Goal: Task Accomplishment & Management: Use online tool/utility

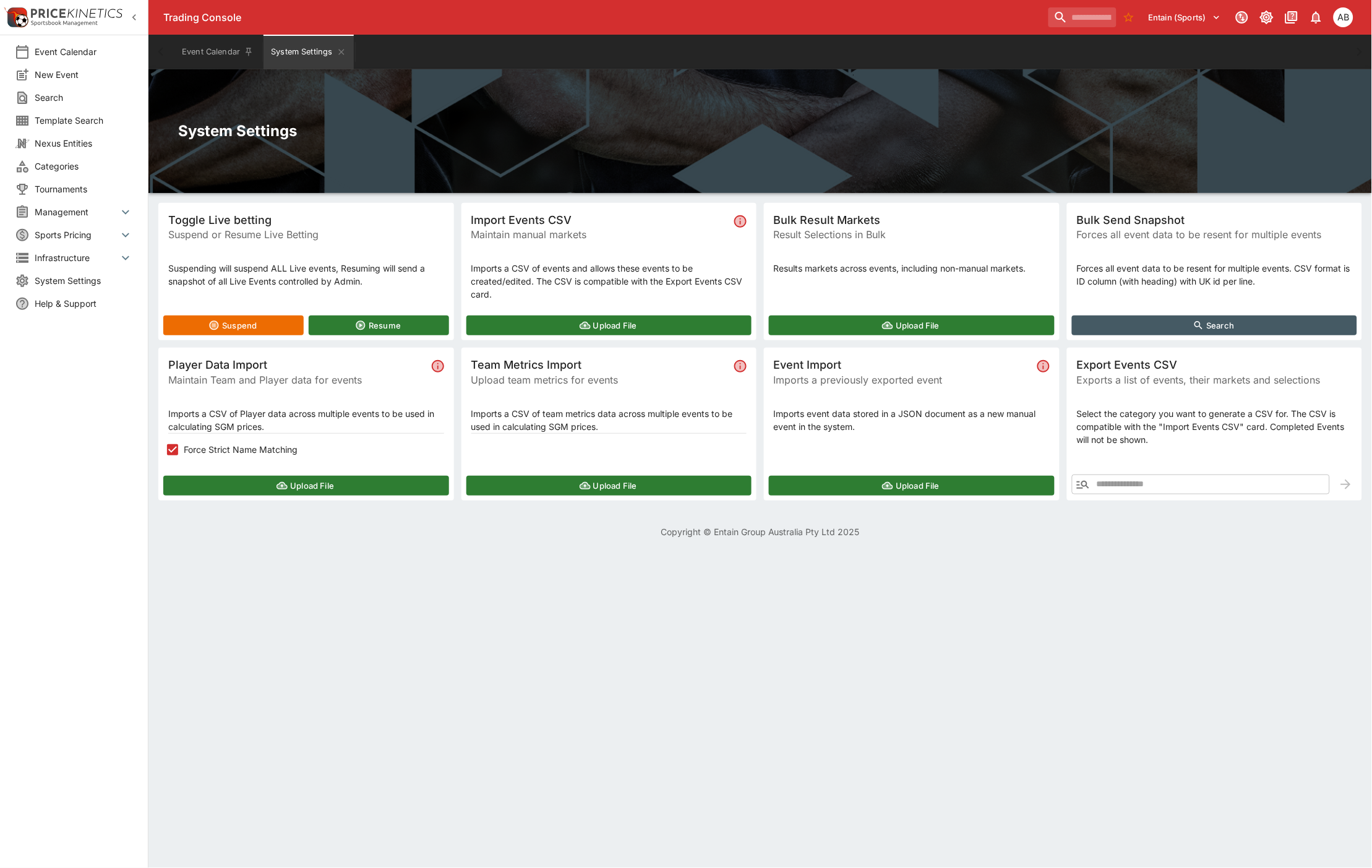
click at [723, 553] on html "Trading Console Entain (Sports) 1 AB Event Calendar New Event Search Template S…" at bounding box center [686, 277] width 1372 height 553
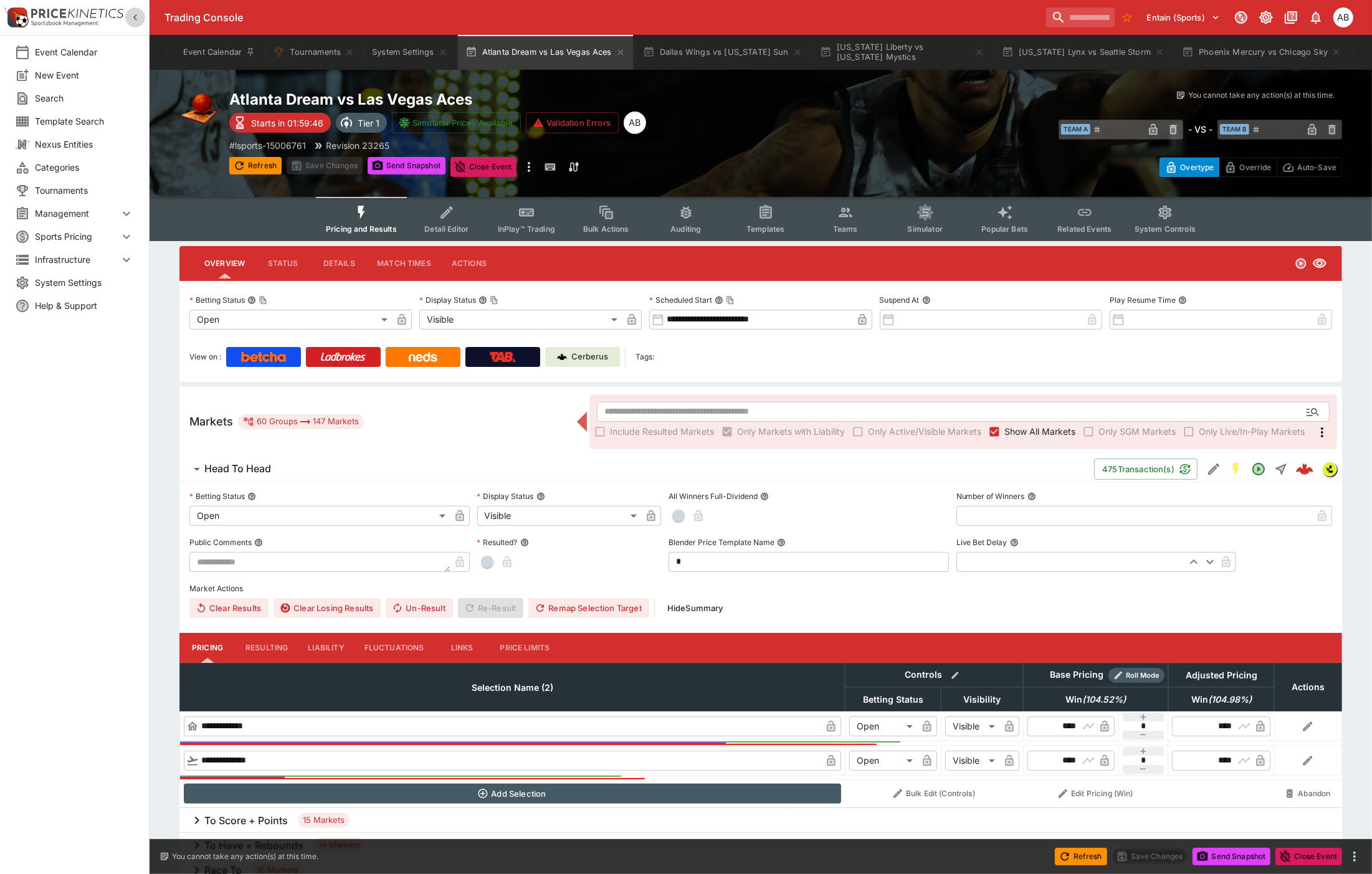
click at [138, 17] on icon "button" at bounding box center [135, 17] width 13 height 13
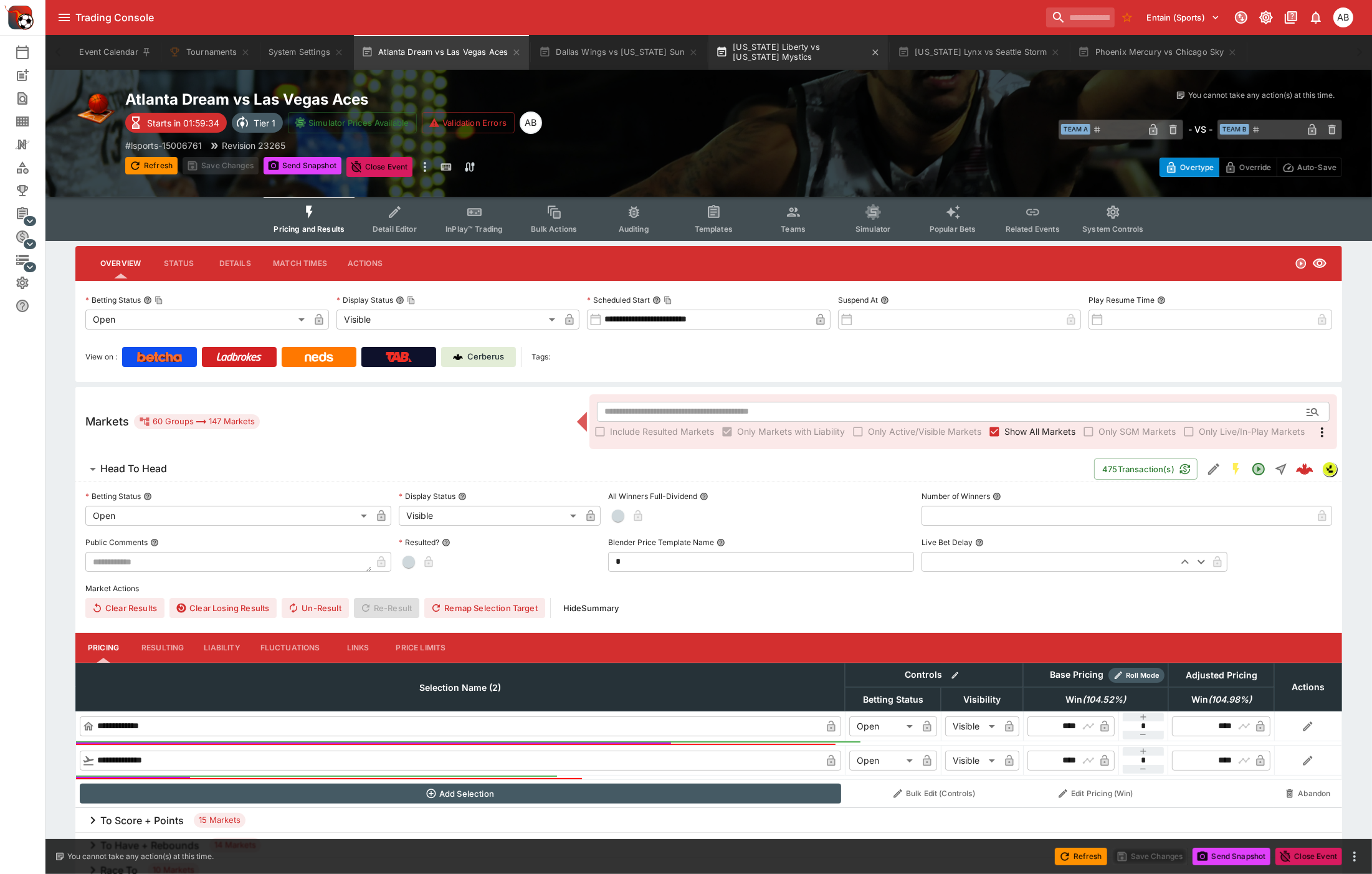
click at [792, 67] on button "New York Liberty vs Washington Mystics" at bounding box center [798, 52] width 179 height 35
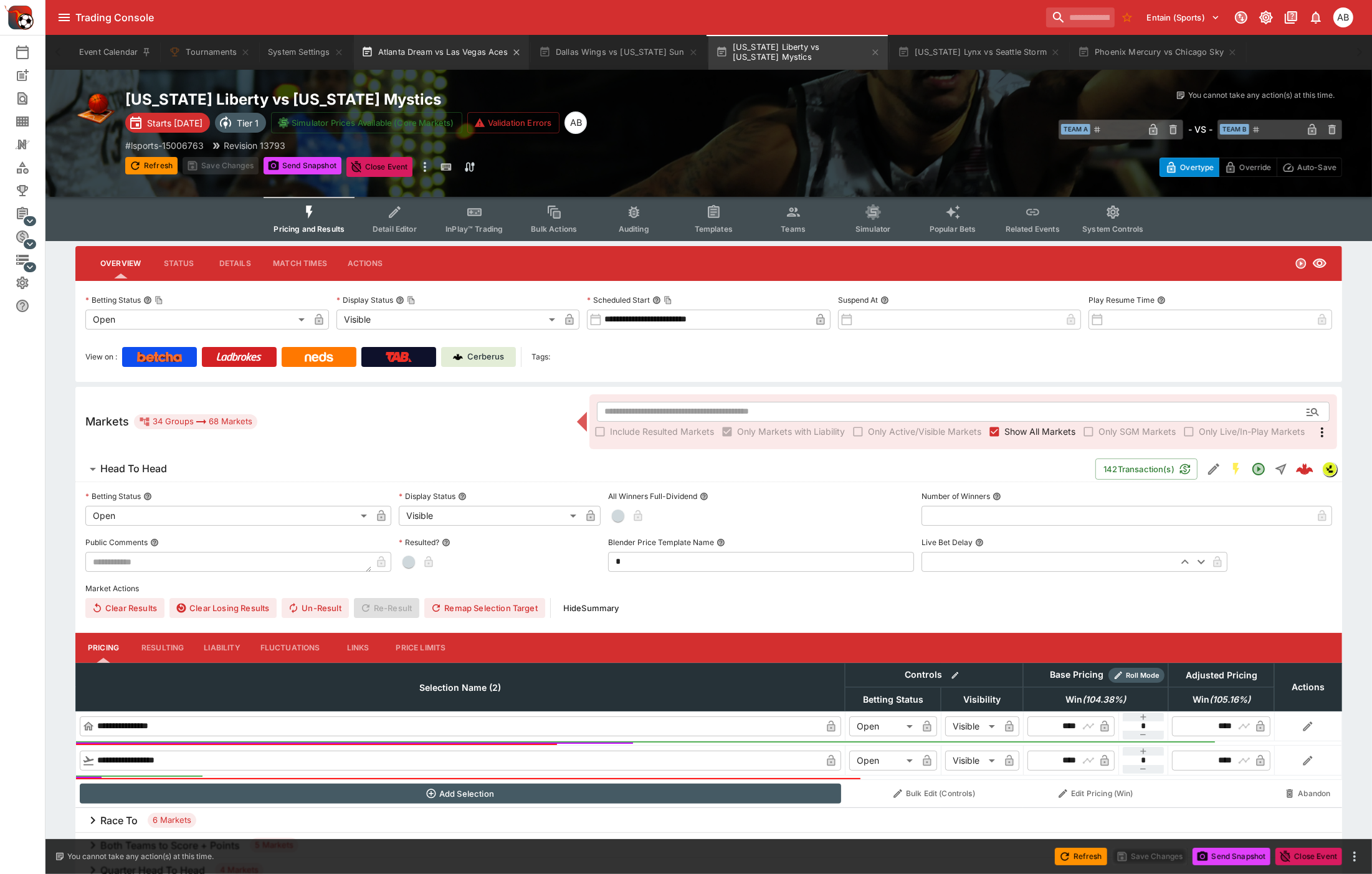
click at [445, 48] on button "Atlanta Dream vs Las Vegas Aces" at bounding box center [441, 52] width 175 height 35
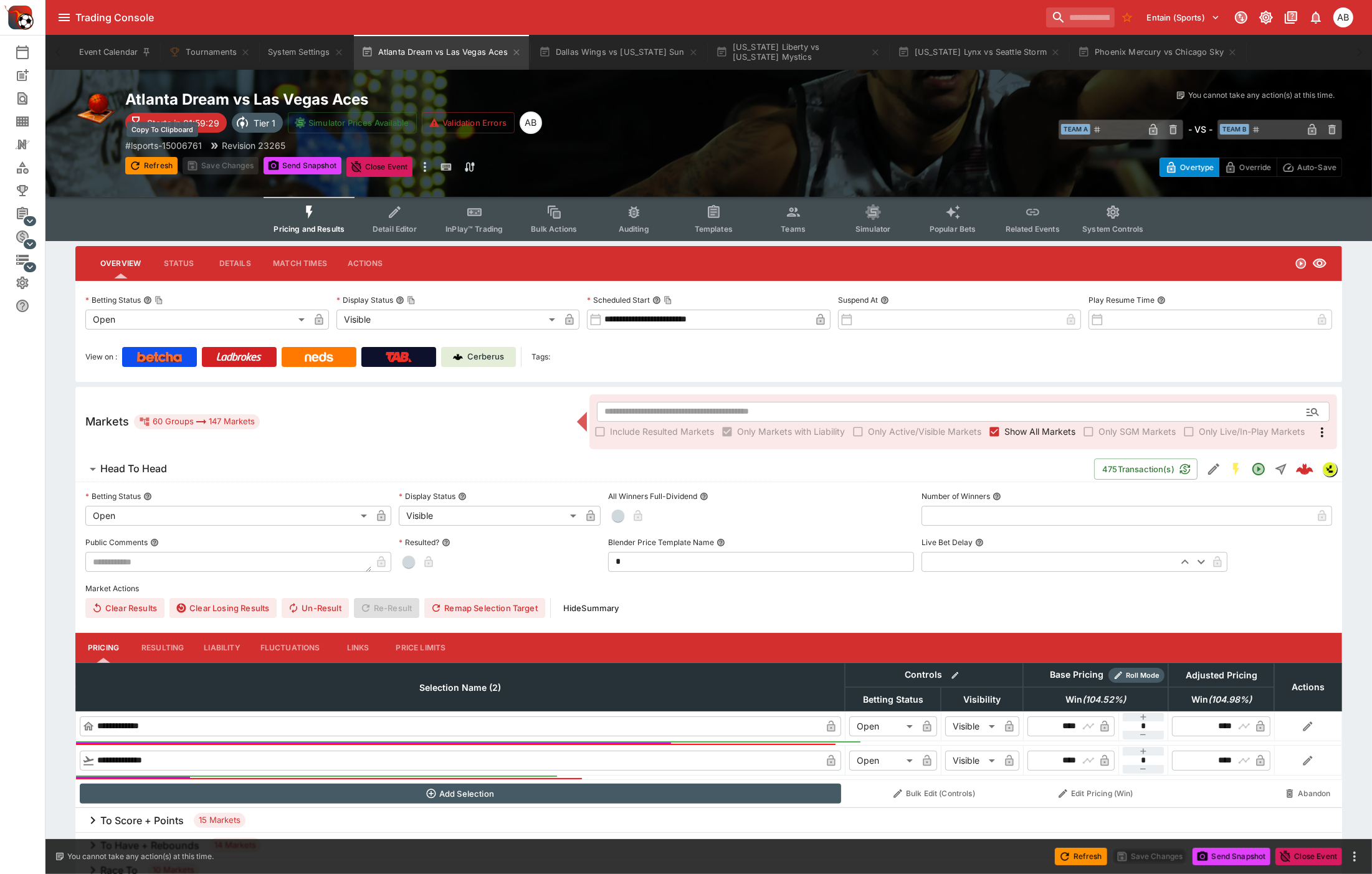
click at [169, 142] on p "# lsports-15006761" at bounding box center [163, 146] width 77 height 13
click at [611, 42] on button "Dallas Wings vs Connecticut Sun" at bounding box center [619, 52] width 175 height 35
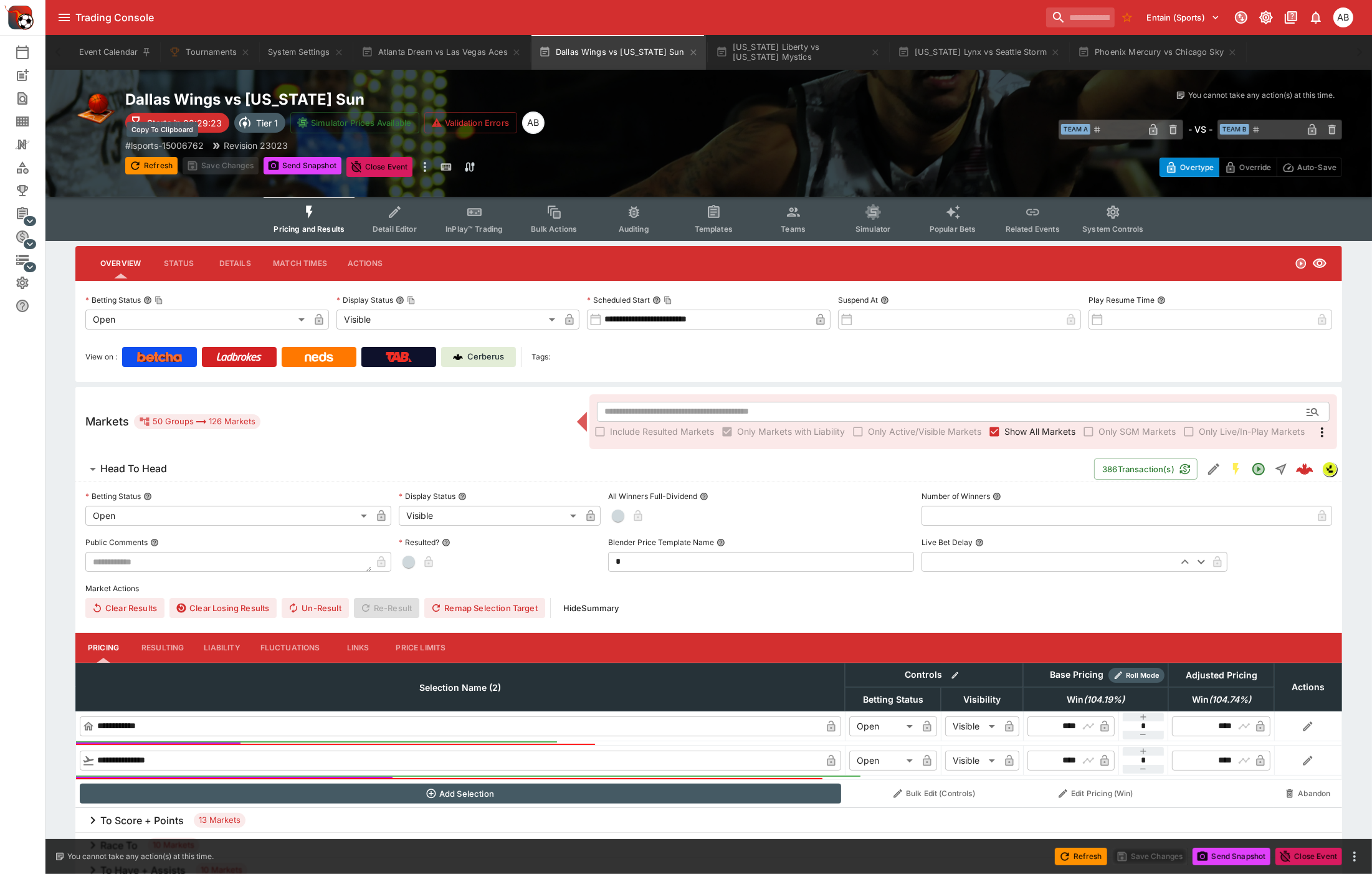
click at [177, 140] on p "# lsports-15006762" at bounding box center [164, 146] width 79 height 13
type input "**********"
type input "****"
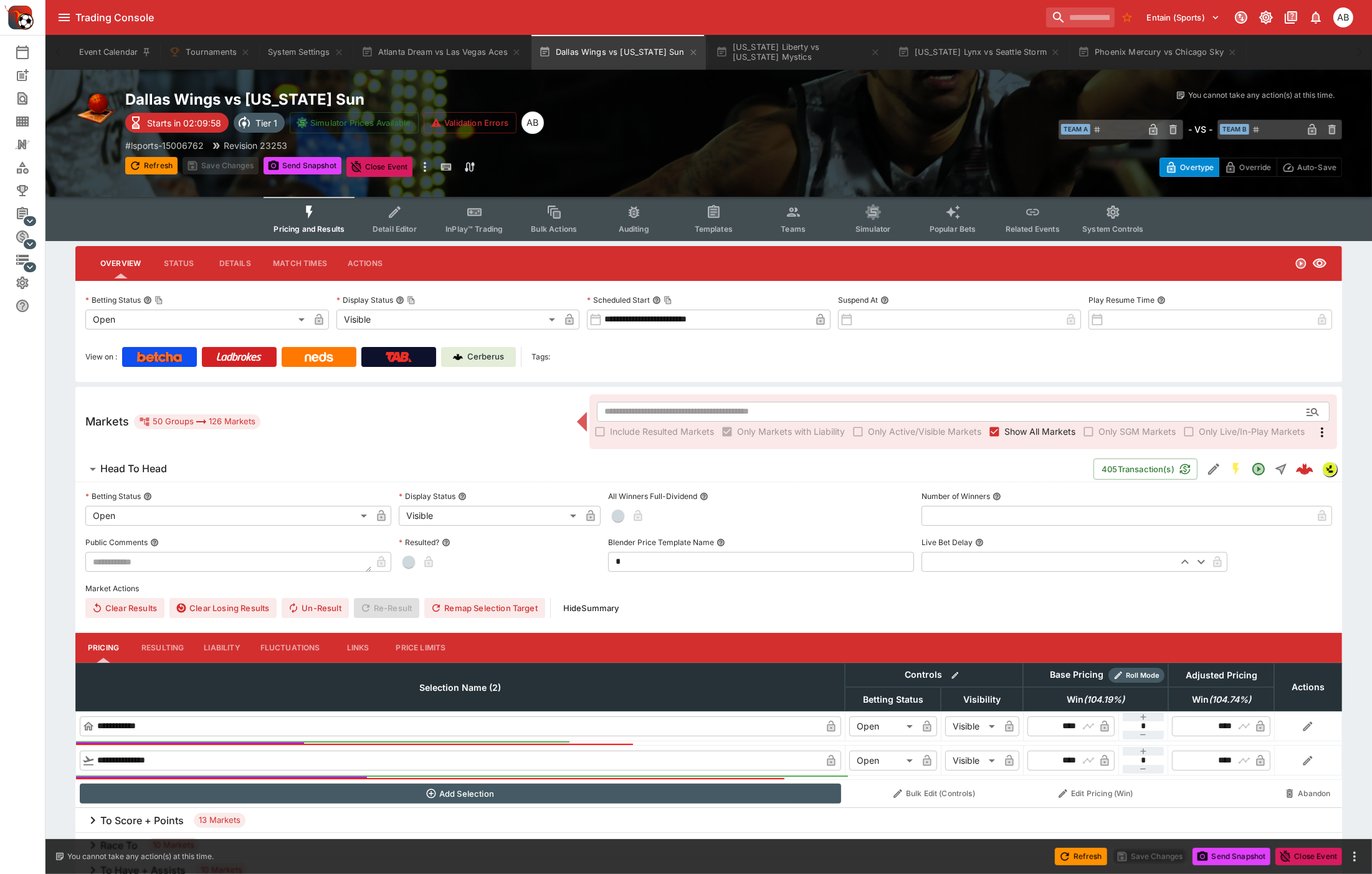
type input "****"
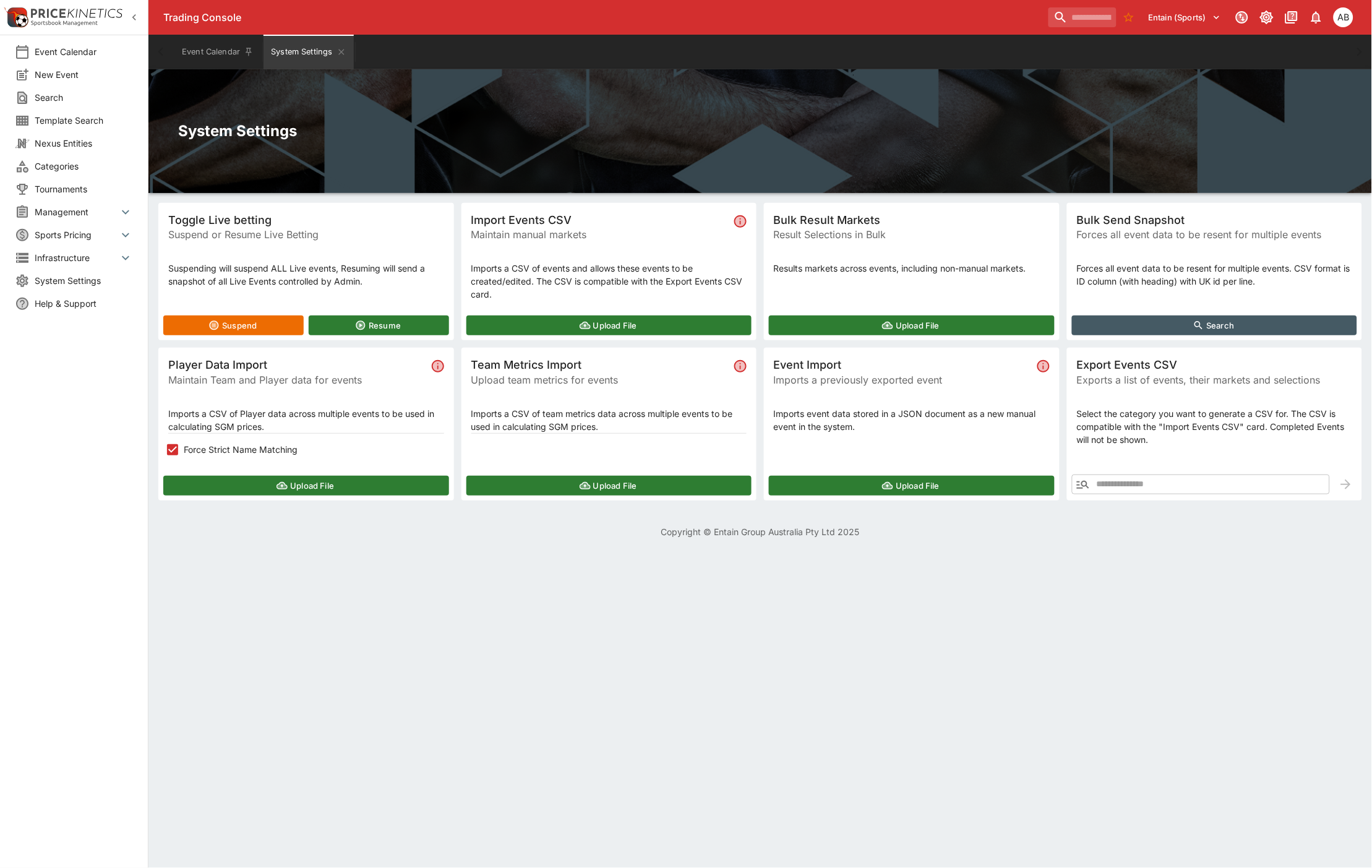
click at [300, 478] on button "Upload File" at bounding box center [306, 486] width 286 height 20
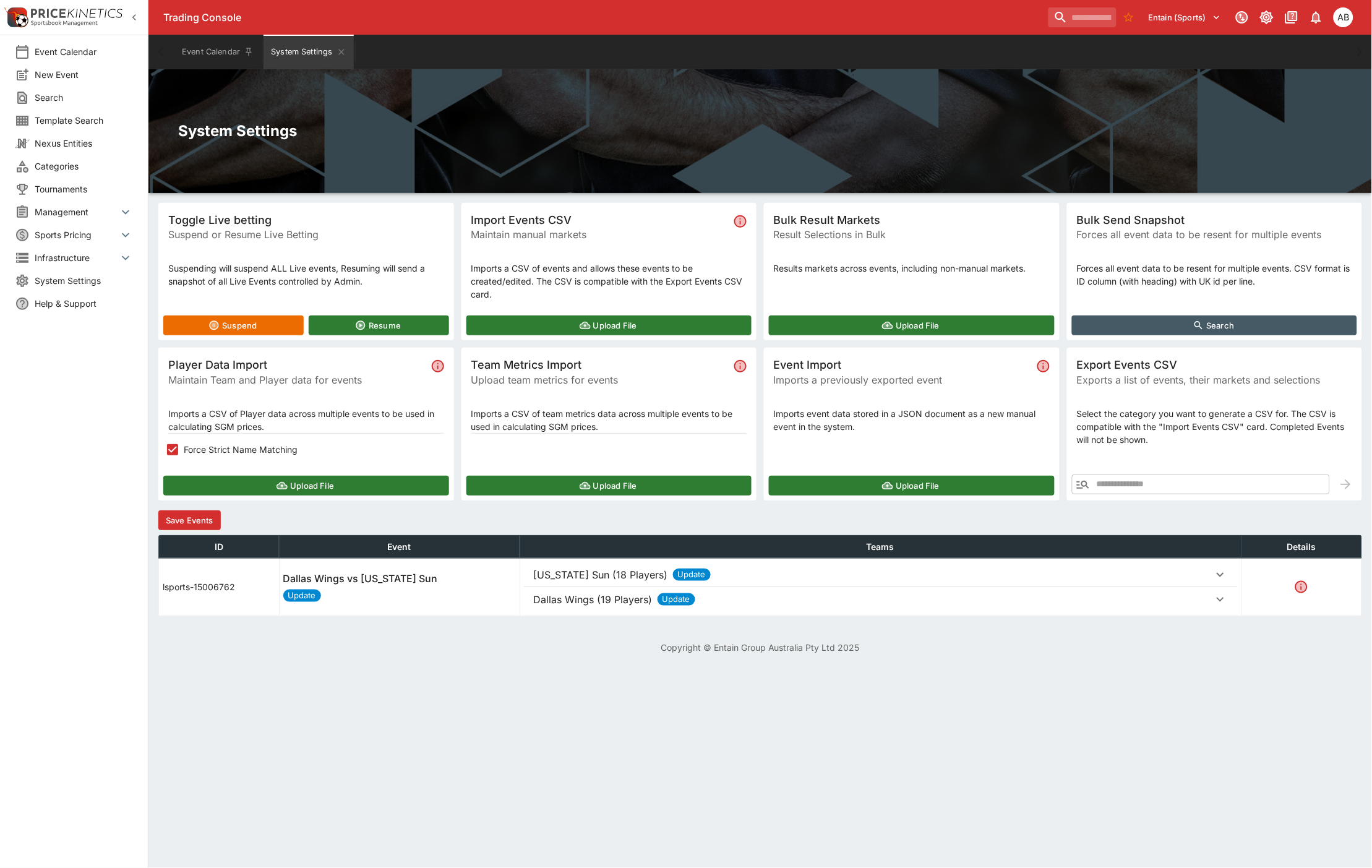
click at [196, 520] on button "Save Events" at bounding box center [189, 520] width 62 height 20
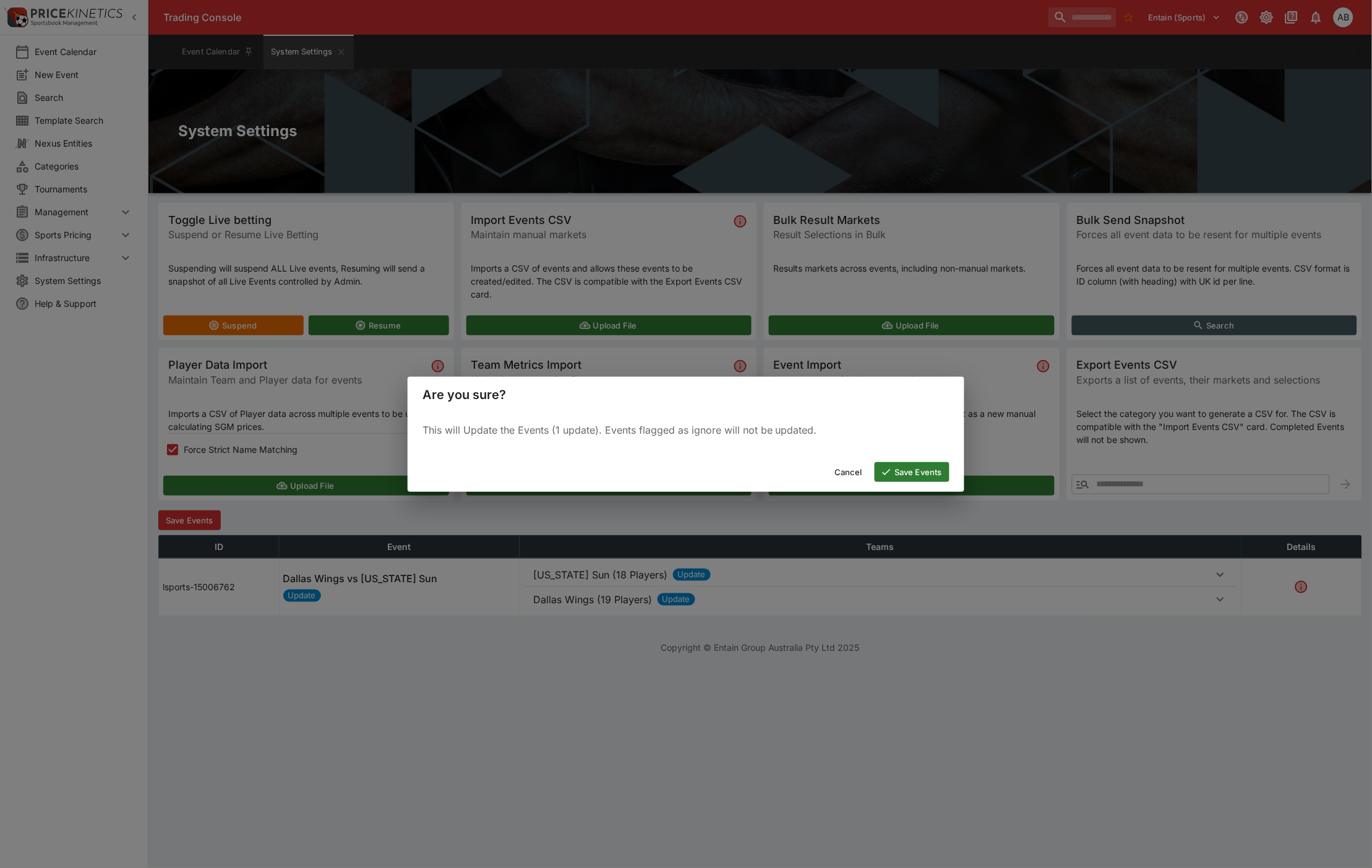
click at [932, 476] on button "Save Events" at bounding box center [912, 472] width 75 height 20
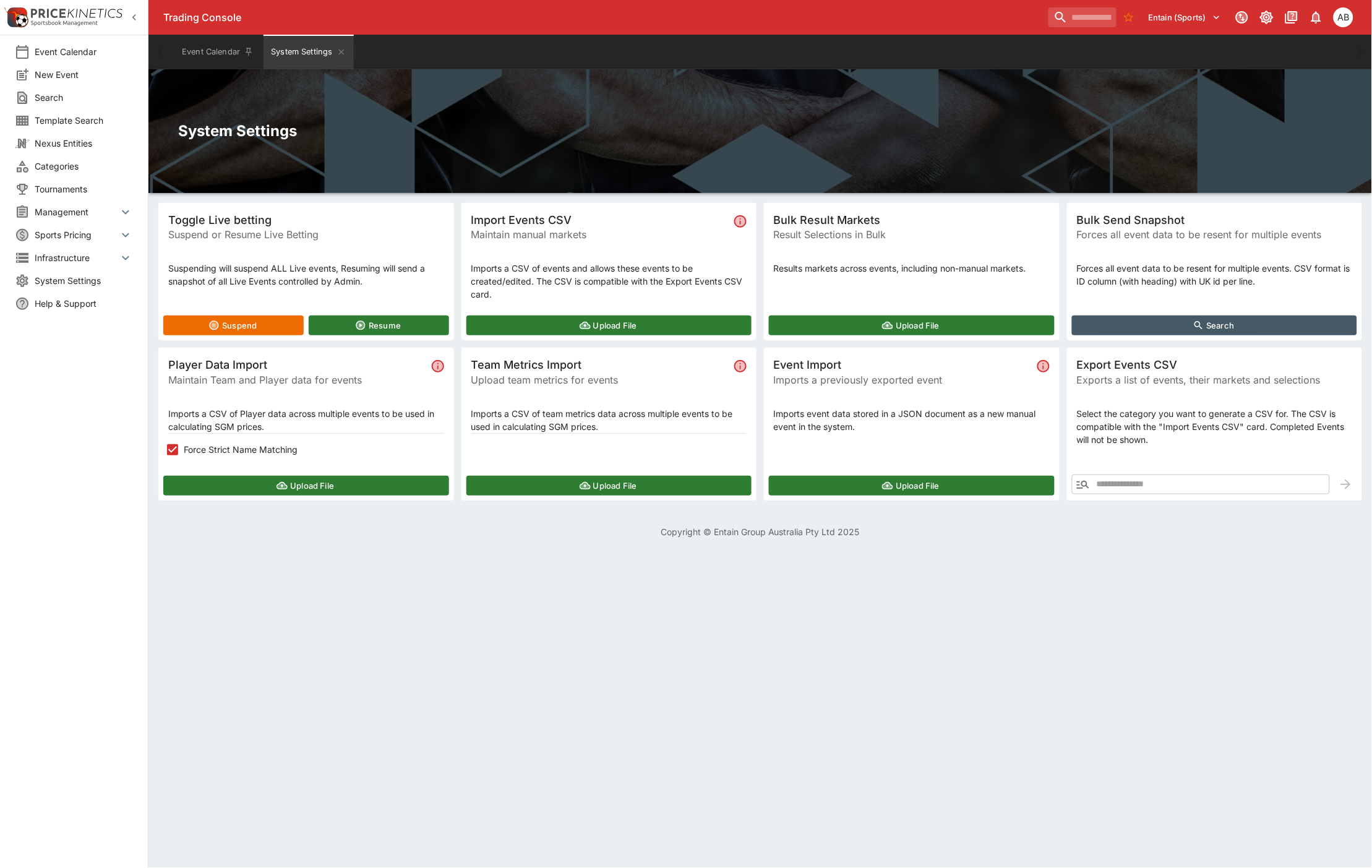
click at [290, 478] on button "Upload File" at bounding box center [306, 486] width 286 height 20
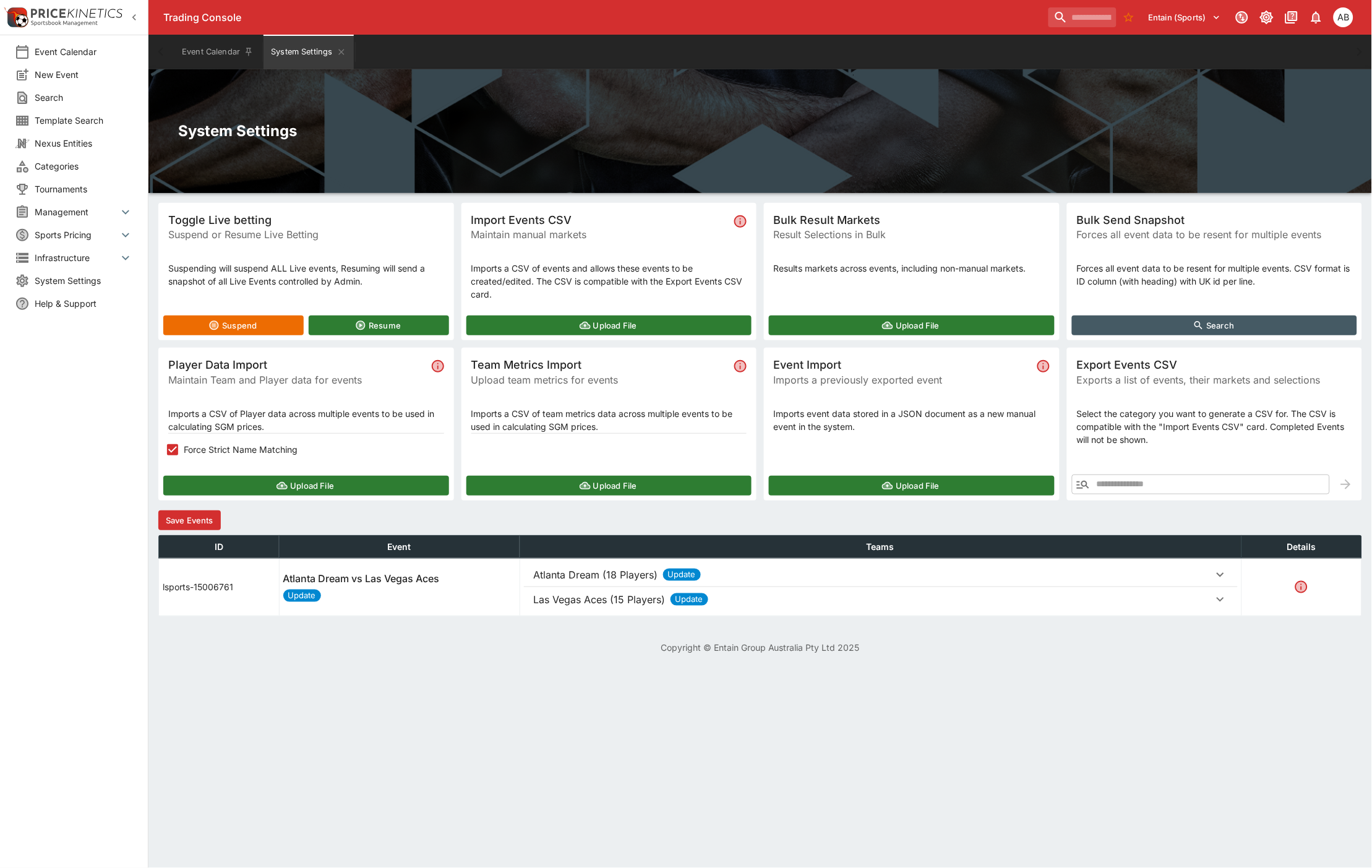
click at [190, 524] on button "Save Events" at bounding box center [189, 520] width 62 height 20
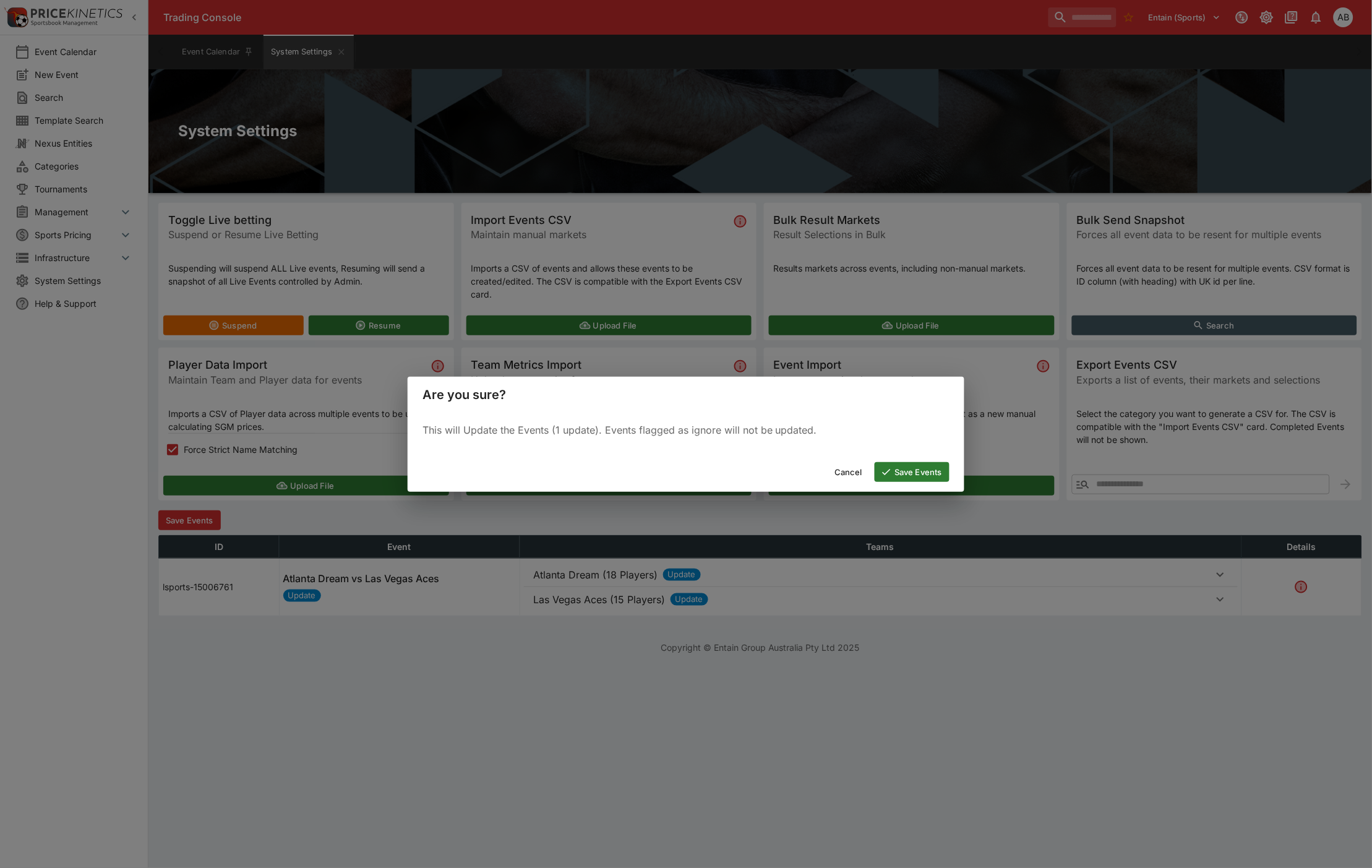
click at [921, 473] on button "Save Events" at bounding box center [912, 472] width 75 height 20
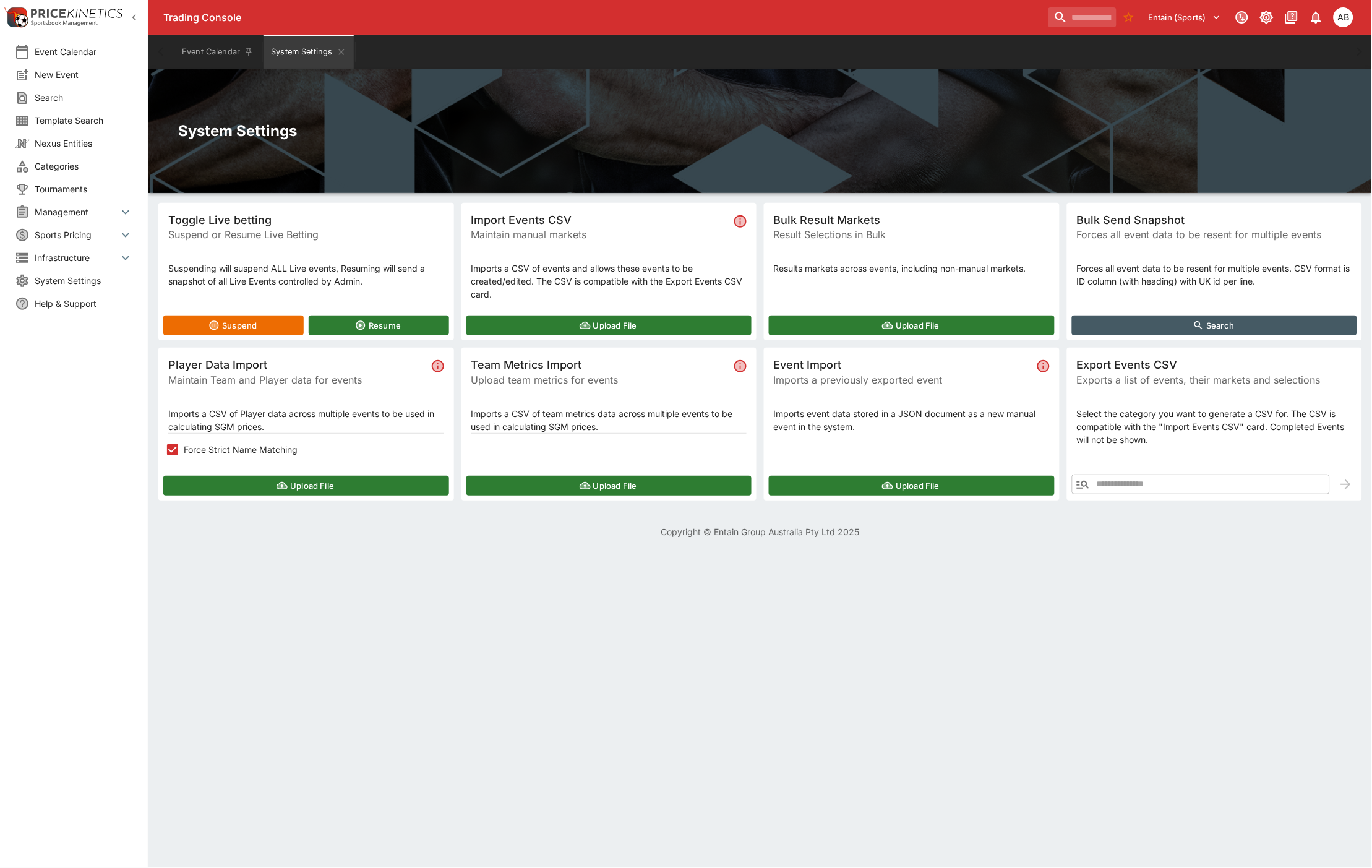
click at [296, 480] on button "Upload File" at bounding box center [306, 486] width 286 height 20
click at [610, 323] on button "Upload File" at bounding box center [609, 325] width 286 height 20
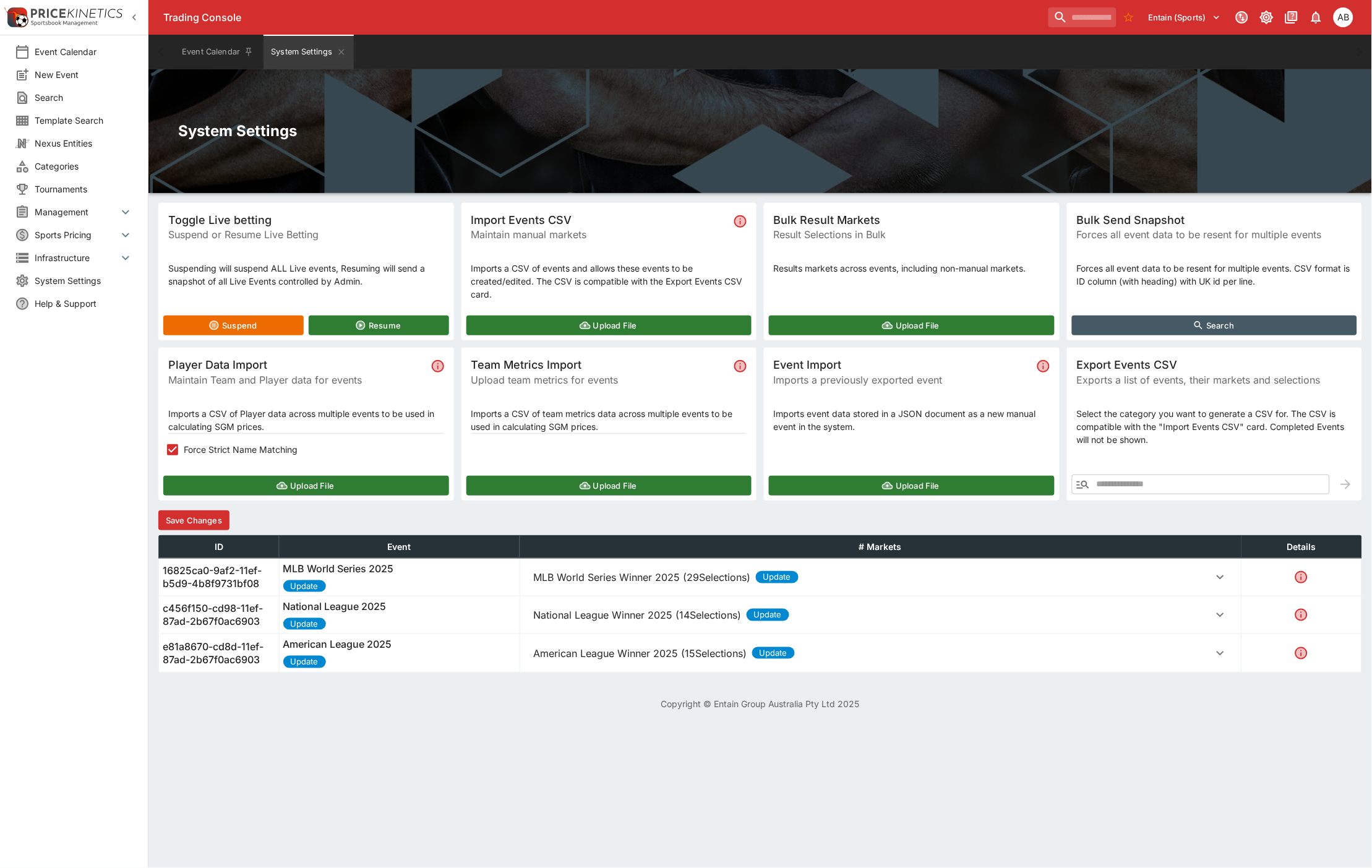
click at [212, 523] on button "Save Changes" at bounding box center [194, 520] width 71 height 20
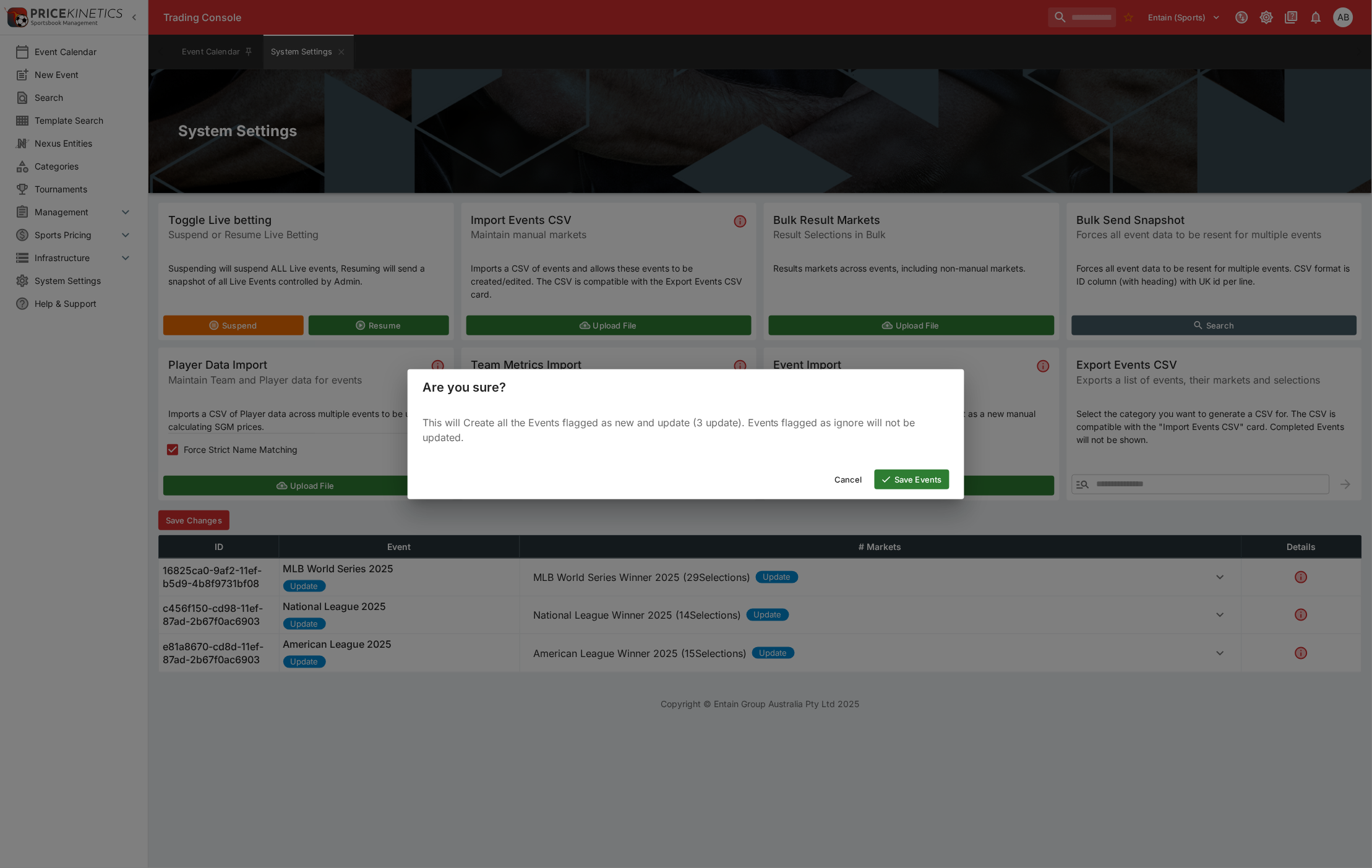
click at [902, 478] on button "Save Events" at bounding box center [912, 480] width 75 height 20
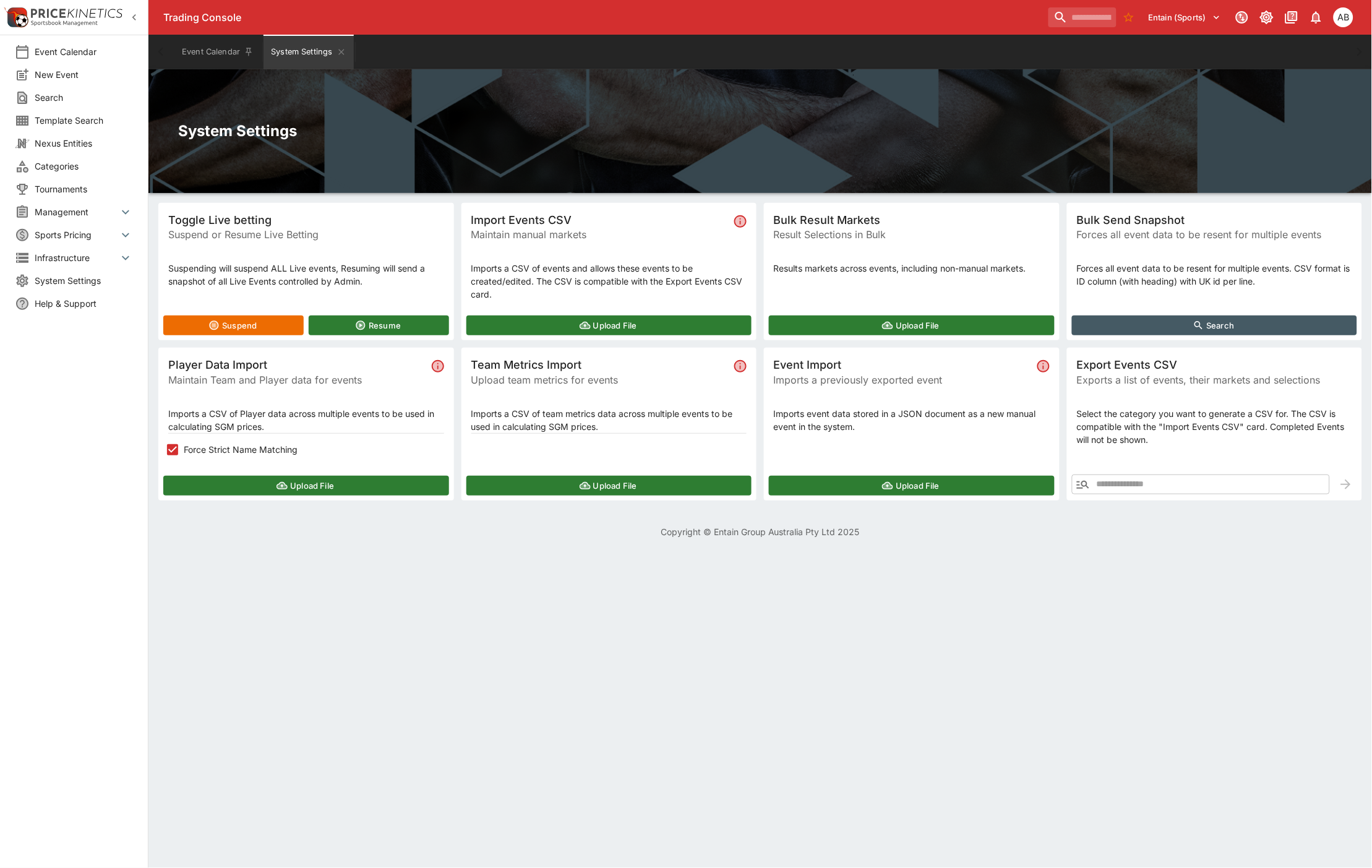
click at [629, 321] on button "Upload File" at bounding box center [609, 325] width 286 height 20
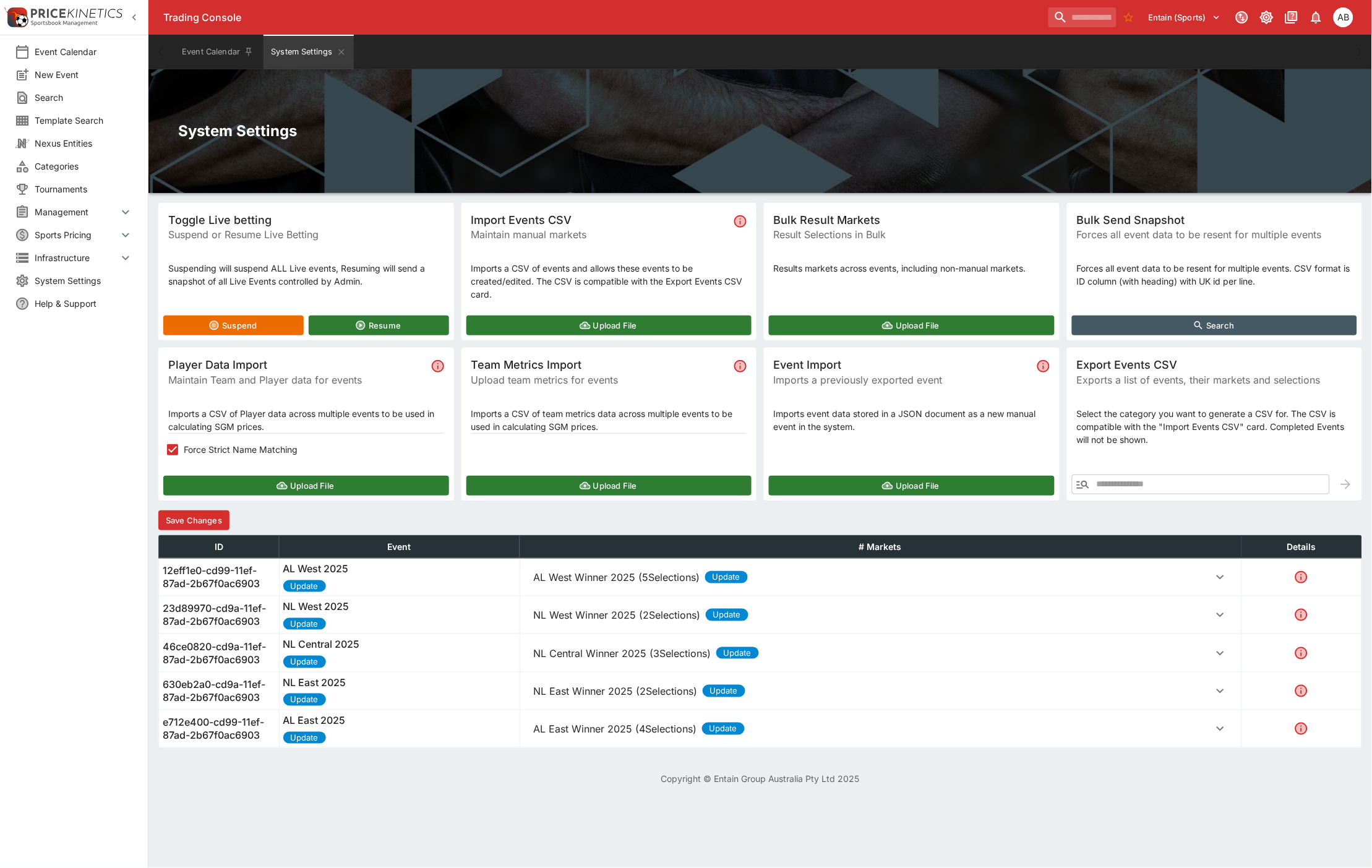
click at [208, 512] on button "Save Changes" at bounding box center [194, 520] width 71 height 20
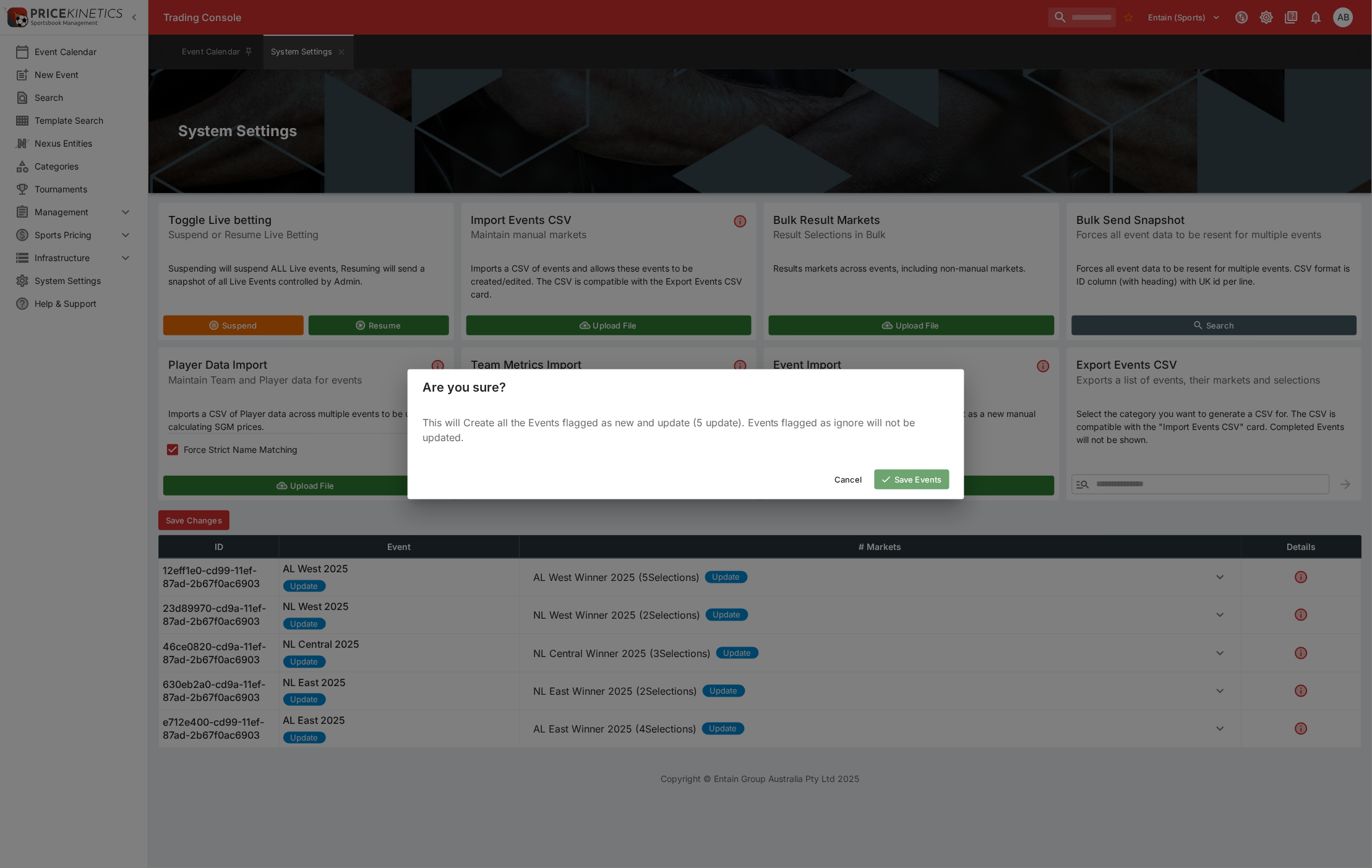
click at [905, 477] on button "Save Events" at bounding box center [912, 480] width 75 height 20
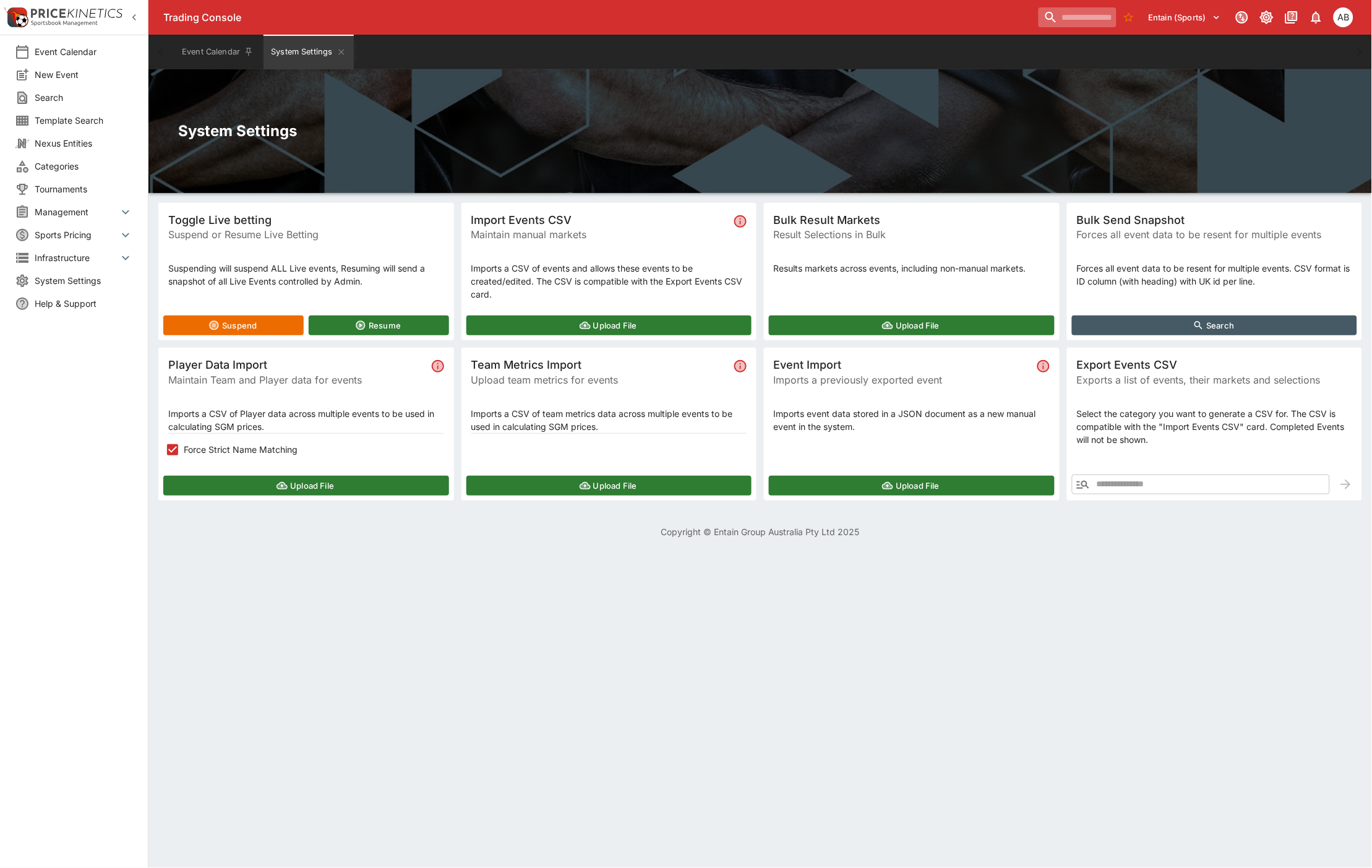
click at [1042, 25] on input "search" at bounding box center [1078, 17] width 78 height 20
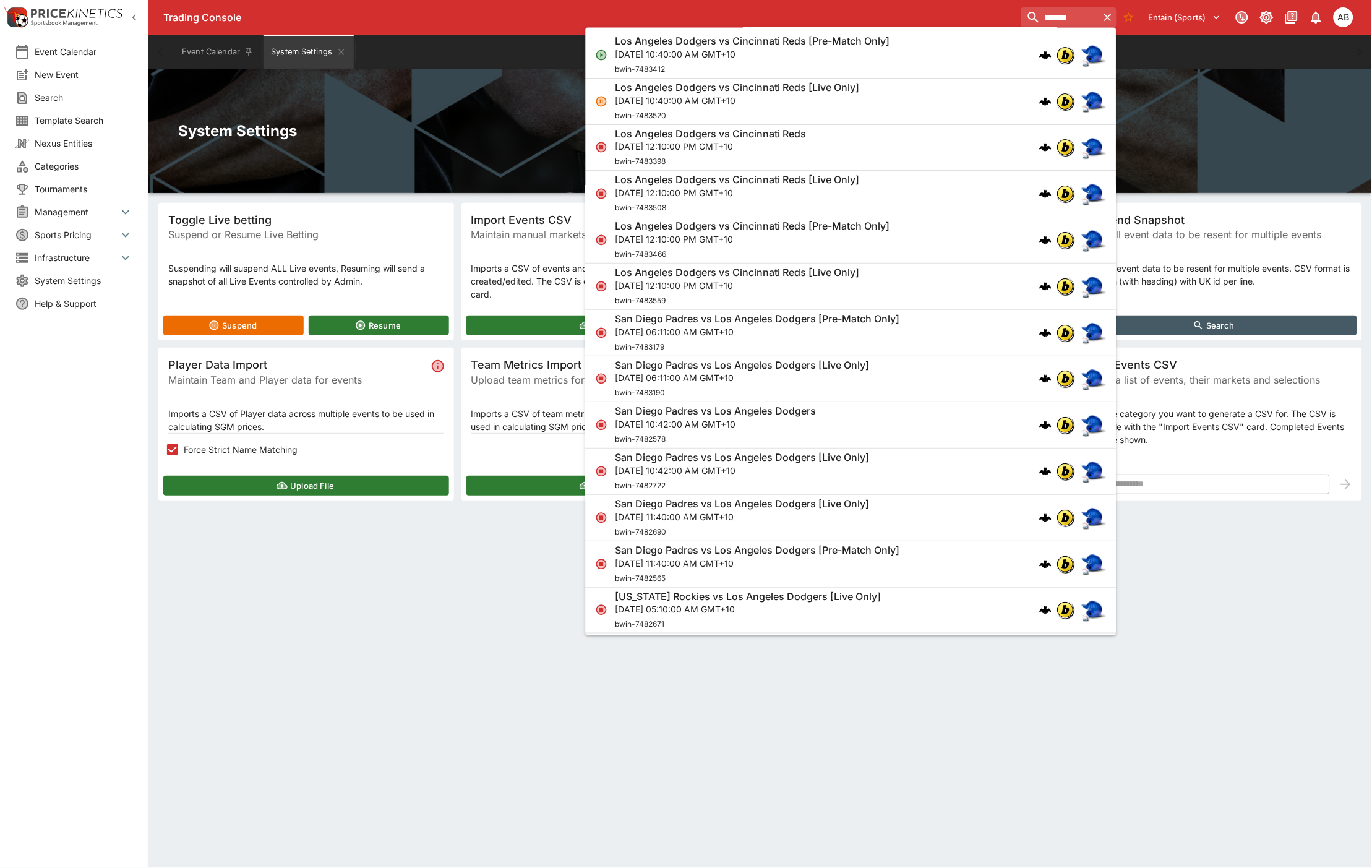
type input "*******"
click at [729, 132] on h6 "Los Angeles Dodgers vs Cincinnati Reds" at bounding box center [711, 134] width 191 height 13
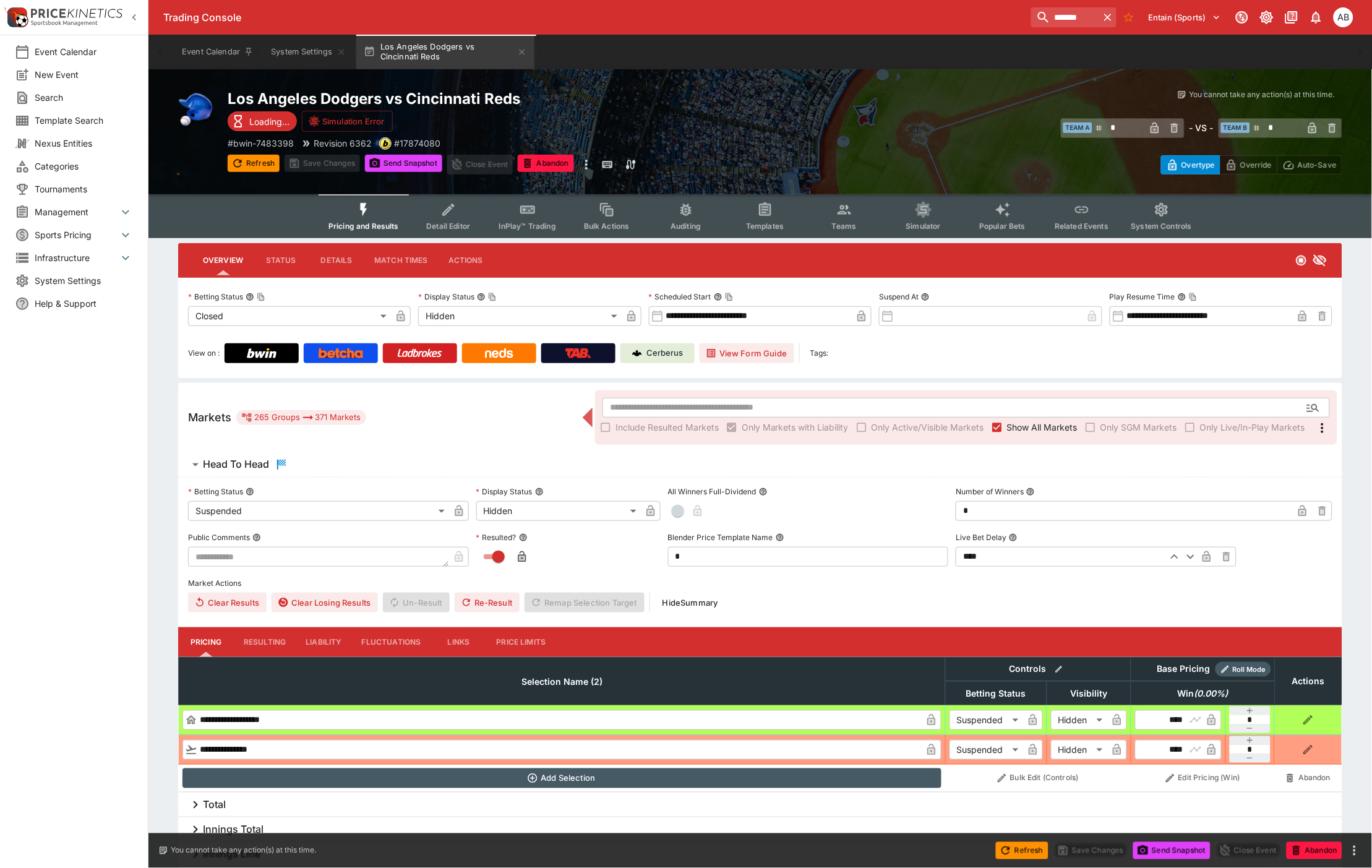
type input "**********"
type input "******"
type input "**********"
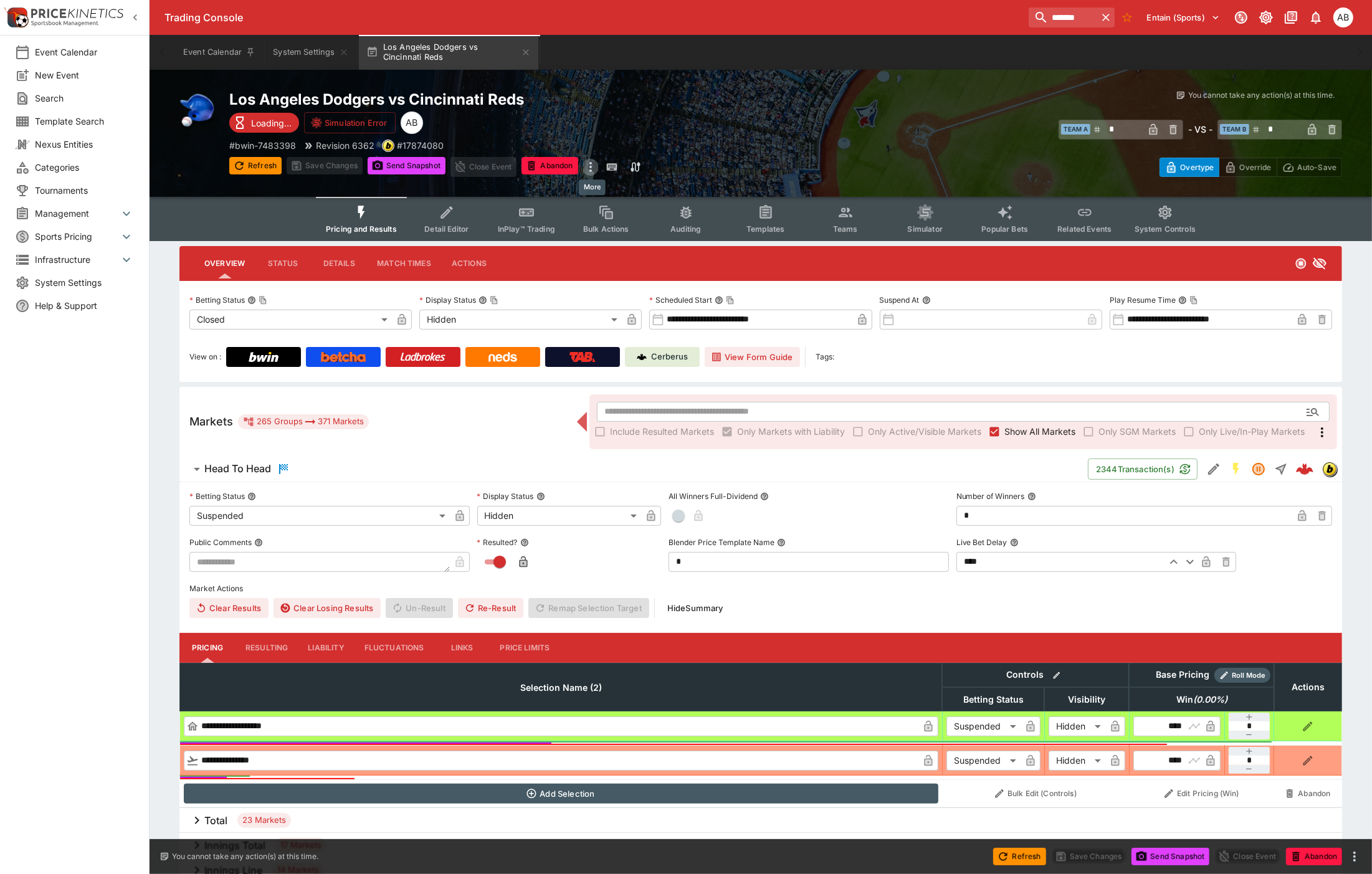
click at [593, 165] on icon "more" at bounding box center [590, 167] width 15 height 15
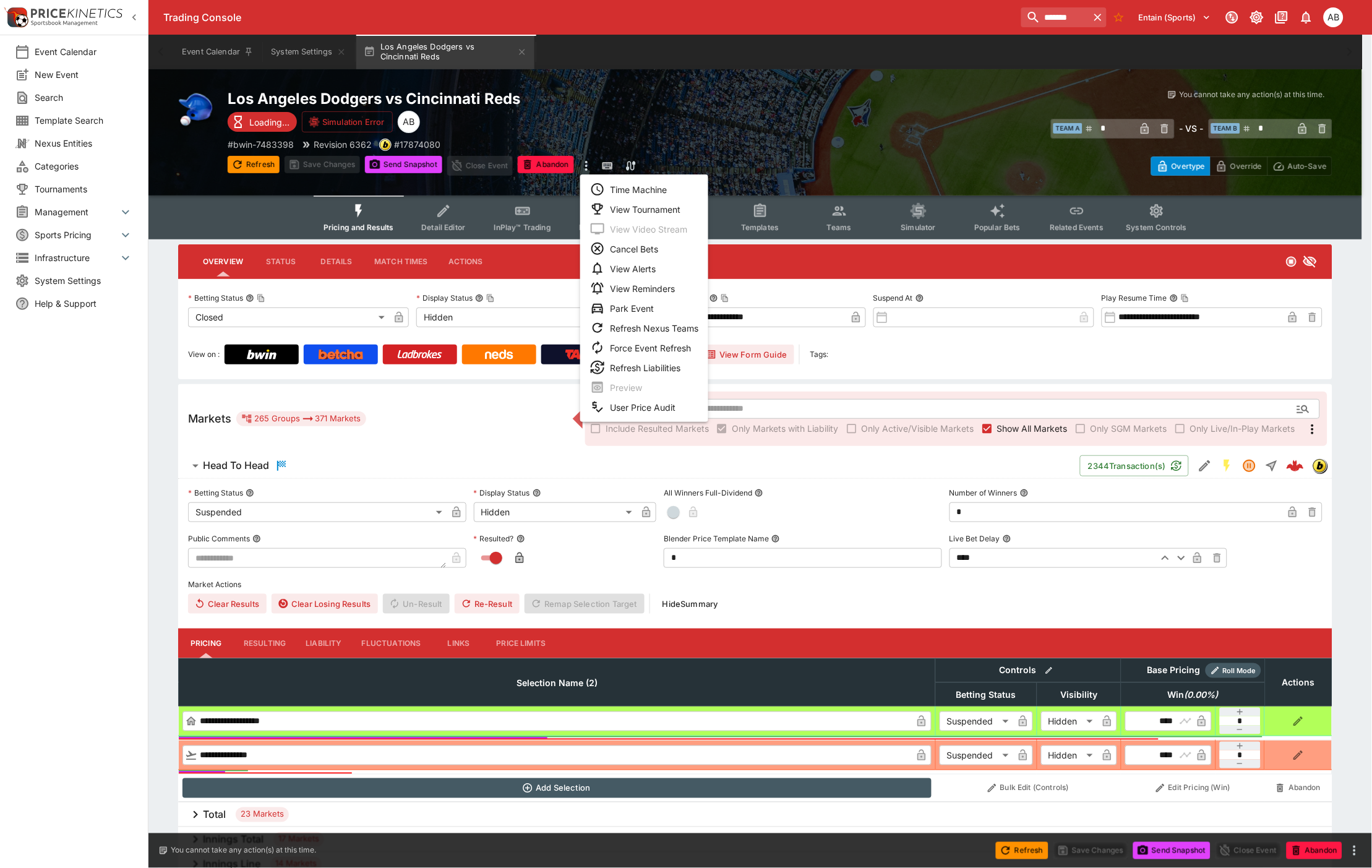
click at [628, 191] on li "Time Machine" at bounding box center [644, 189] width 128 height 20
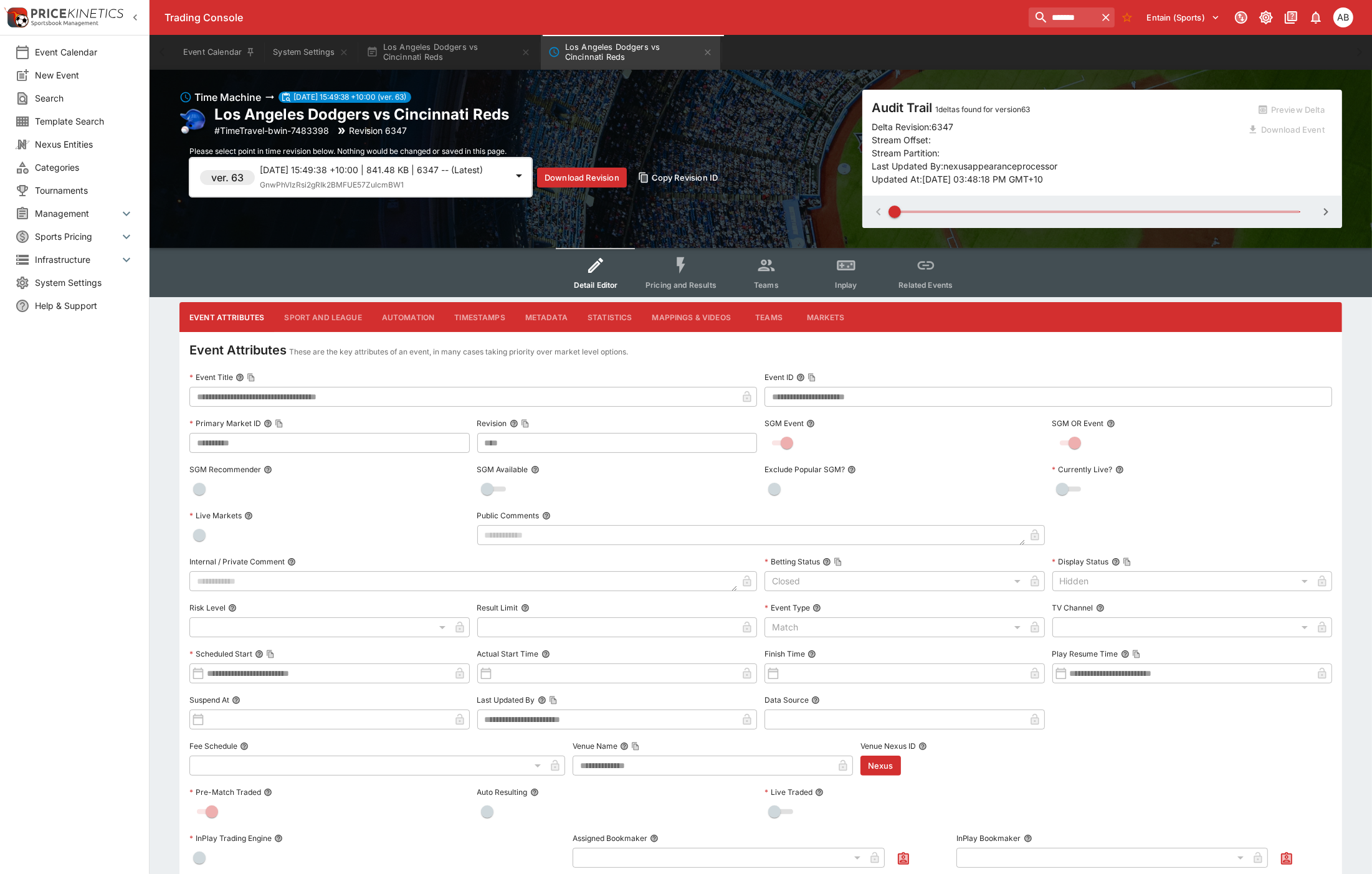
click at [382, 185] on span "GnwPhVIzRsi2gRIk2BMFUE57ZulcmBW1" at bounding box center [332, 185] width 144 height 9
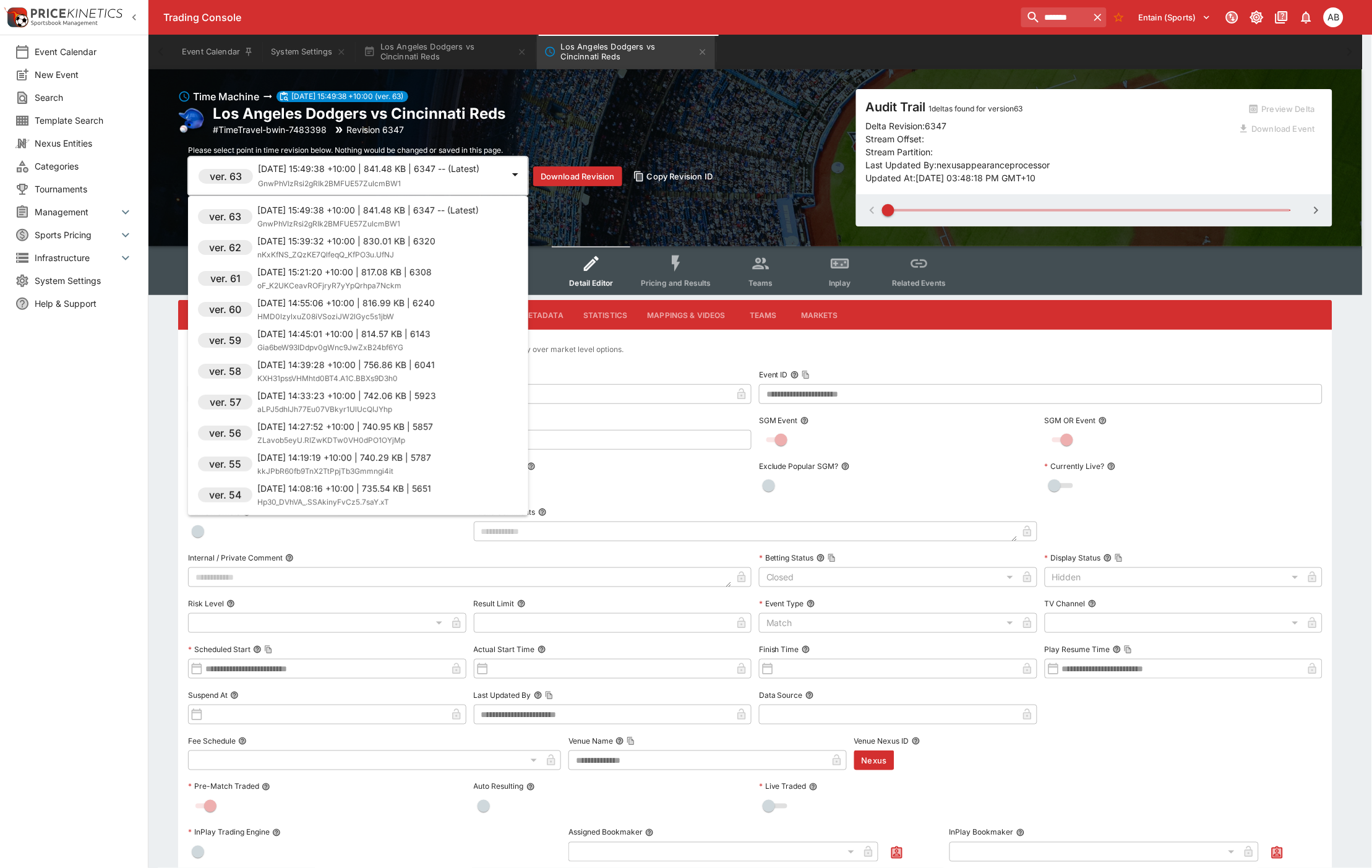
click at [307, 269] on p "2025-08-27 15:21:20 +10:00 | 817.08 KB | 6308" at bounding box center [344, 272] width 174 height 13
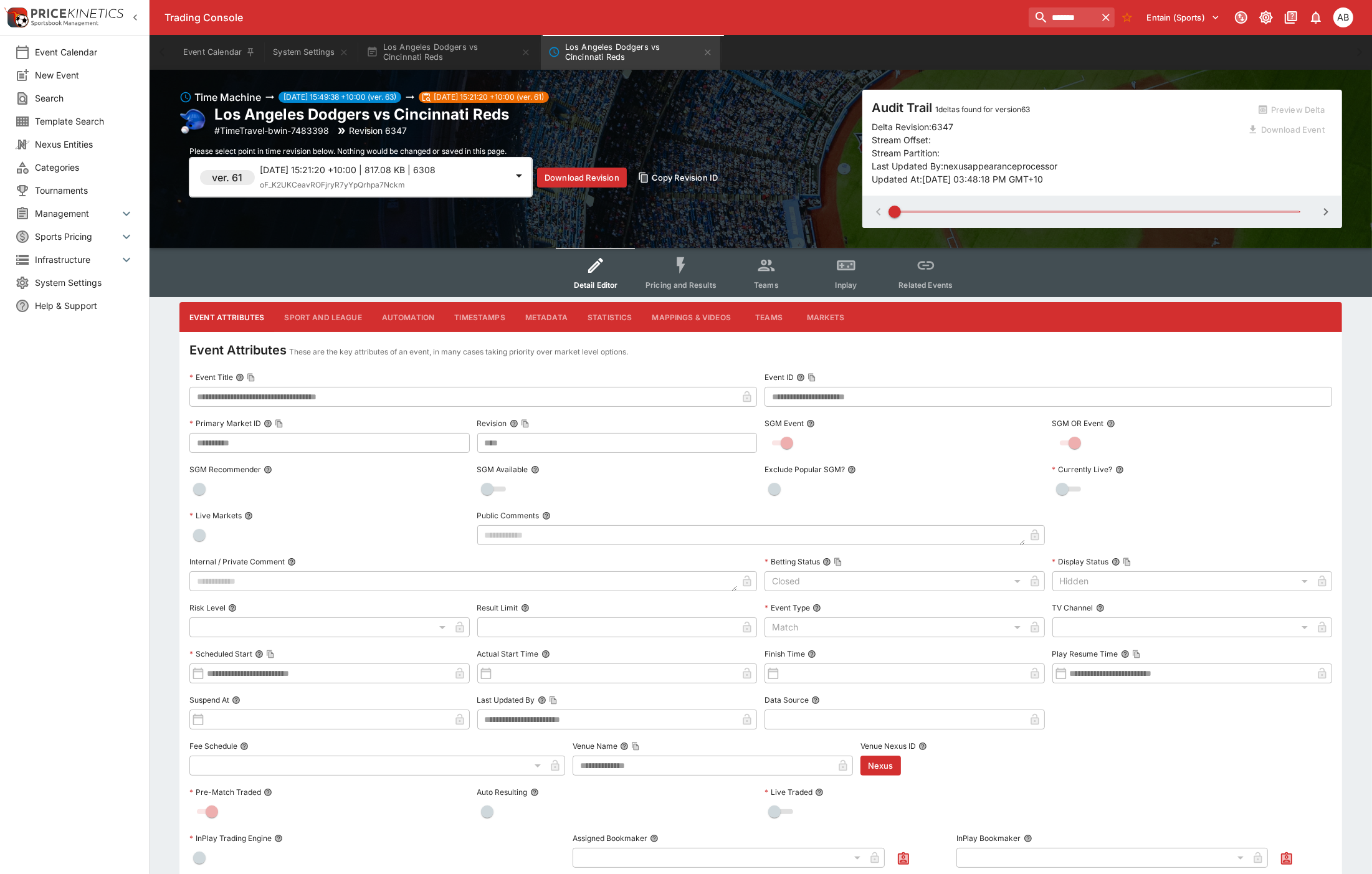
type input "****"
click at [1299, 210] on span at bounding box center [1097, 212] width 406 height 3
type input "*"
type input "****"
type input "**********"
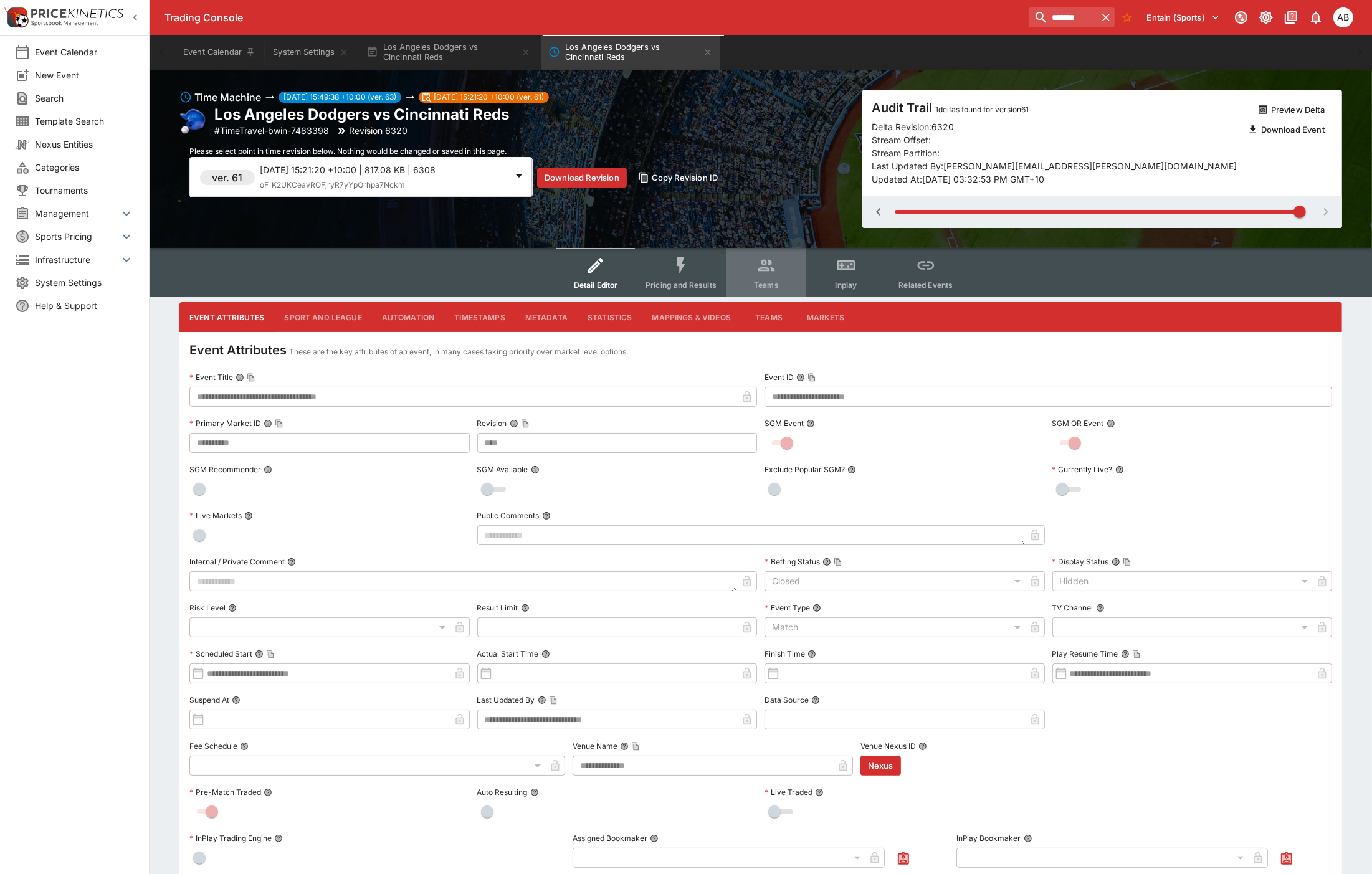
click at [778, 278] on button "Teams" at bounding box center [766, 273] width 79 height 49
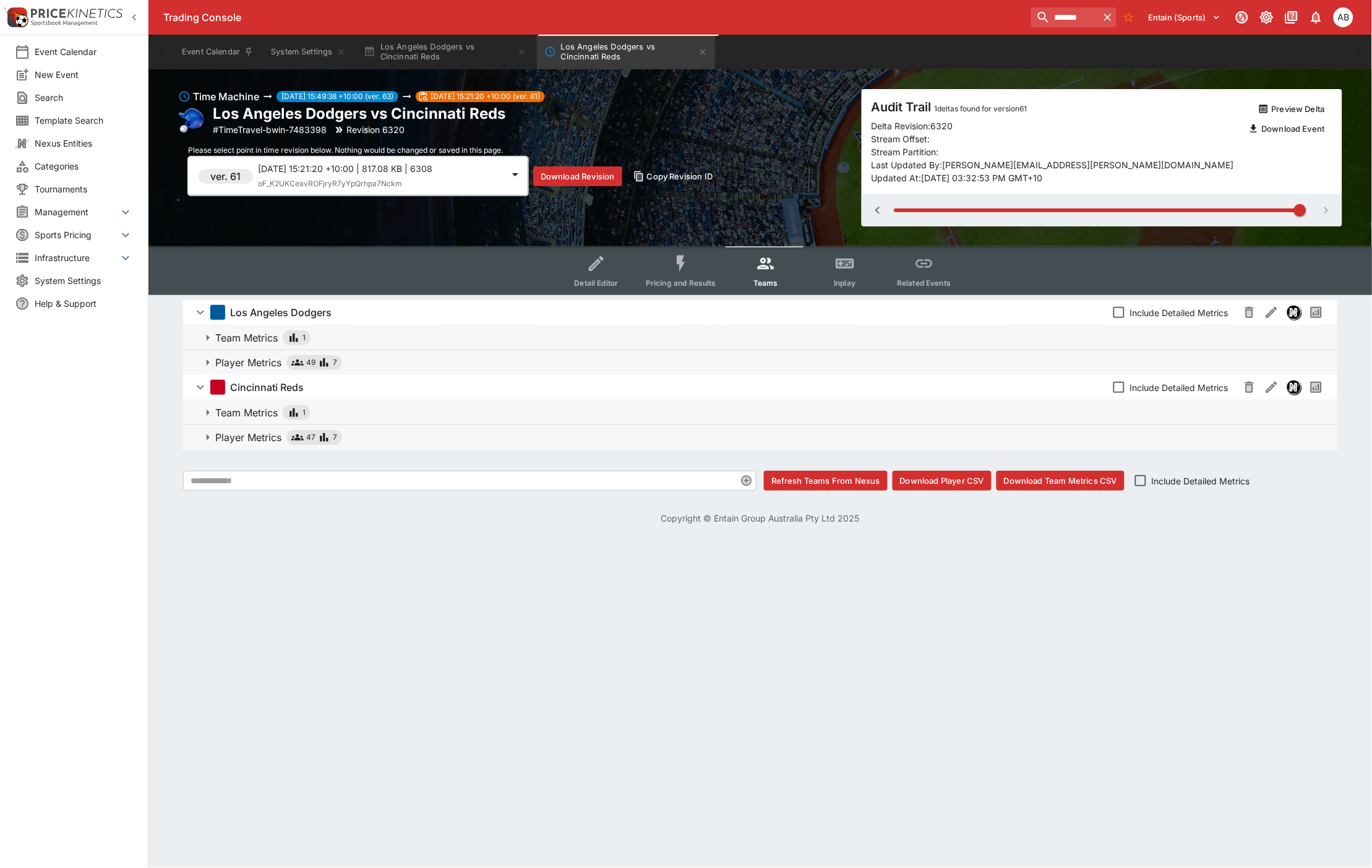
click at [305, 434] on div "47 7" at bounding box center [314, 437] width 46 height 12
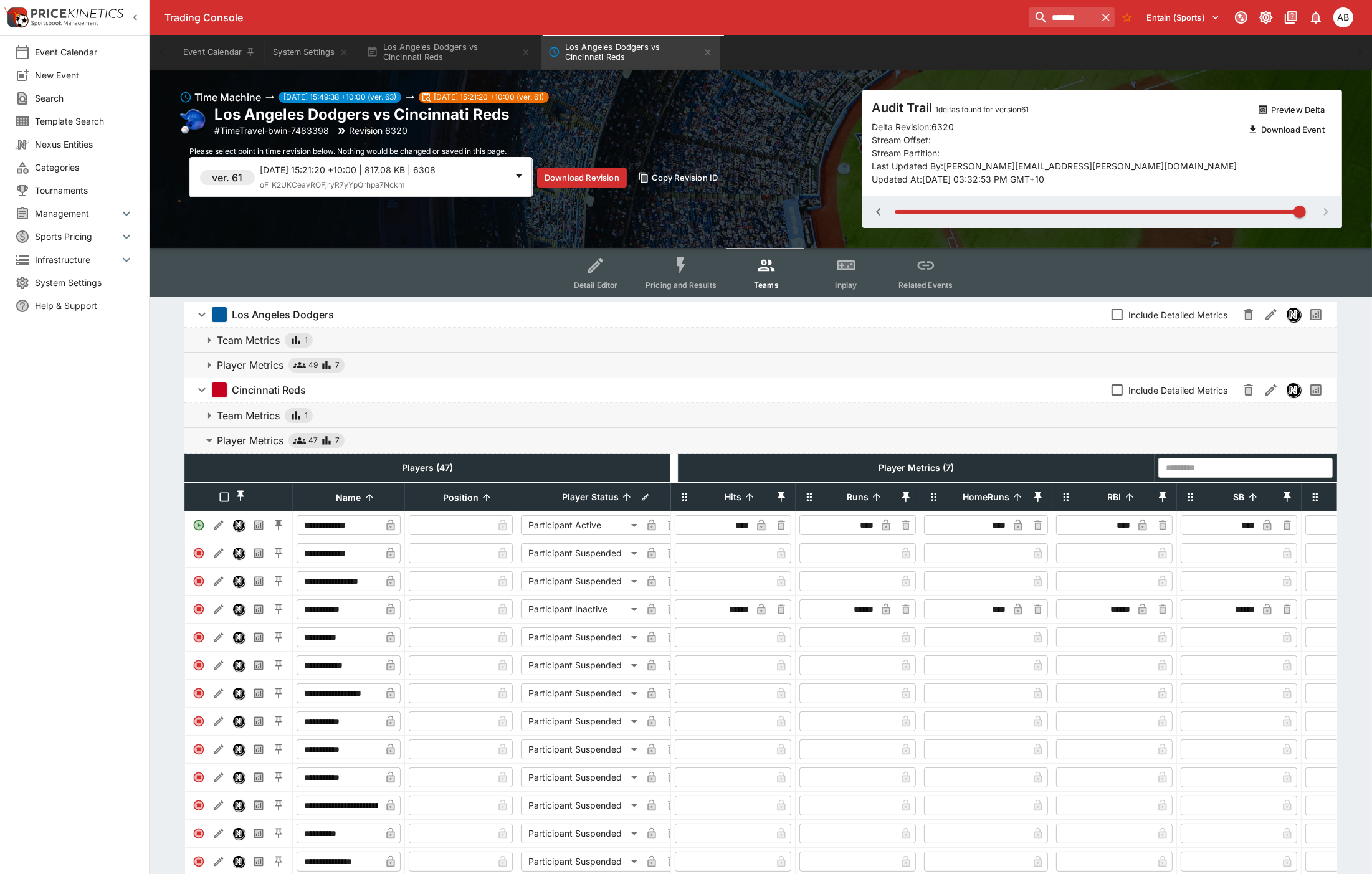
click at [361, 366] on span "Player Metrics 49 7" at bounding box center [772, 365] width 1111 height 15
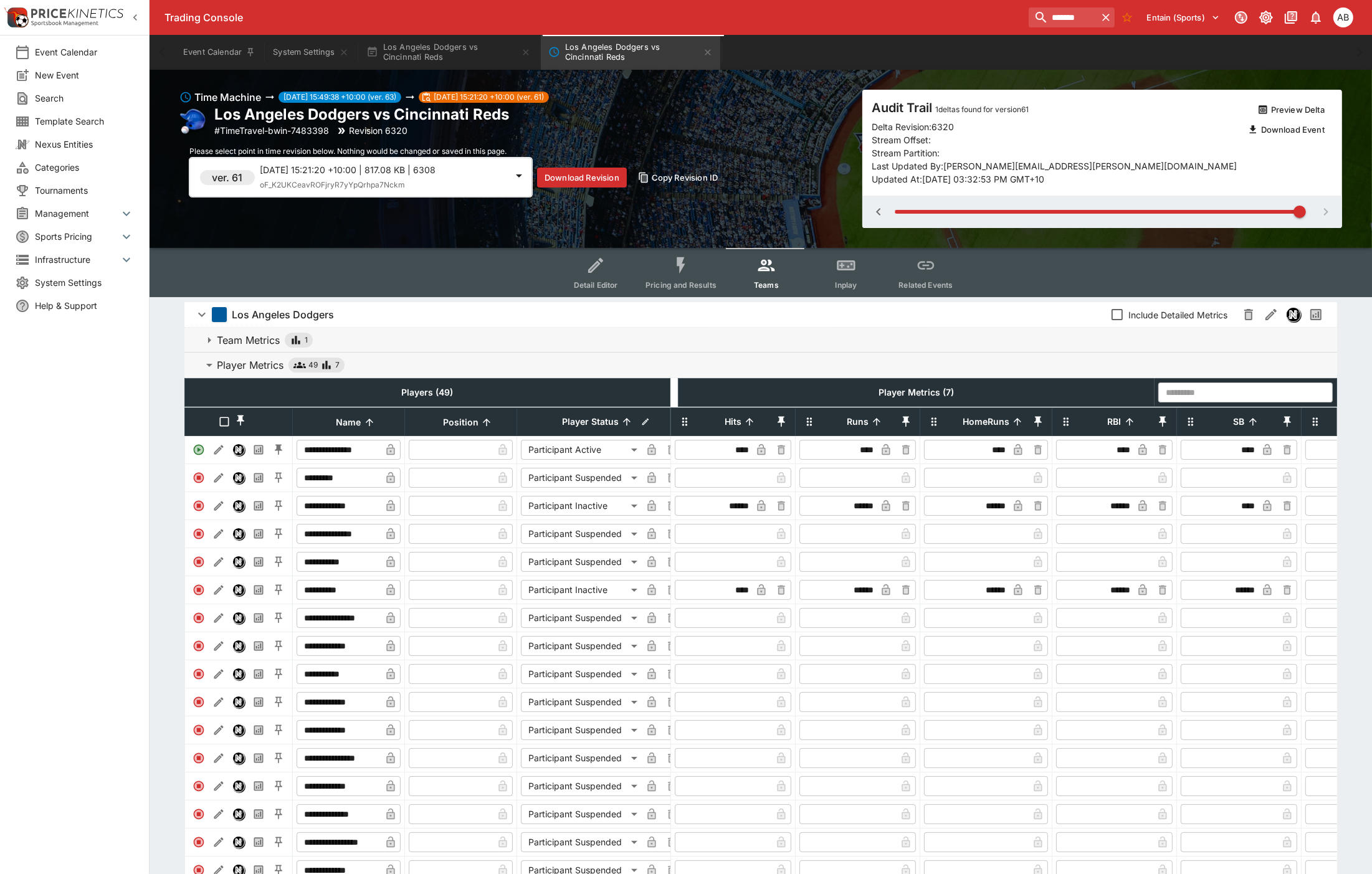
click at [786, 130] on div "Los Angeles Dodgers vs Cincinnati Reds # TimeTravel-bwin-7483398 Revision 6320" at bounding box center [517, 120] width 675 height 32
click at [1242, 216] on span at bounding box center [1097, 212] width 406 height 19
click at [1218, 212] on span at bounding box center [1098, 212] width 407 height 4
click at [1072, 210] on span at bounding box center [1098, 212] width 407 height 4
type input "*"
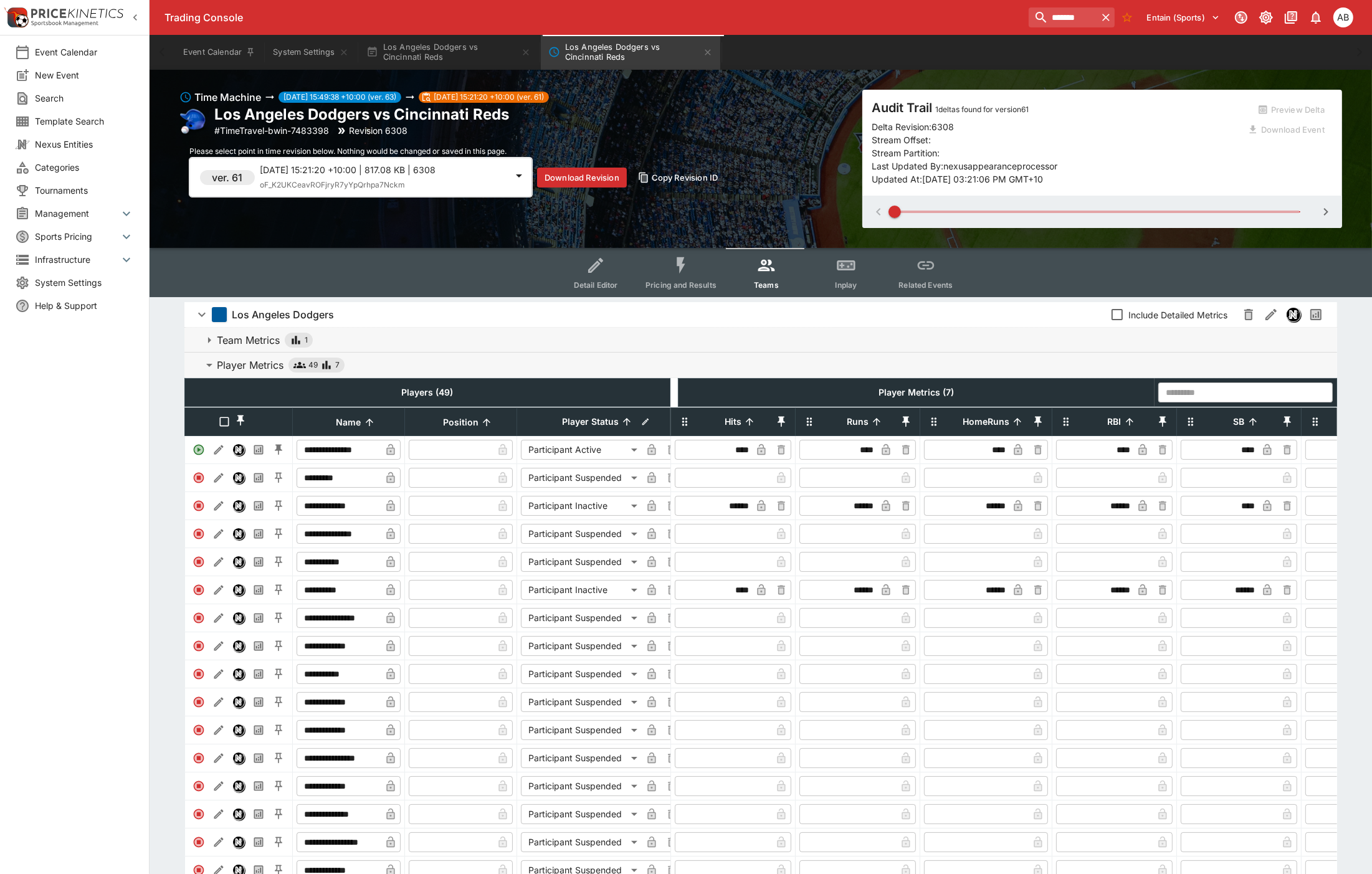
click at [940, 208] on span at bounding box center [1097, 212] width 406 height 19
type input "**********"
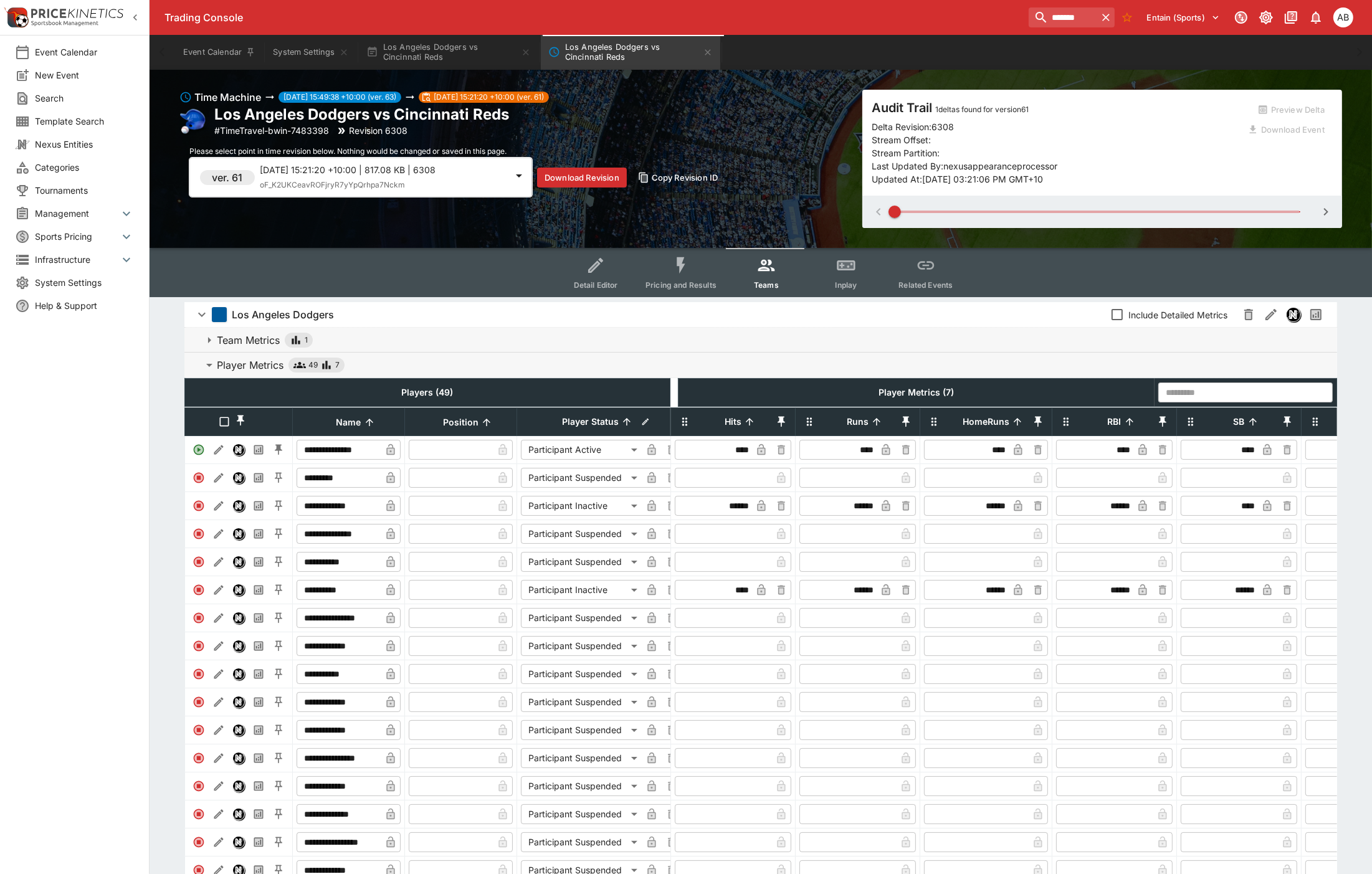
type input "**********"
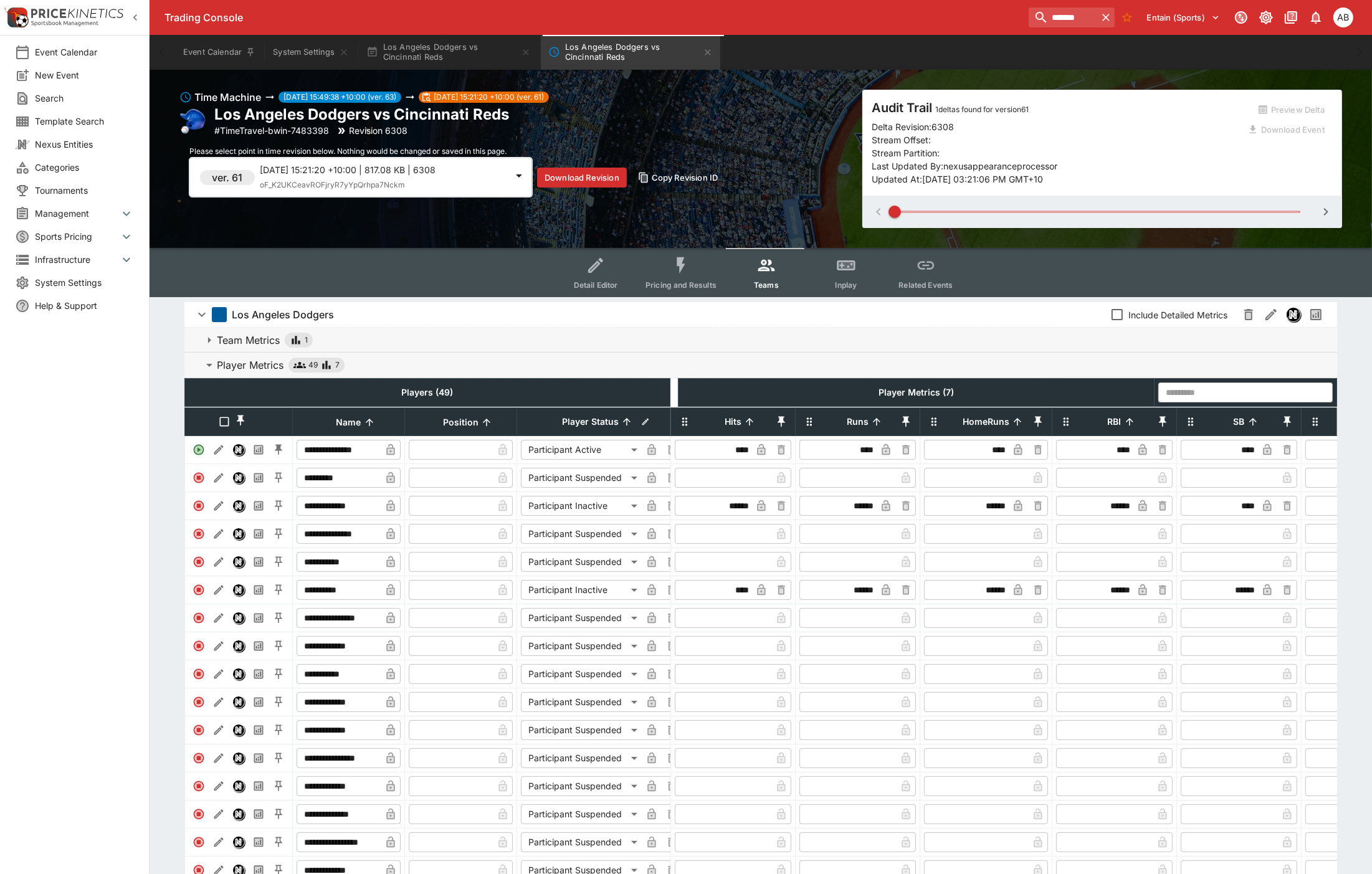
type input "**********"
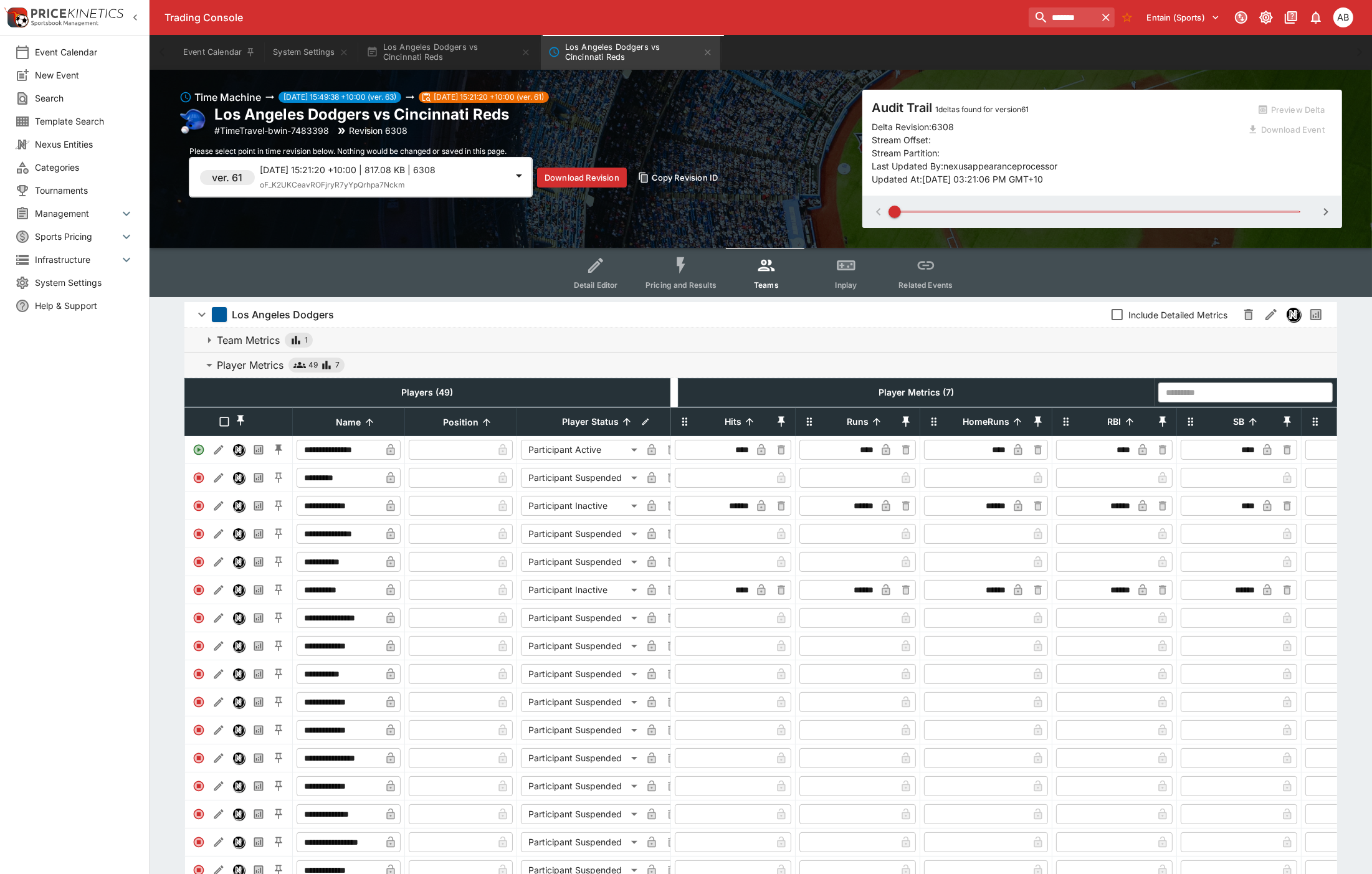
type input "**********"
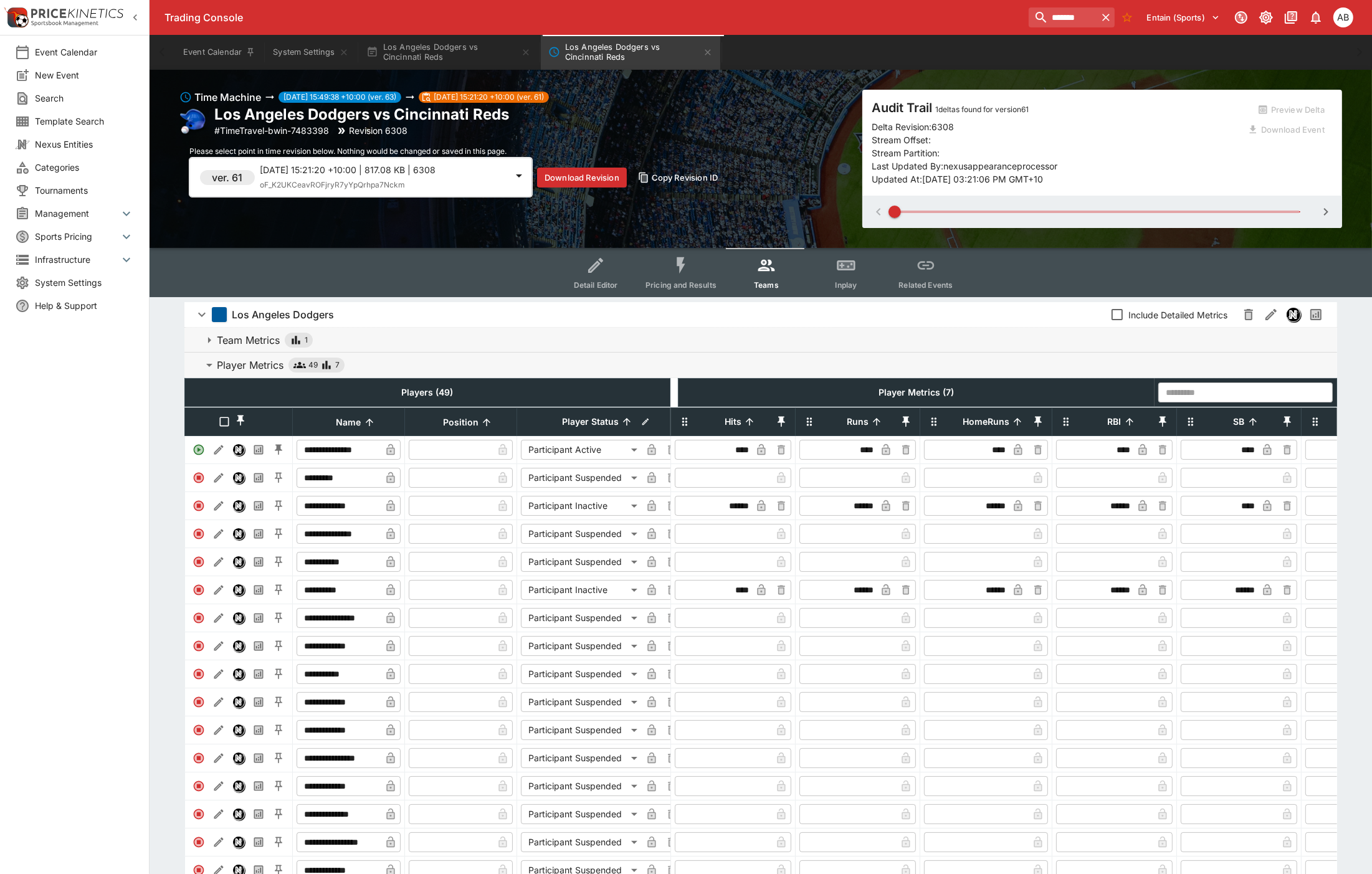
type input "**********"
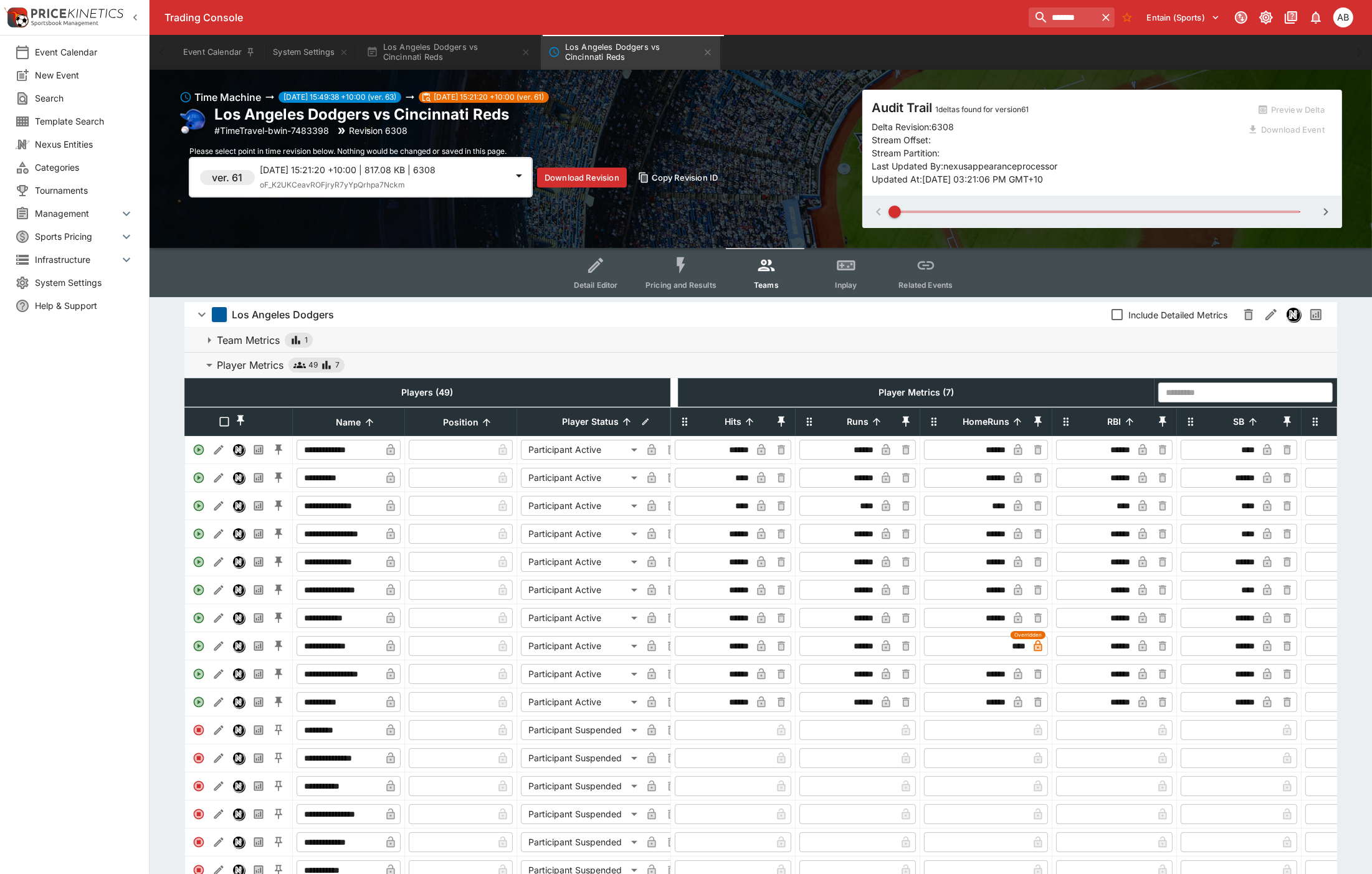
click at [1286, 214] on span at bounding box center [1097, 212] width 406 height 19
type input "*"
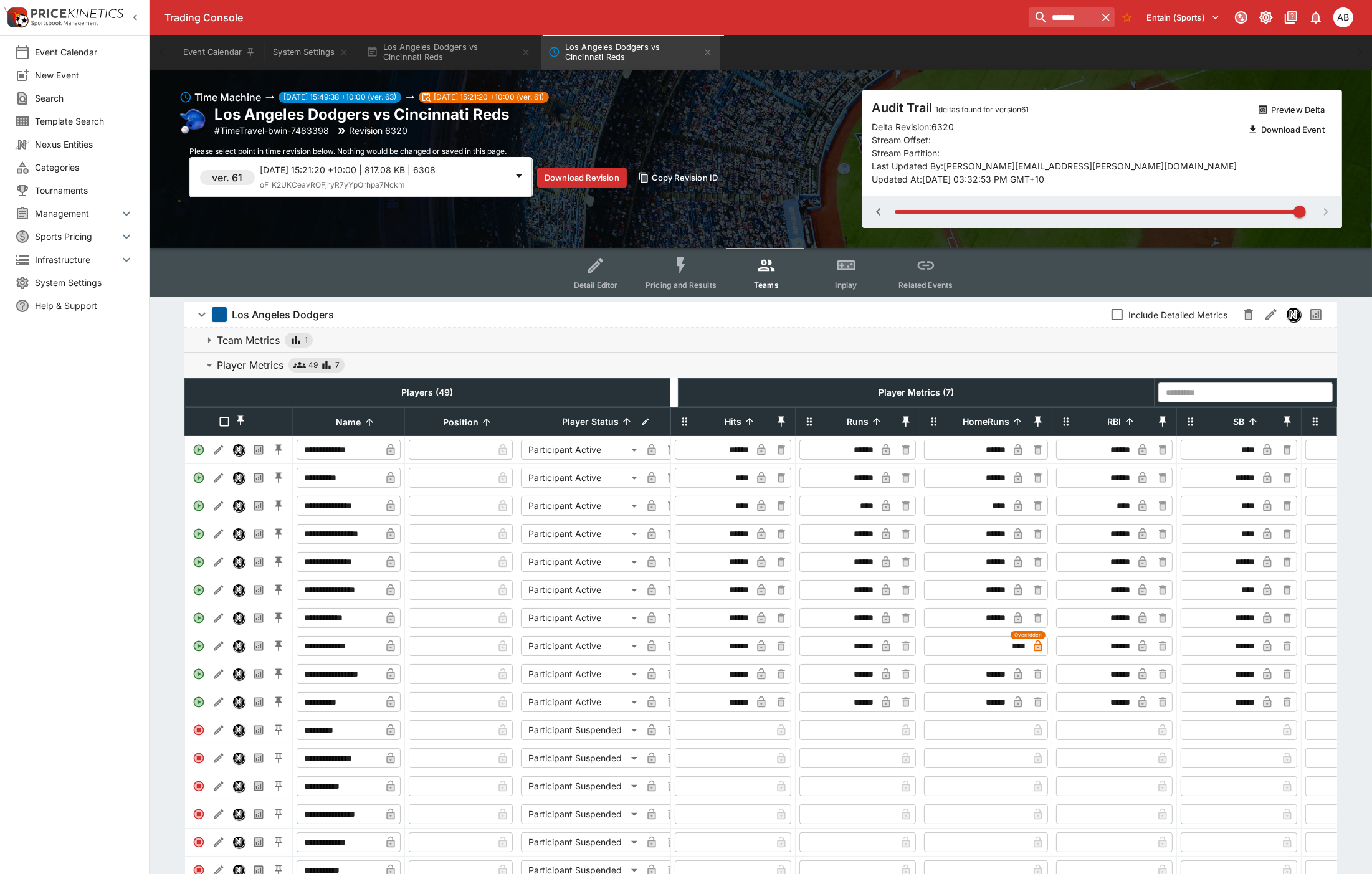
click at [1293, 210] on span at bounding box center [1299, 212] width 13 height 13
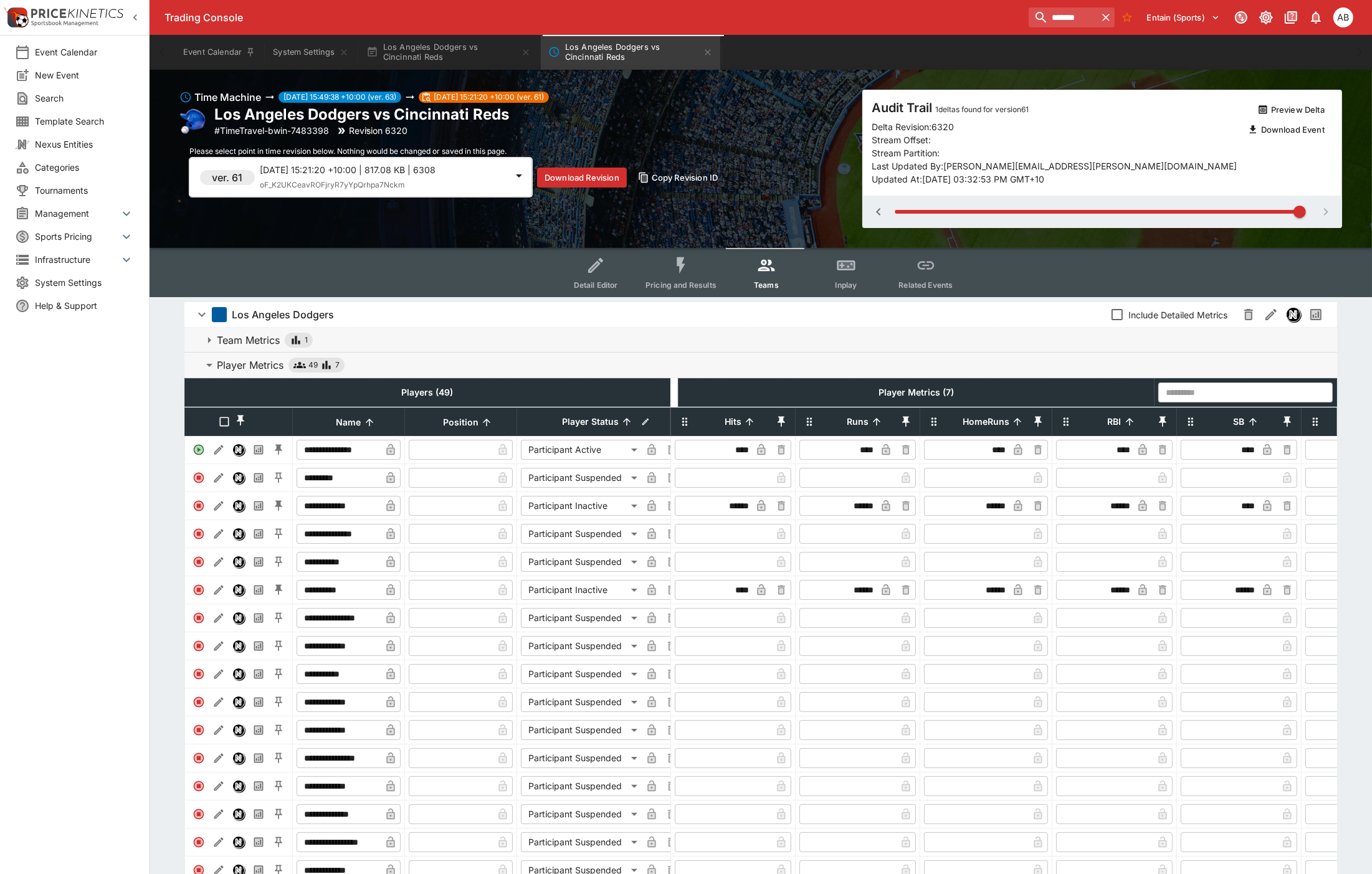
type input "**********"
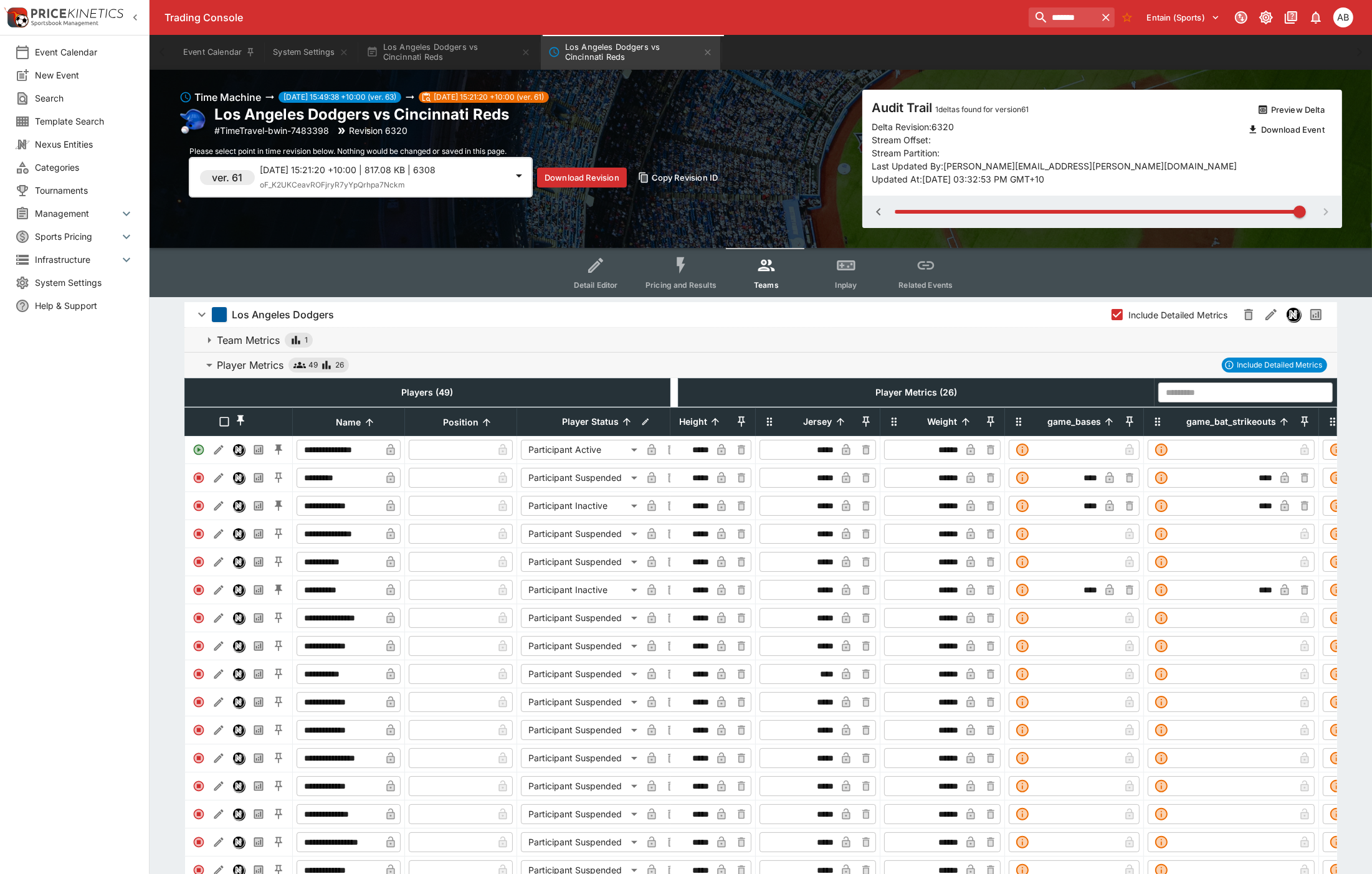
scroll to position [0, 1384]
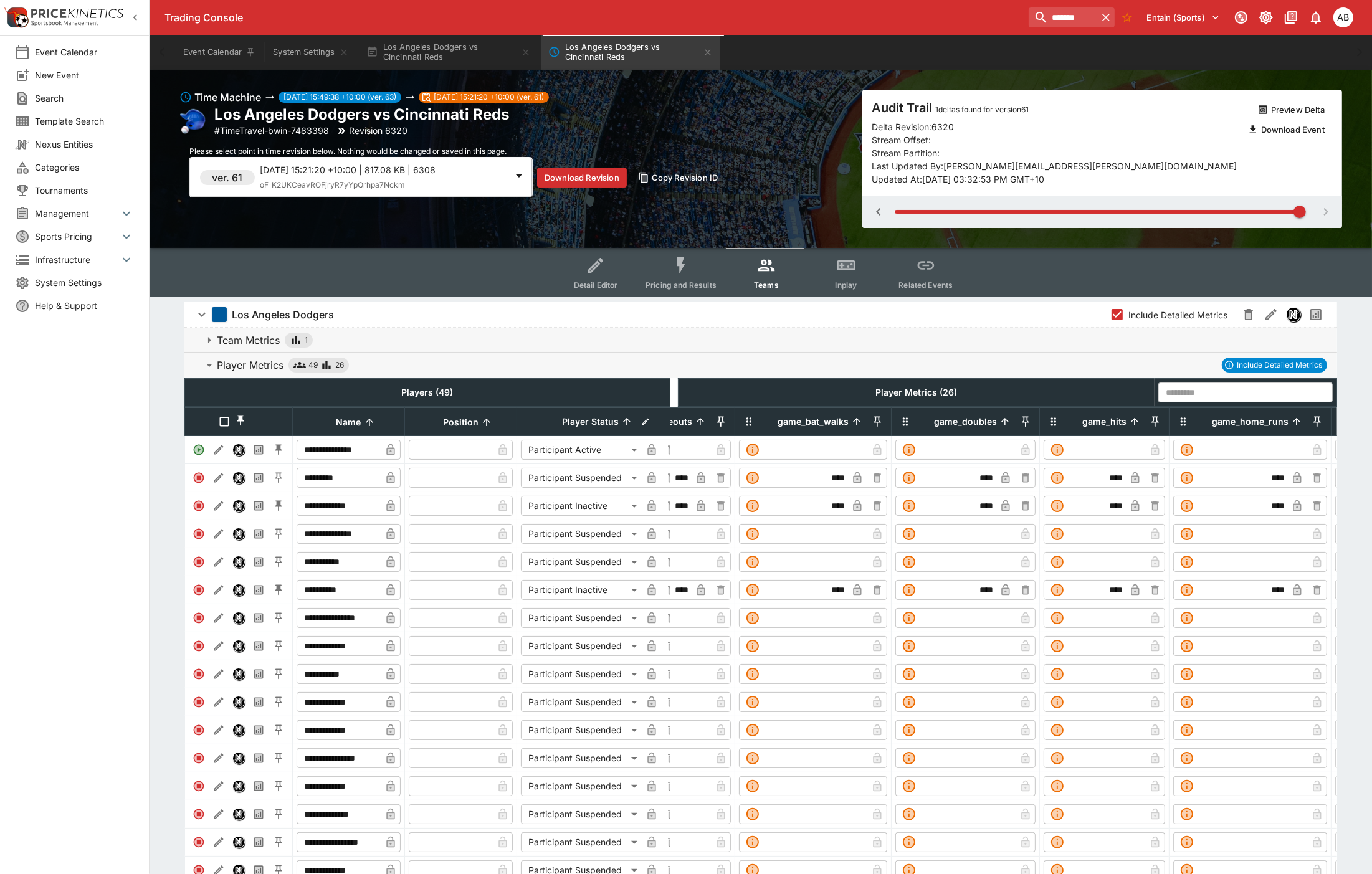
click at [1243, 395] on input "text" at bounding box center [1225, 392] width 134 height 20
click at [1214, 429] on li "game_pa game_pa" at bounding box center [1246, 425] width 175 height 35
type input "*******"
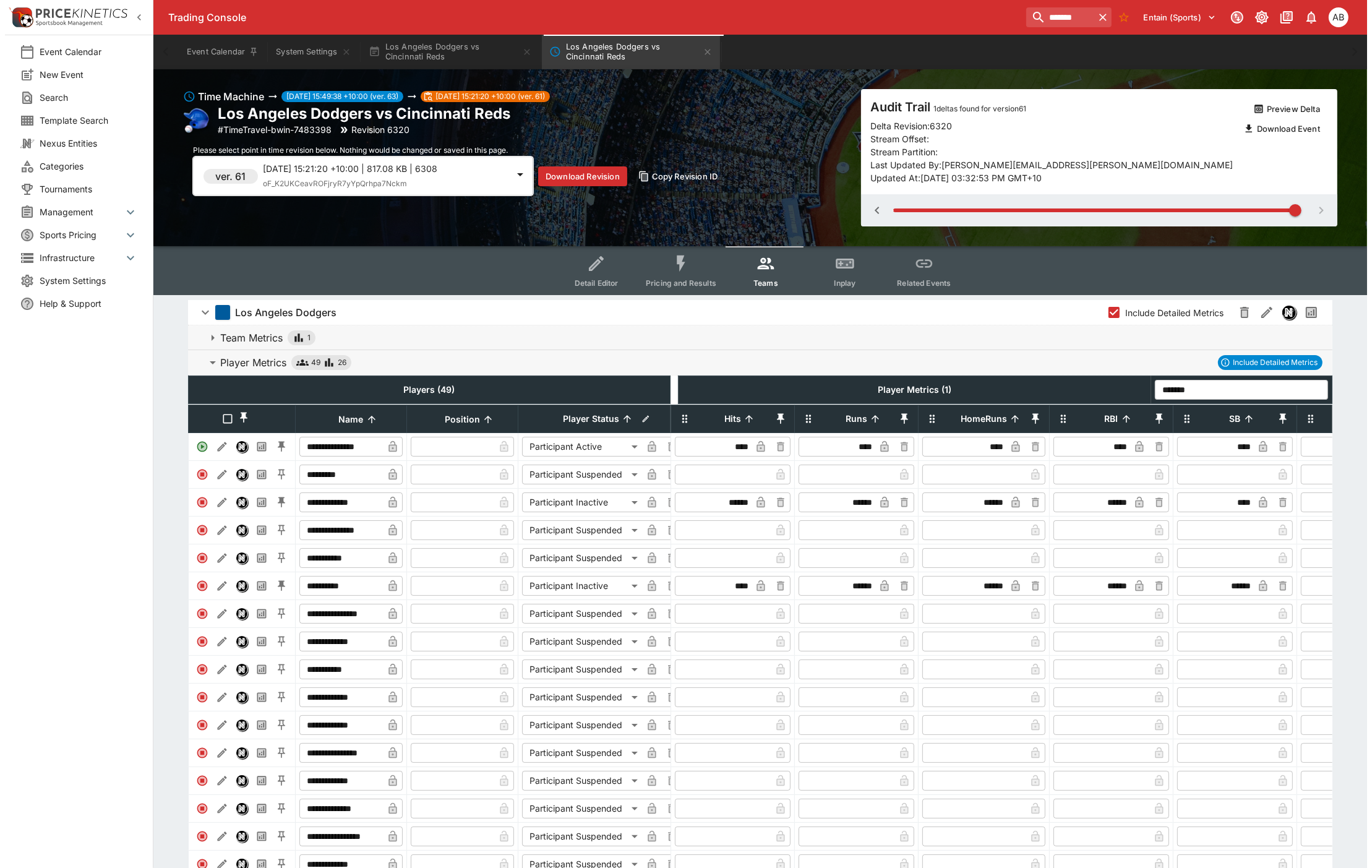
scroll to position [0, 219]
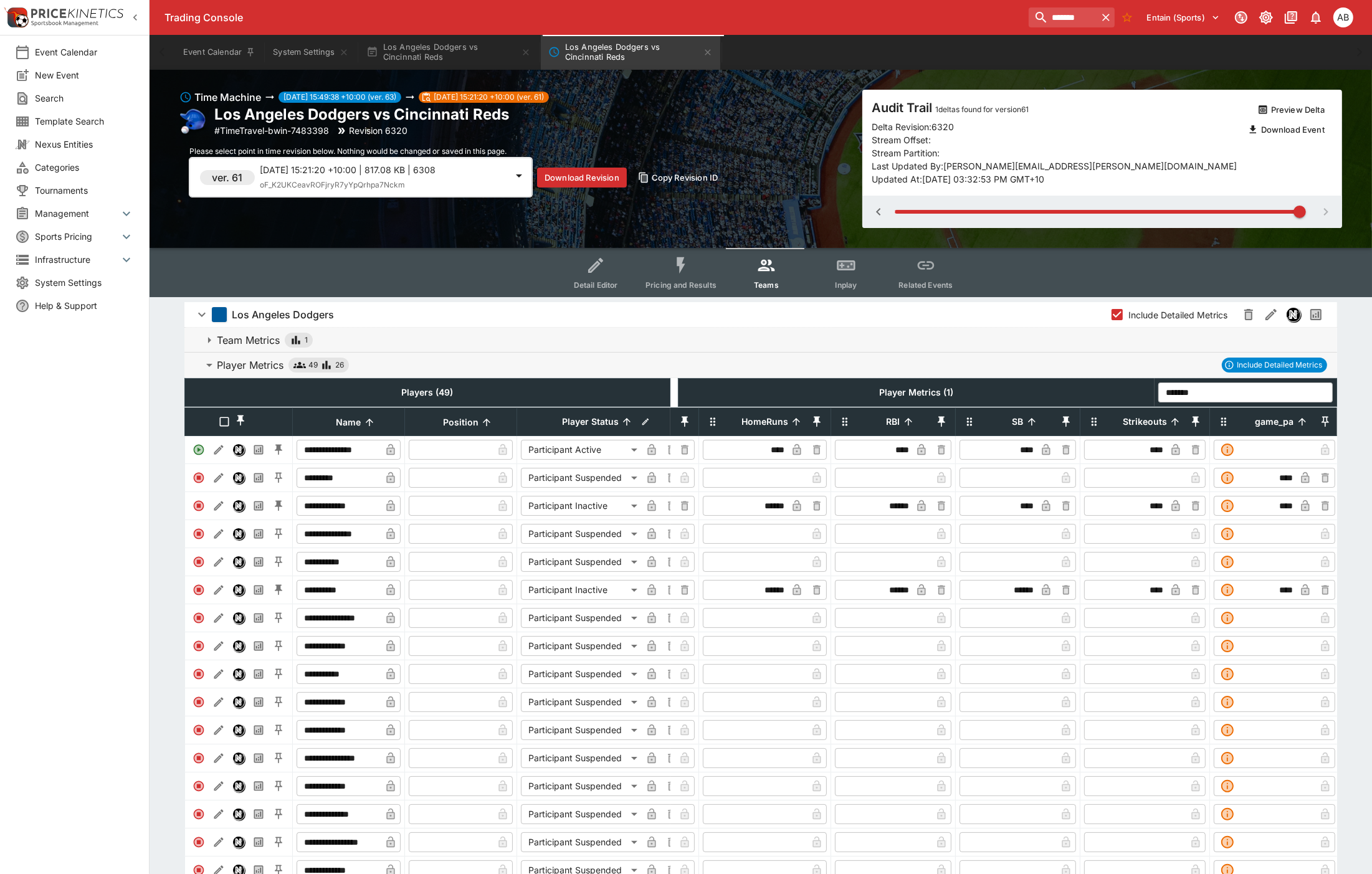
drag, startPoint x: 712, startPoint y: 56, endPoint x: 559, endPoint y: 52, distance: 153.1
click at [712, 56] on icon "Los Angeles Dodgers vs Cincinnati Reds" at bounding box center [708, 52] width 10 height 10
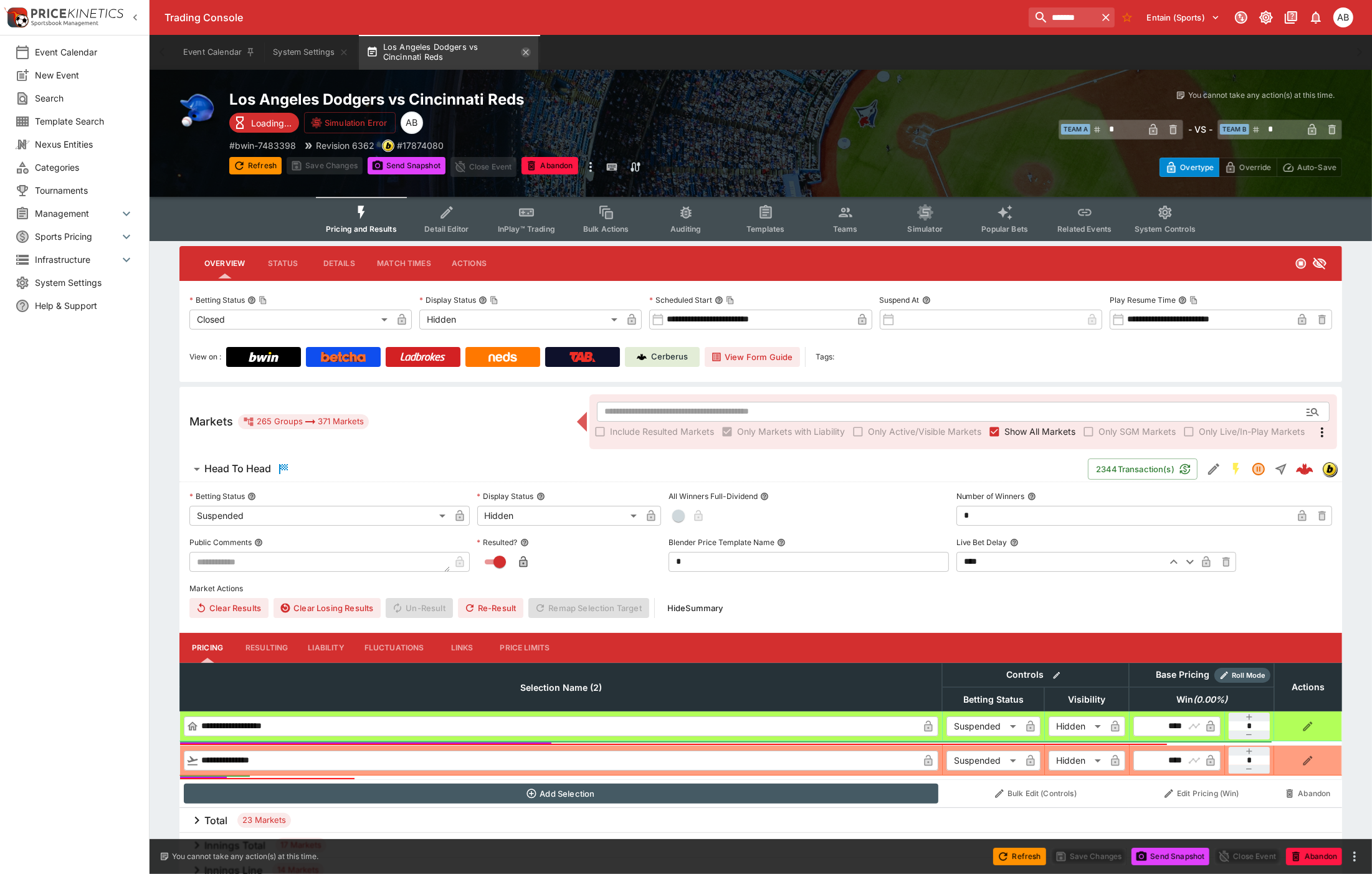
click at [527, 52] on icon "button" at bounding box center [526, 52] width 5 height 5
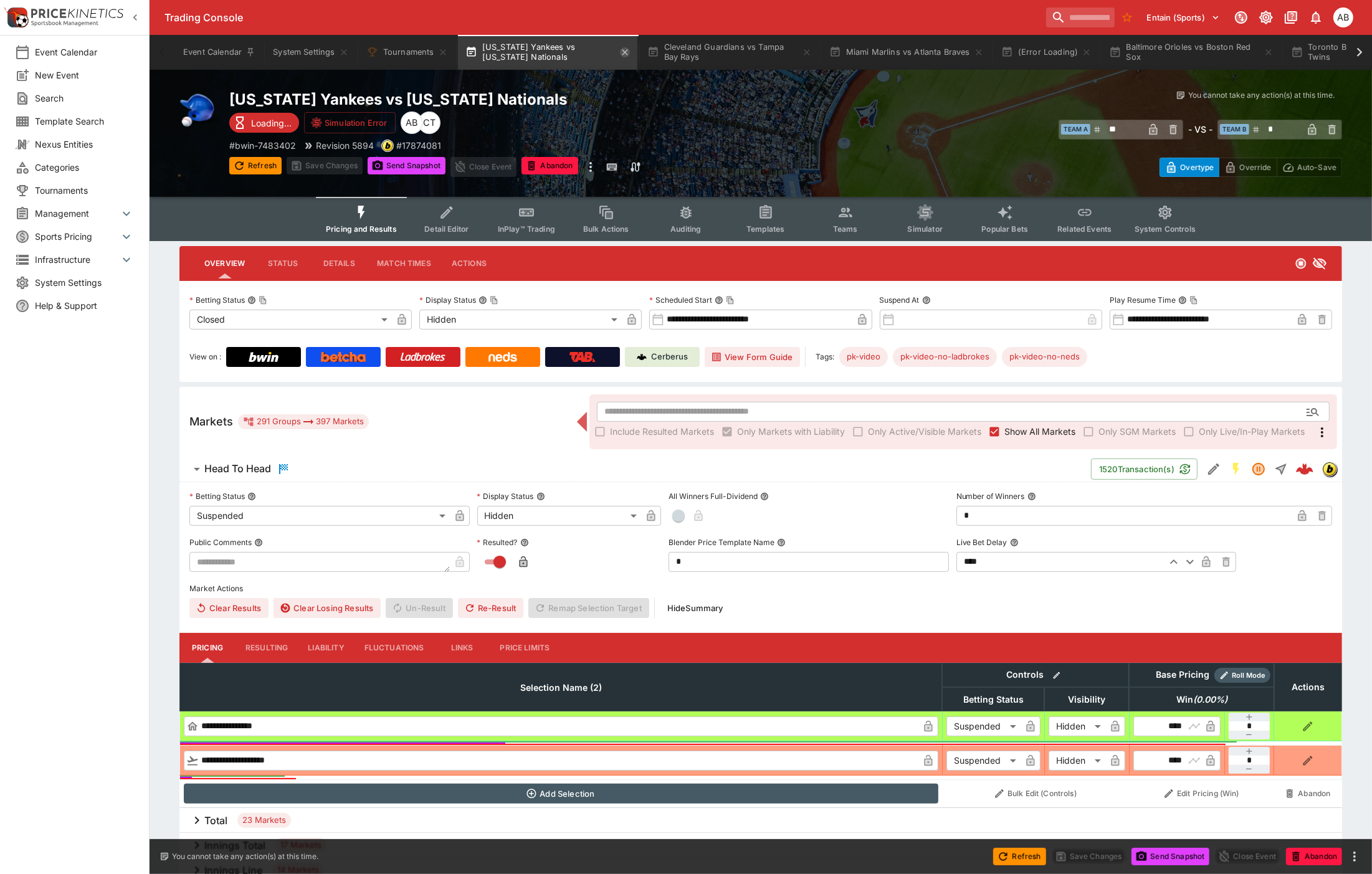
click at [628, 52] on icon "button" at bounding box center [625, 52] width 10 height 10
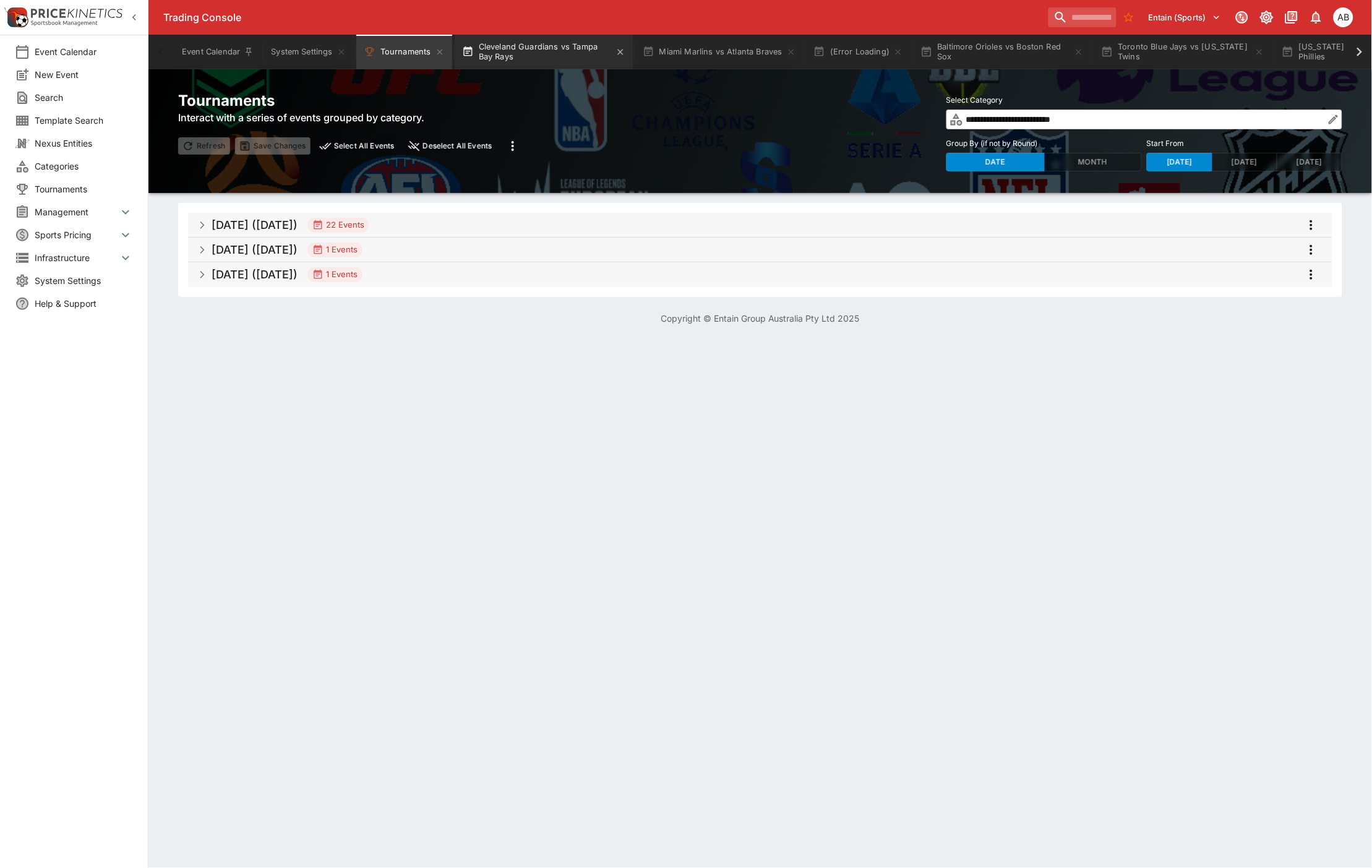
click at [545, 55] on button "Cleveland Guardians vs Tampa Bay Rays" at bounding box center [543, 52] width 178 height 35
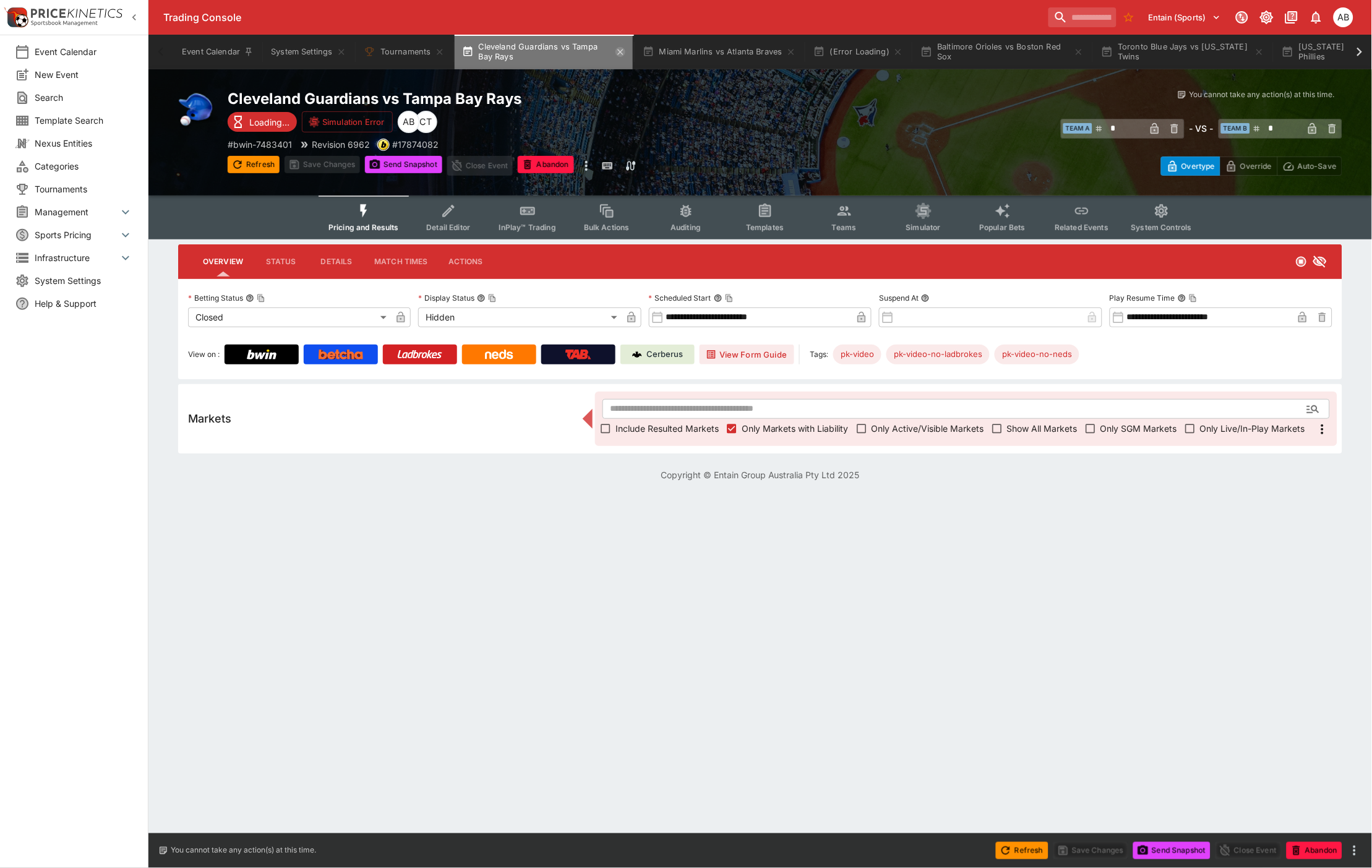
click at [620, 53] on icon "button" at bounding box center [620, 51] width 5 height 5
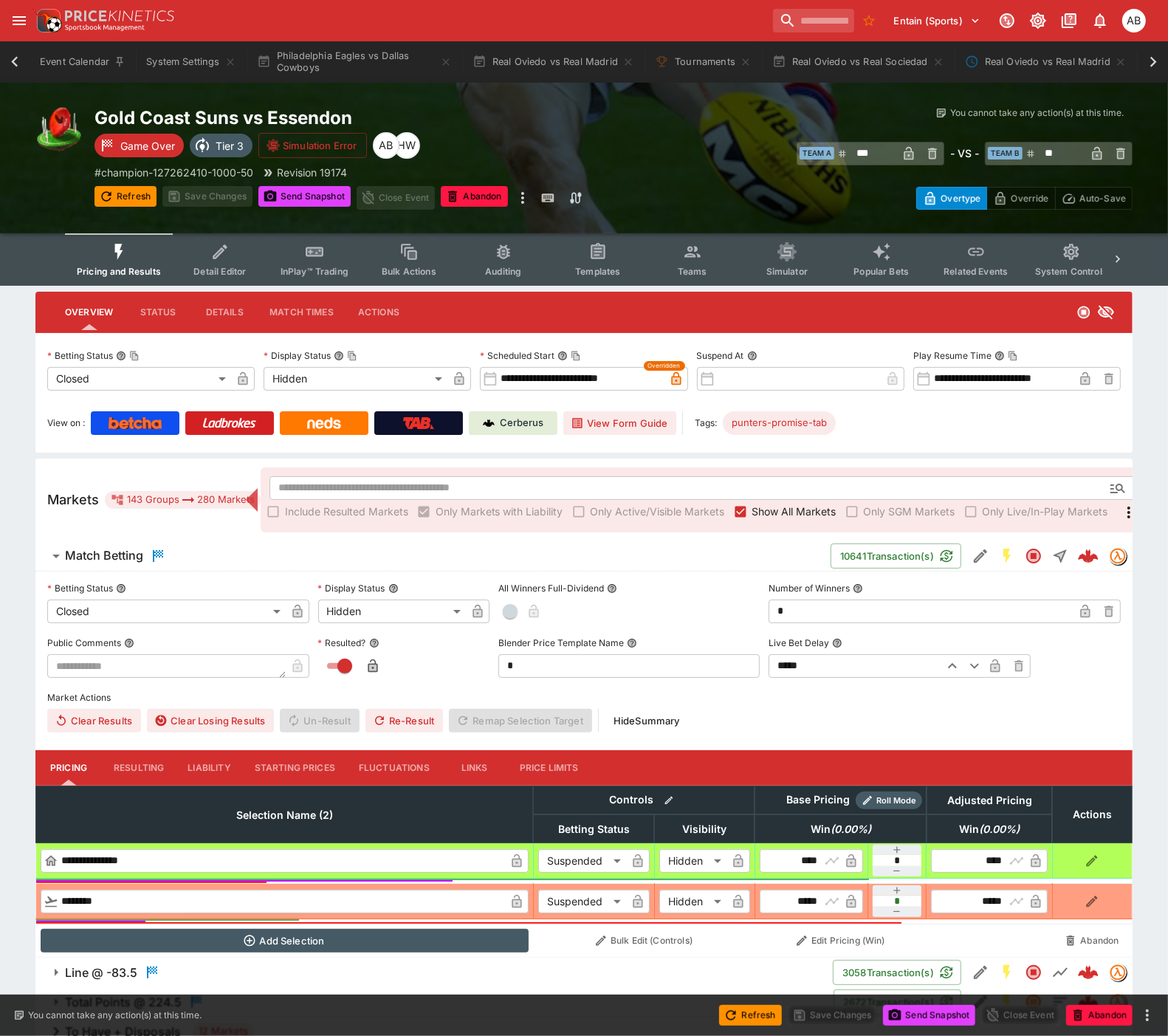
scroll to position [0, 581]
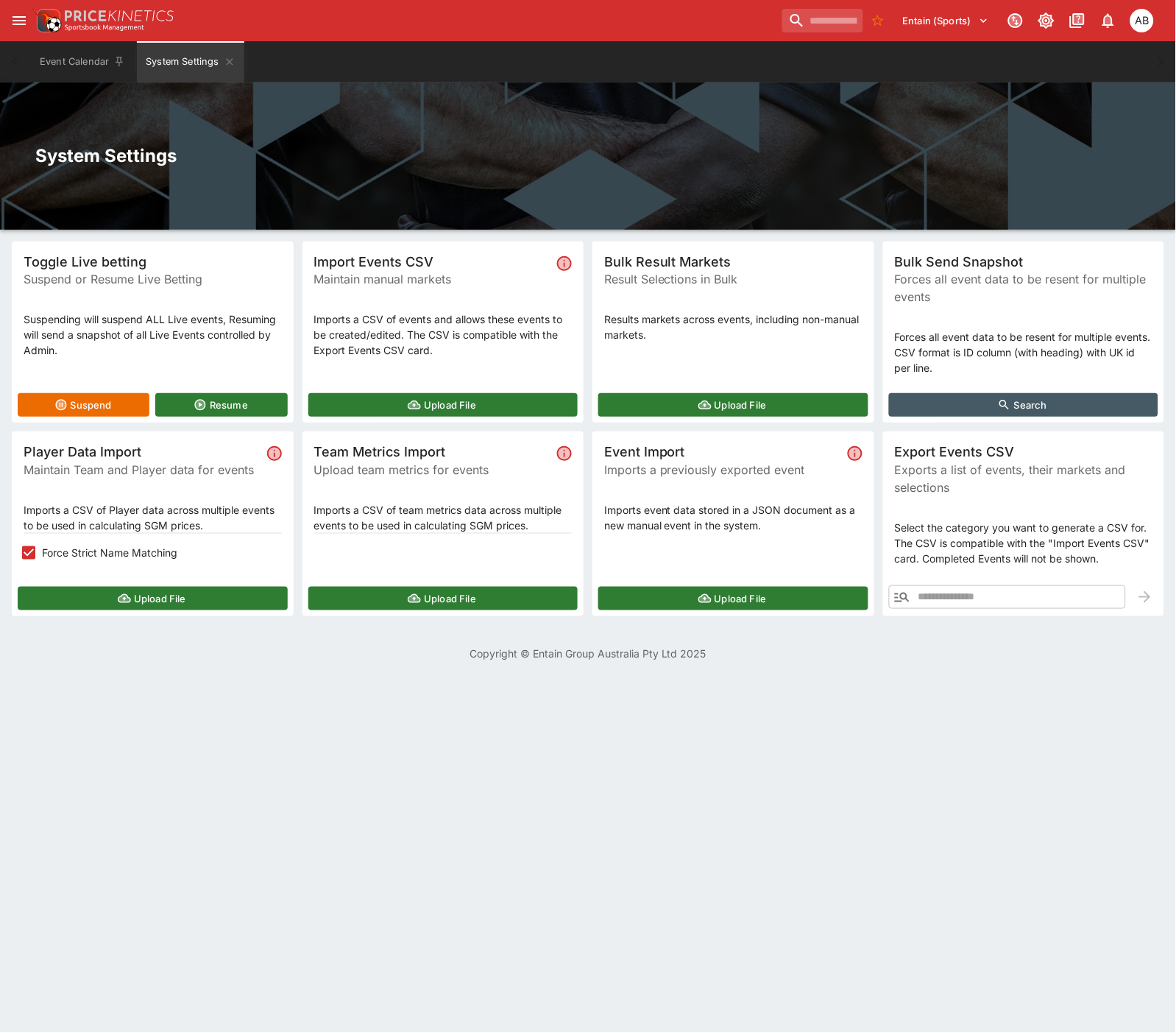
click at [156, 584] on div "Upload File" at bounding box center [152, 598] width 282 height 35
click at [160, 597] on button "Upload File" at bounding box center [152, 598] width 270 height 23
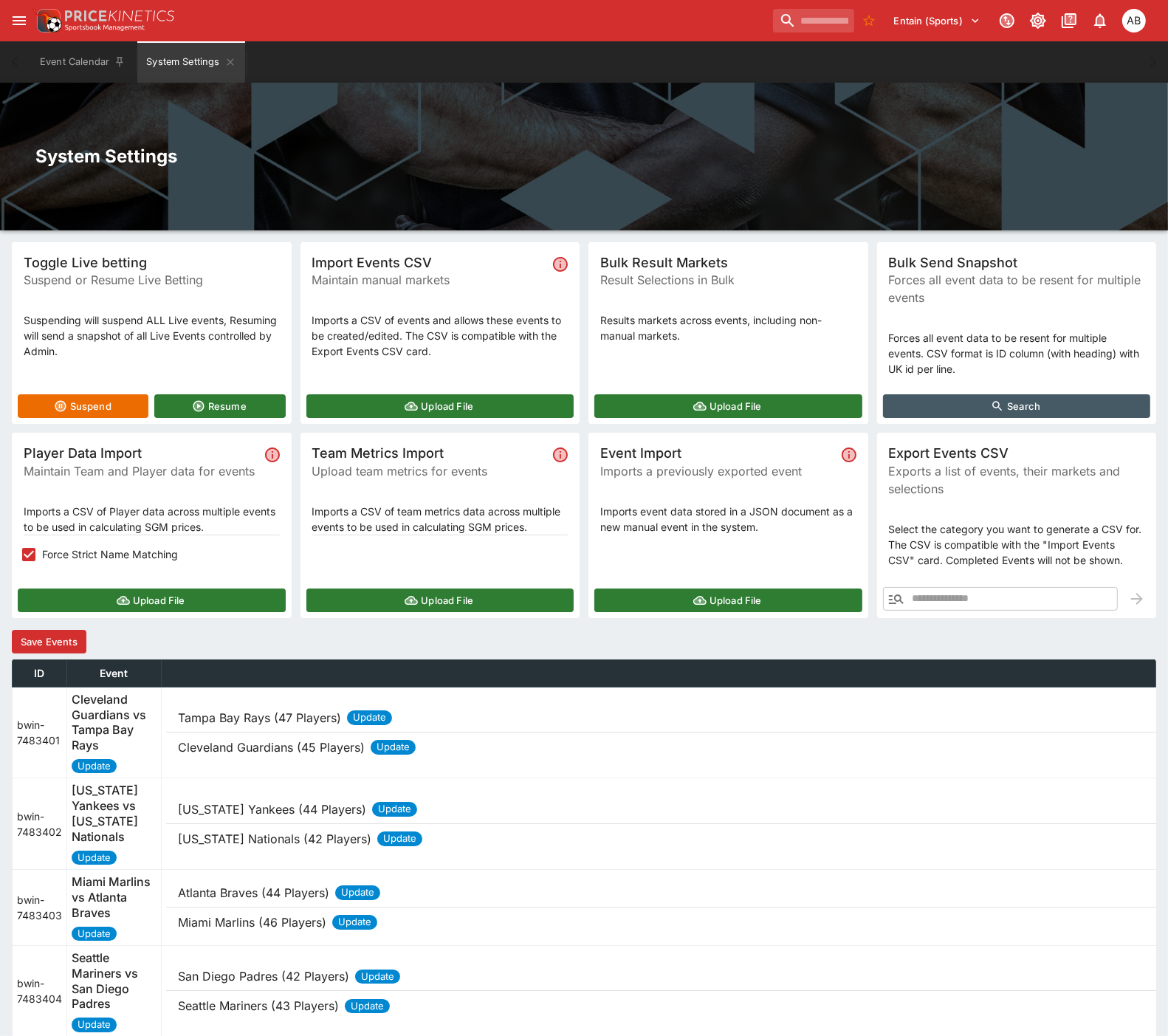
click at [80, 642] on button "Save Events" at bounding box center [49, 642] width 75 height 24
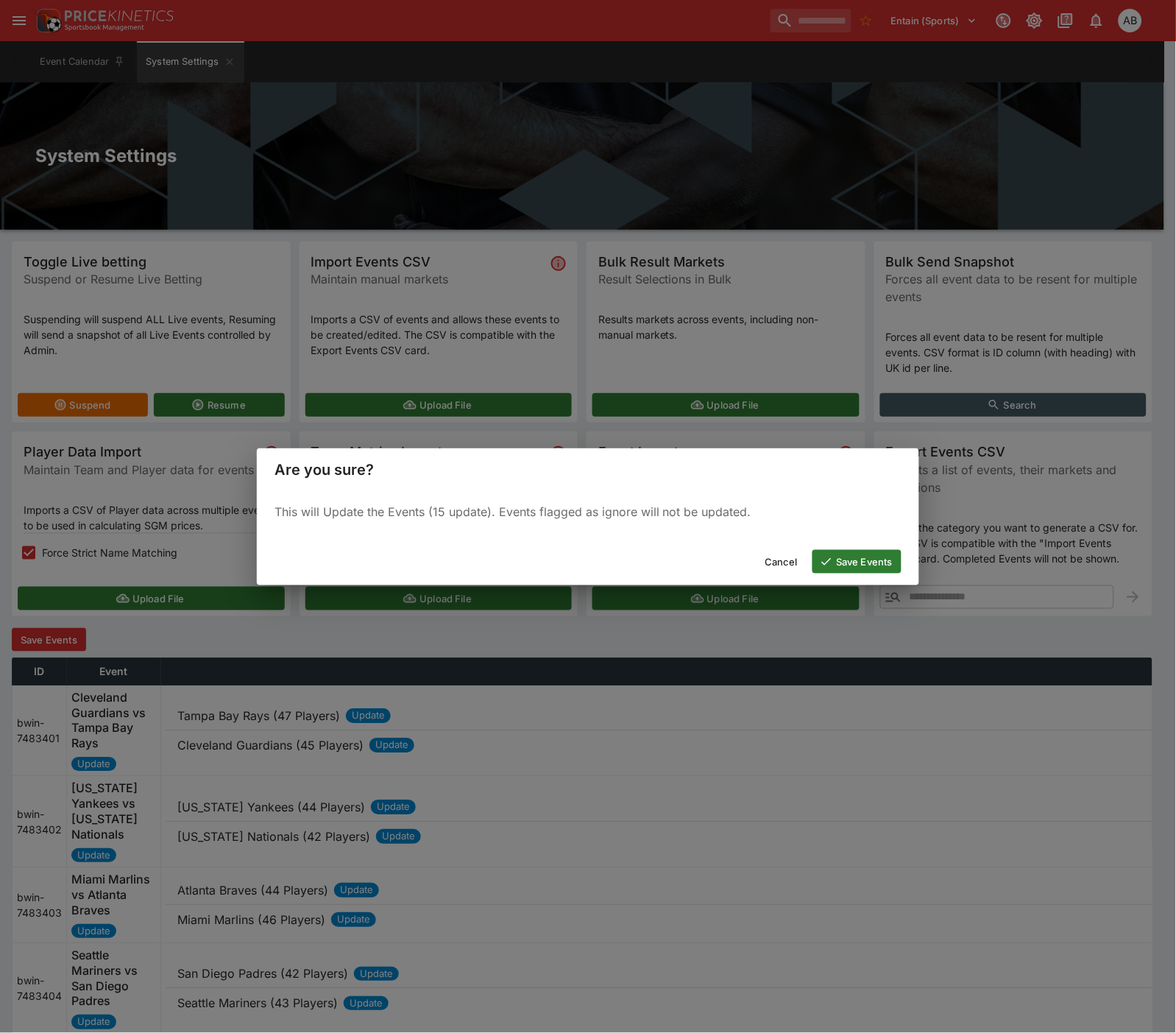
click at [859, 561] on button "Save Events" at bounding box center [857, 561] width 89 height 23
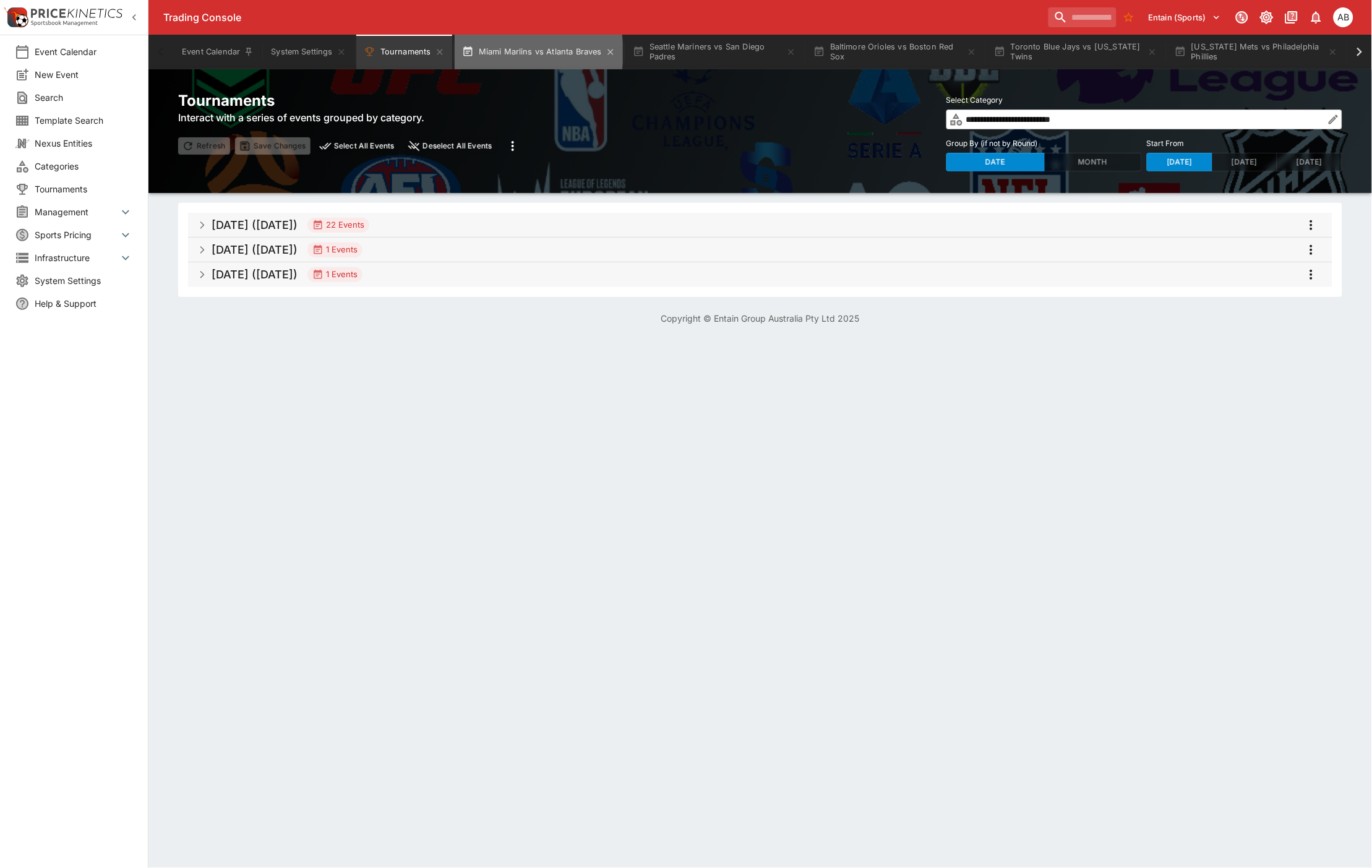
click at [509, 53] on button "Miami Marlins vs Atlanta Braves" at bounding box center [539, 52] width 168 height 35
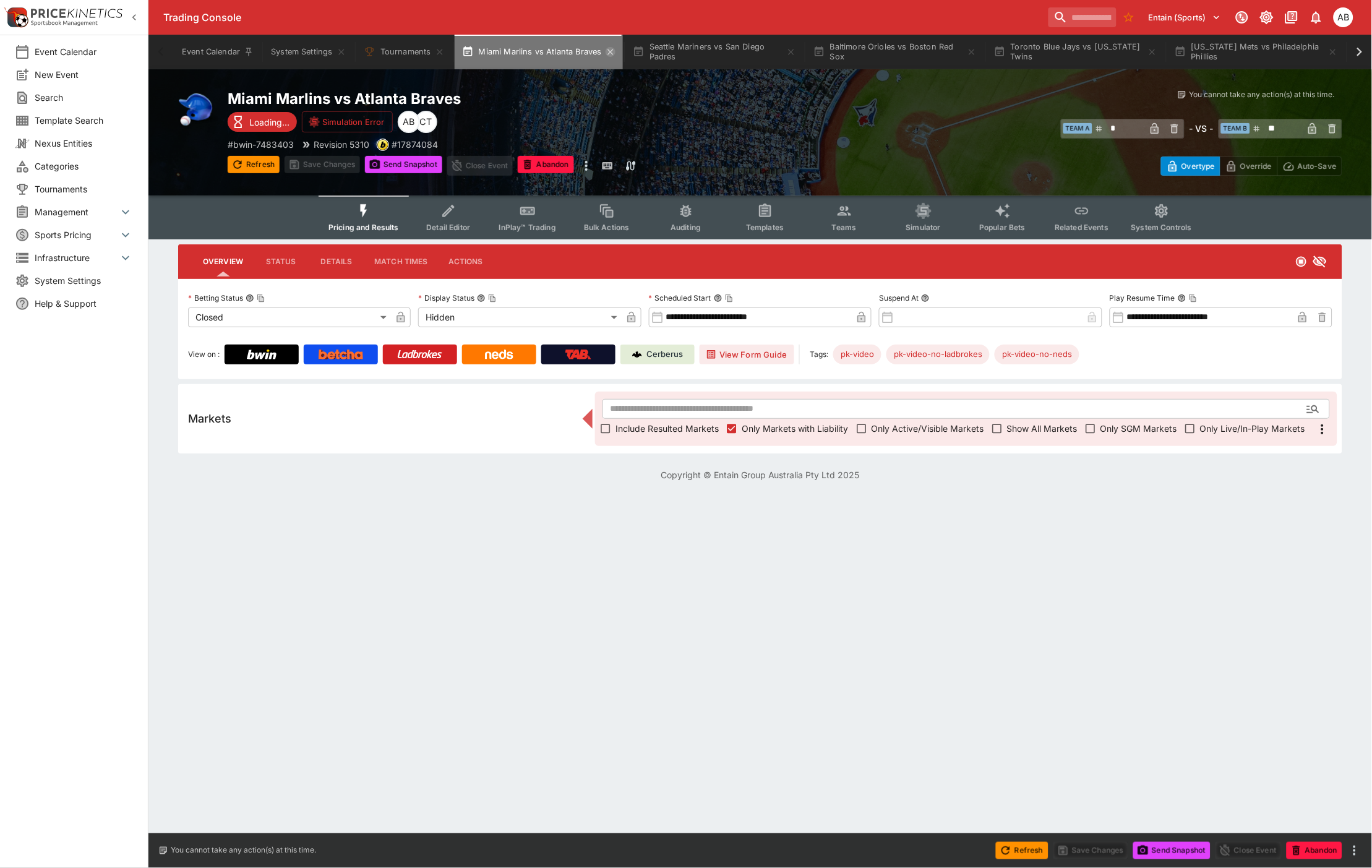
click at [610, 50] on icon "button" at bounding box center [610, 51] width 5 height 5
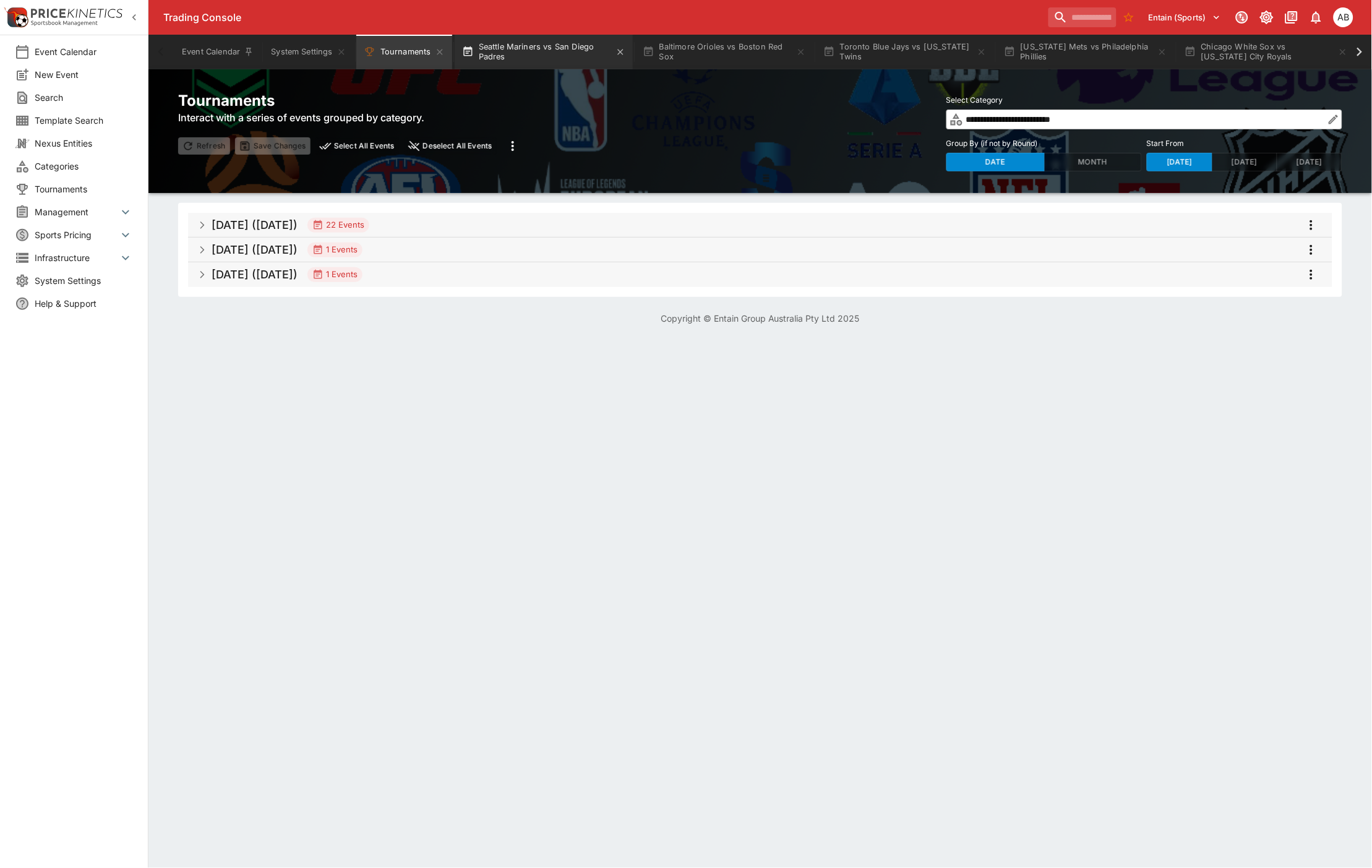
click at [580, 39] on button "Seattle Mariners vs San Diego Padres" at bounding box center [543, 52] width 178 height 35
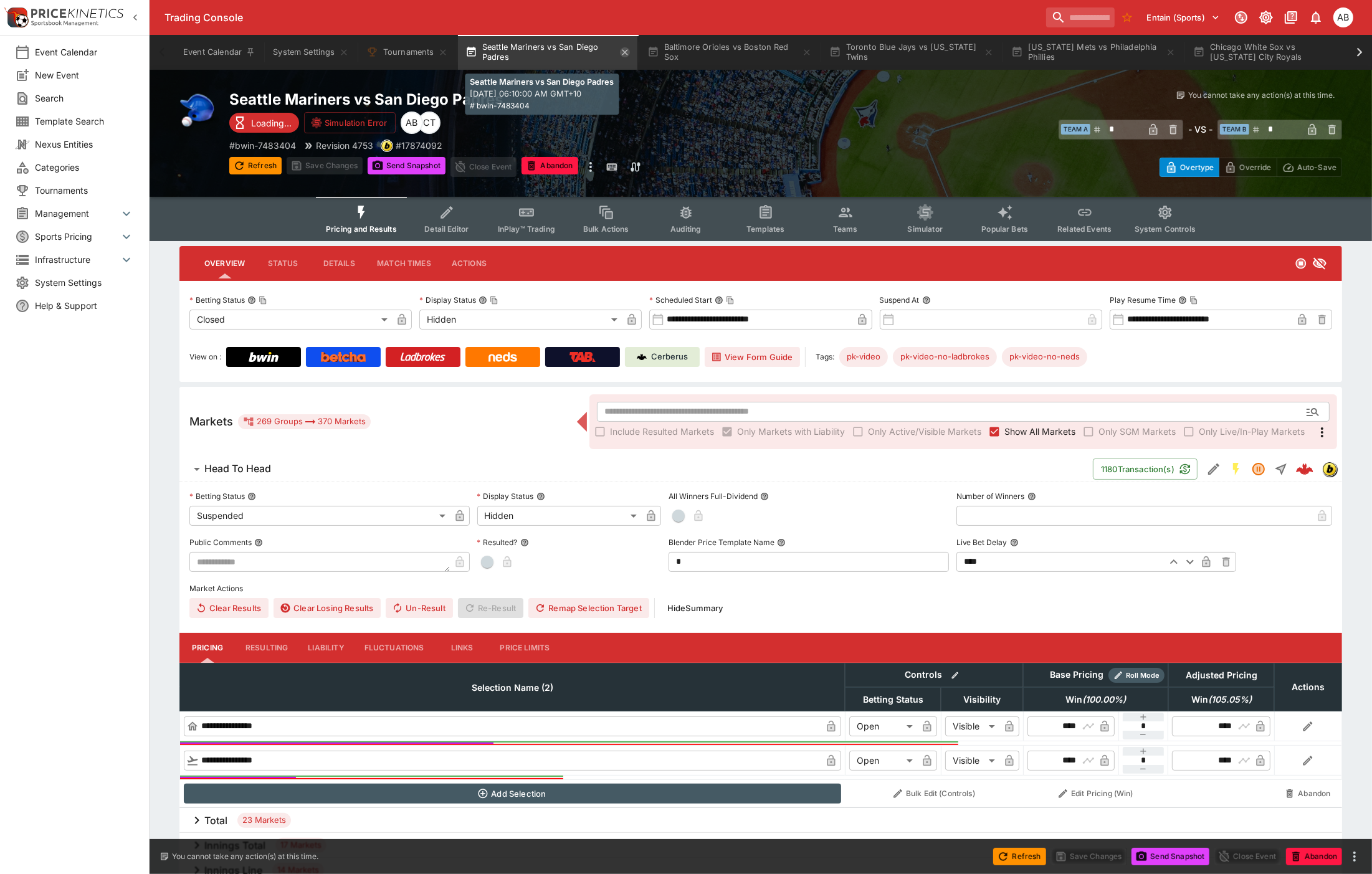
click at [627, 50] on icon "button" at bounding box center [625, 52] width 5 height 5
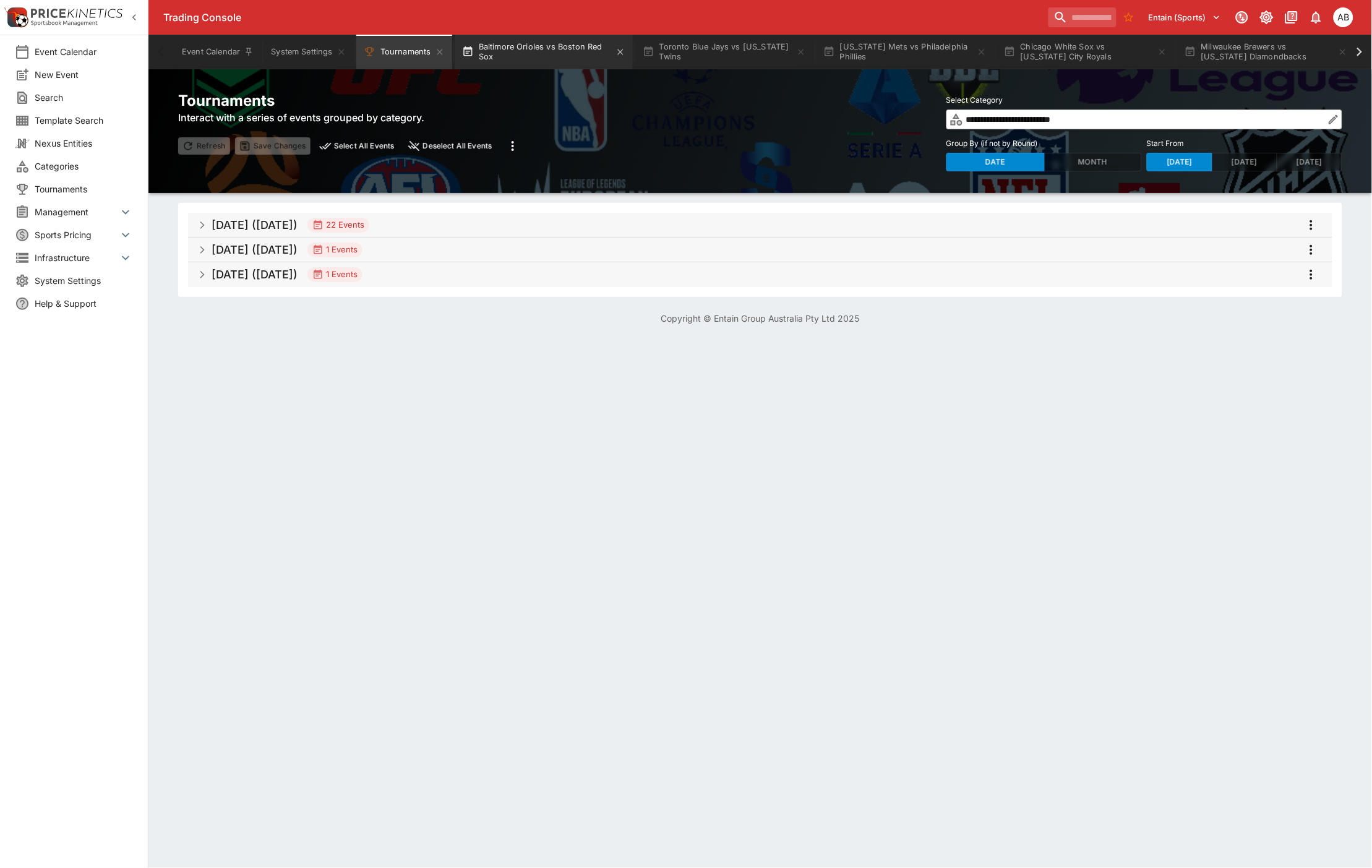
click at [547, 50] on button "Baltimore Orioles vs Boston Red Sox" at bounding box center [543, 52] width 178 height 35
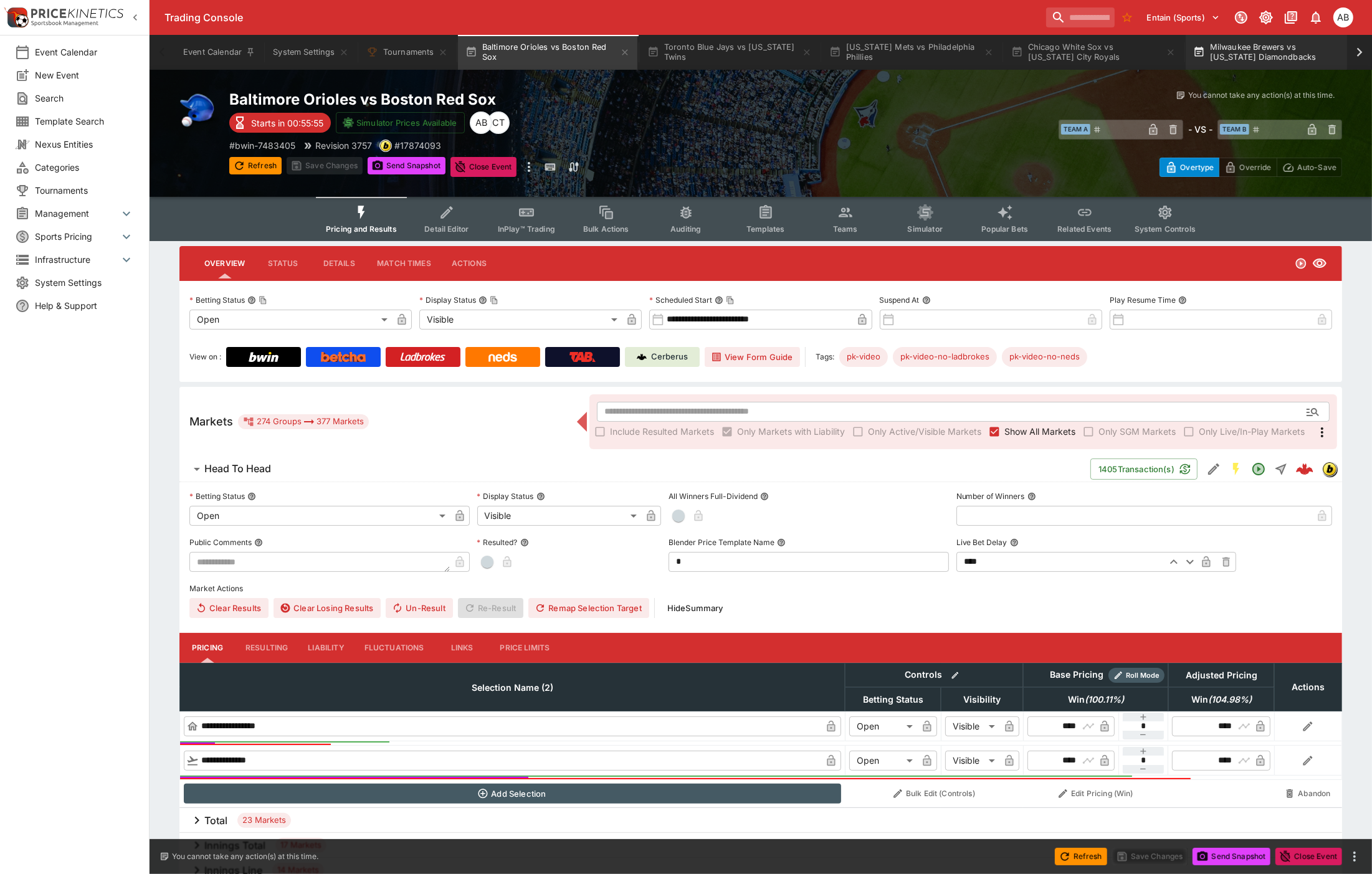
click at [1276, 51] on button "Milwaukee Brewers vs Arizona Diamondbacks" at bounding box center [1275, 52] width 179 height 35
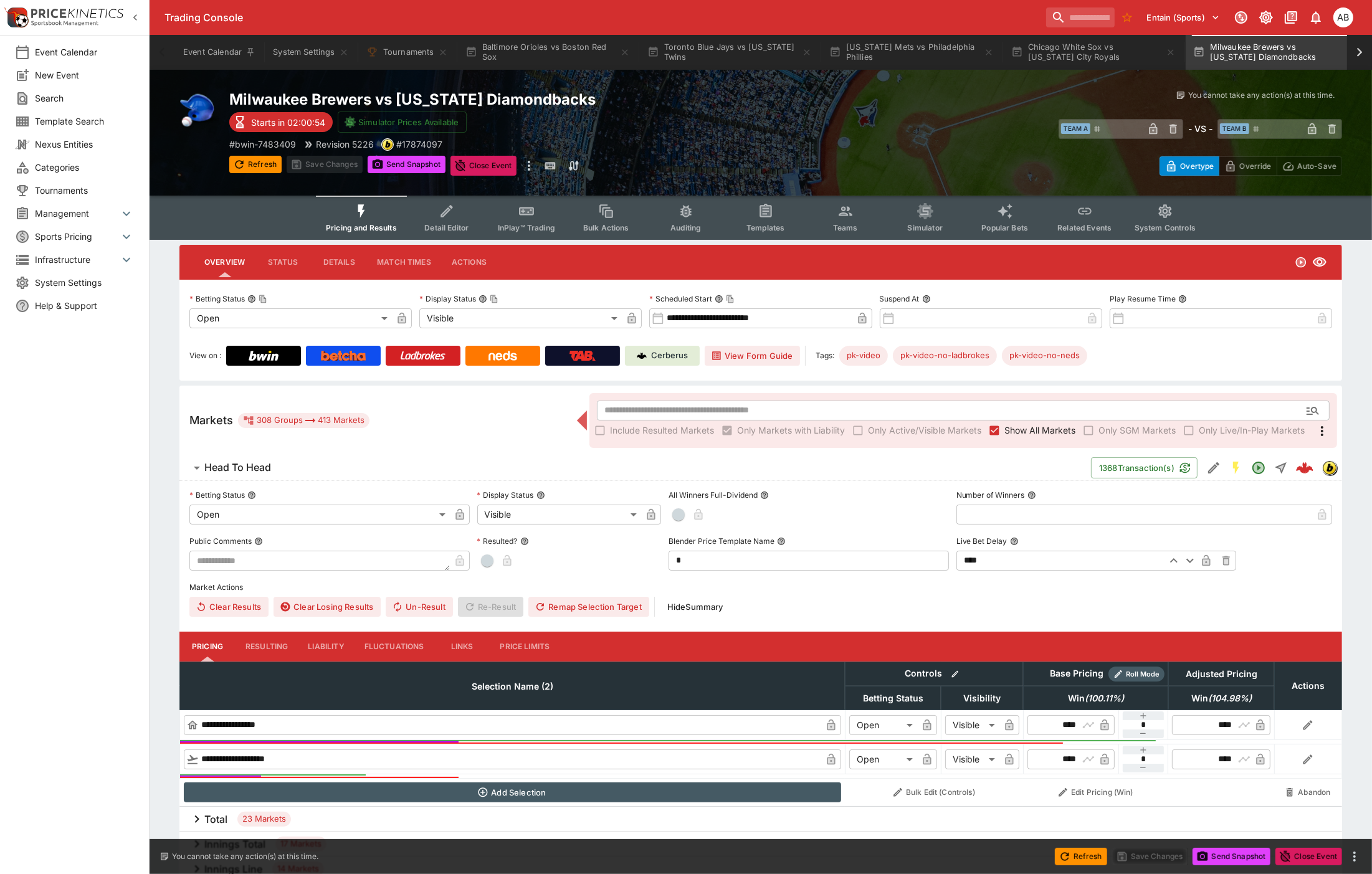
scroll to position [0, 26]
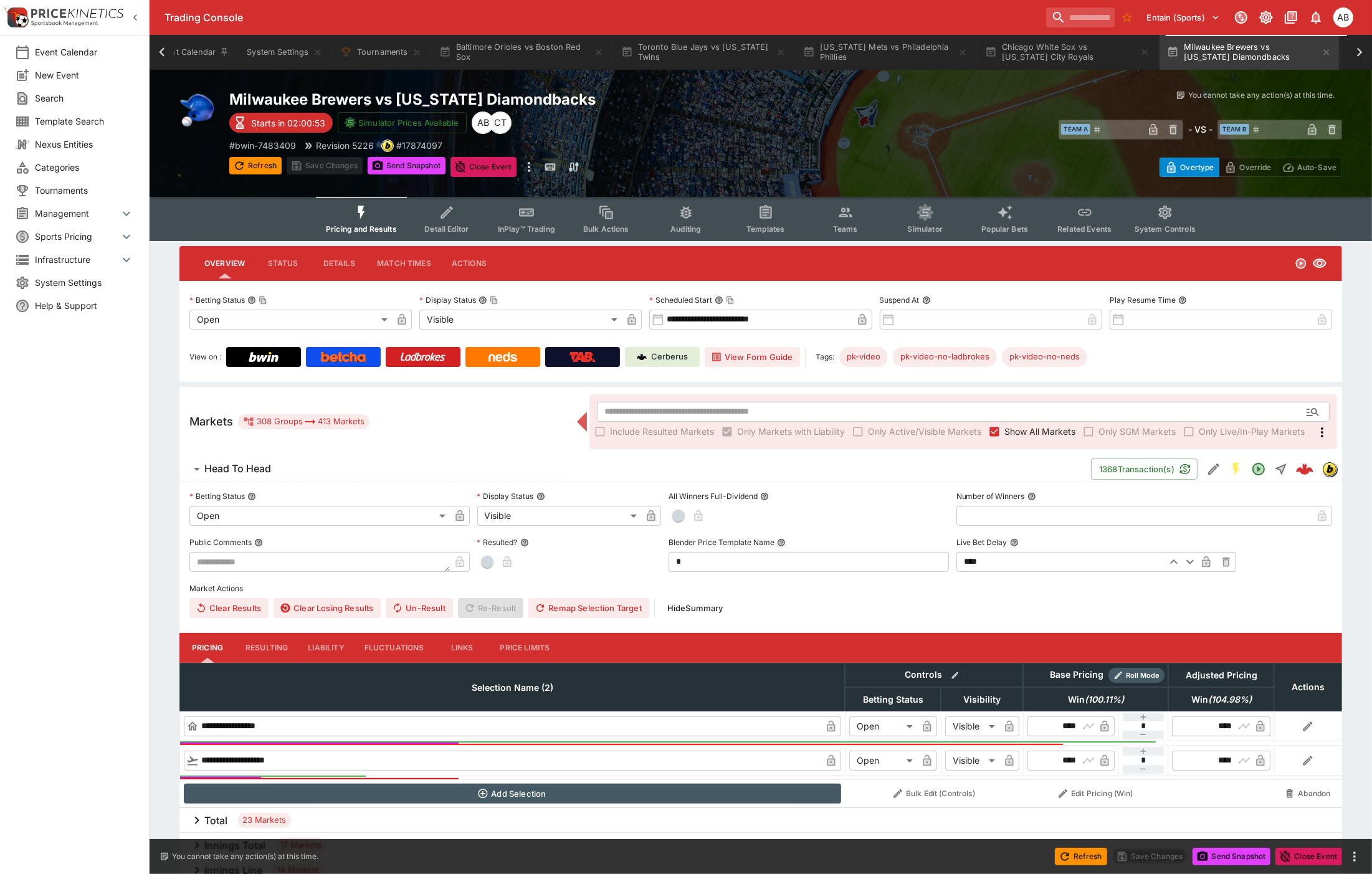
click at [852, 222] on button "Teams" at bounding box center [845, 218] width 79 height 44
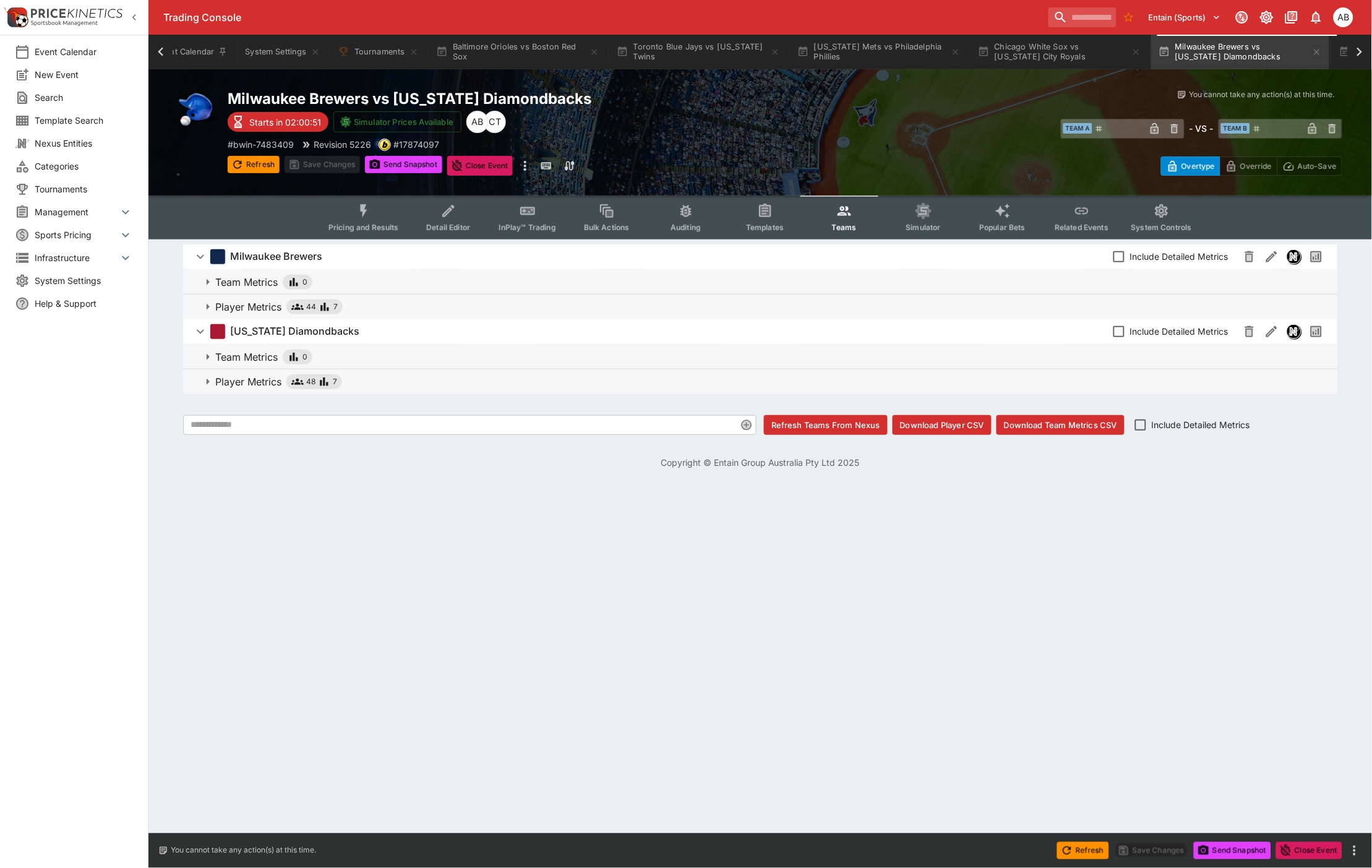
click at [267, 310] on p "Player Metrics" at bounding box center [248, 307] width 66 height 15
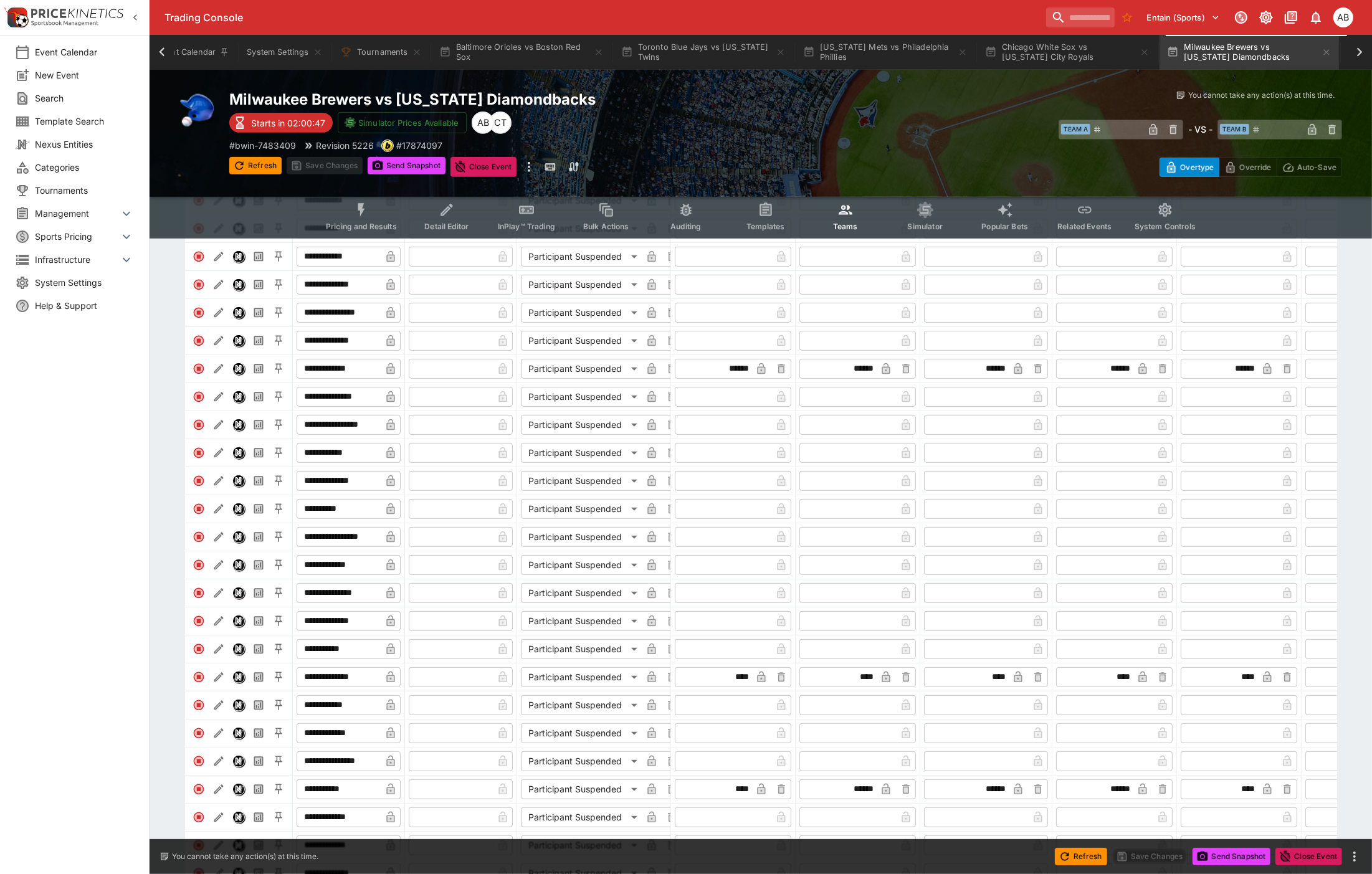
scroll to position [738, 0]
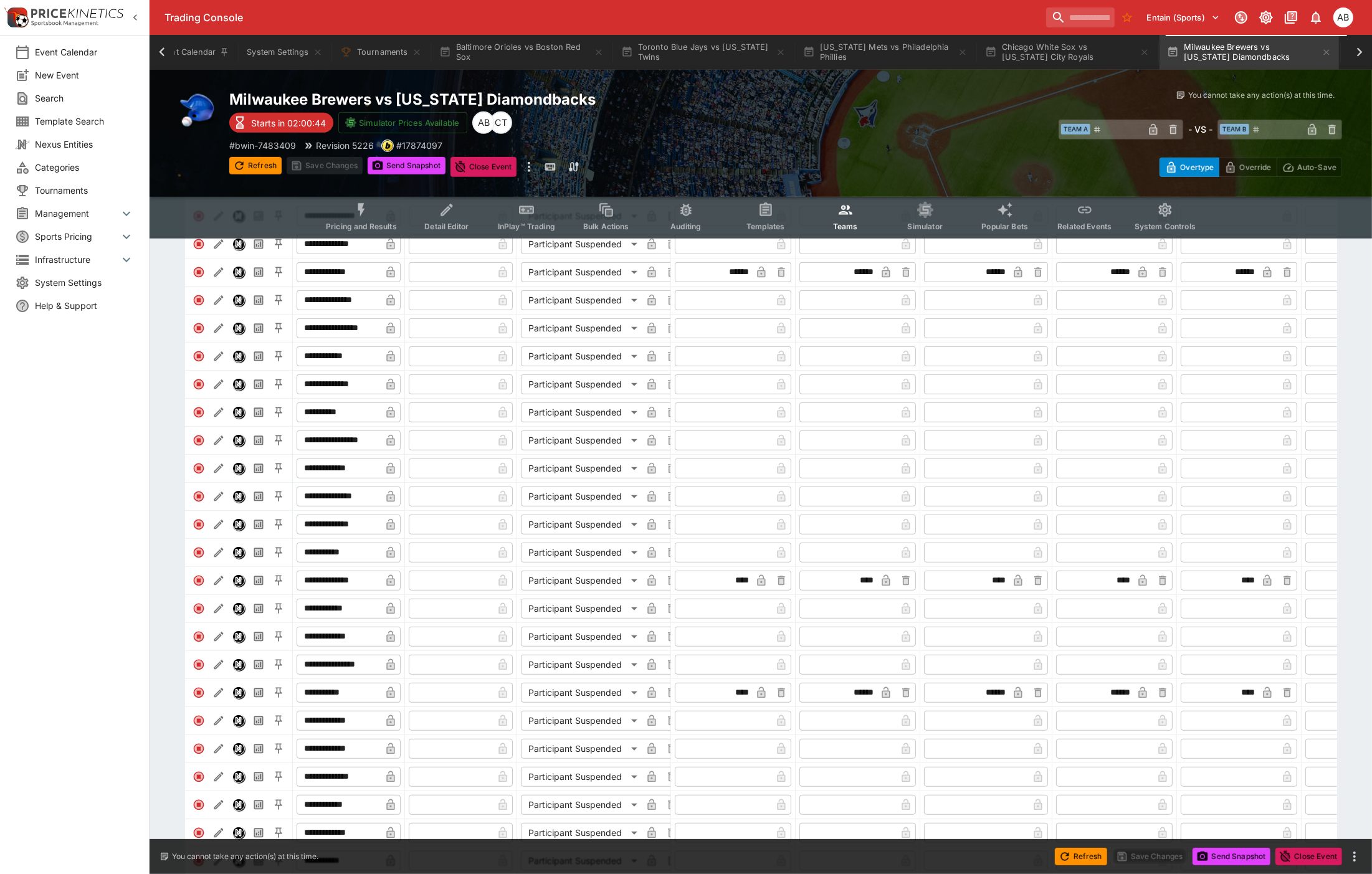
click at [140, 16] on icon "button" at bounding box center [135, 17] width 13 height 13
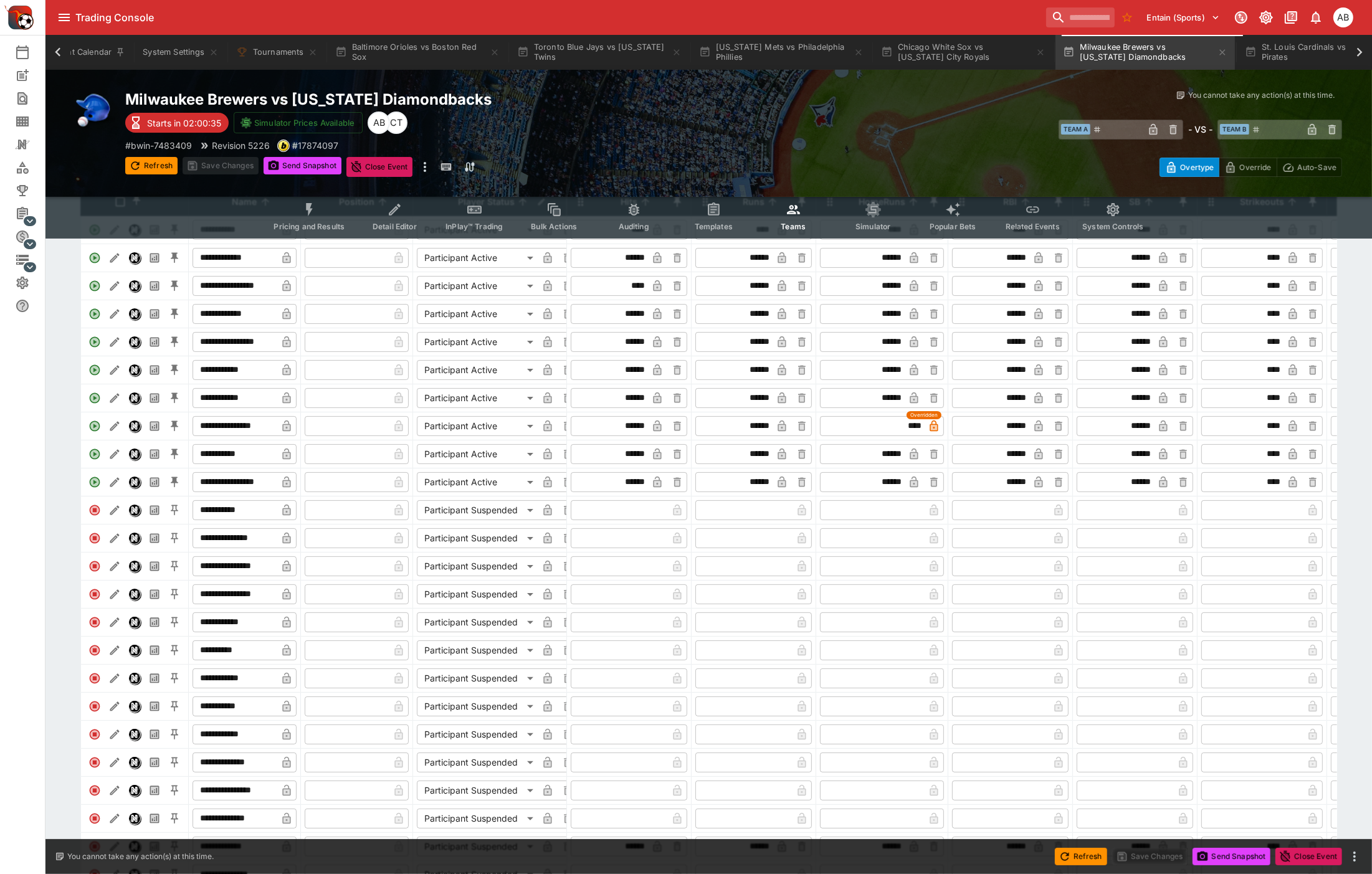
scroll to position [0, 0]
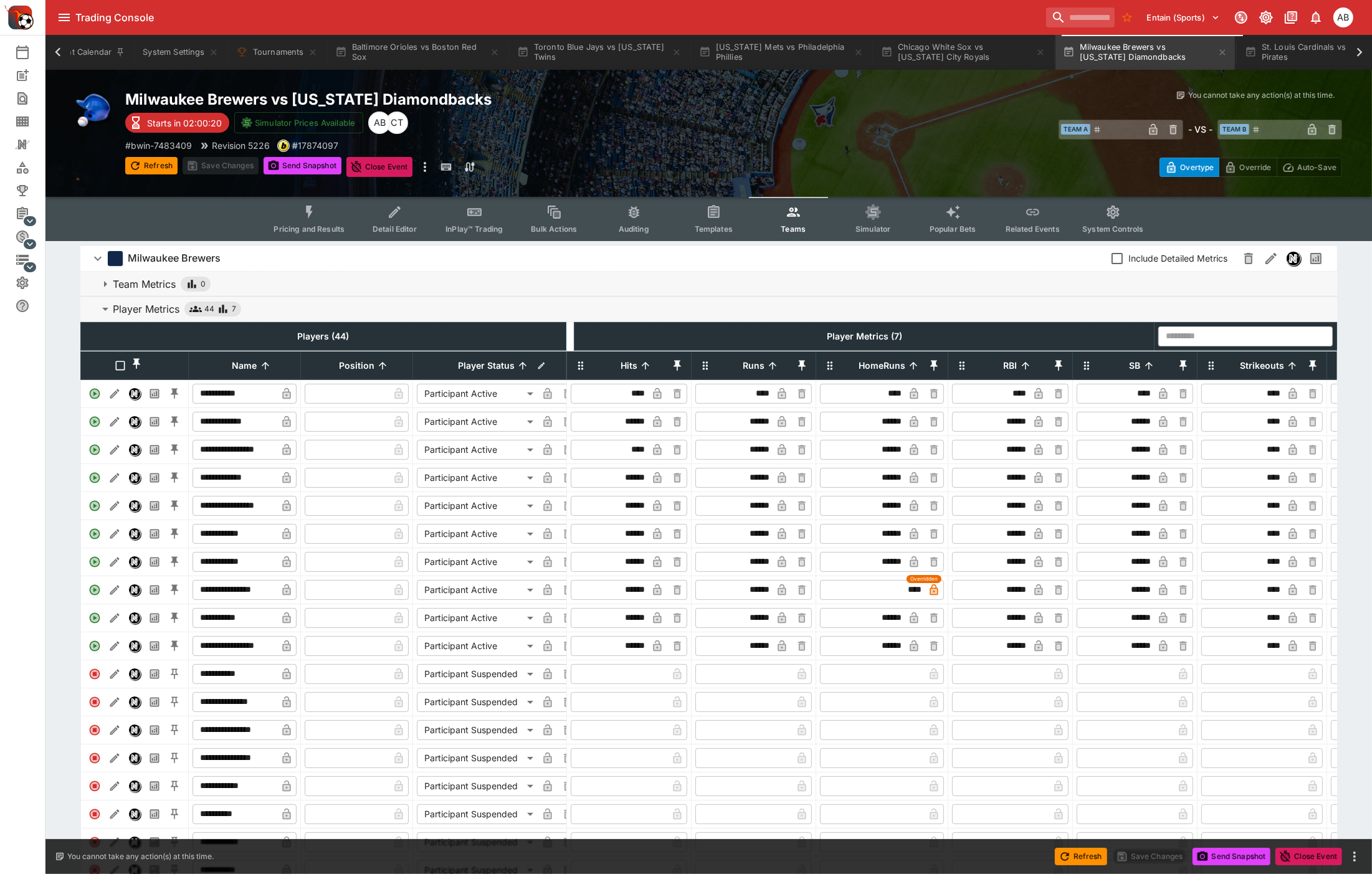
click at [1271, 404] on input "****" at bounding box center [1244, 394] width 79 height 20
click at [208, 165] on button "Save Changes" at bounding box center [220, 165] width 76 height 17
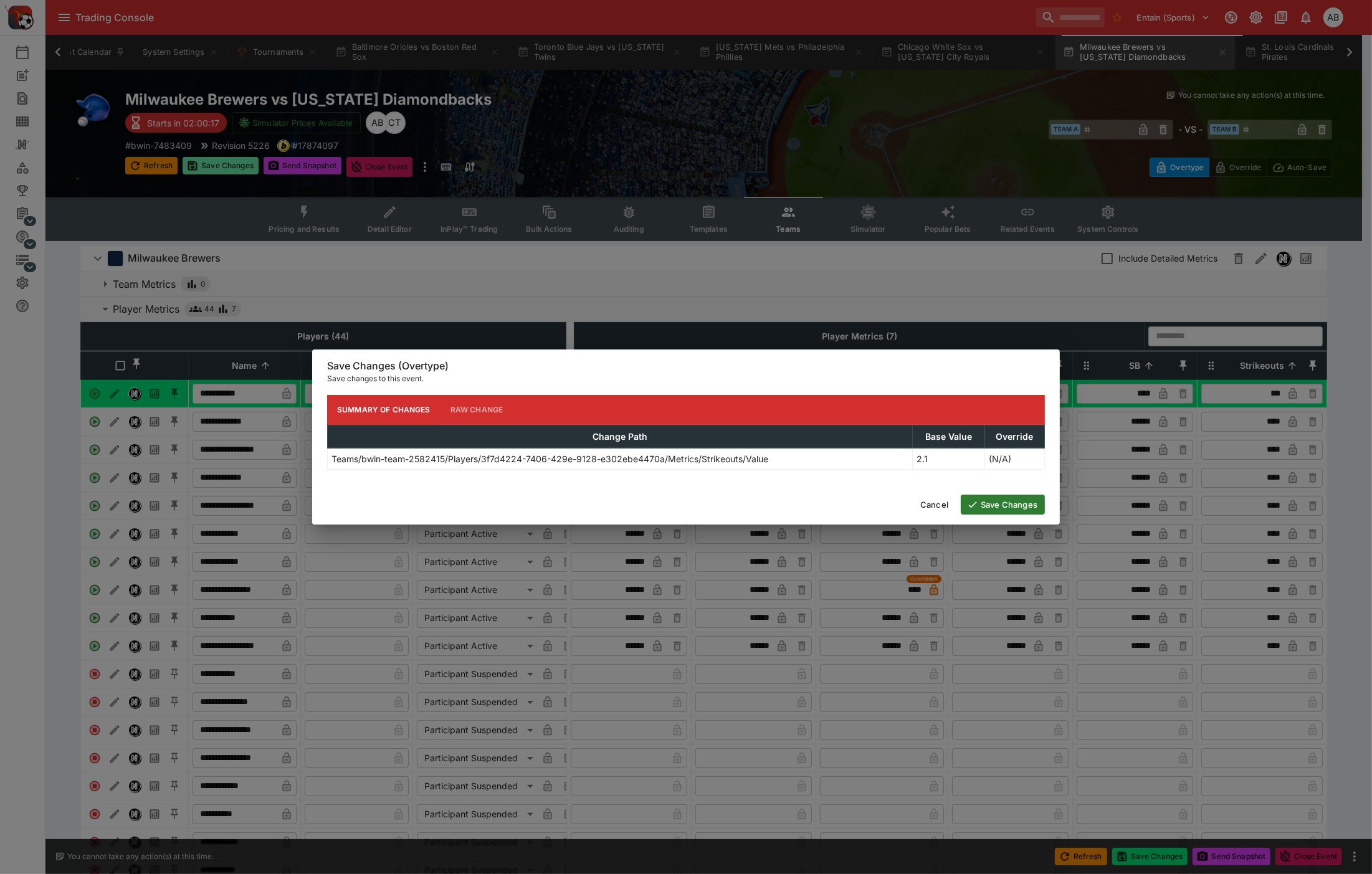
type input "****"
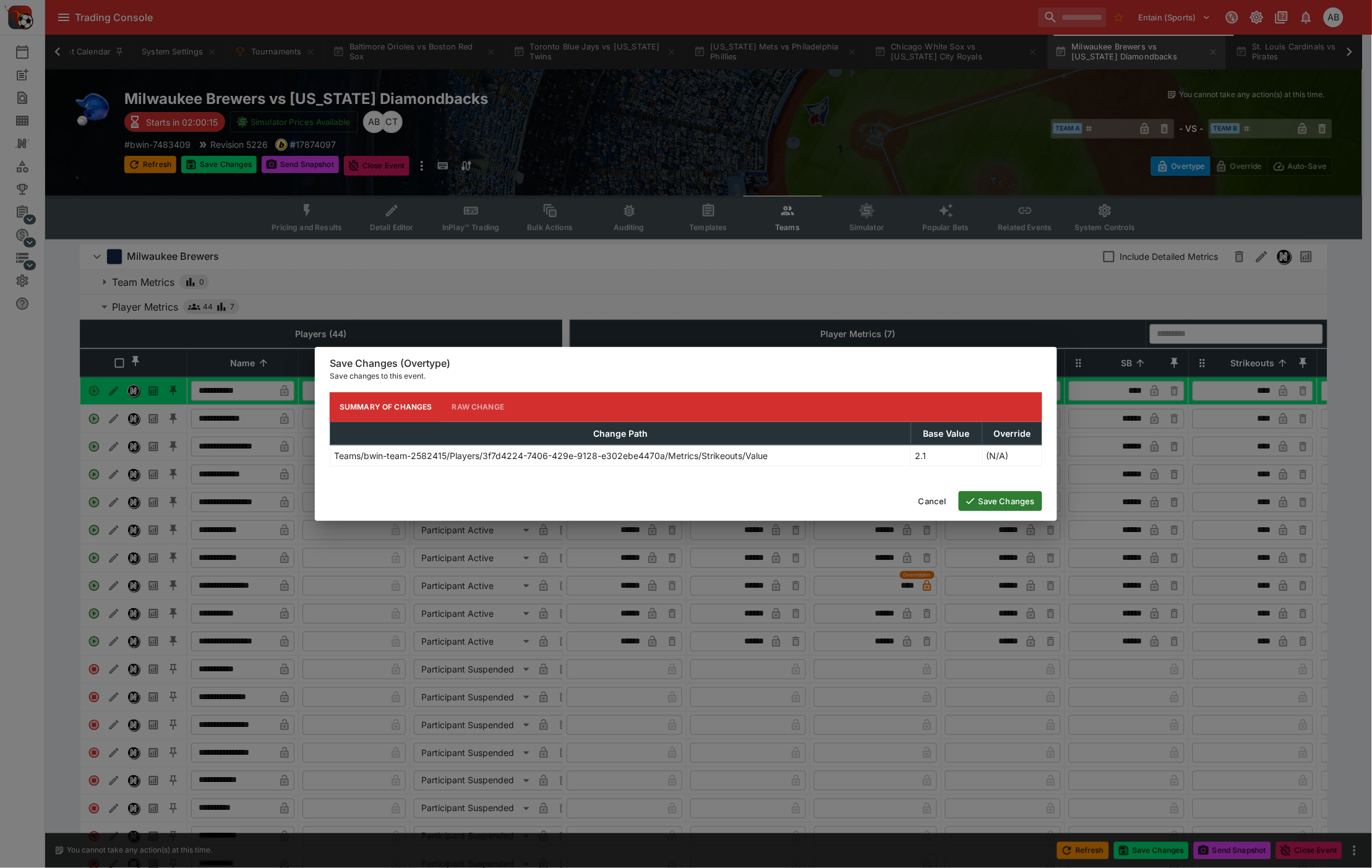
click at [980, 502] on button "Save Changes" at bounding box center [1000, 501] width 83 height 20
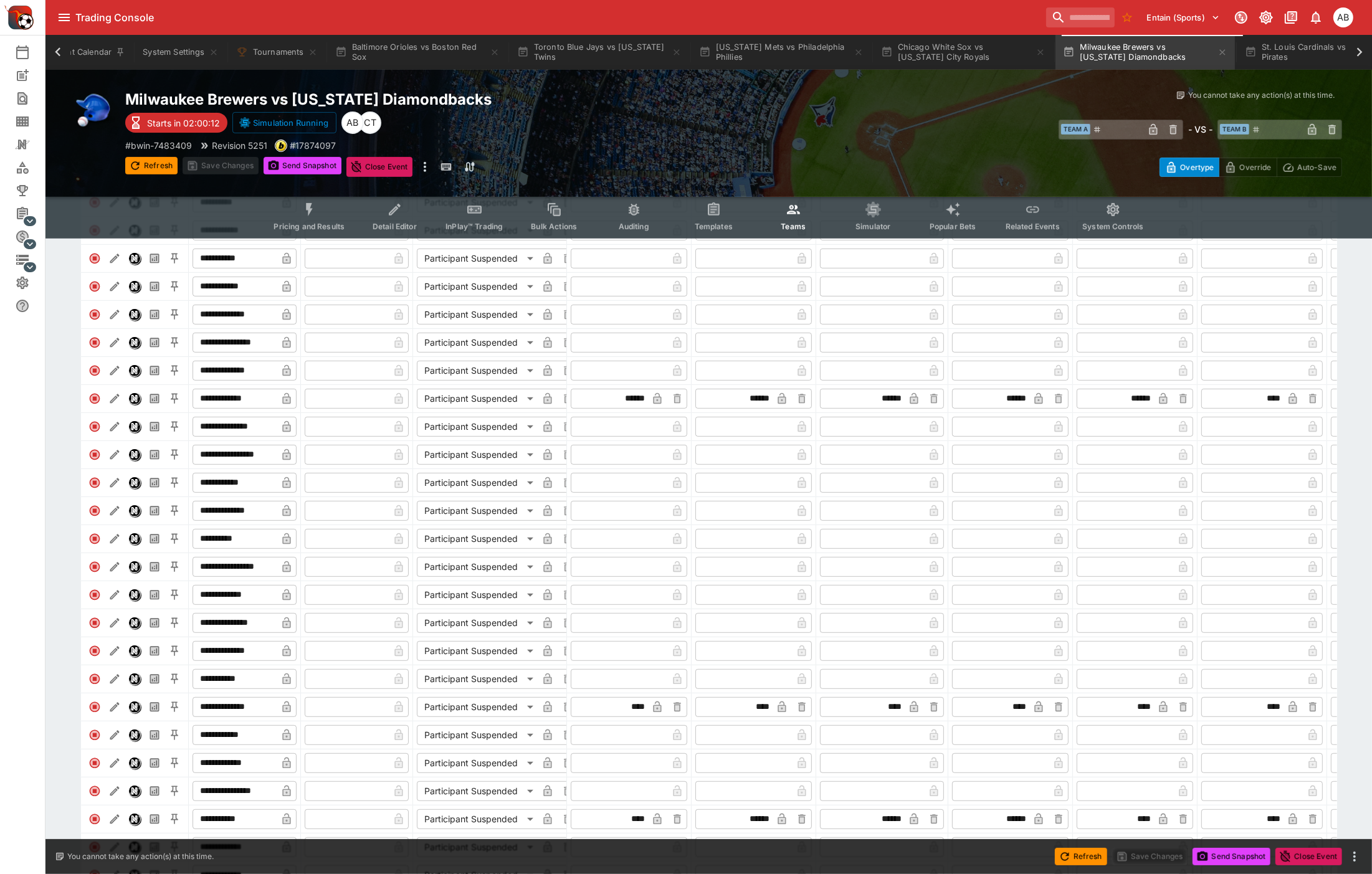
scroll to position [951, 0]
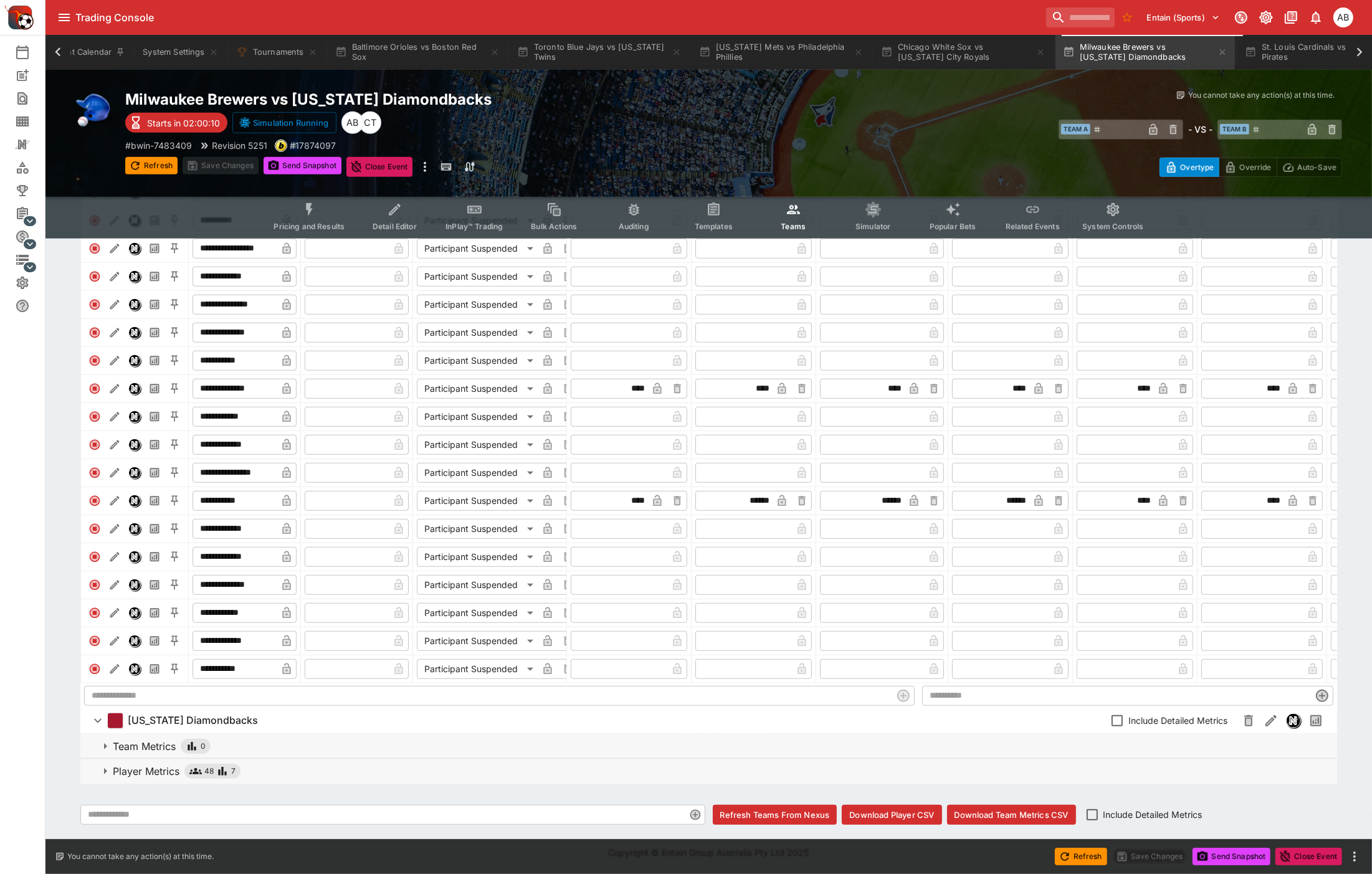
click at [226, 378] on input "**********" at bounding box center [234, 388] width 84 height 20
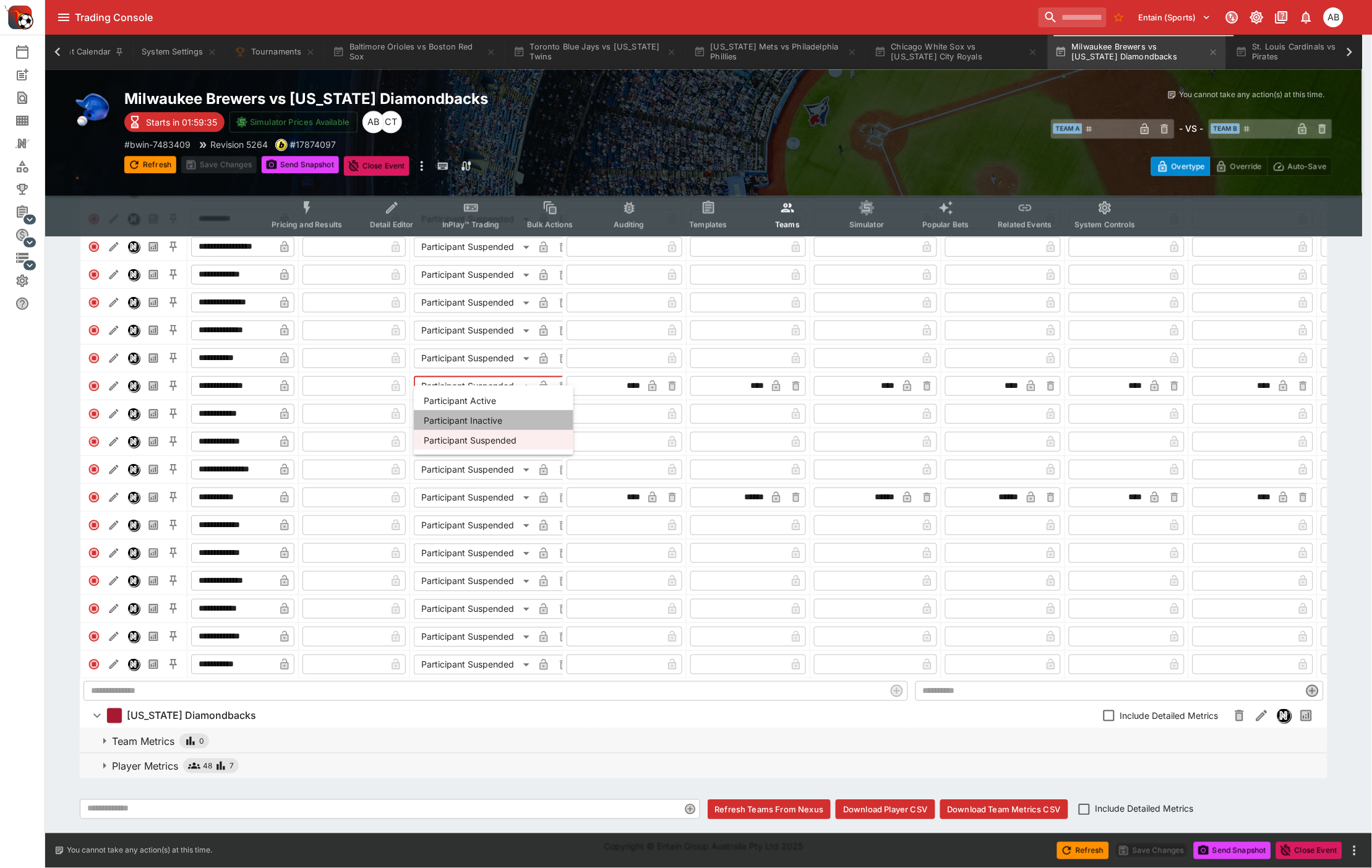
click at [473, 421] on li "Participant Inactive" at bounding box center [493, 420] width 160 height 20
type input "**********"
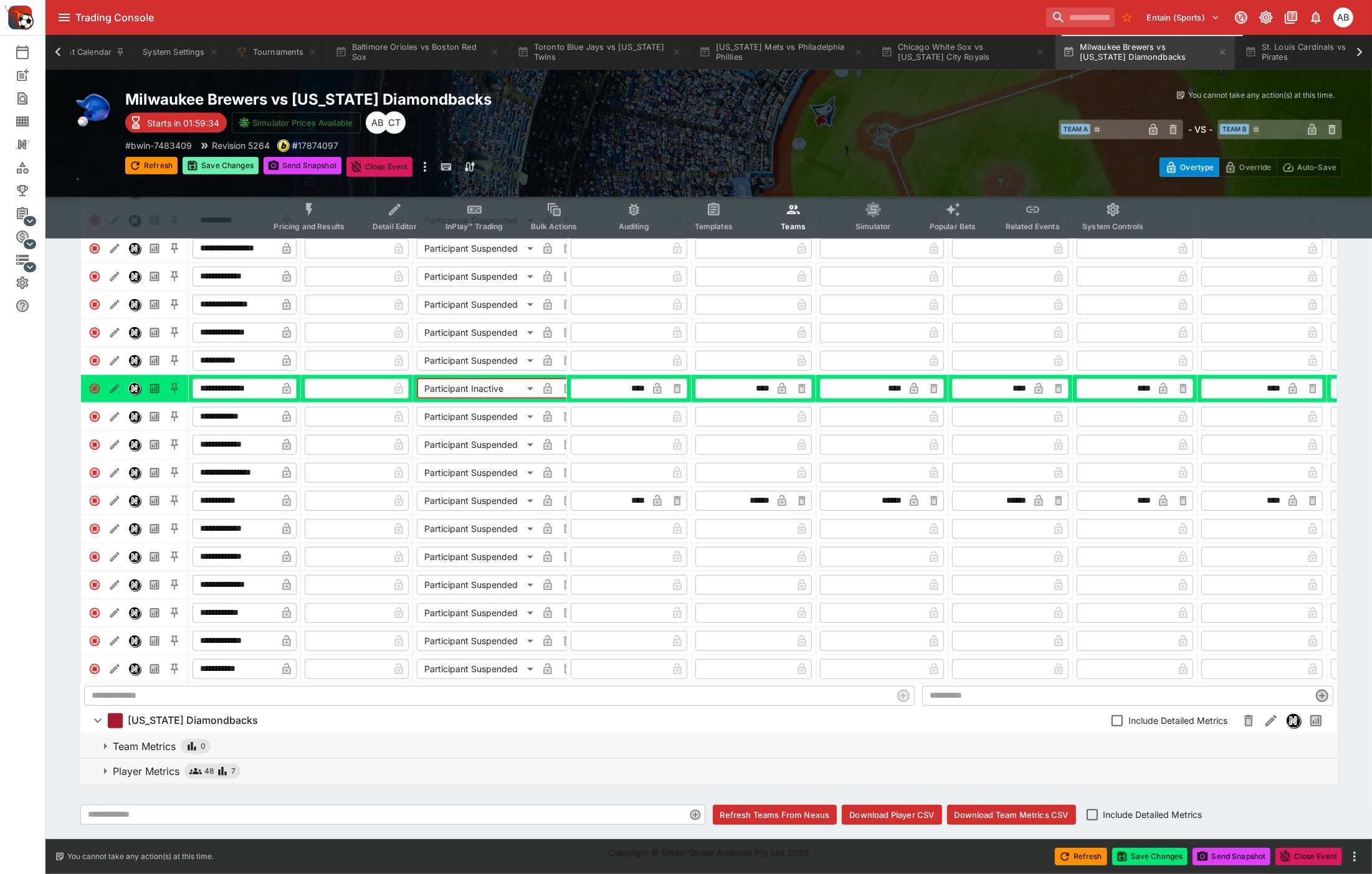
click at [220, 163] on button "Save Changes" at bounding box center [220, 165] width 76 height 17
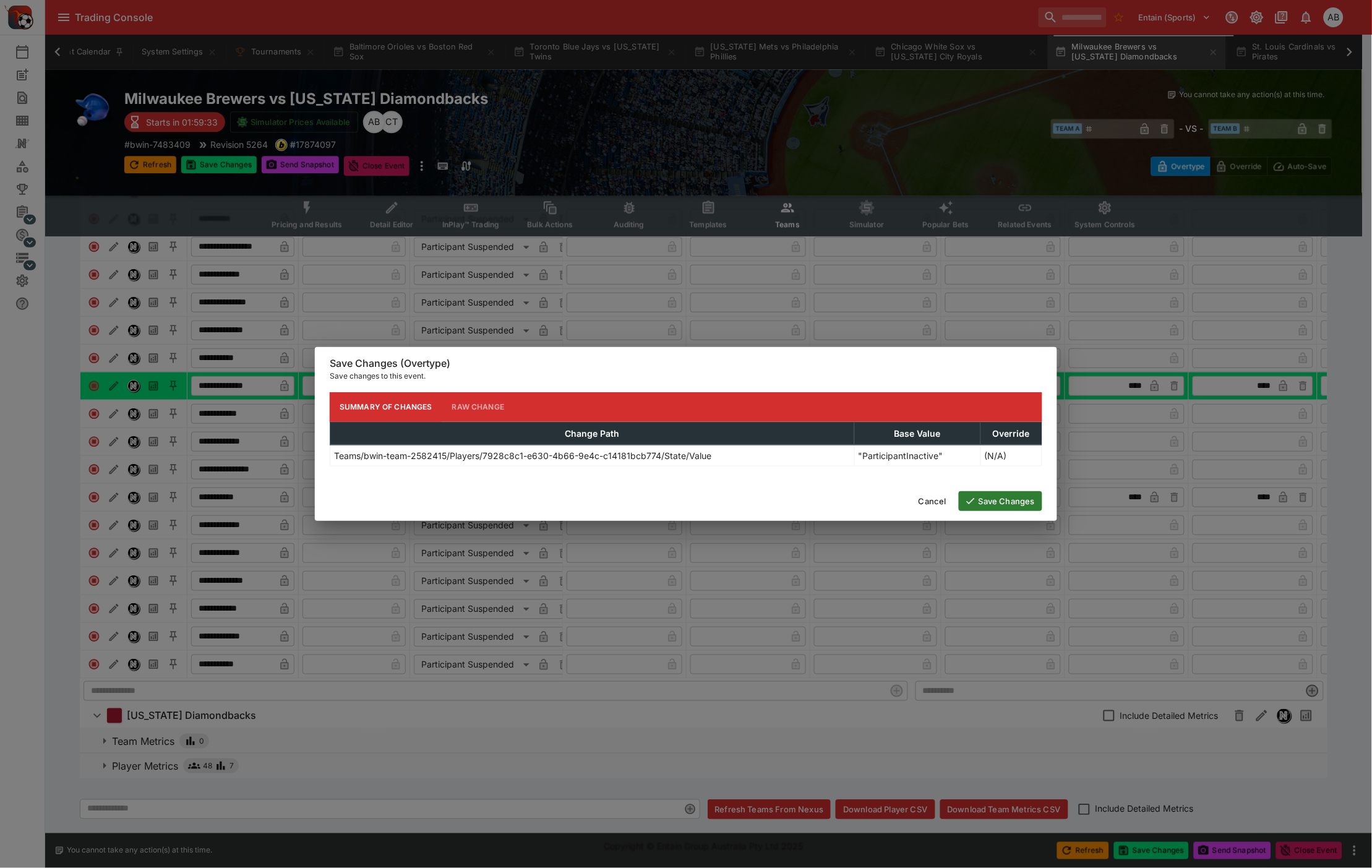
click at [1003, 500] on button "Save Changes" at bounding box center [1000, 501] width 83 height 20
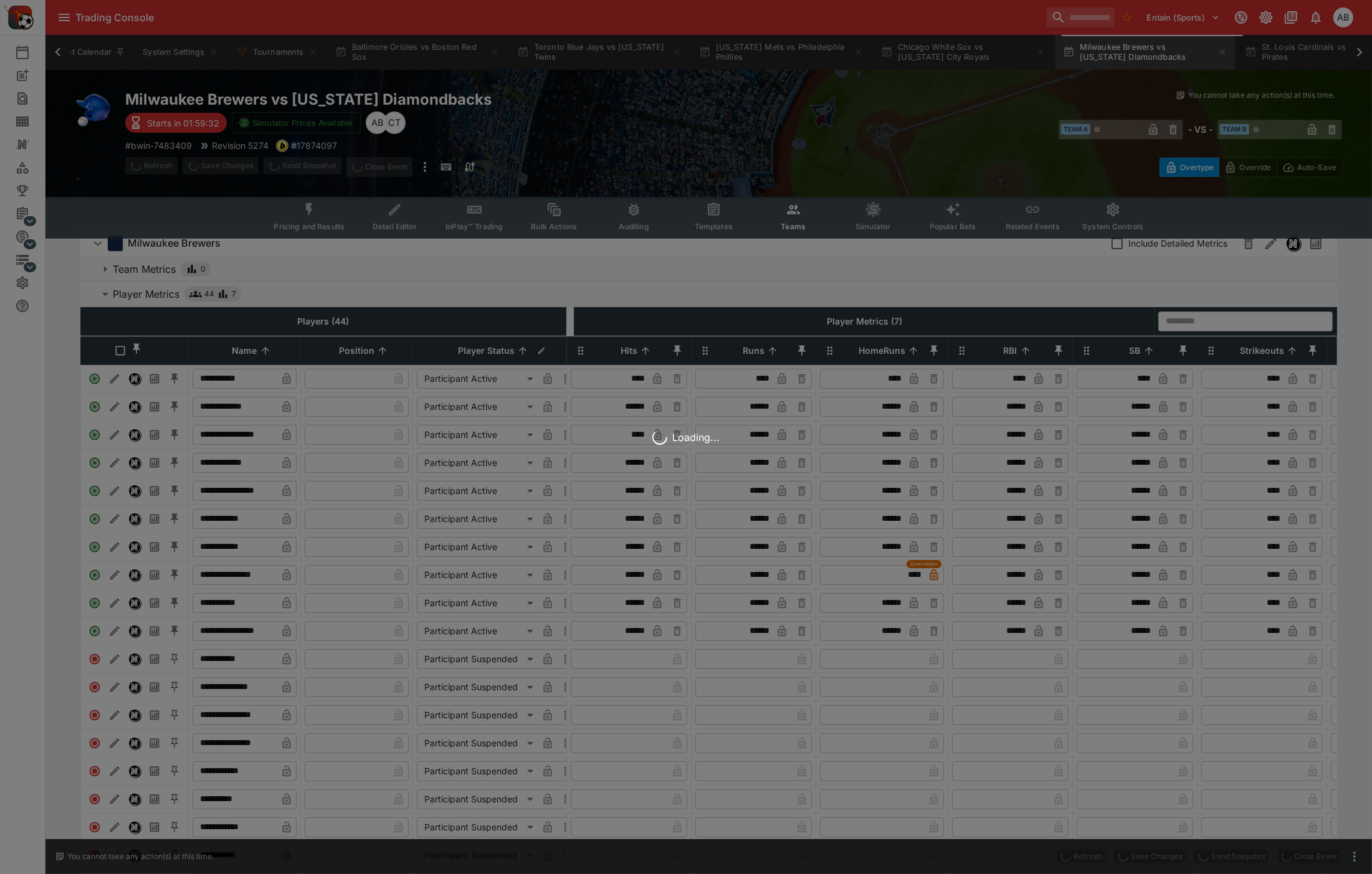
scroll to position [0, 0]
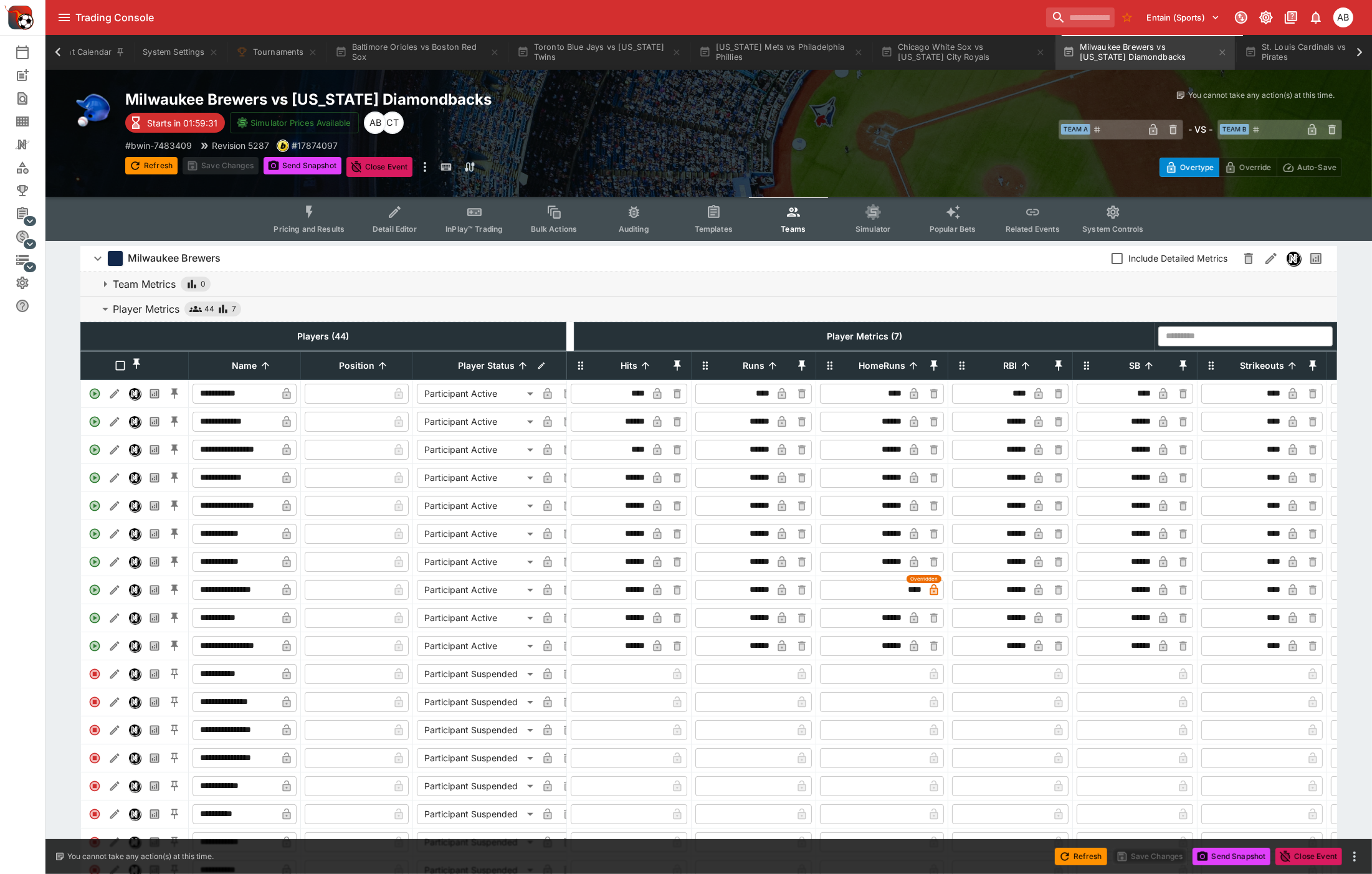
click at [306, 221] on button "Pricing and Results" at bounding box center [308, 218] width 91 height 44
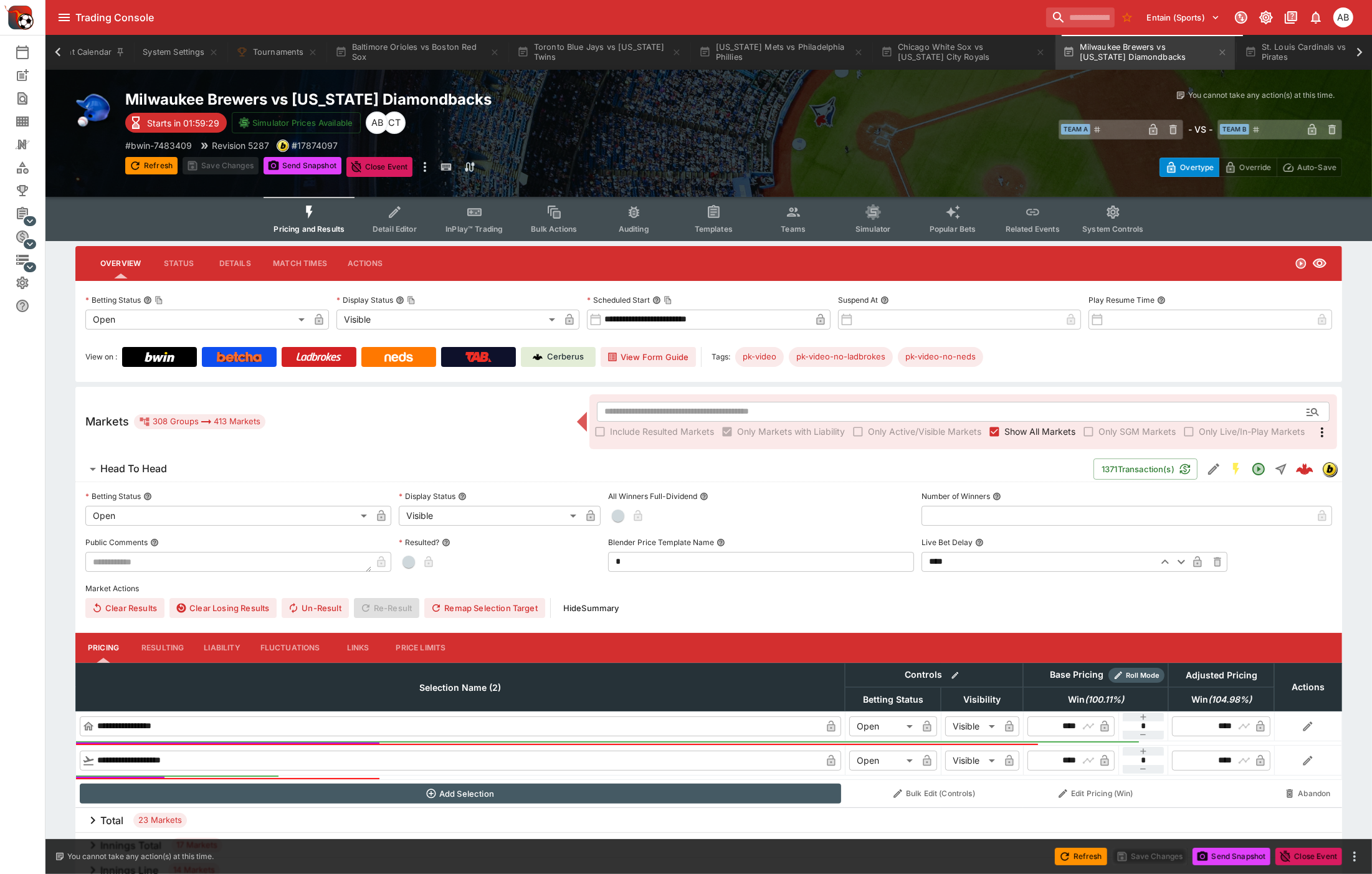
click at [659, 421] on label "Include Resulted Markets" at bounding box center [651, 431] width 124 height 20
click at [646, 412] on input "text" at bounding box center [943, 412] width 692 height 20
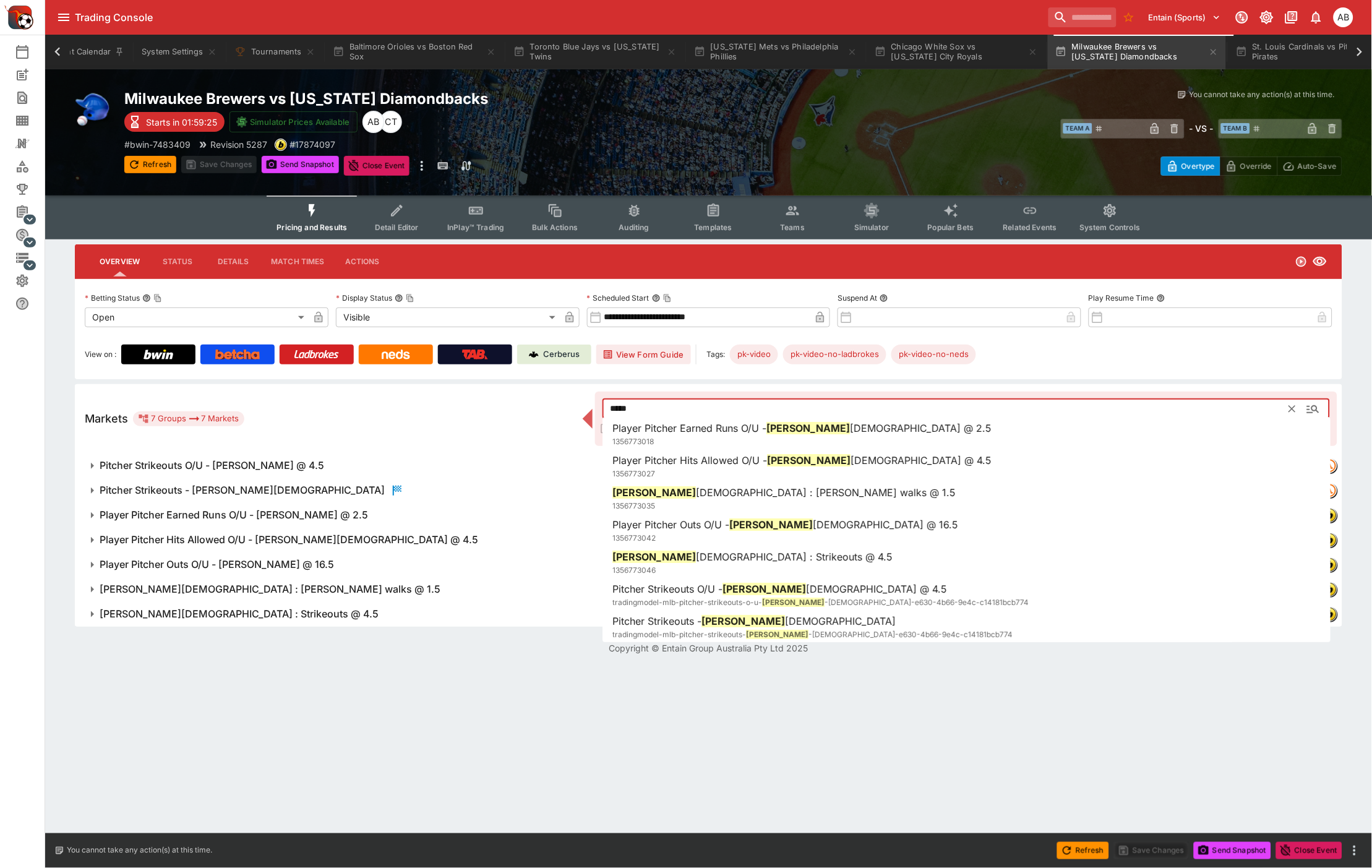
type input "*****"
click at [697, 171] on div "Refresh Save Changes Send Snapshot Close Event Refresh Save Changes Send Snapsh…" at bounding box center [428, 166] width 609 height 20
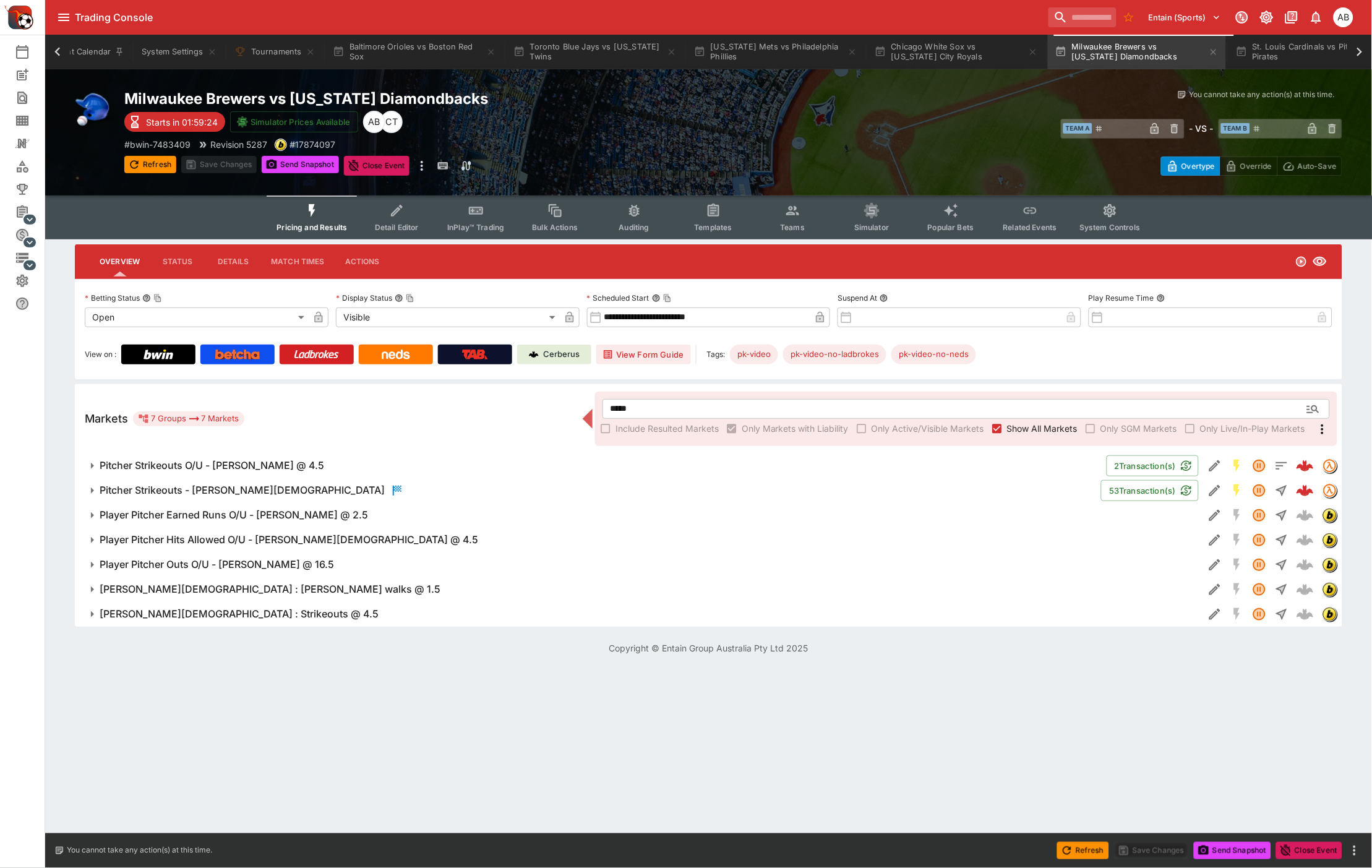
click at [191, 486] on h6 "Pitcher Strikeouts - Quinn Priester" at bounding box center [242, 490] width 285 height 13
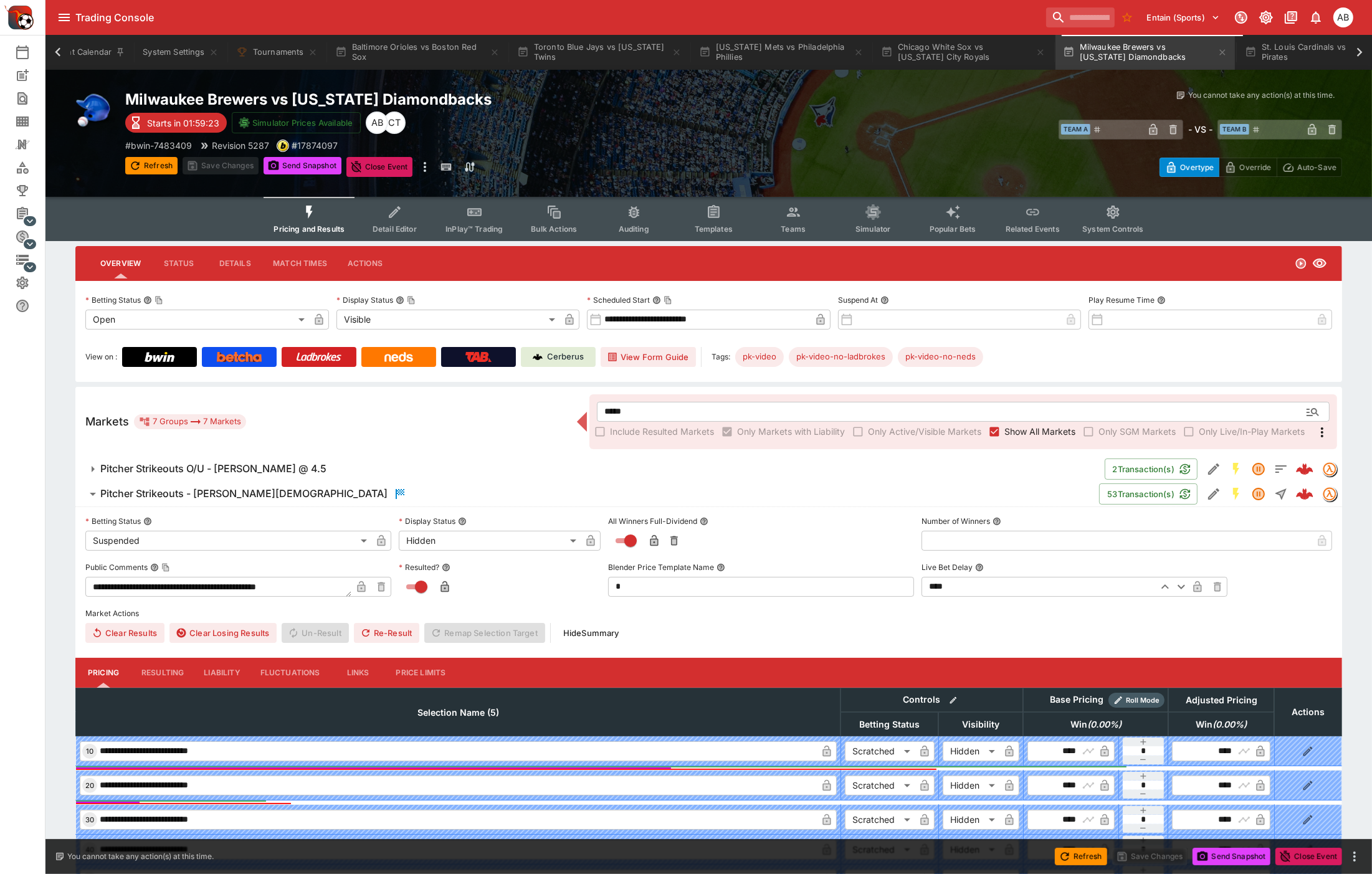
click at [187, 468] on h6 "Pitcher Strikeouts O/U - Quinn Priester @ 4.5" at bounding box center [214, 469] width 226 height 13
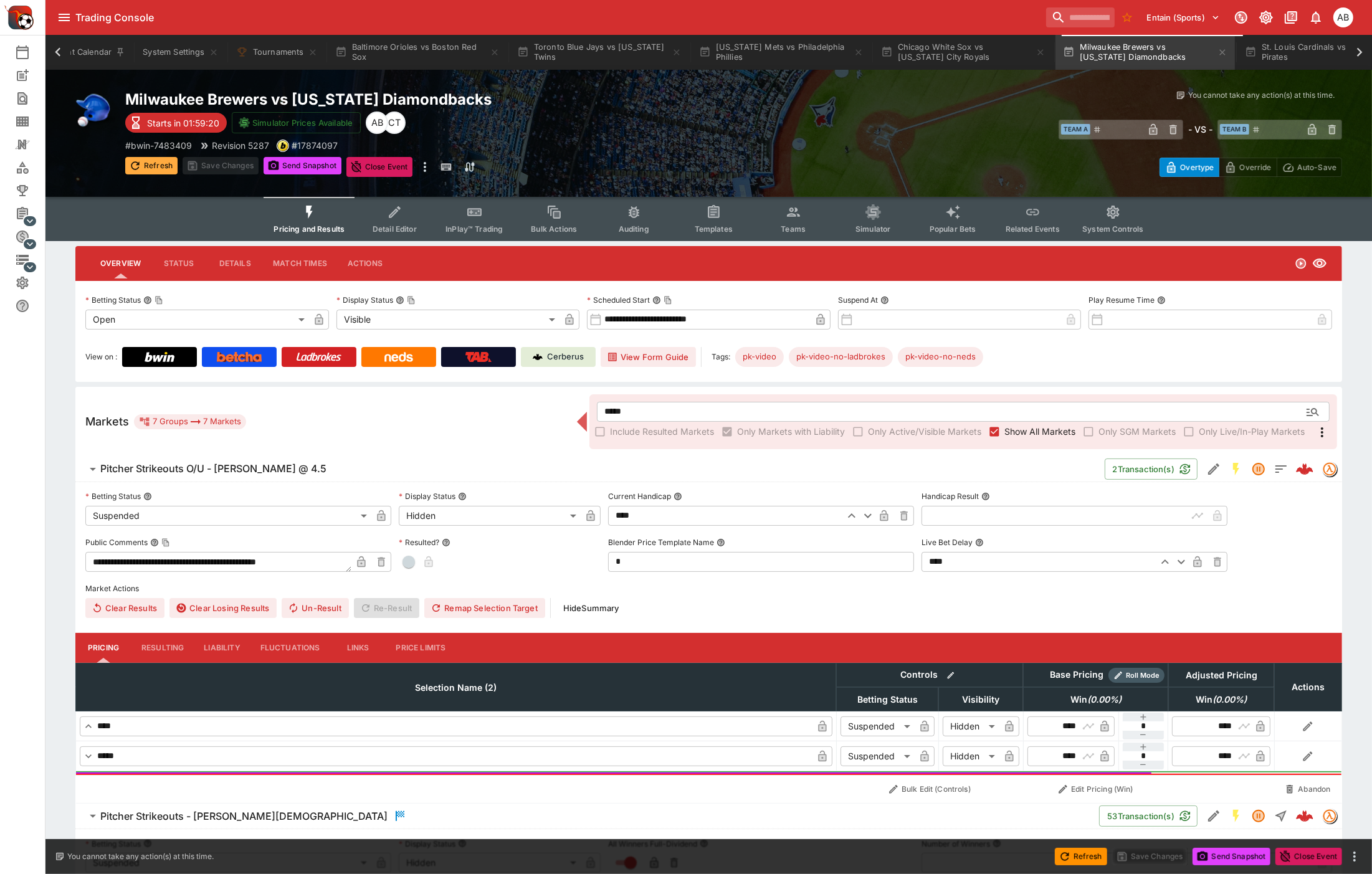
click at [150, 157] on button "Refresh" at bounding box center [151, 165] width 52 height 17
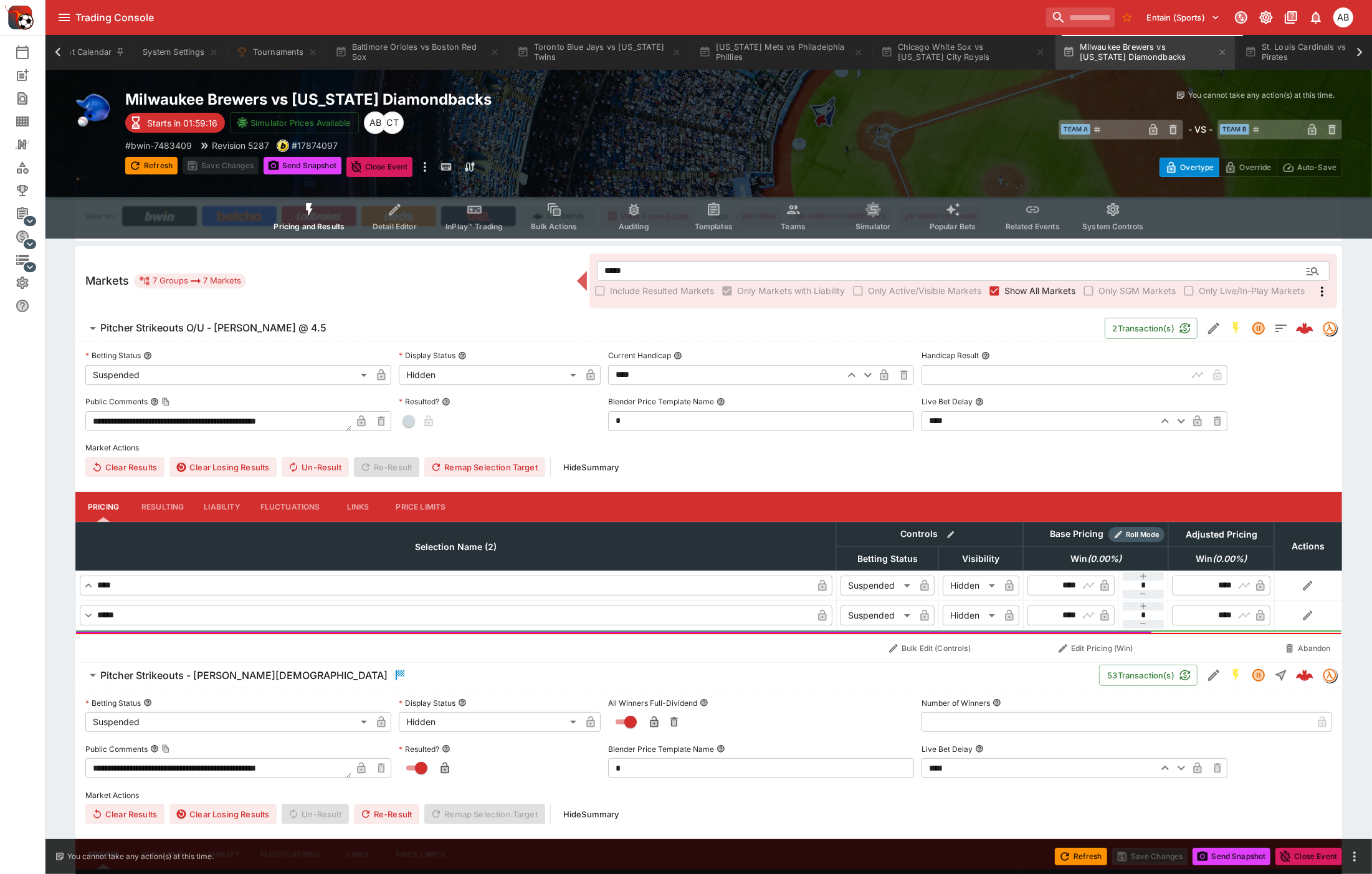
scroll to position [138, 0]
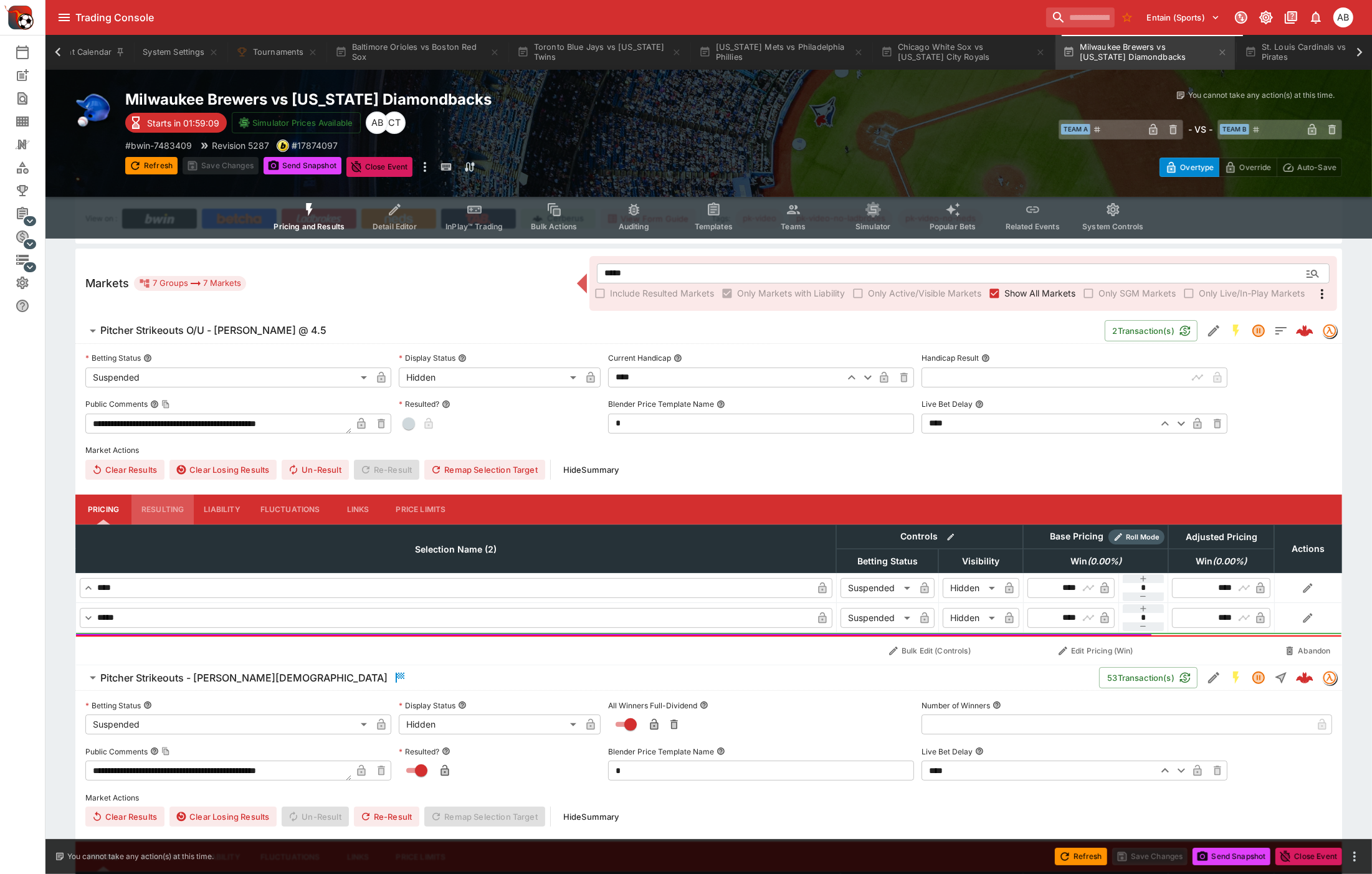
click at [158, 508] on button "Resulting" at bounding box center [163, 509] width 62 height 30
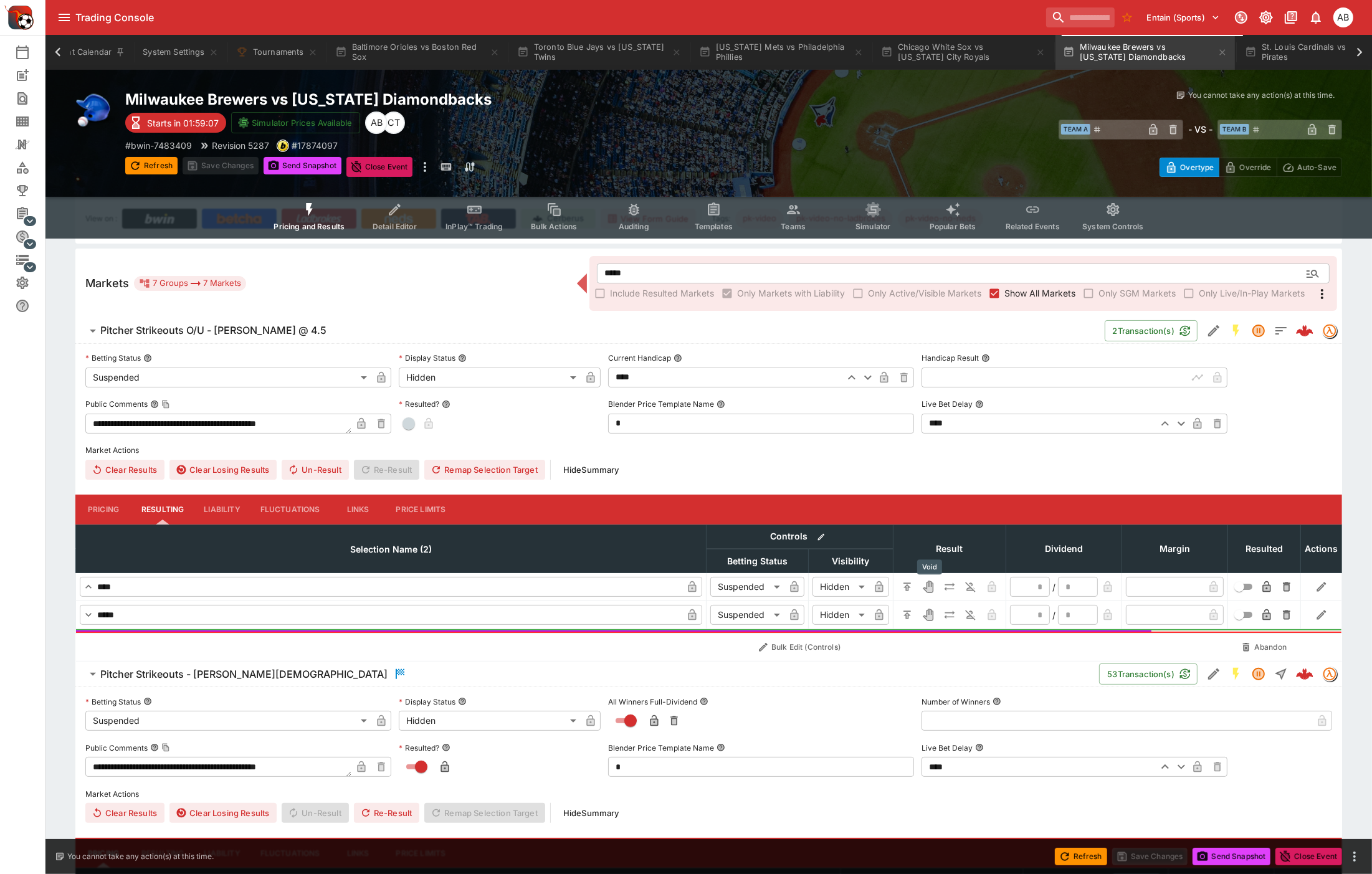
click at [929, 588] on icon "Void" at bounding box center [928, 587] width 8 height 11
type input "*"
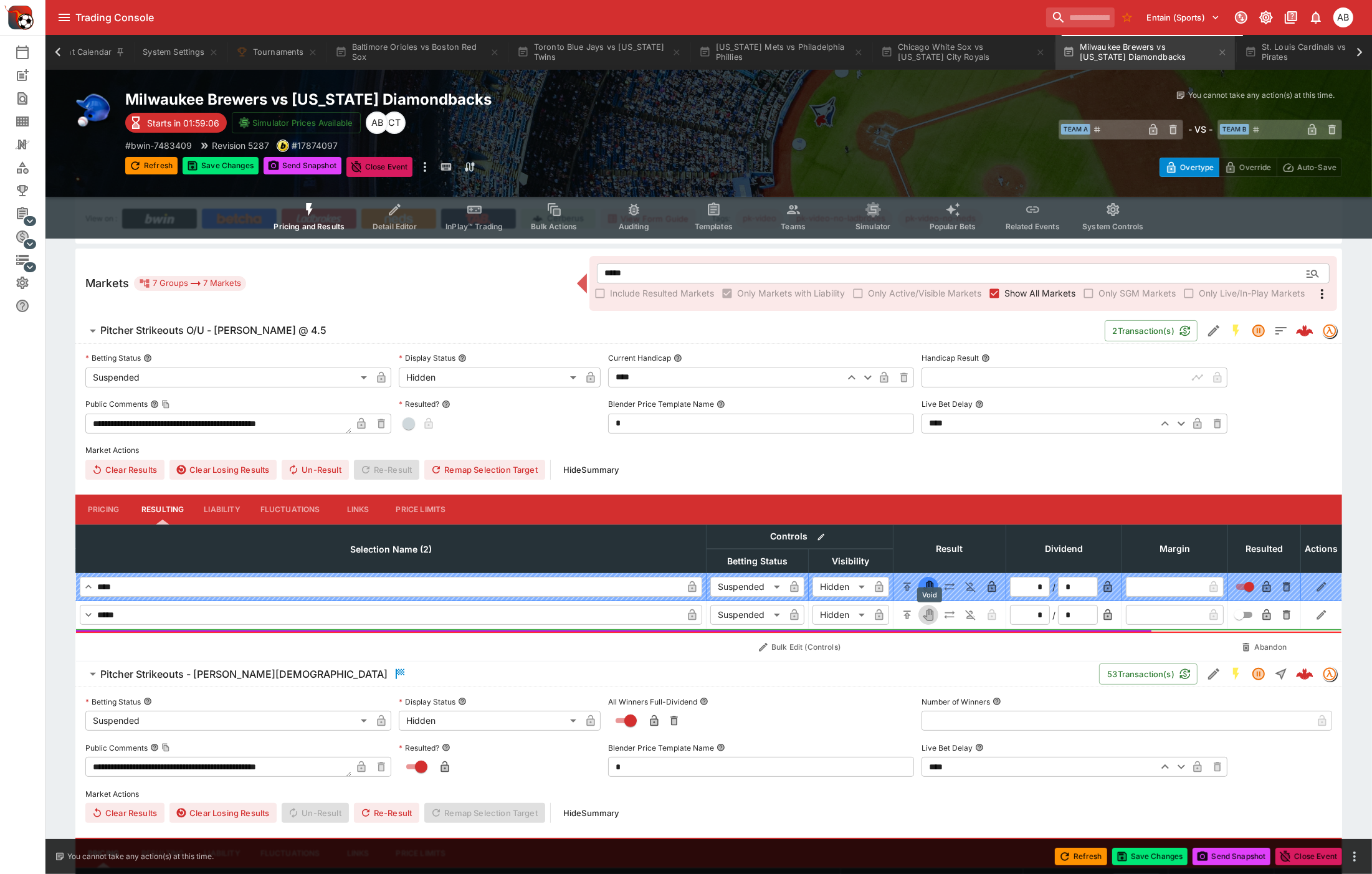
click at [930, 615] on icon "Void" at bounding box center [928, 615] width 8 height 11
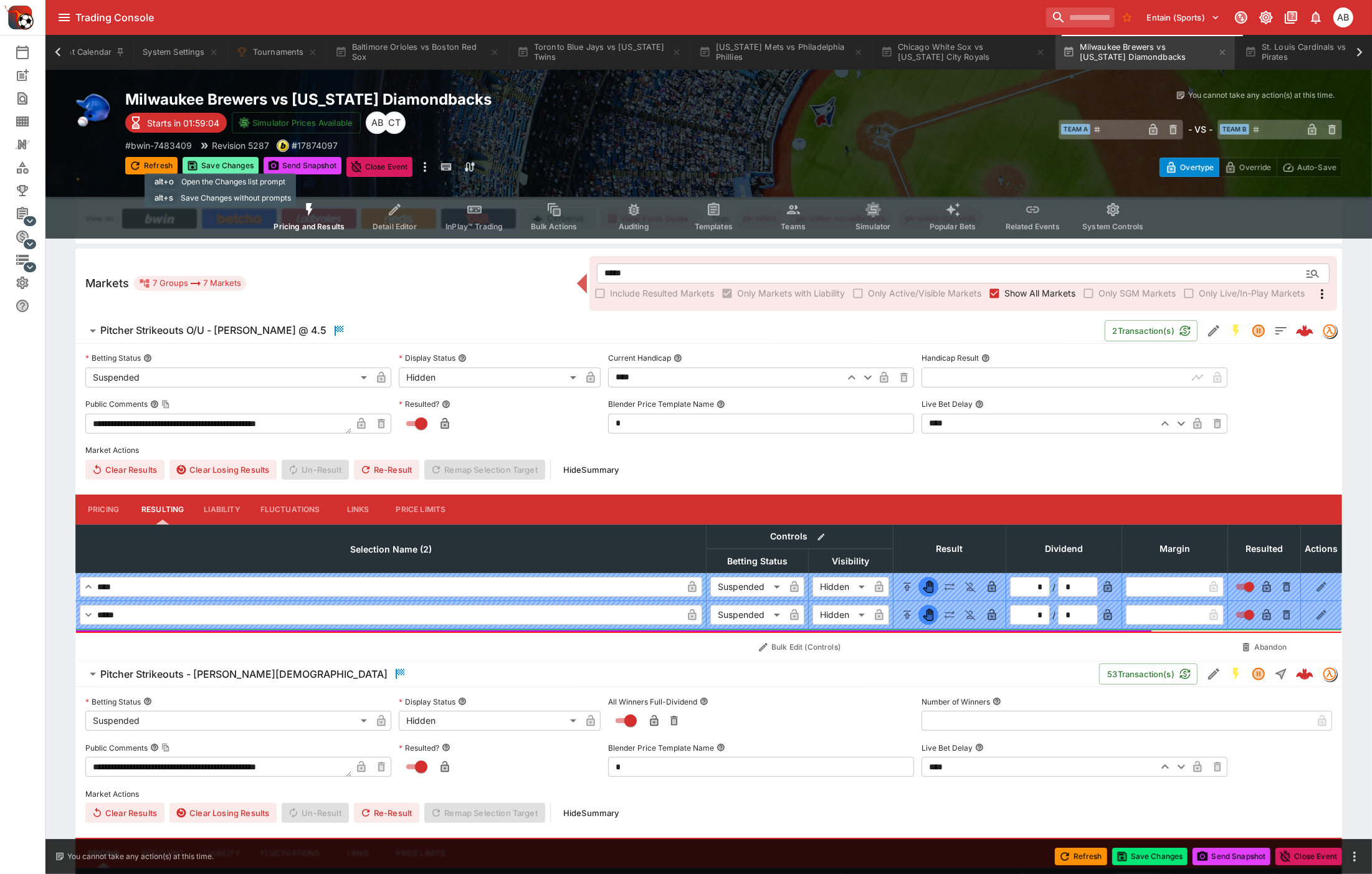
click at [217, 165] on button "Save Changes" at bounding box center [220, 165] width 76 height 17
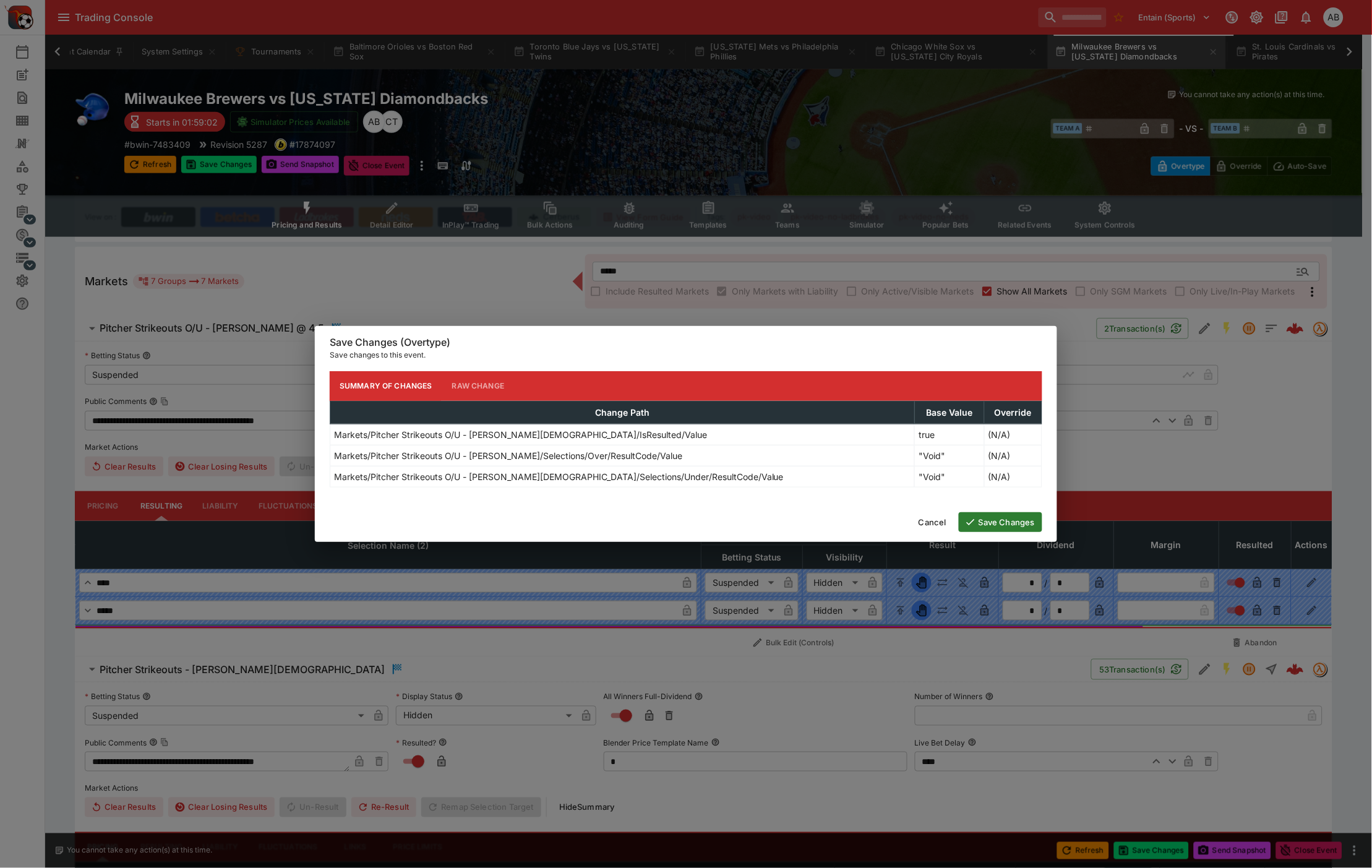
click at [1009, 522] on button "Save Changes" at bounding box center [1000, 522] width 83 height 20
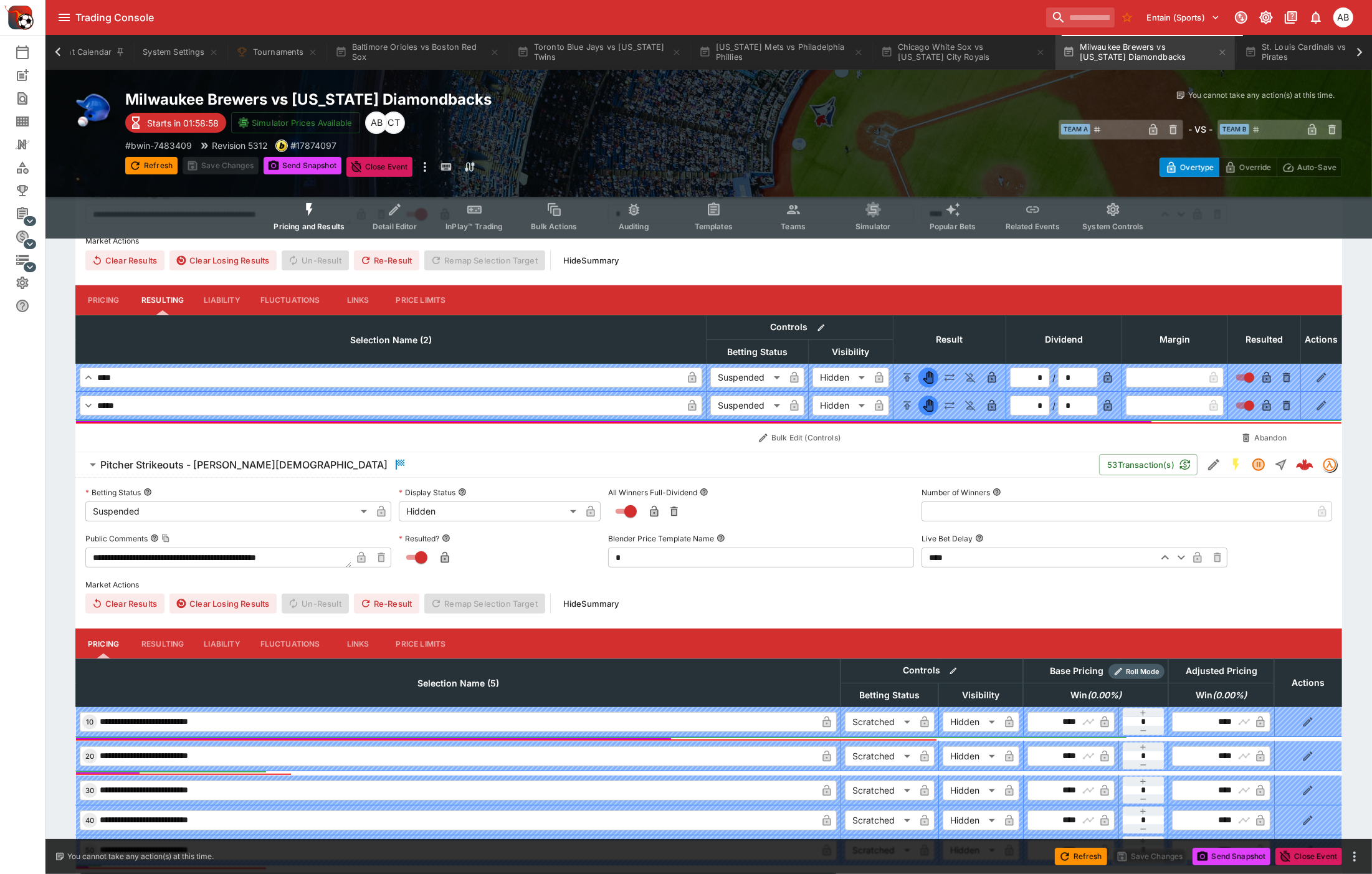
scroll to position [537, 0]
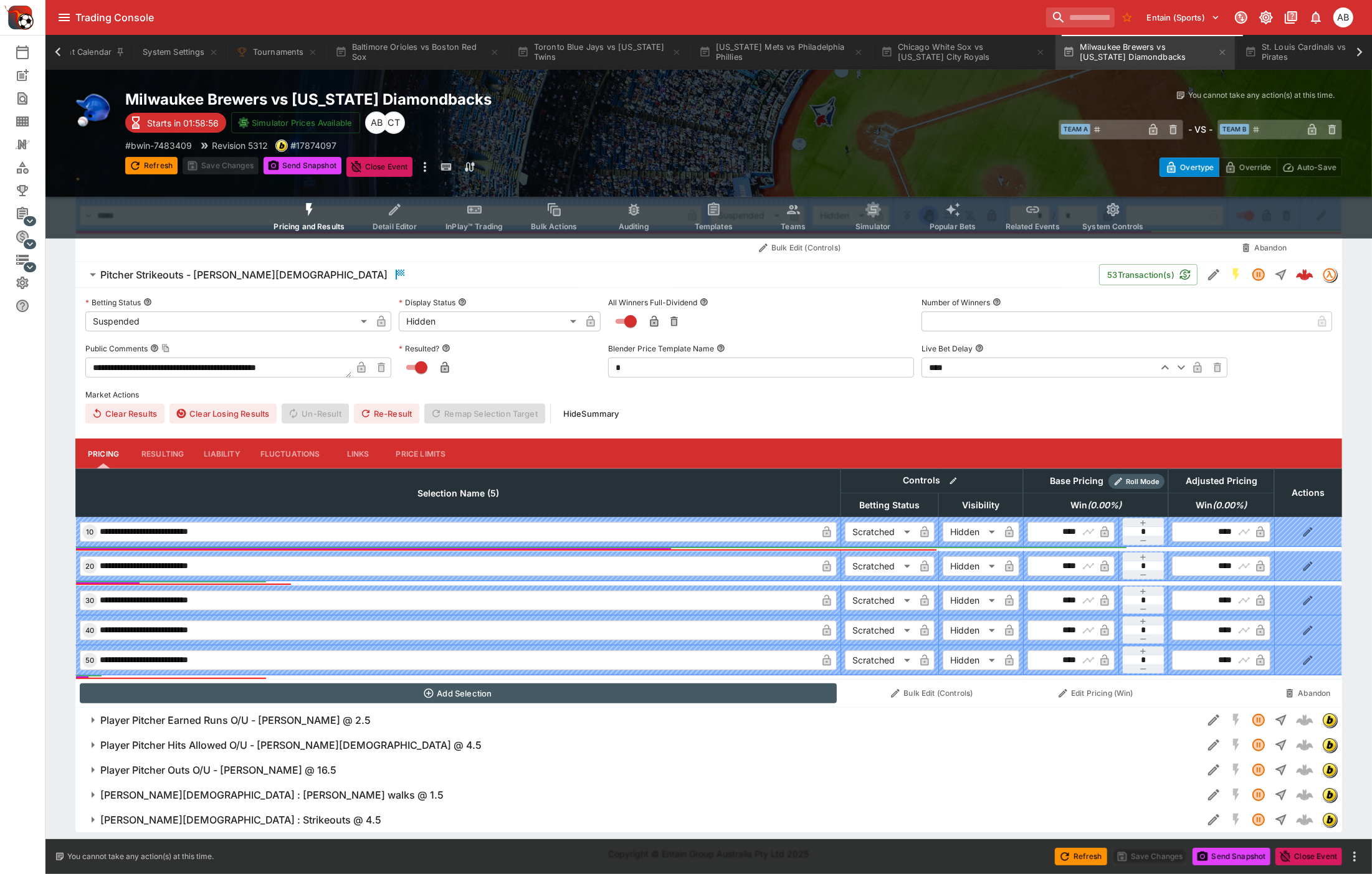
click at [250, 720] on h6 "Player Pitcher Earned Runs O/U - Quinn Priester @ 2.5" at bounding box center [236, 721] width 271 height 13
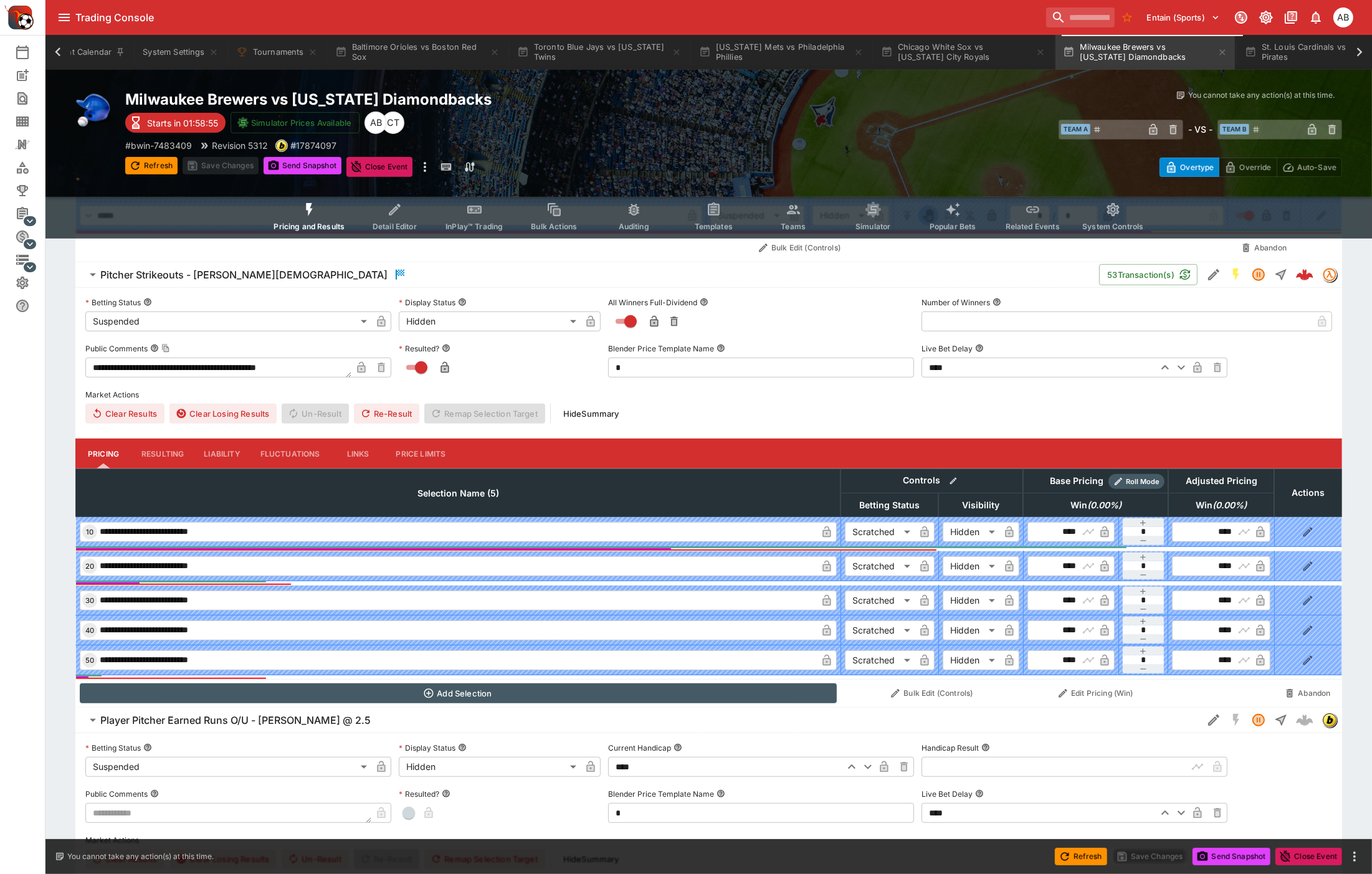
click at [250, 720] on h6 "Player Pitcher Earned Runs O/U - Quinn Priester @ 2.5" at bounding box center [236, 721] width 271 height 13
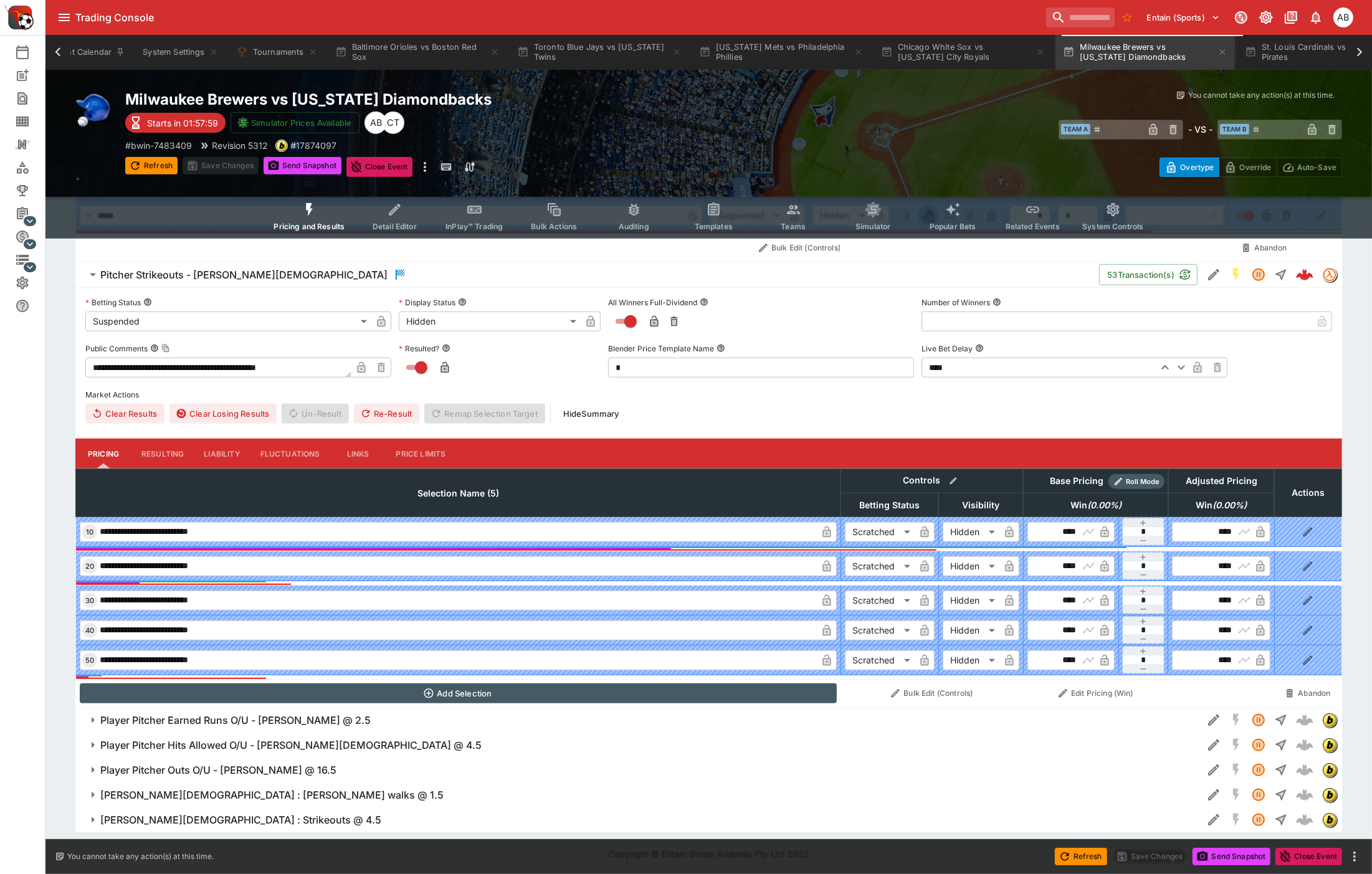
click at [827, 116] on div "​ Team A ​ - VS - ​ Team B ​" at bounding box center [1038, 128] width 609 height 28
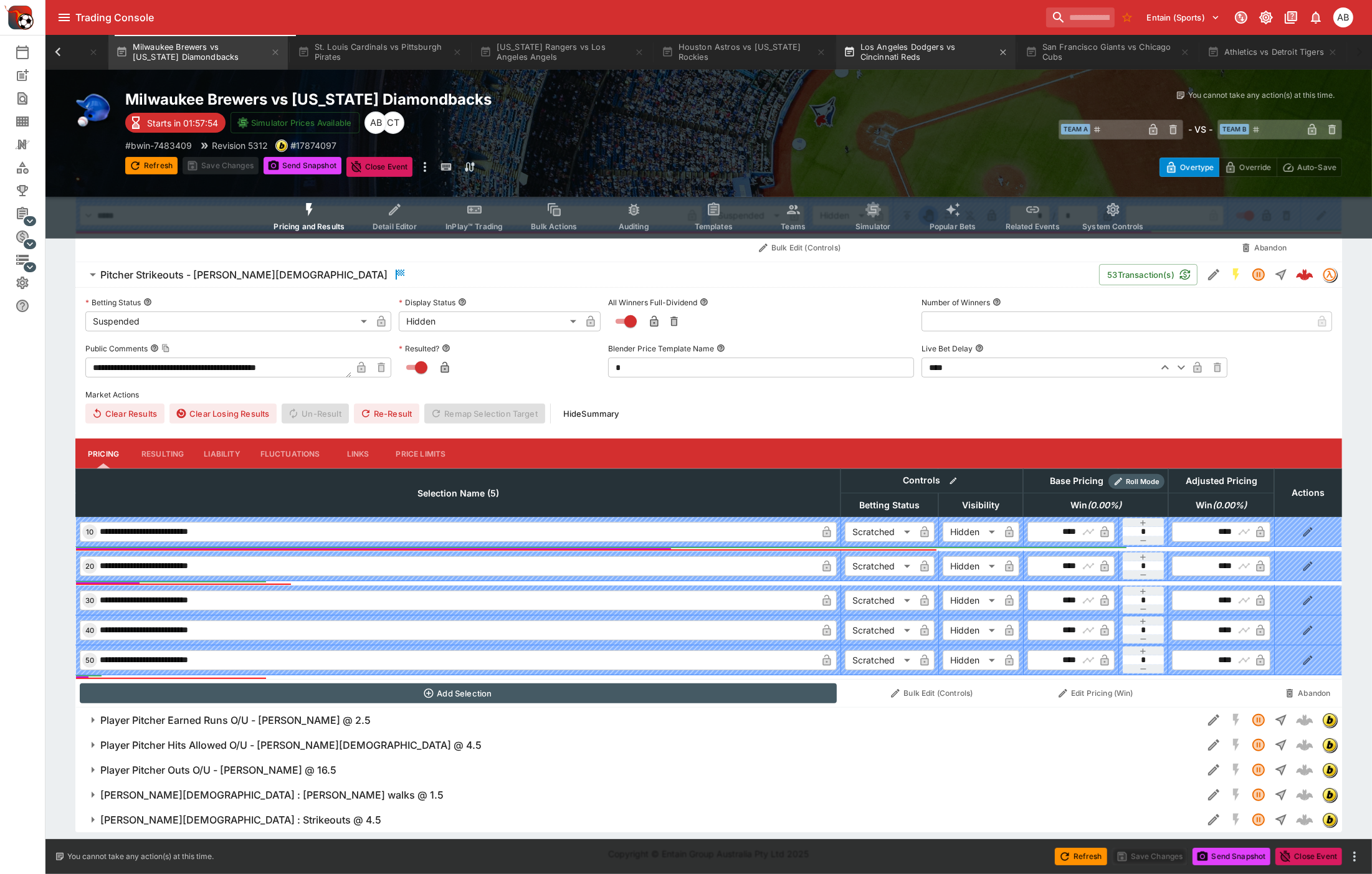
click at [917, 42] on button "Los Angeles Dodgers vs Cincinnati Reds" at bounding box center [925, 52] width 179 height 35
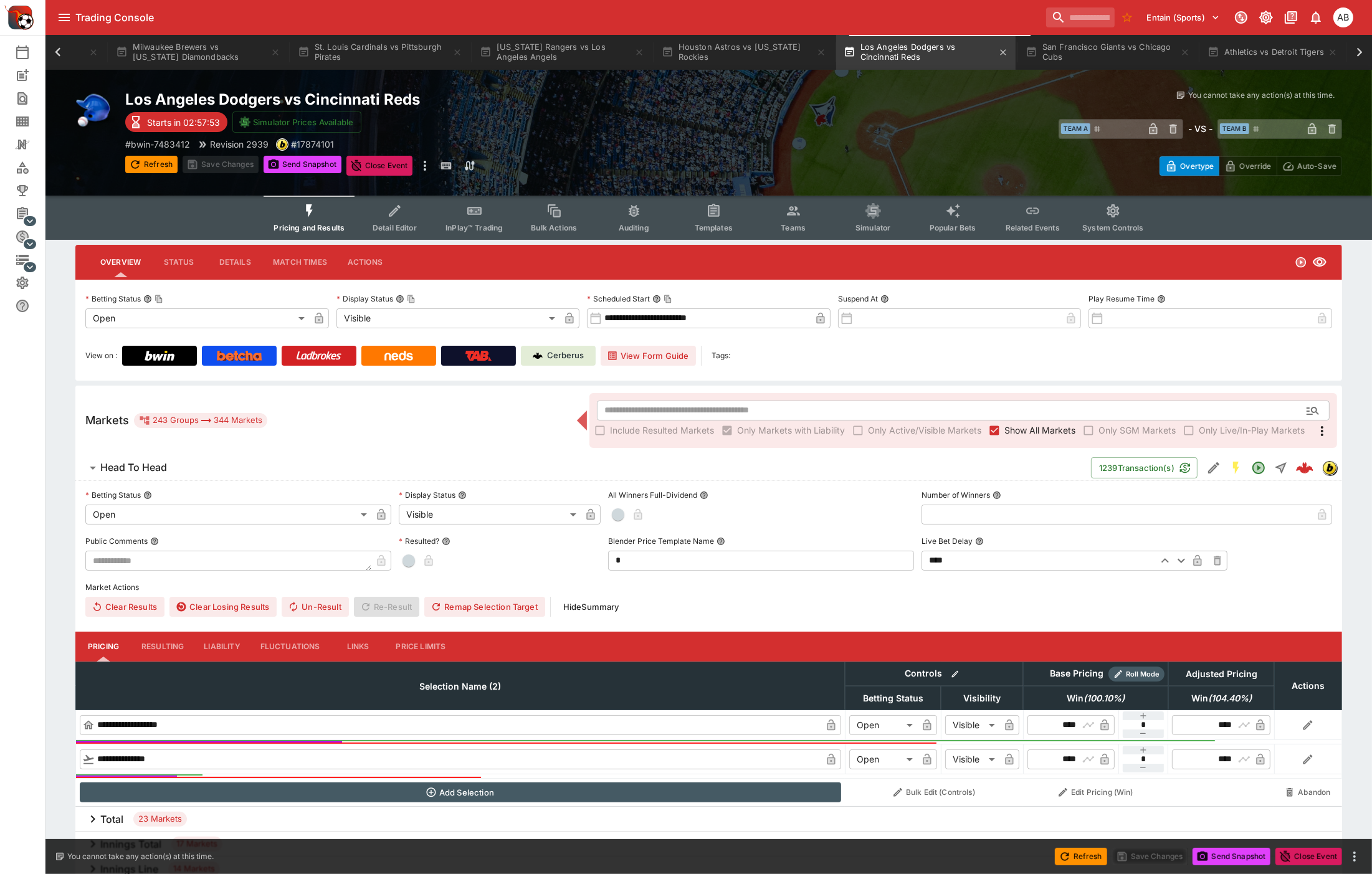
scroll to position [0, 980]
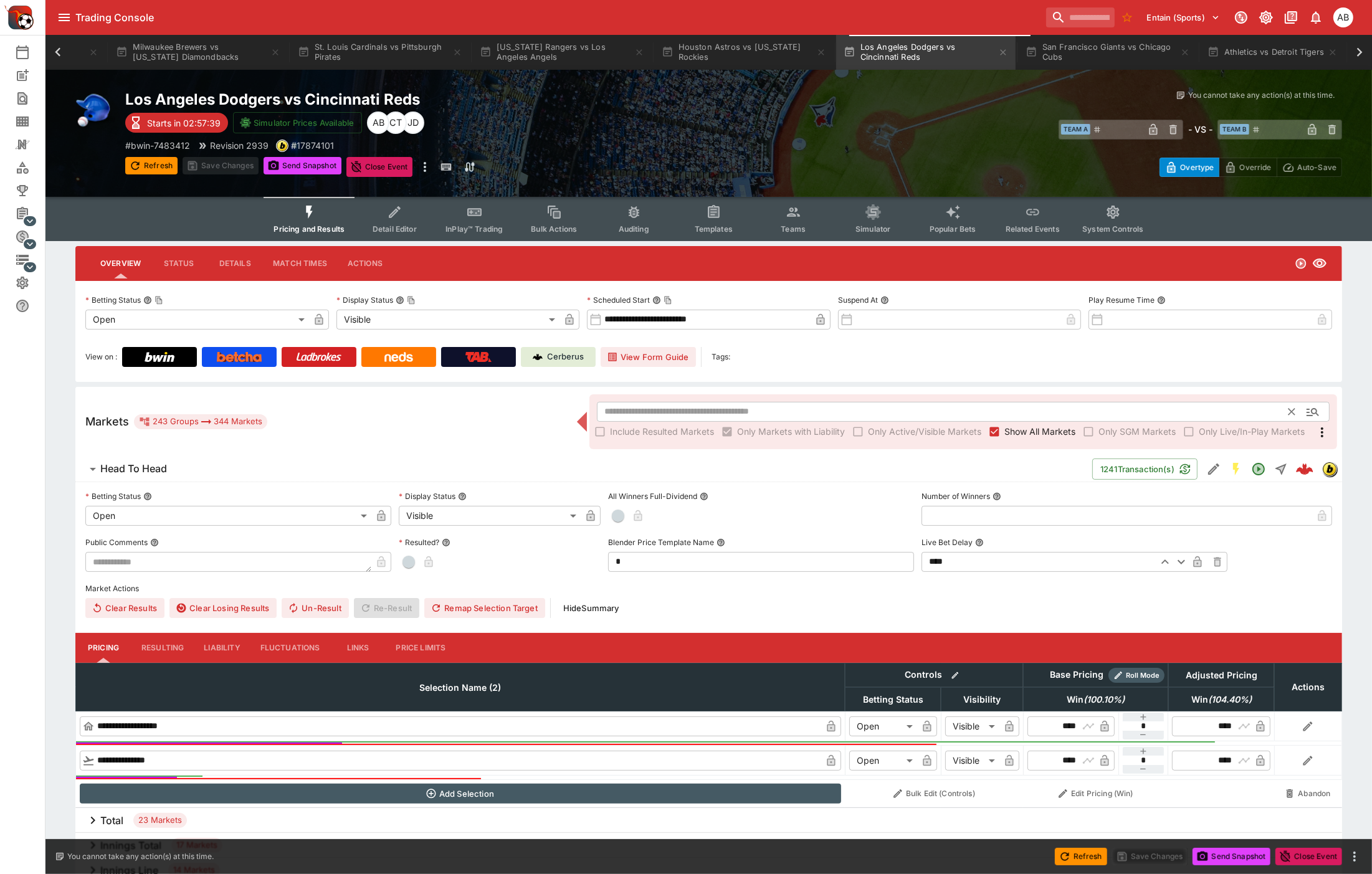
click at [675, 409] on input "text" at bounding box center [943, 412] width 692 height 20
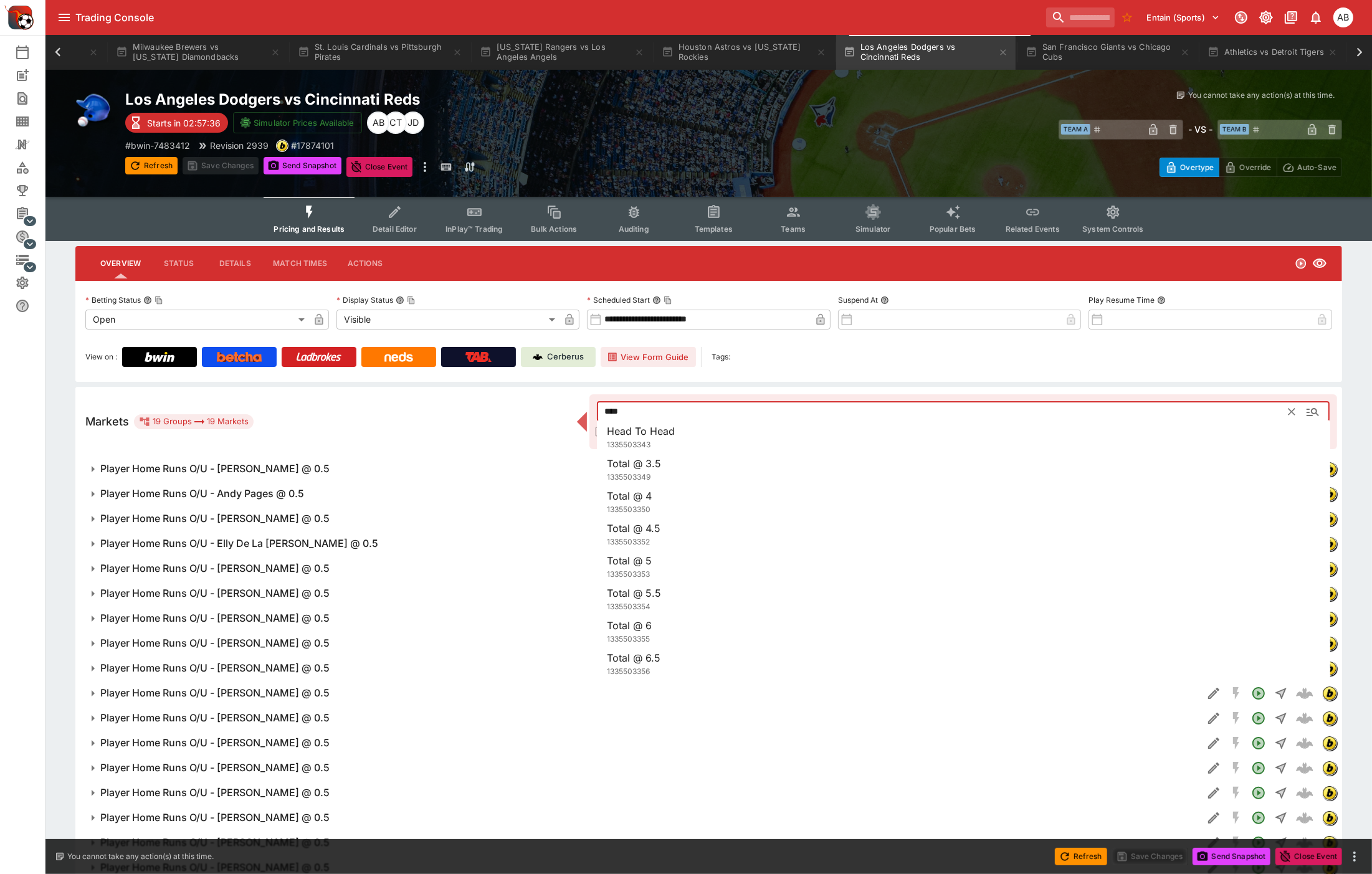
click at [657, 414] on input "****" at bounding box center [943, 412] width 692 height 20
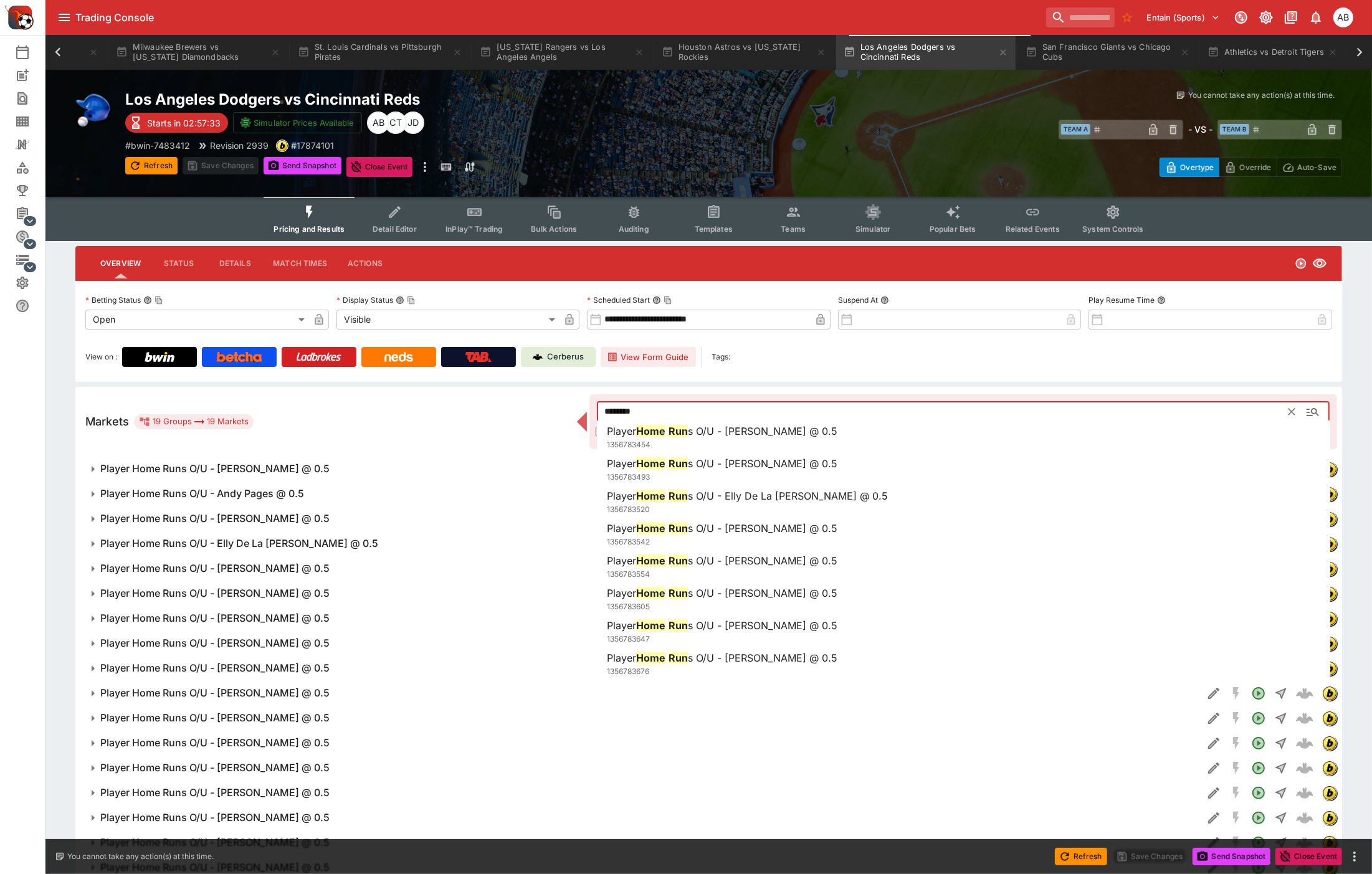
type input "********"
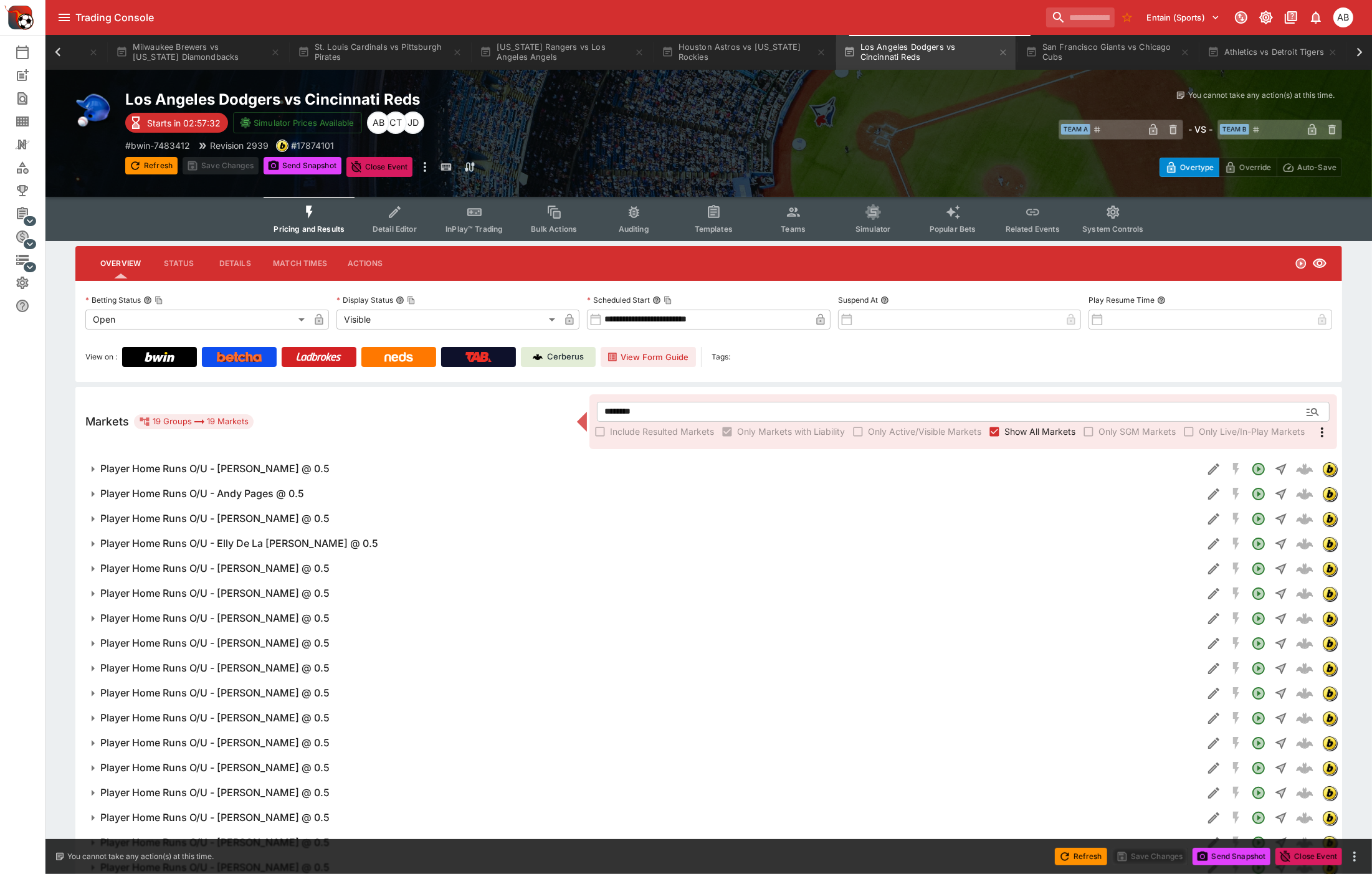
scroll to position [97, 0]
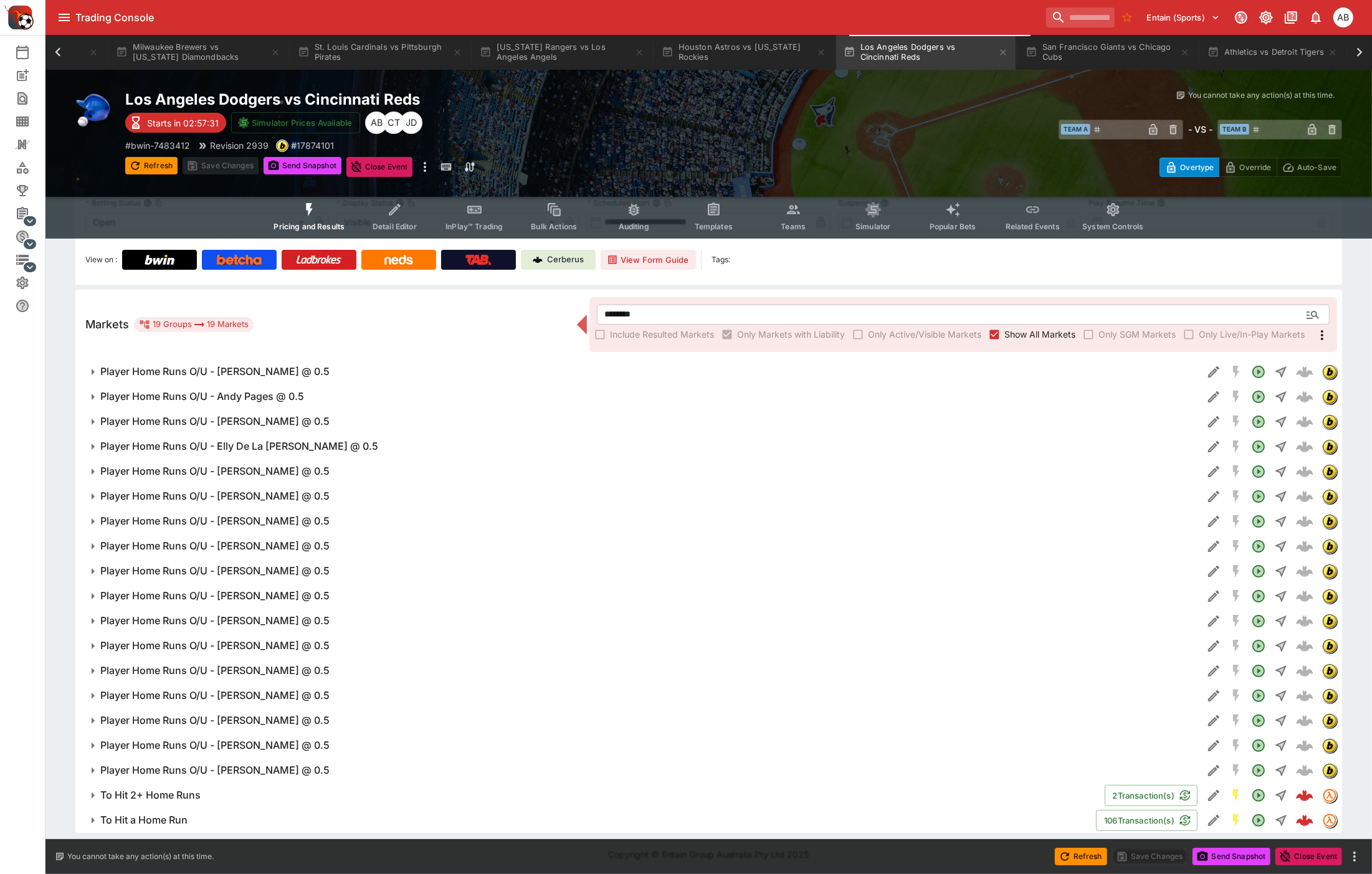
click at [161, 824] on h6 "To Hit a Home Run" at bounding box center [144, 820] width 87 height 13
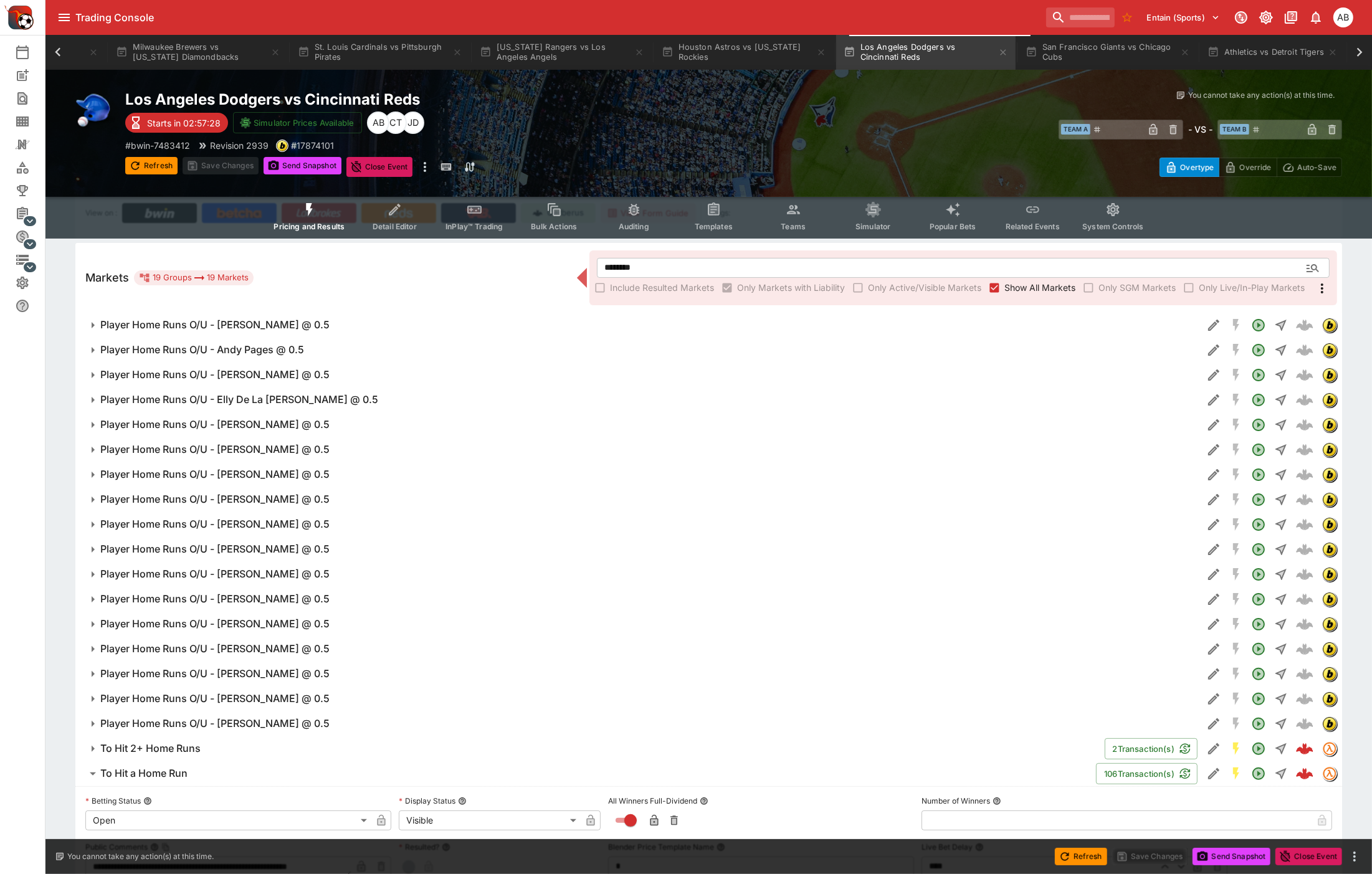
click at [1312, 286] on div "Include Resulted Markets Only Markets with Liability Only Active/Visible Market…" at bounding box center [963, 288] width 733 height 20
click at [1324, 286] on icon "More" at bounding box center [1322, 288] width 15 height 15
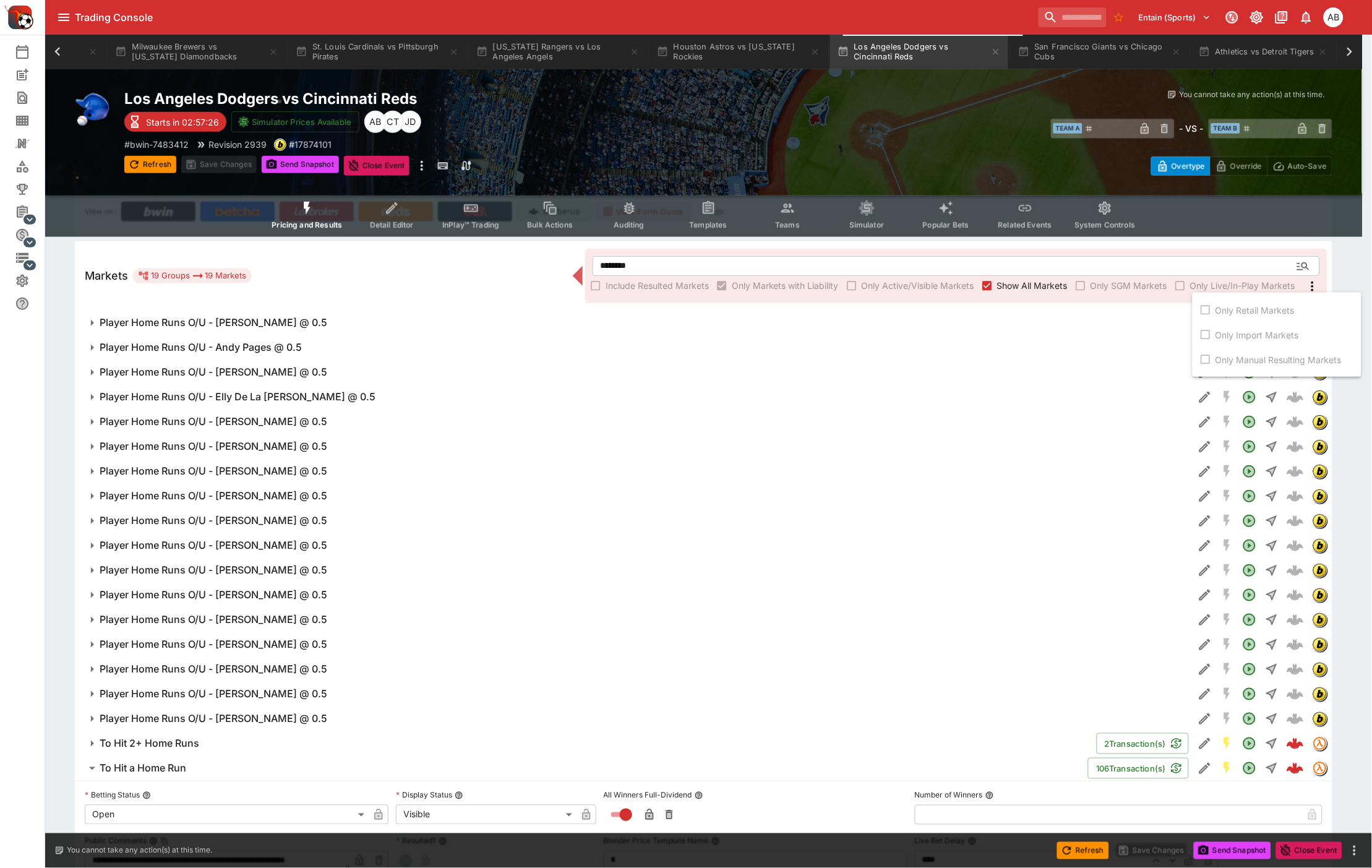
click at [1204, 339] on label "Only Import Markets" at bounding box center [1247, 334] width 103 height 20
click at [997, 289] on div at bounding box center [686, 434] width 1372 height 868
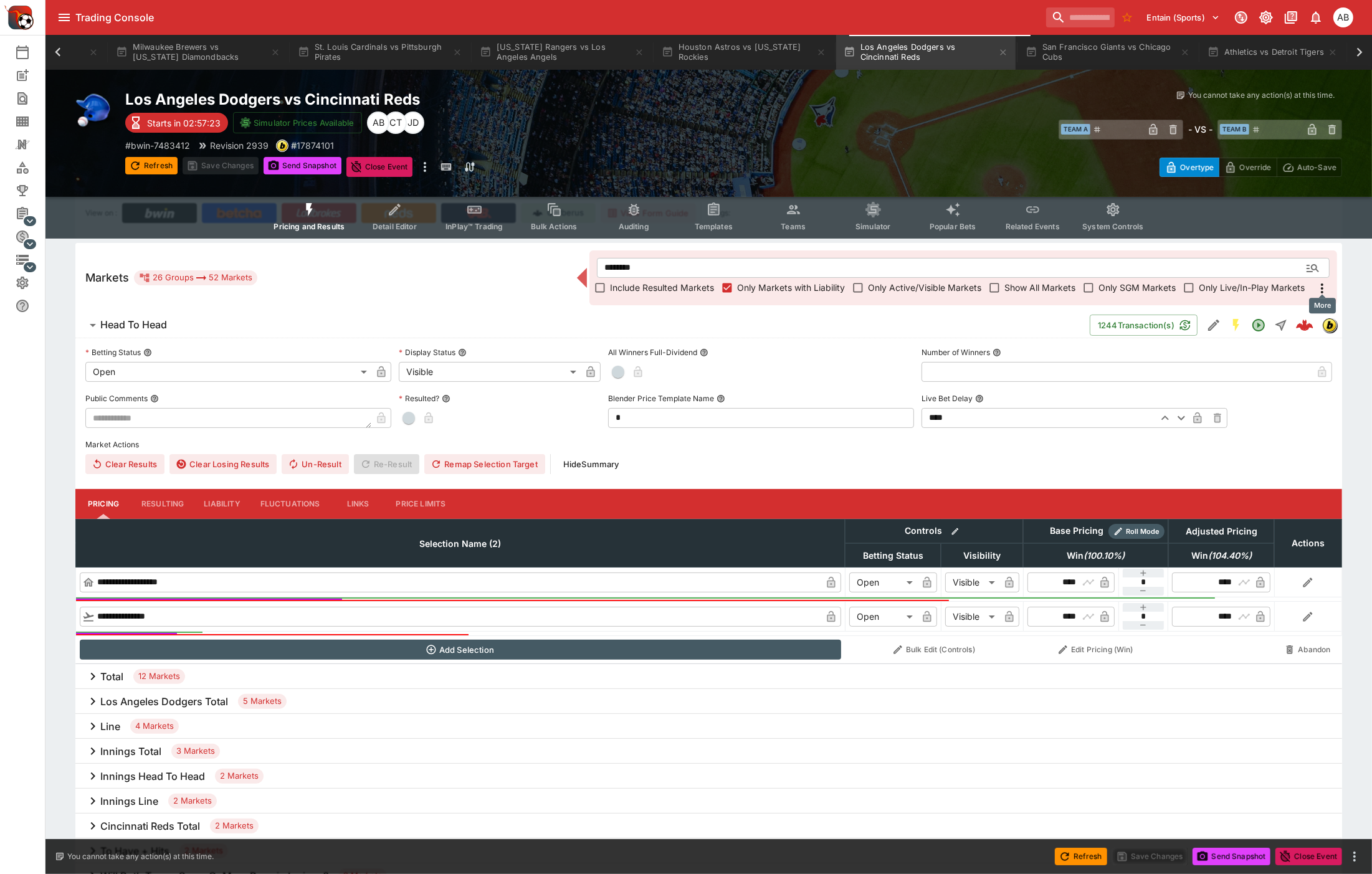
click at [1323, 288] on icon "More" at bounding box center [1322, 288] width 3 height 10
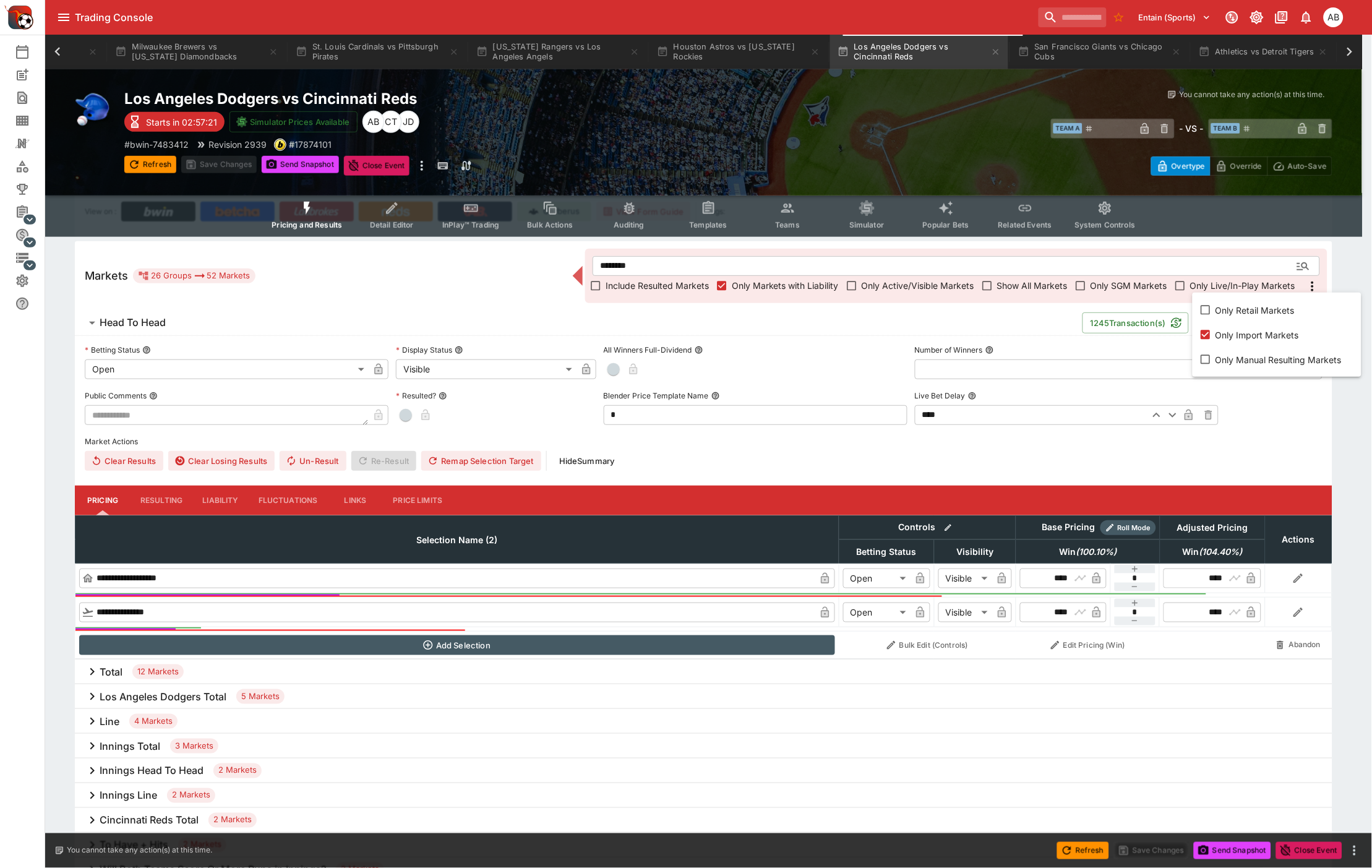
click at [856, 325] on div at bounding box center [686, 434] width 1372 height 868
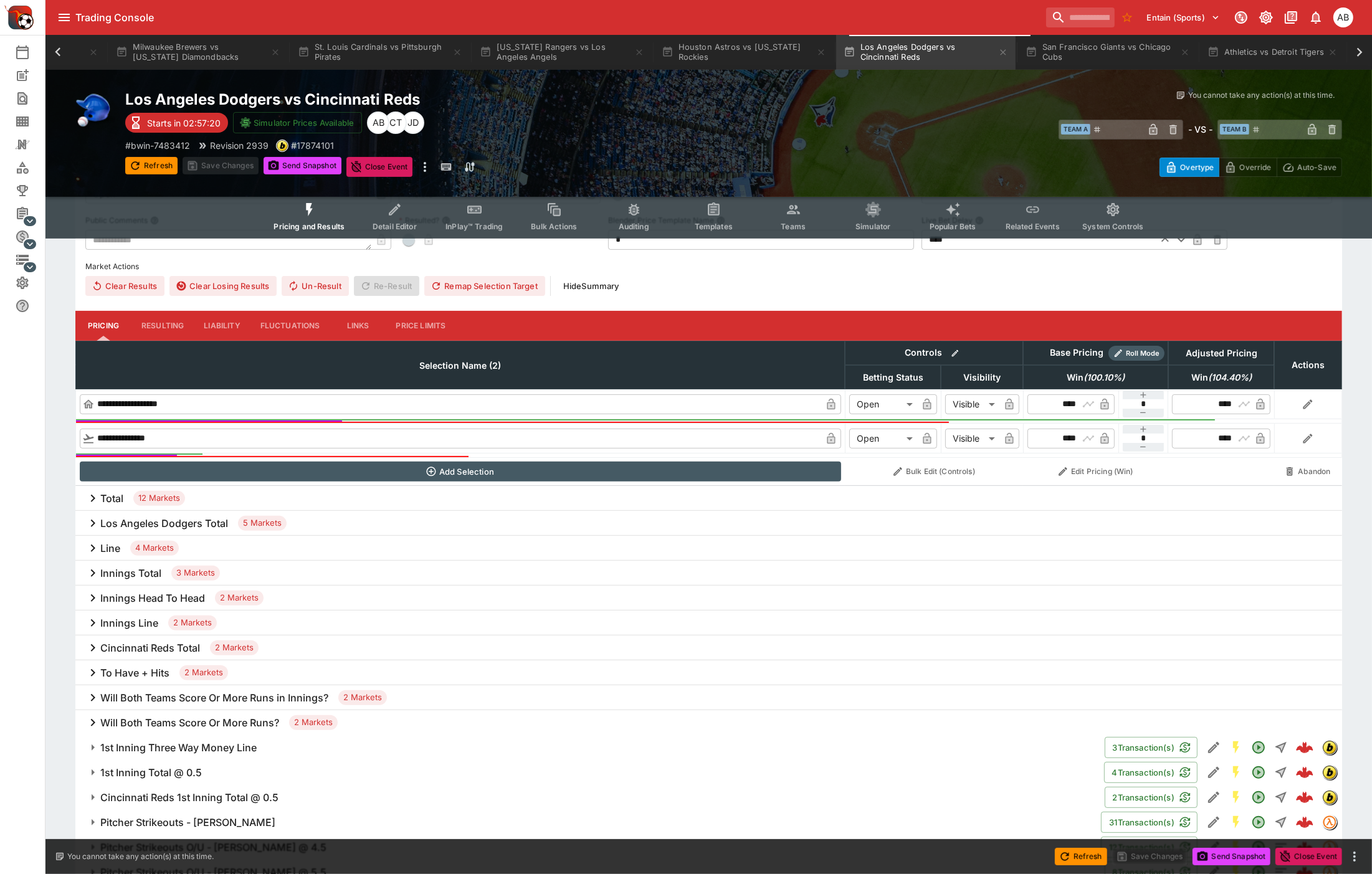
scroll to position [599, 0]
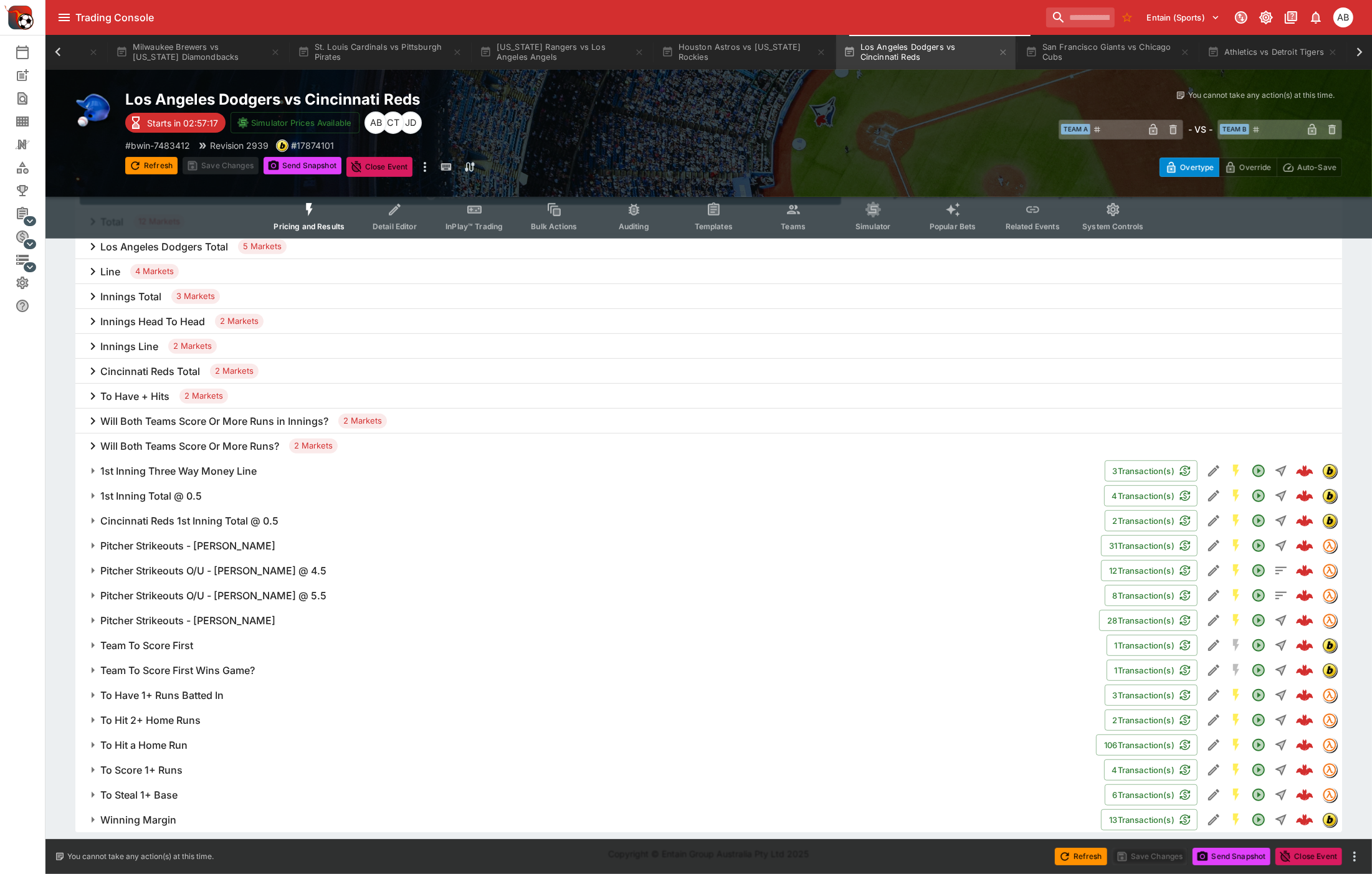
click at [139, 748] on h6 "To Hit a Home Run" at bounding box center [144, 745] width 87 height 13
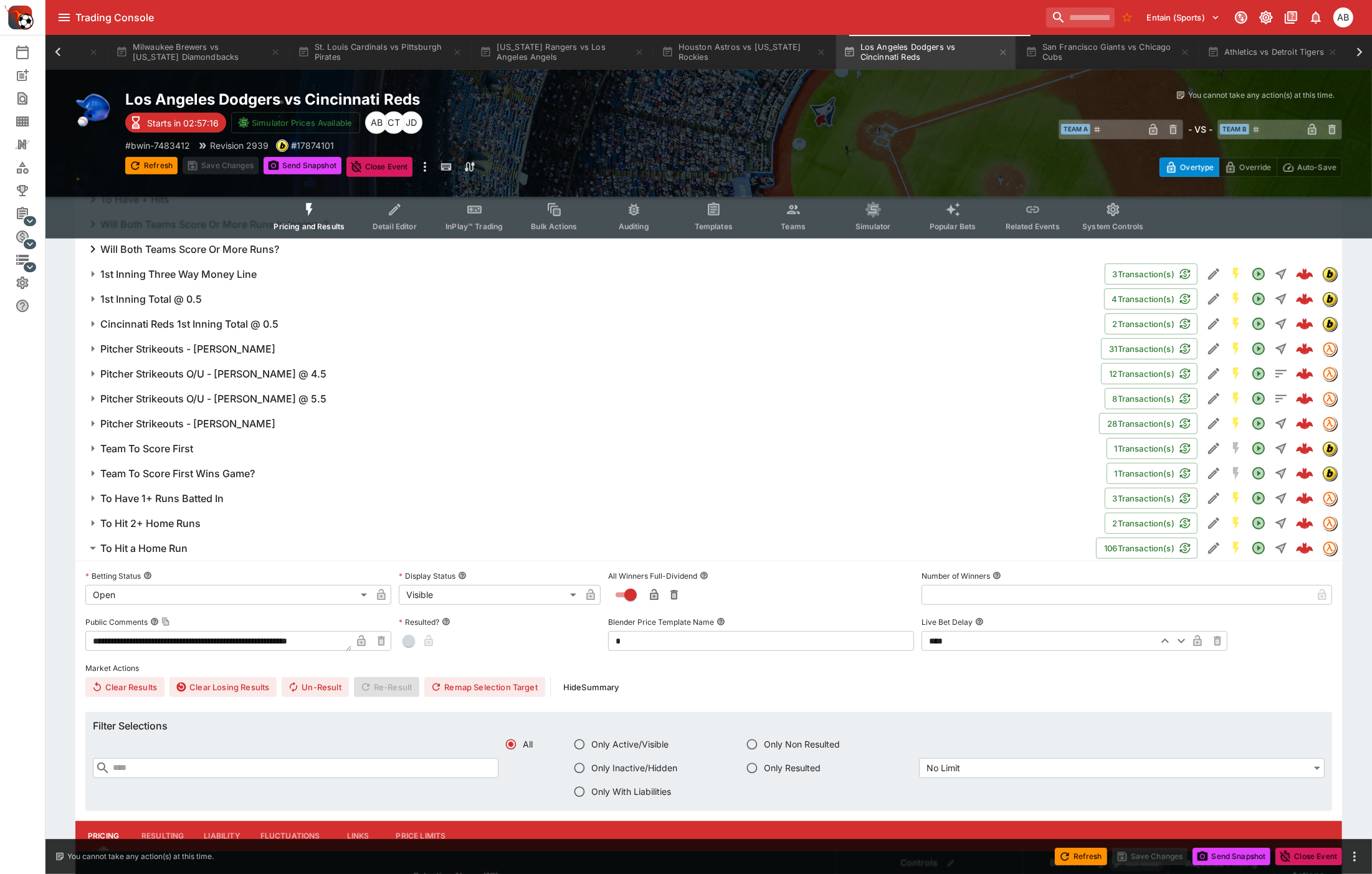
scroll to position [1060, 0]
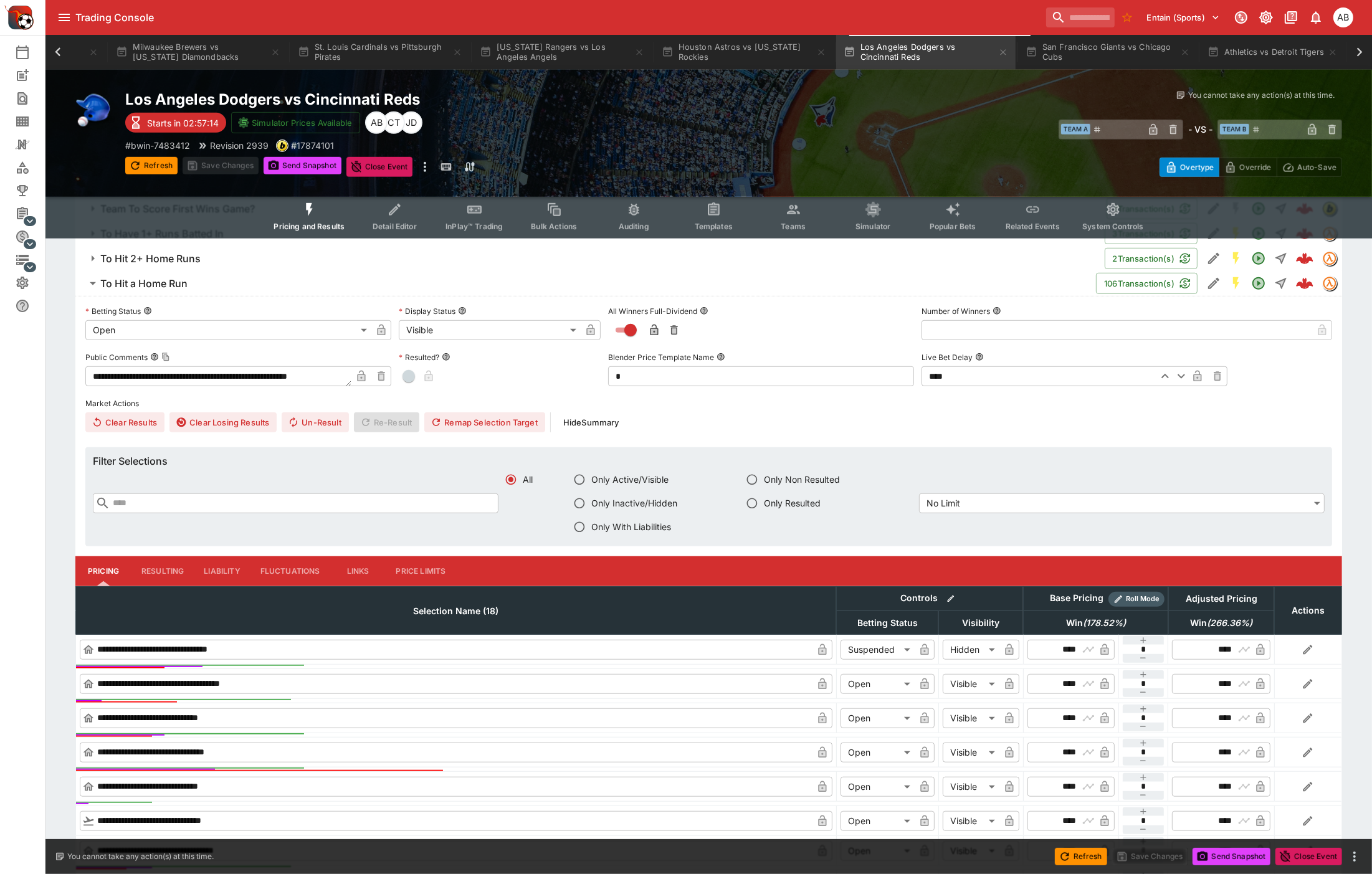
click at [235, 497] on input "text" at bounding box center [304, 503] width 388 height 20
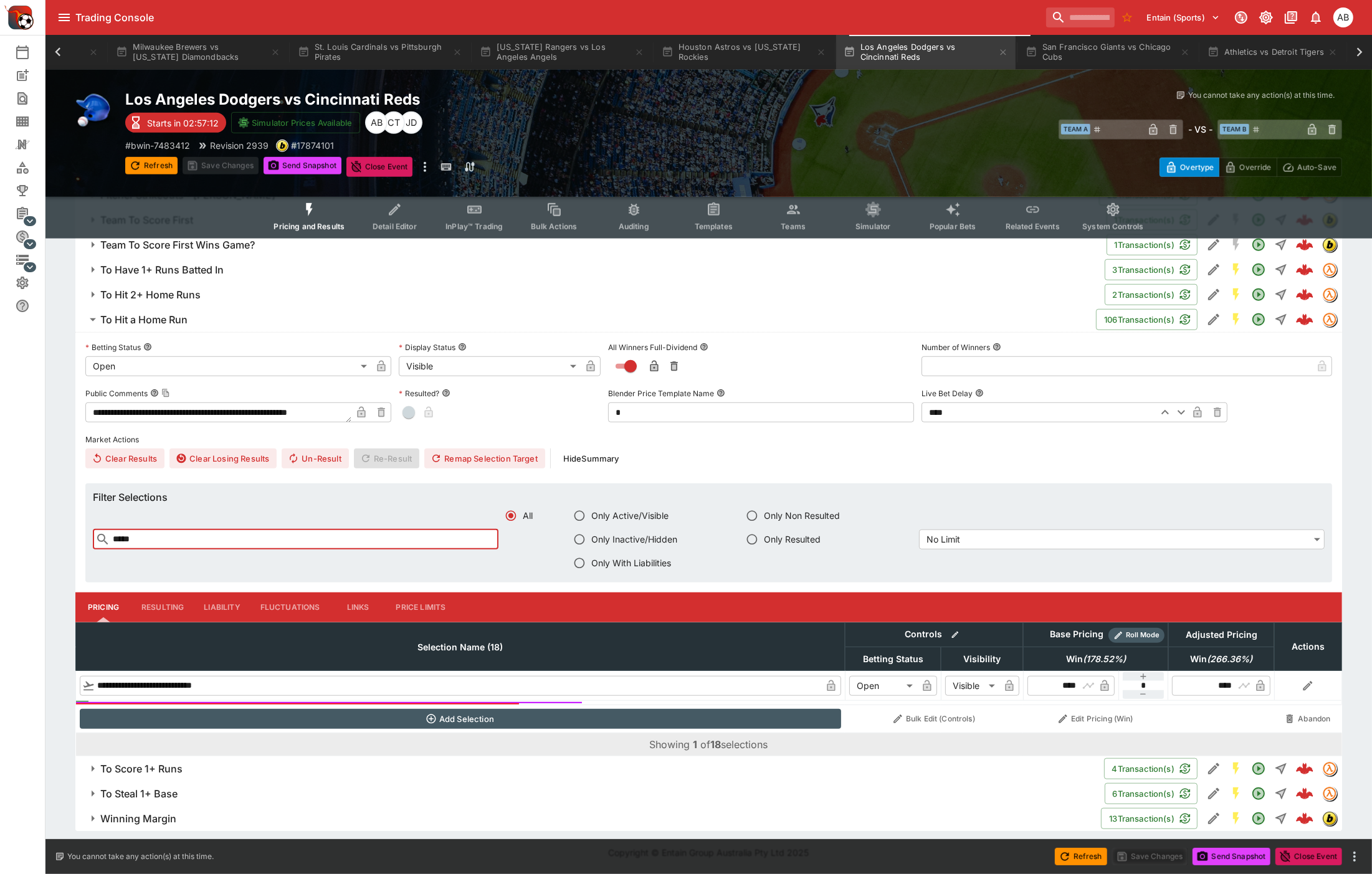
scroll to position [1023, 0]
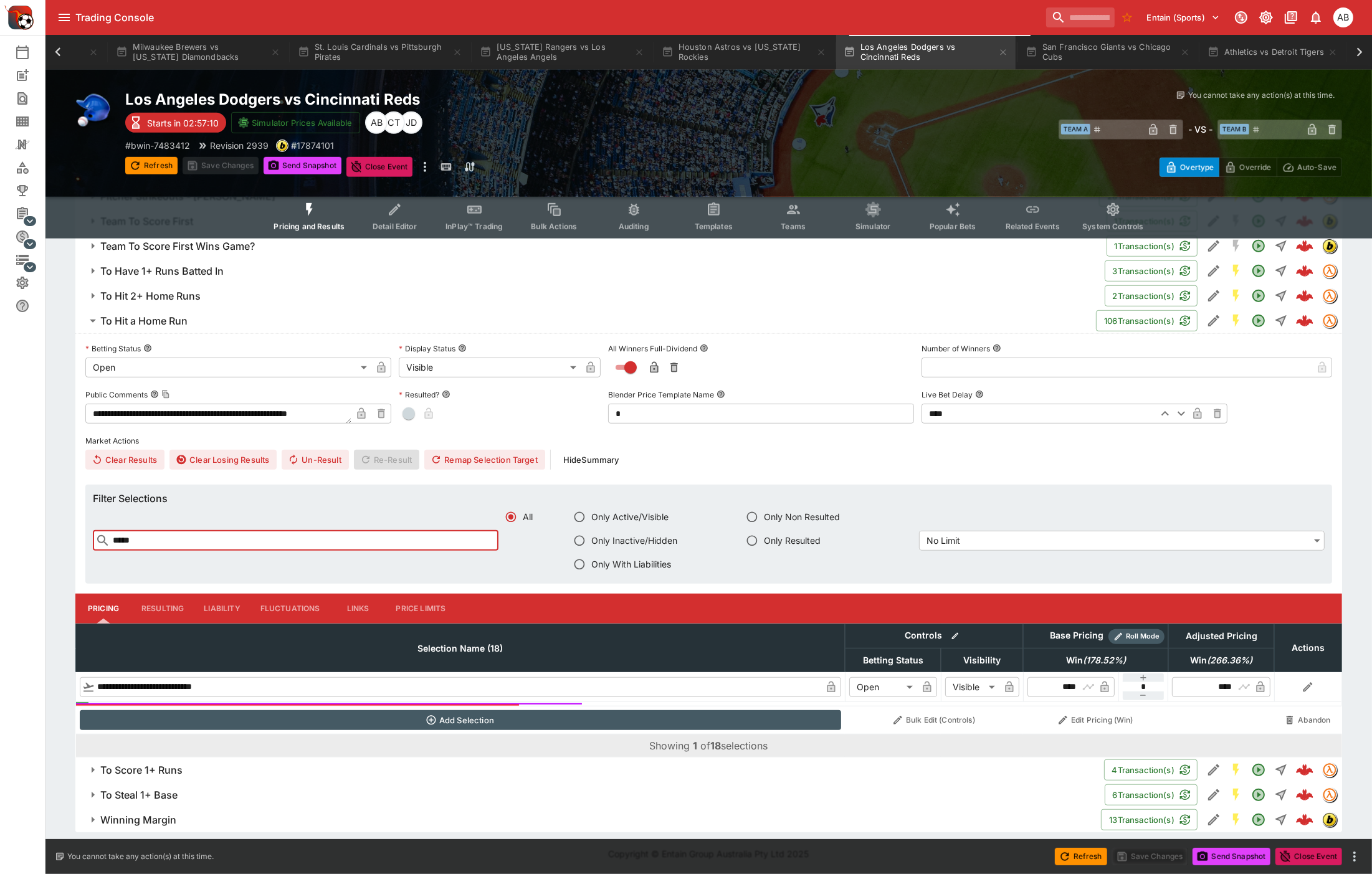
type input "*****"
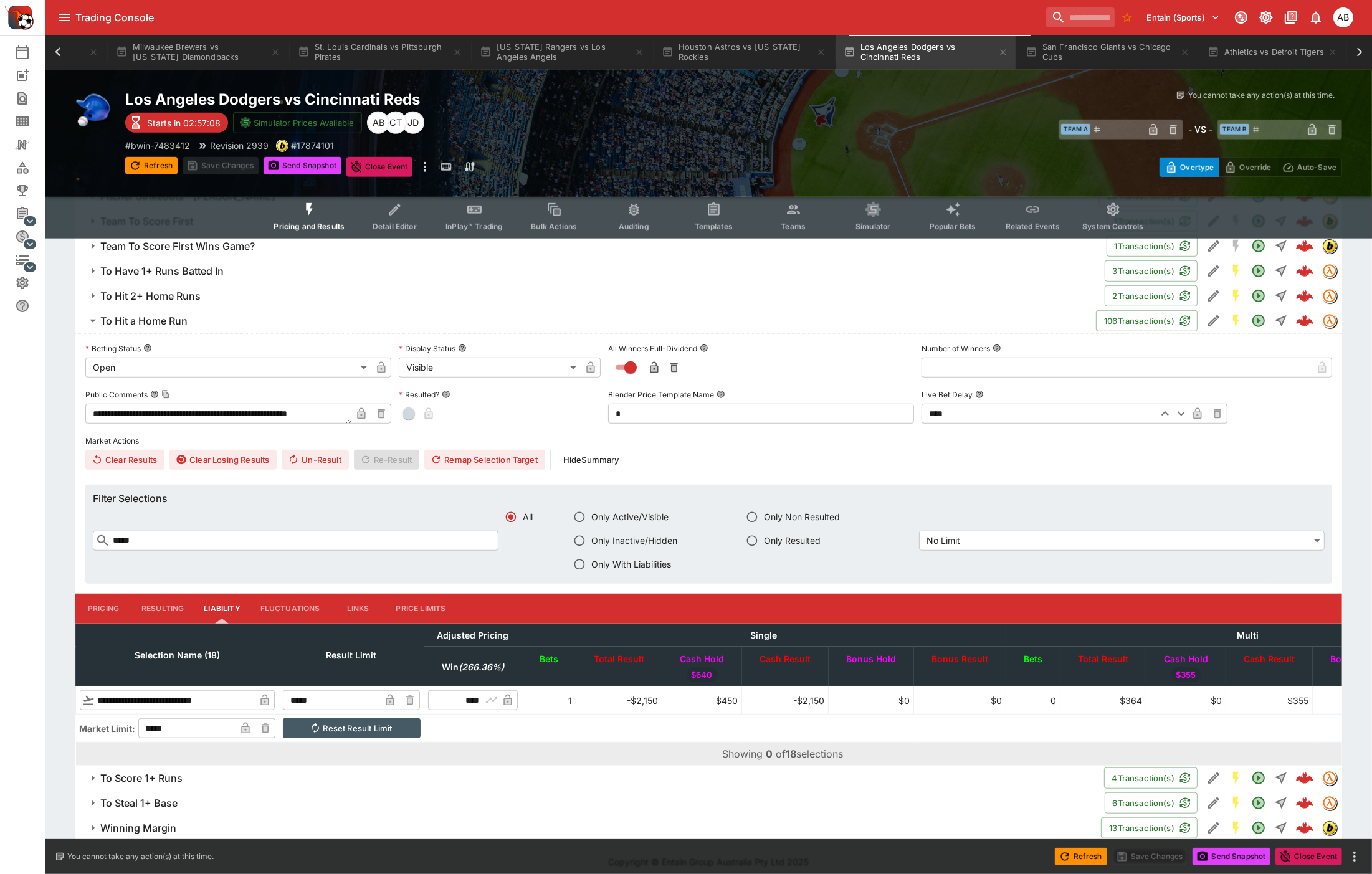
click at [345, 695] on input "*****" at bounding box center [331, 700] width 97 height 20
type input "*****"
click at [228, 163] on button "Save Changes" at bounding box center [220, 165] width 76 height 17
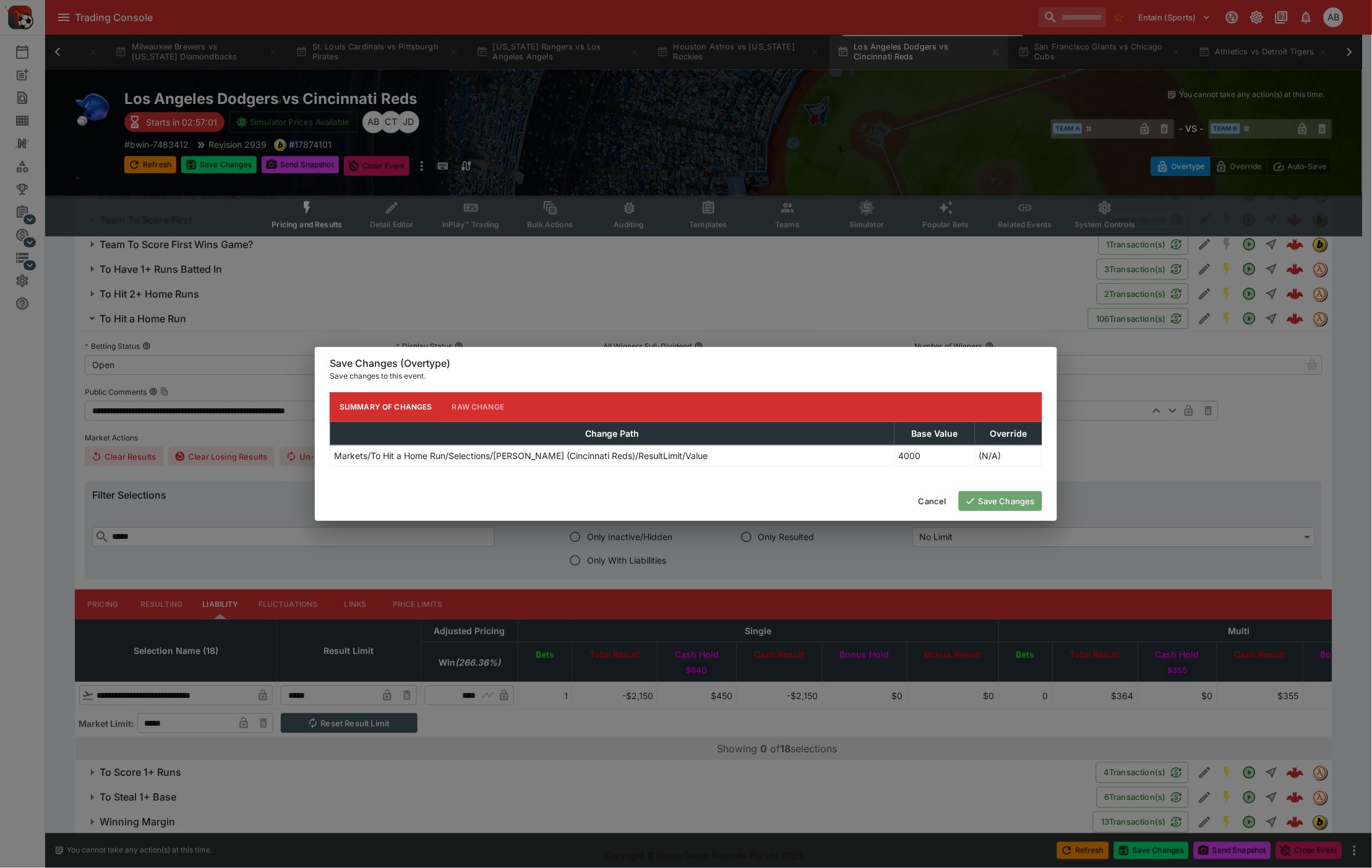
click at [997, 496] on button "Save Changes" at bounding box center [1000, 501] width 83 height 20
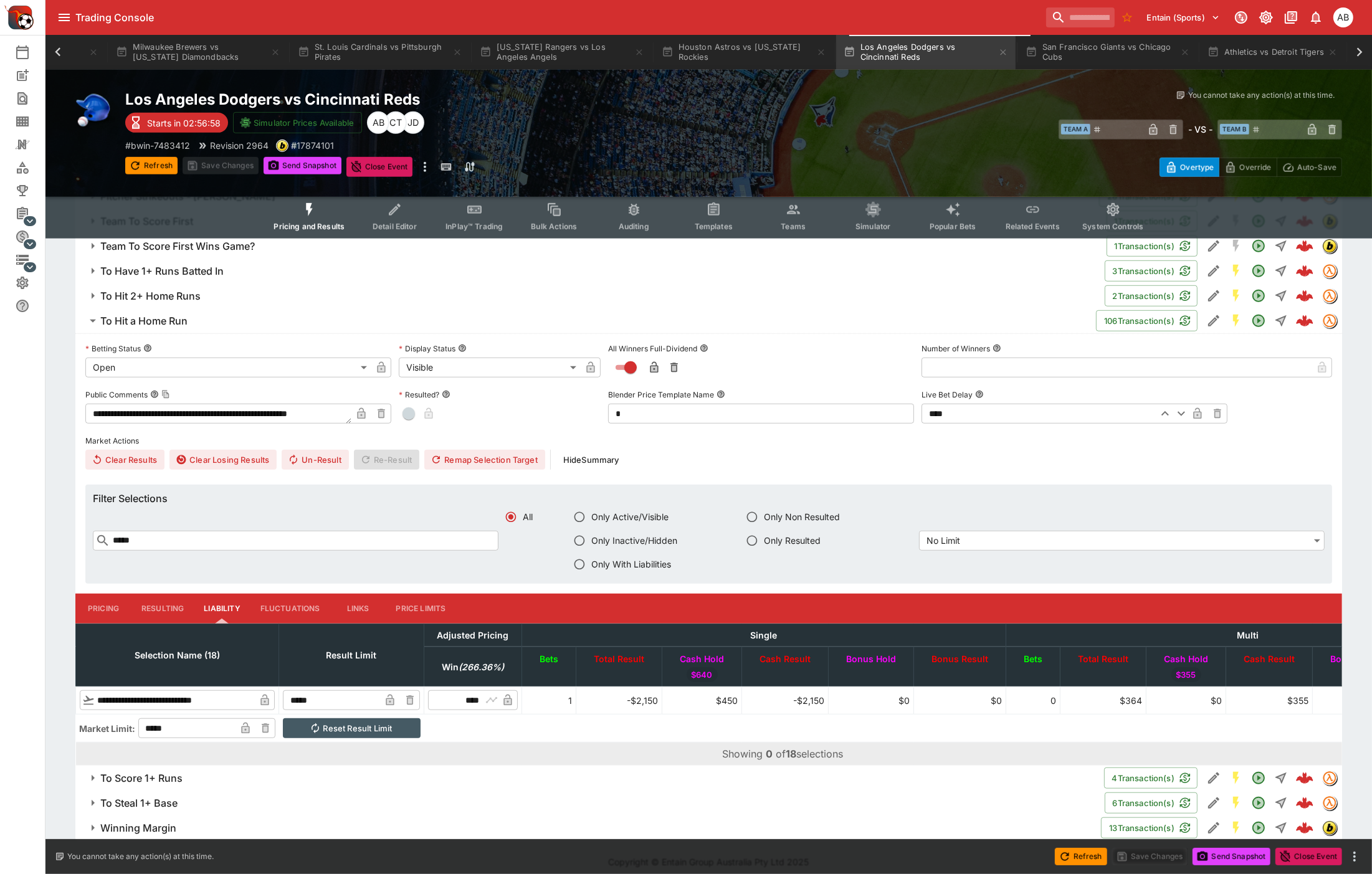
click at [134, 699] on input "**********" at bounding box center [175, 700] width 160 height 20
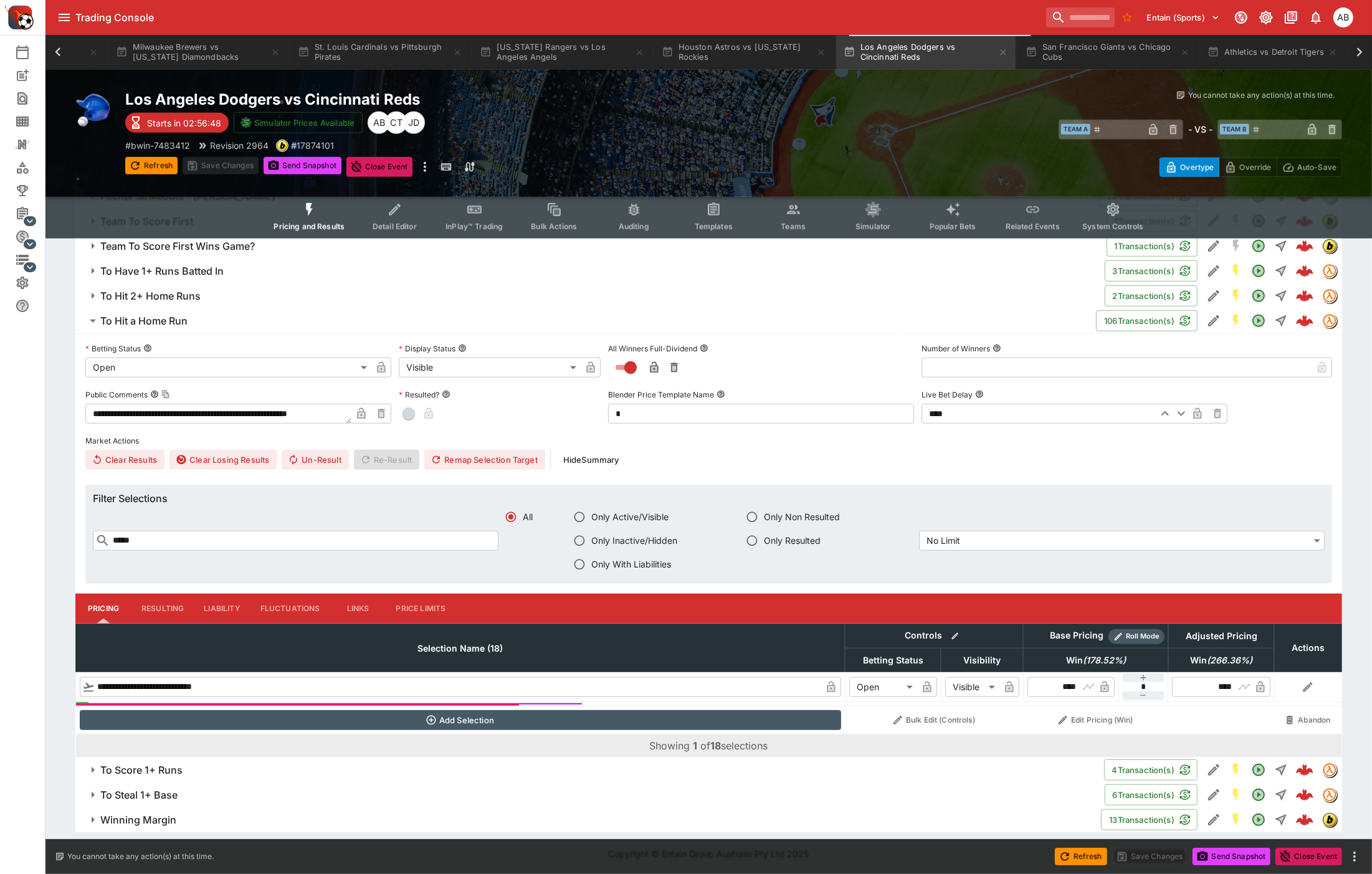
click at [790, 228] on span "Teams" at bounding box center [794, 226] width 25 height 9
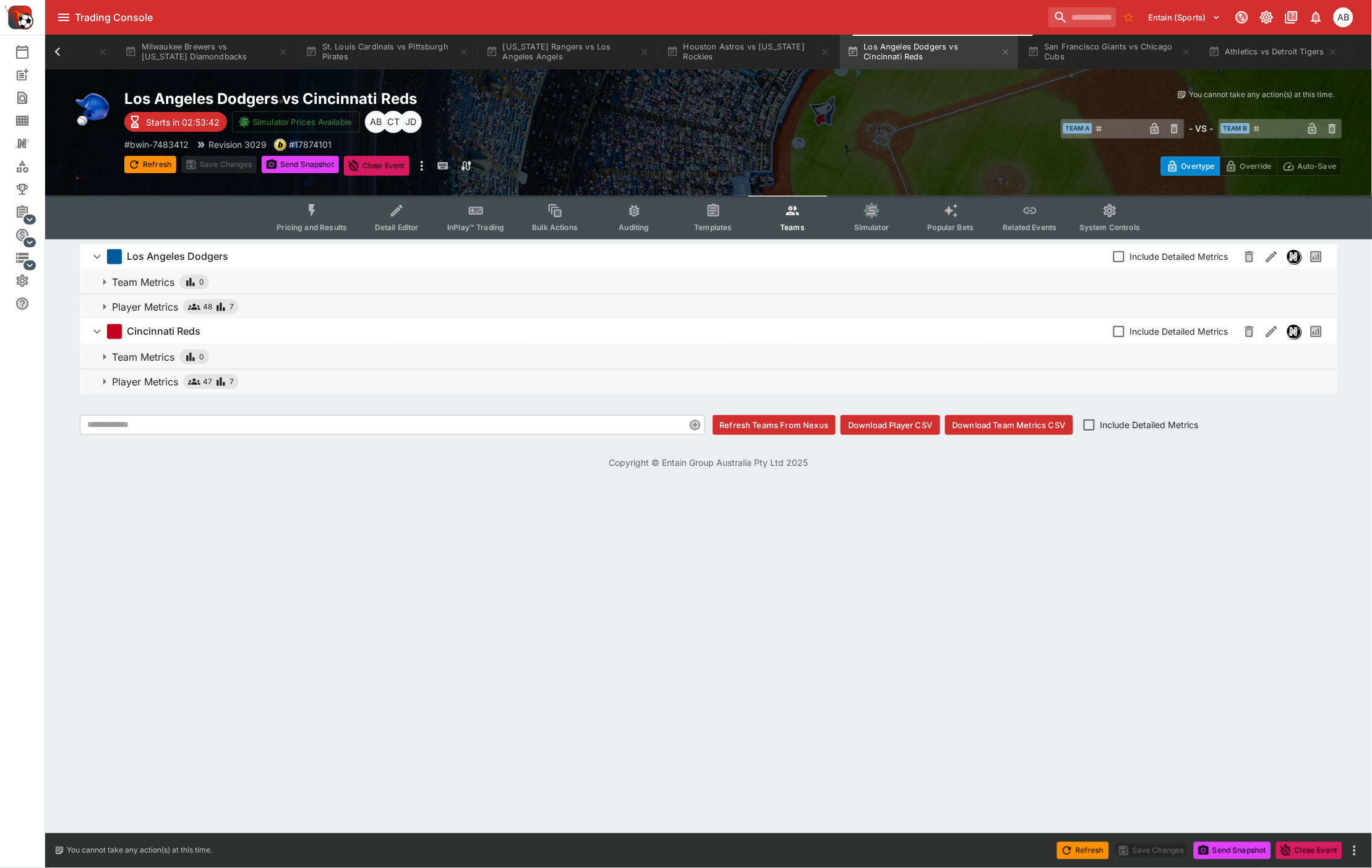
click at [633, 127] on div "Los Angeles Dodgers vs Cincinnati Reds Starts in 02:53:42 Simulator Prices Avai…" at bounding box center [428, 133] width 609 height 87
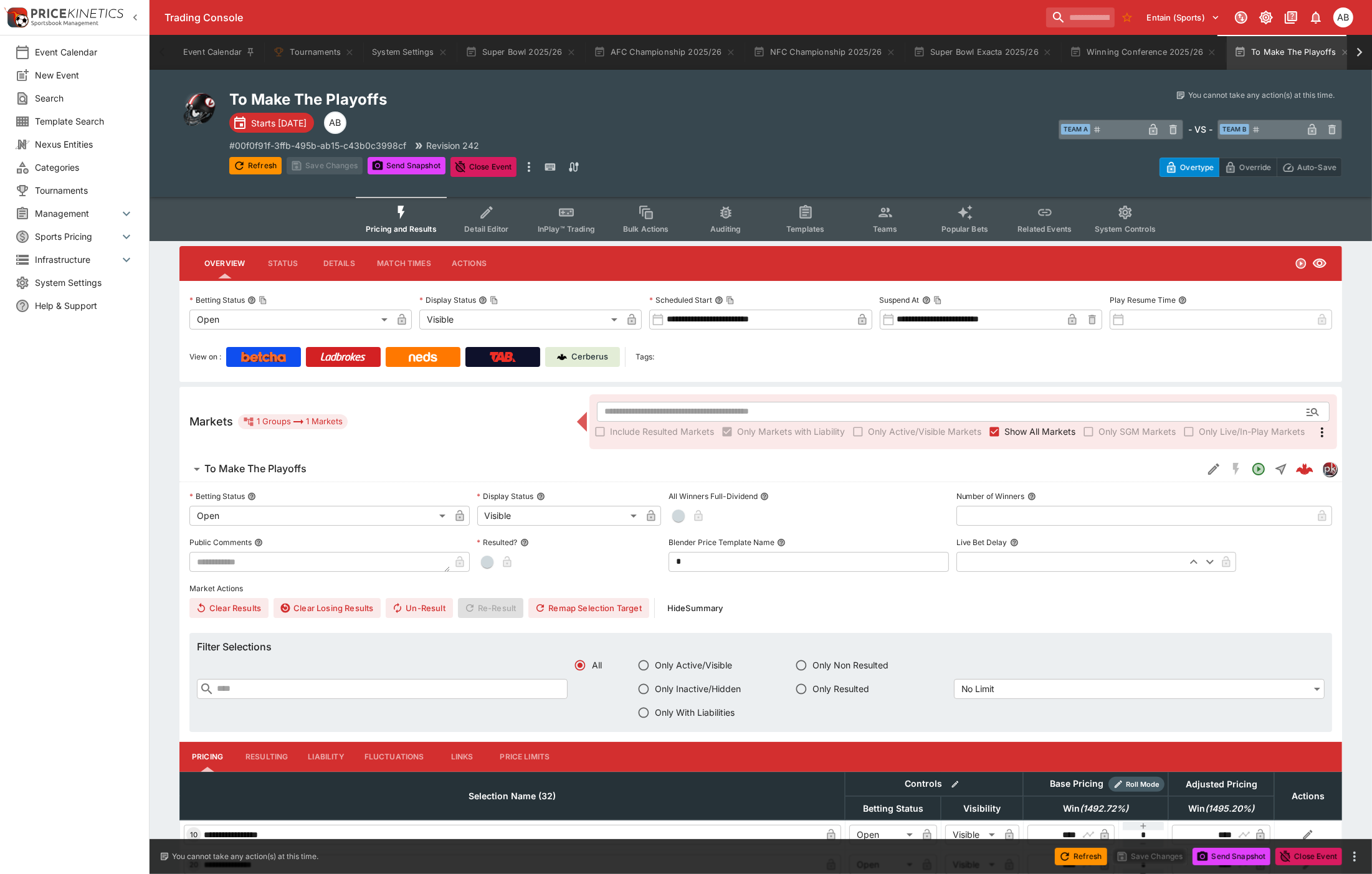
click at [135, 17] on icon "button" at bounding box center [135, 17] width 13 height 13
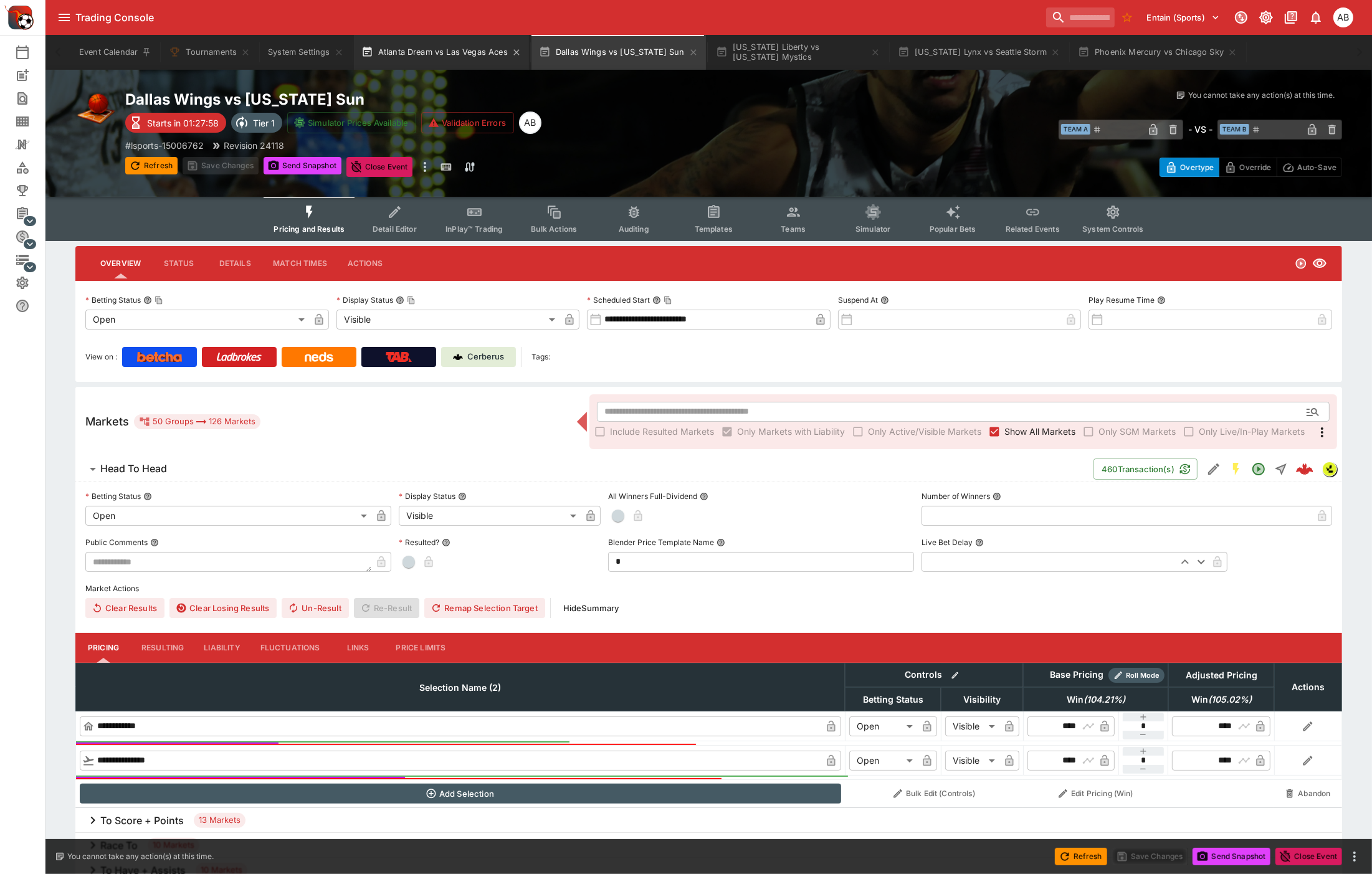
click at [420, 67] on button "Atlanta Dream vs Las Vegas Aces" at bounding box center [441, 52] width 175 height 35
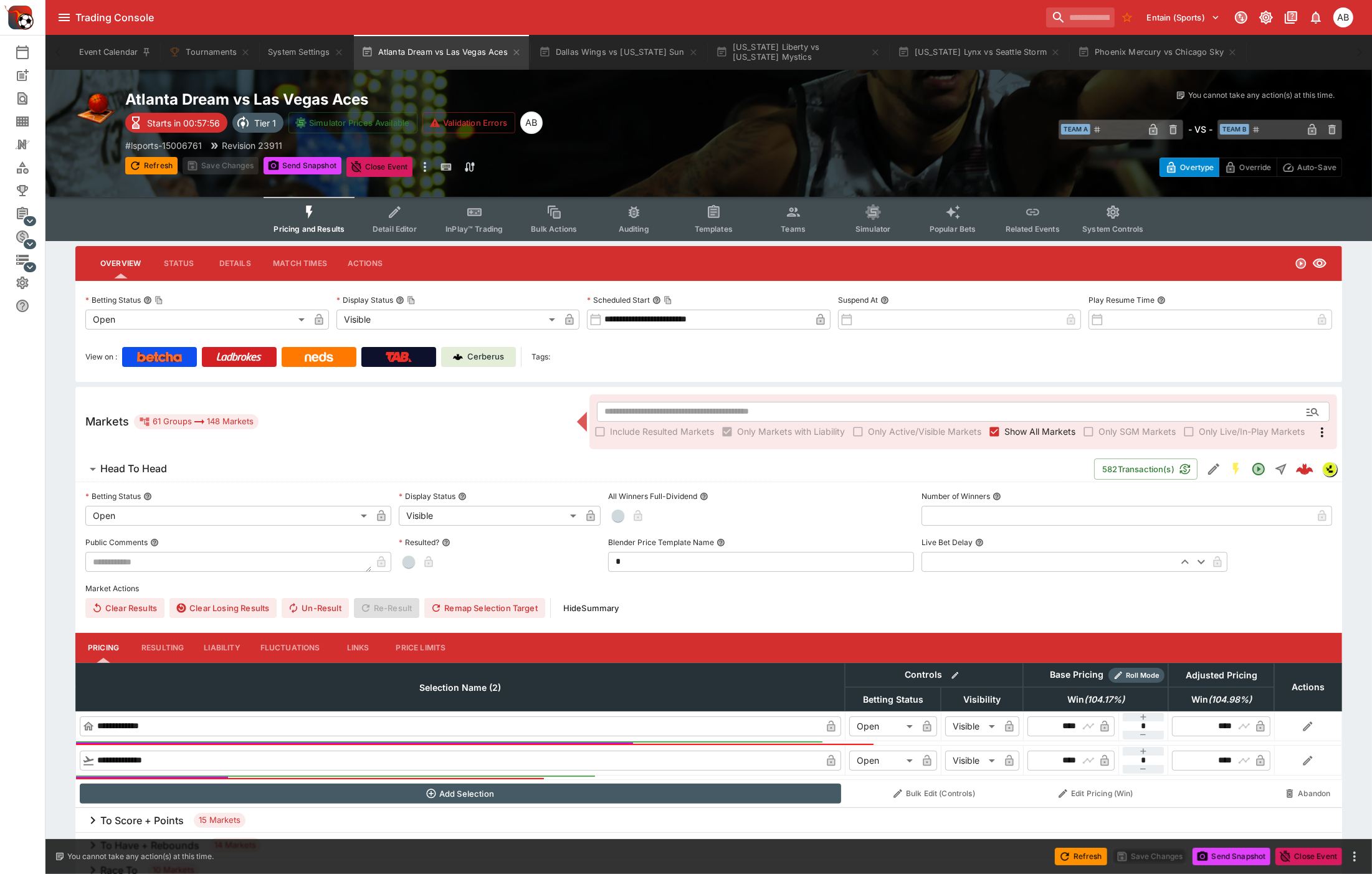
click at [803, 214] on button "Teams" at bounding box center [793, 218] width 79 height 44
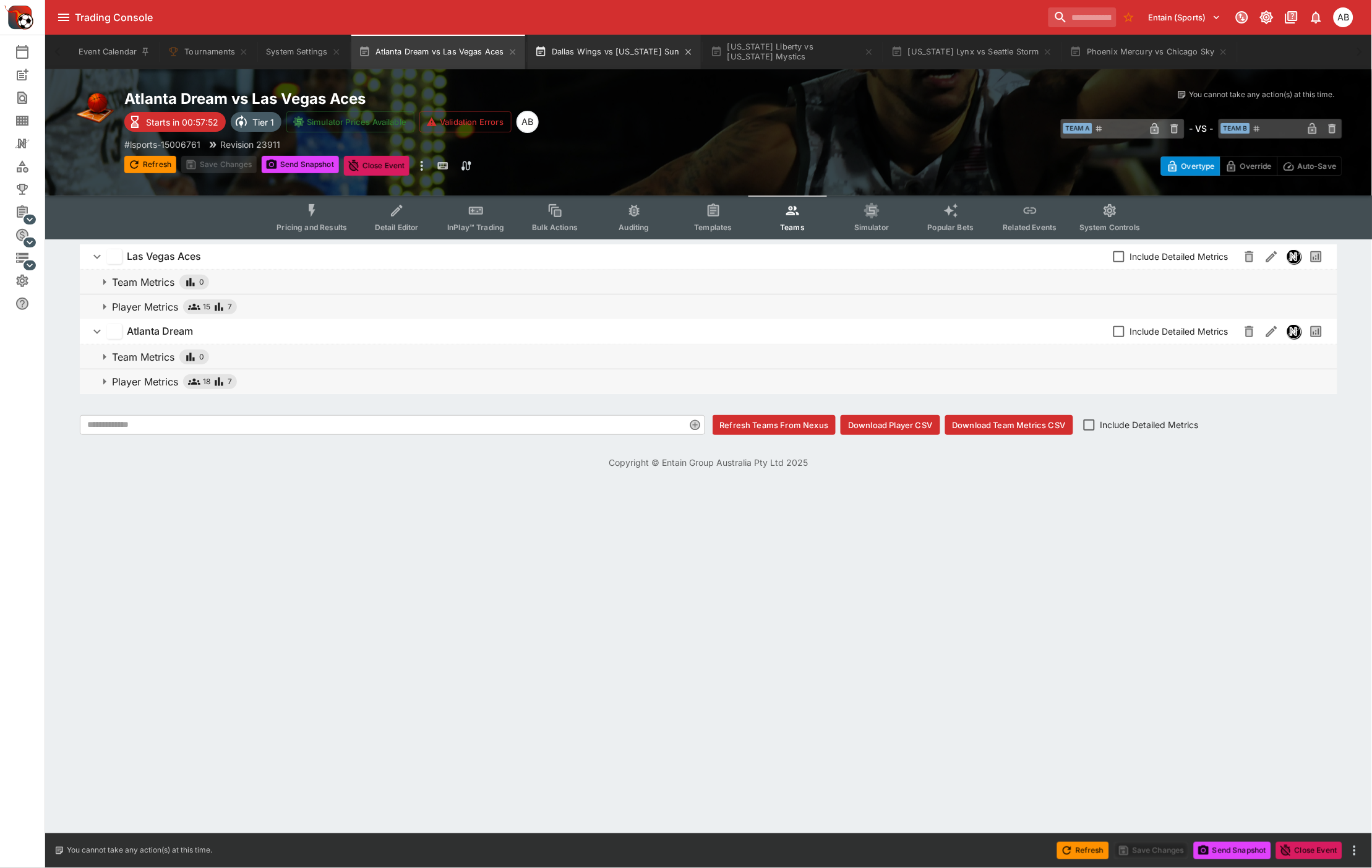
click at [597, 59] on button "Dallas Wings vs Connecticut Sun" at bounding box center [614, 52] width 173 height 35
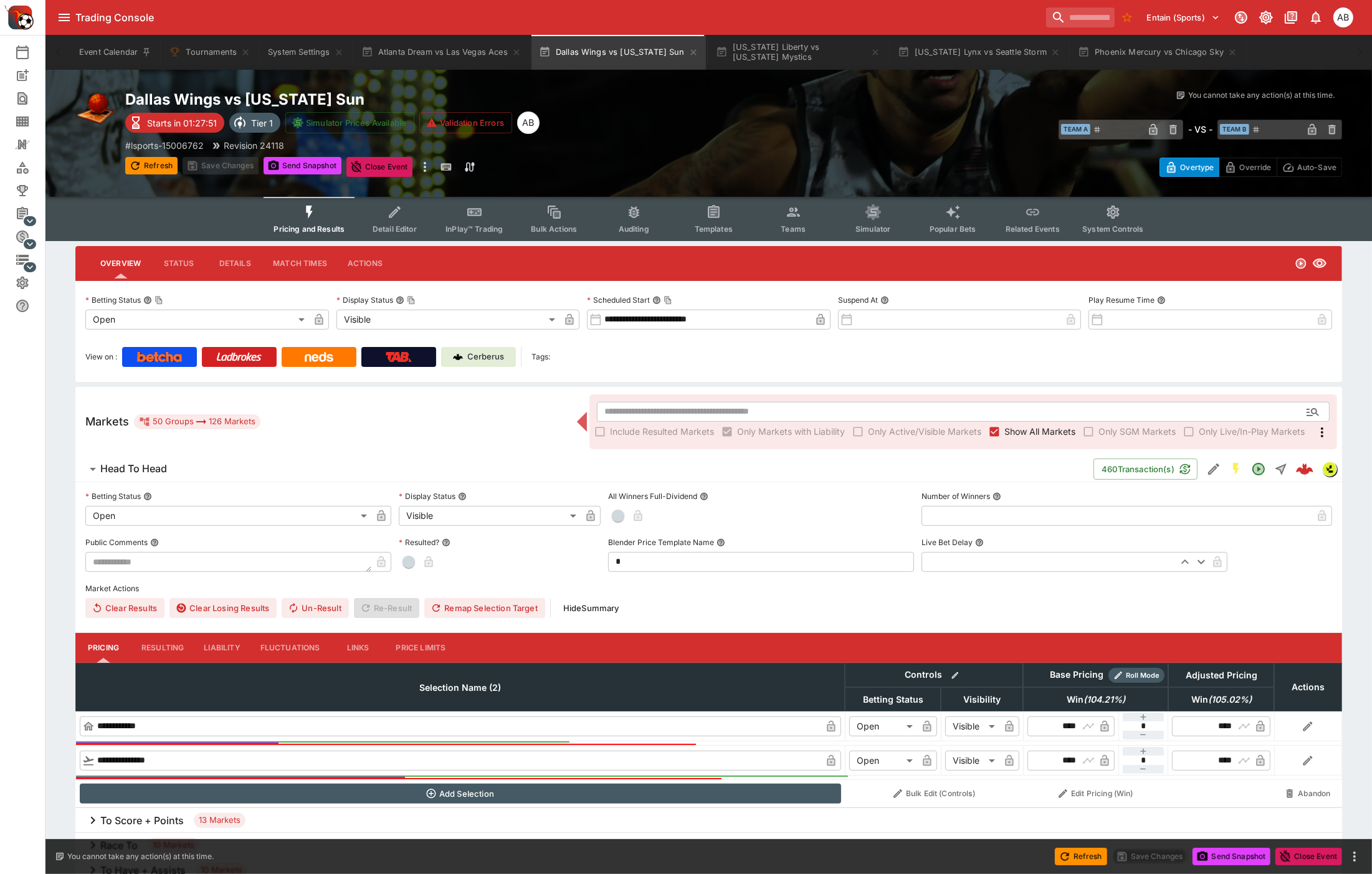
click at [798, 228] on span "Teams" at bounding box center [794, 229] width 25 height 9
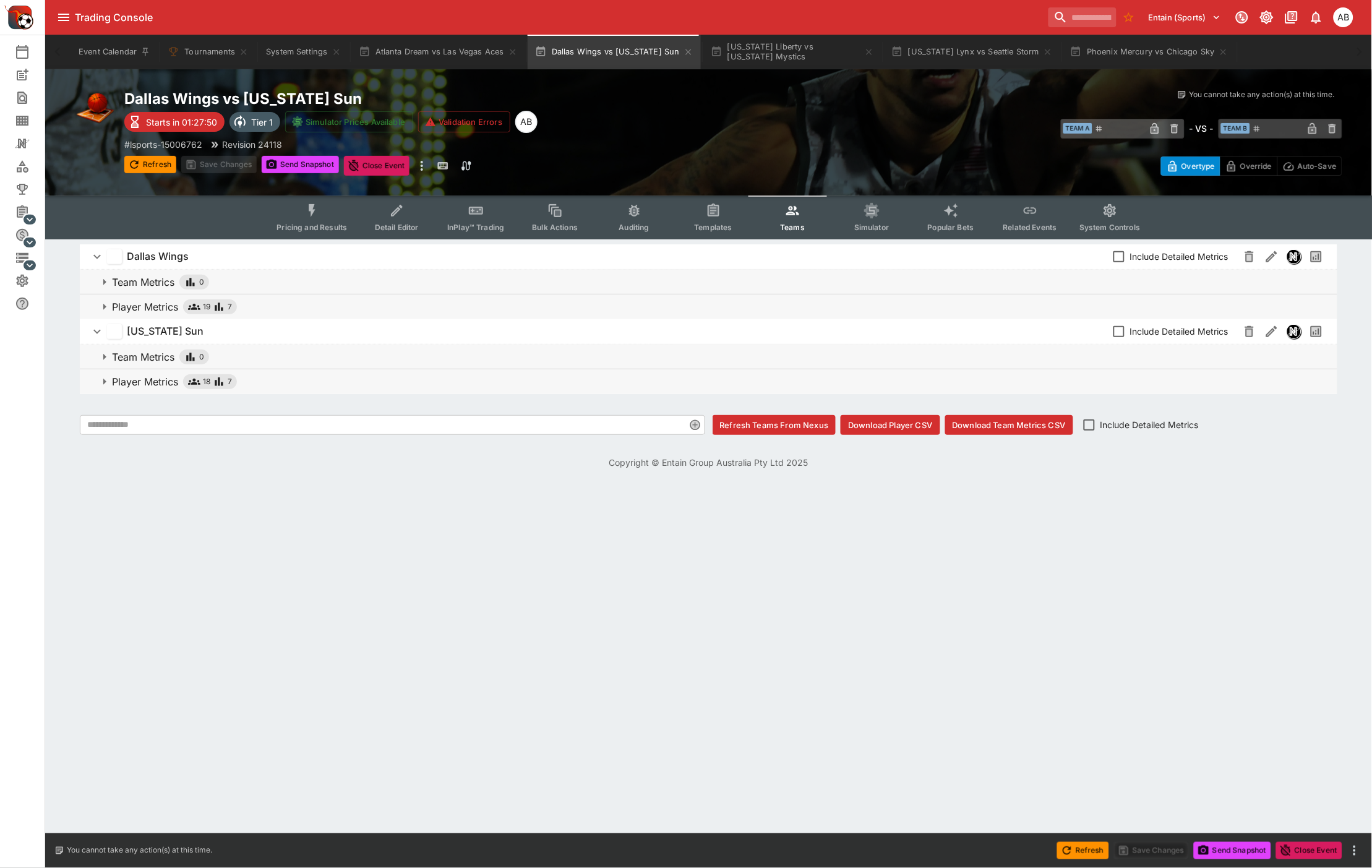
click at [195, 308] on icon "button" at bounding box center [194, 306] width 12 height 6
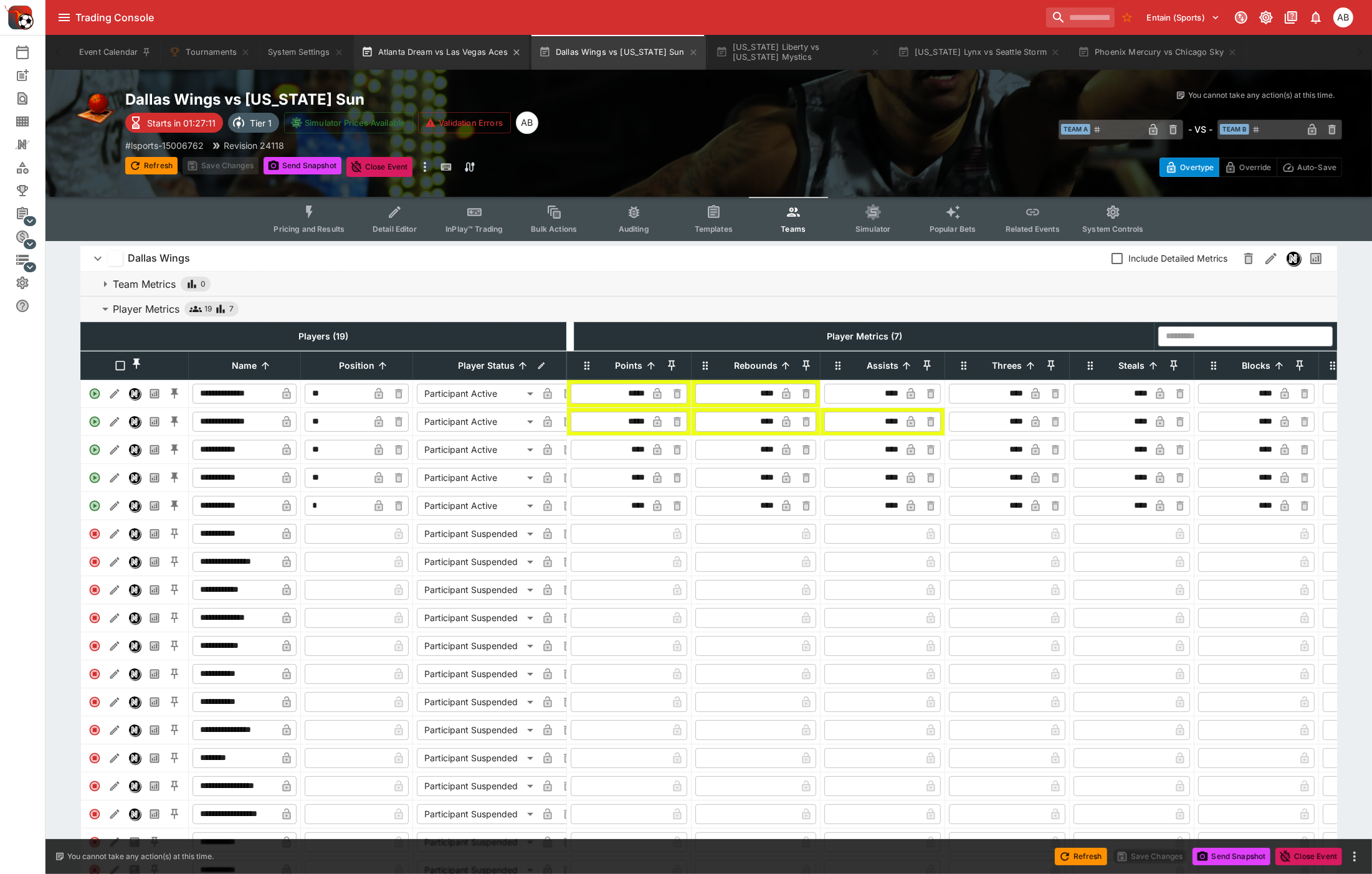
drag, startPoint x: 427, startPoint y: 53, endPoint x: 449, endPoint y: 64, distance: 24.6
click at [427, 53] on button "Atlanta Dream vs Las Vegas Aces" at bounding box center [441, 52] width 175 height 35
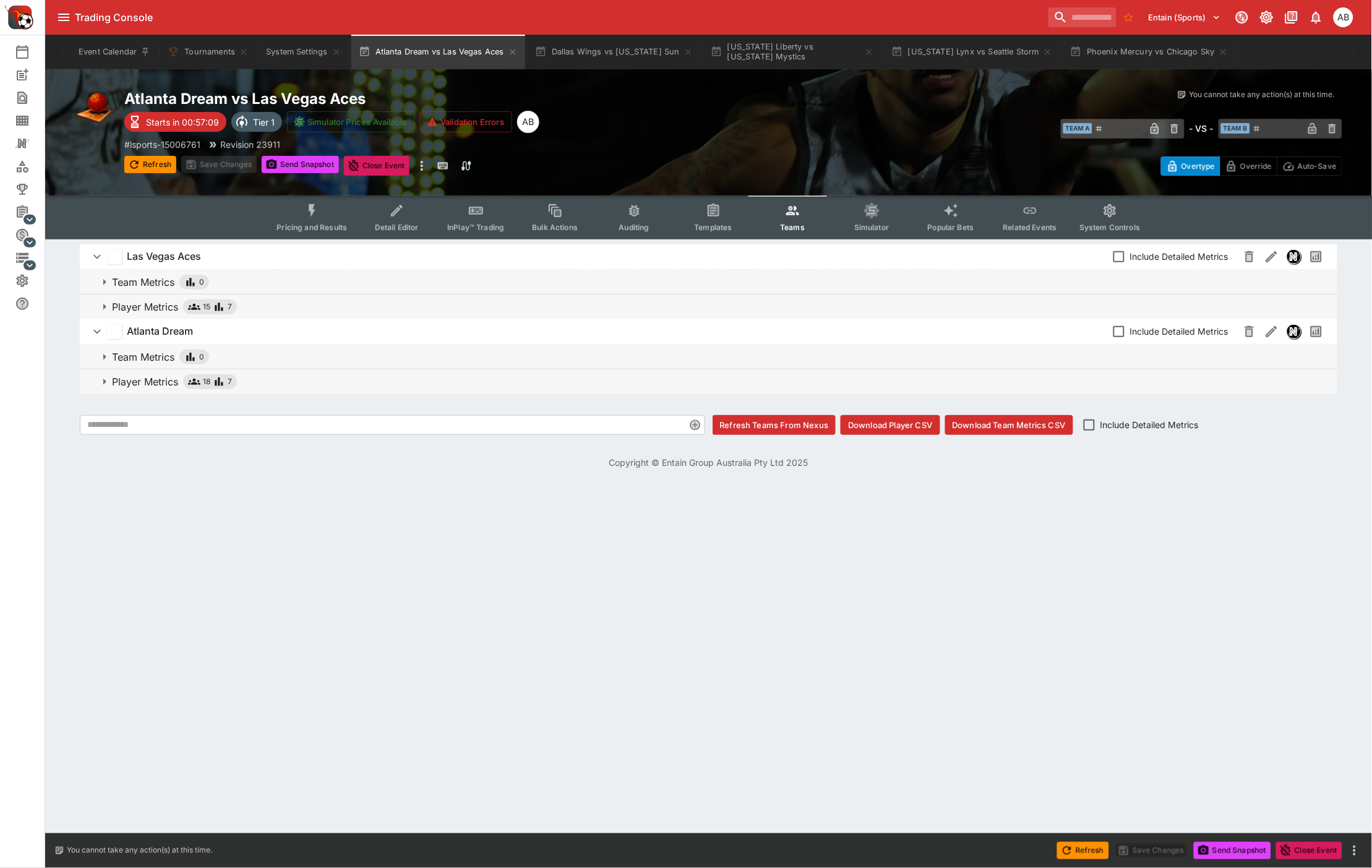
click at [236, 306] on span "15 7" at bounding box center [210, 307] width 54 height 12
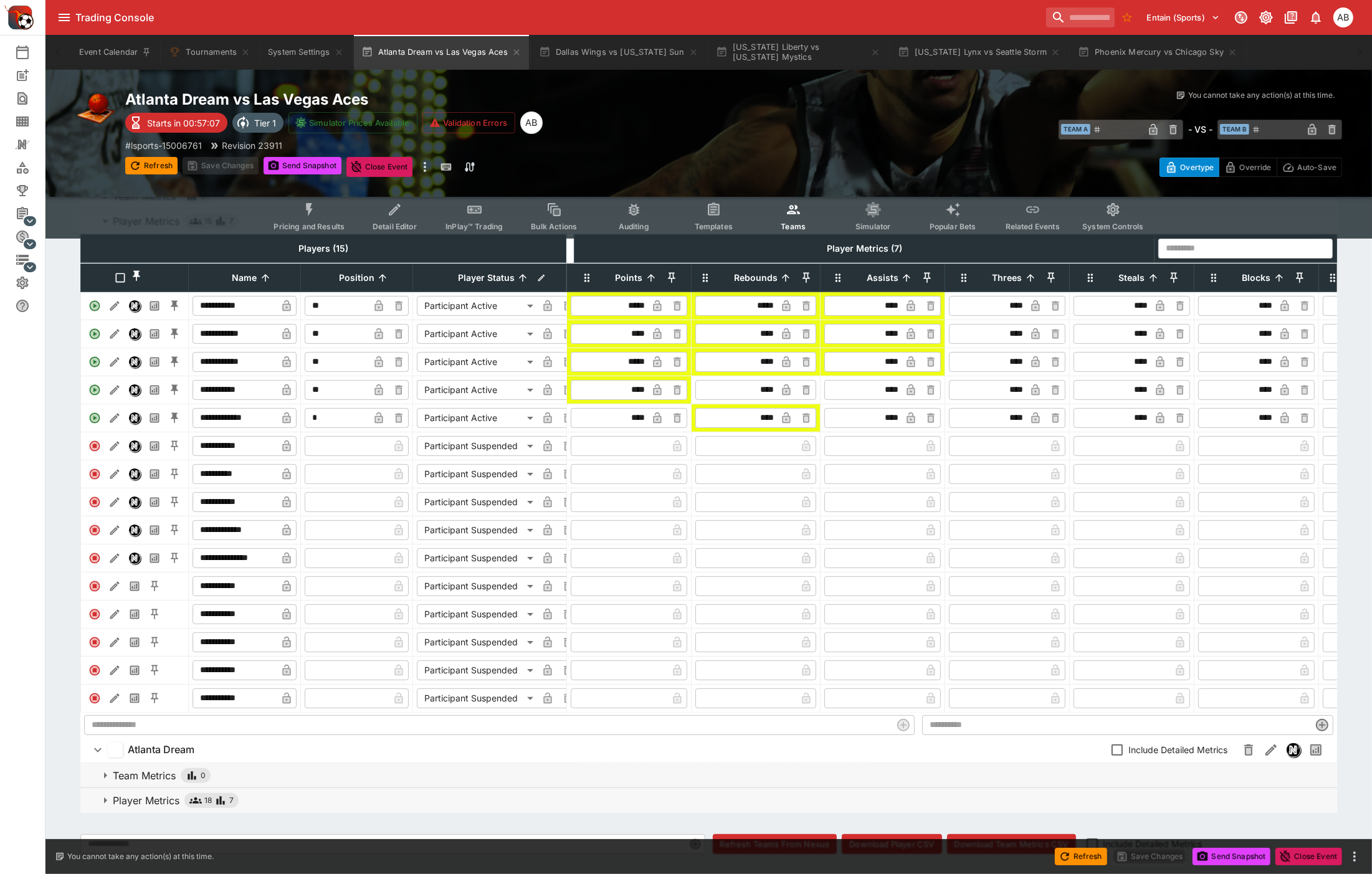
scroll to position [138, 0]
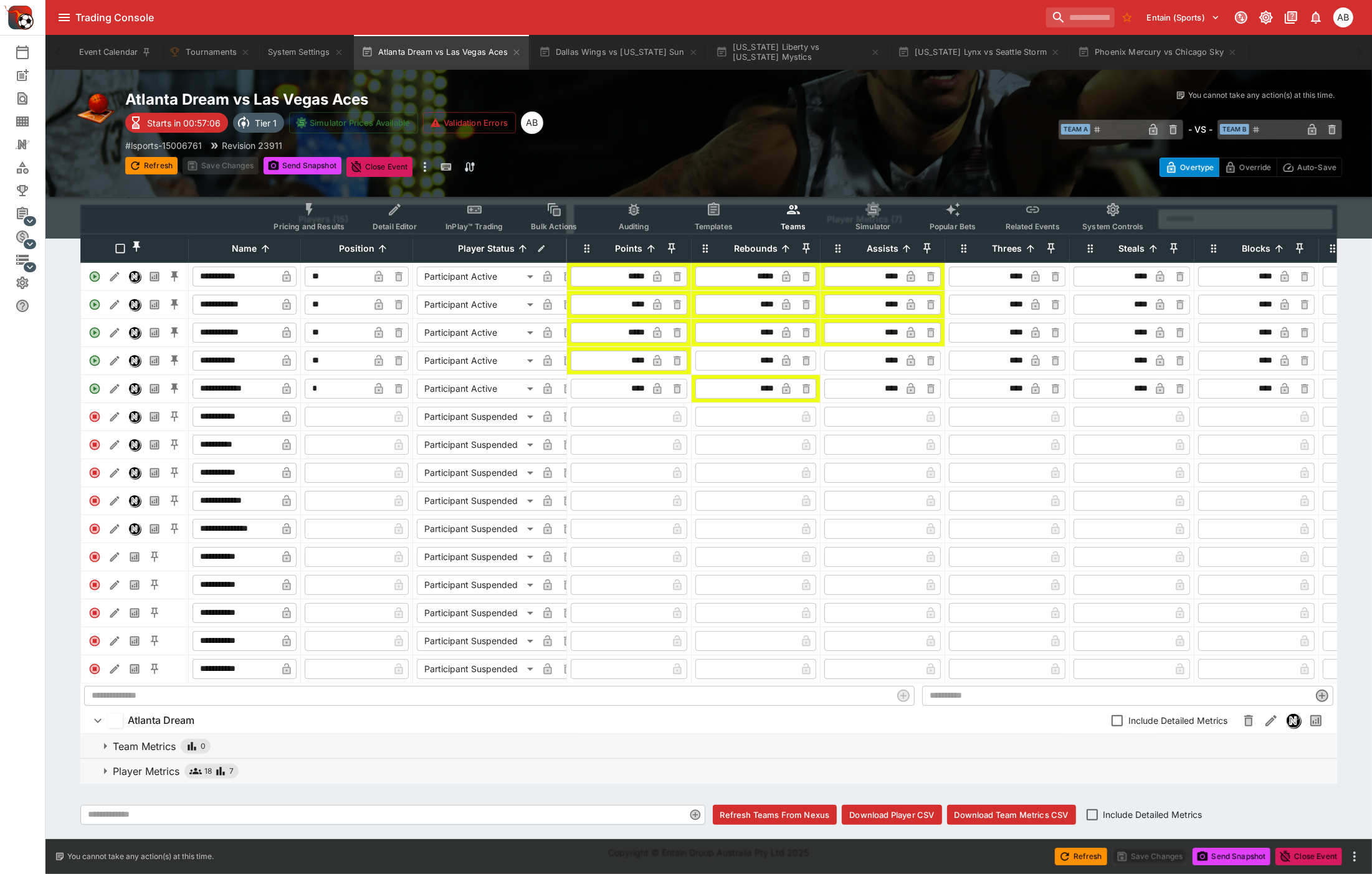
click at [228, 777] on div "18 7" at bounding box center [211, 771] width 44 height 13
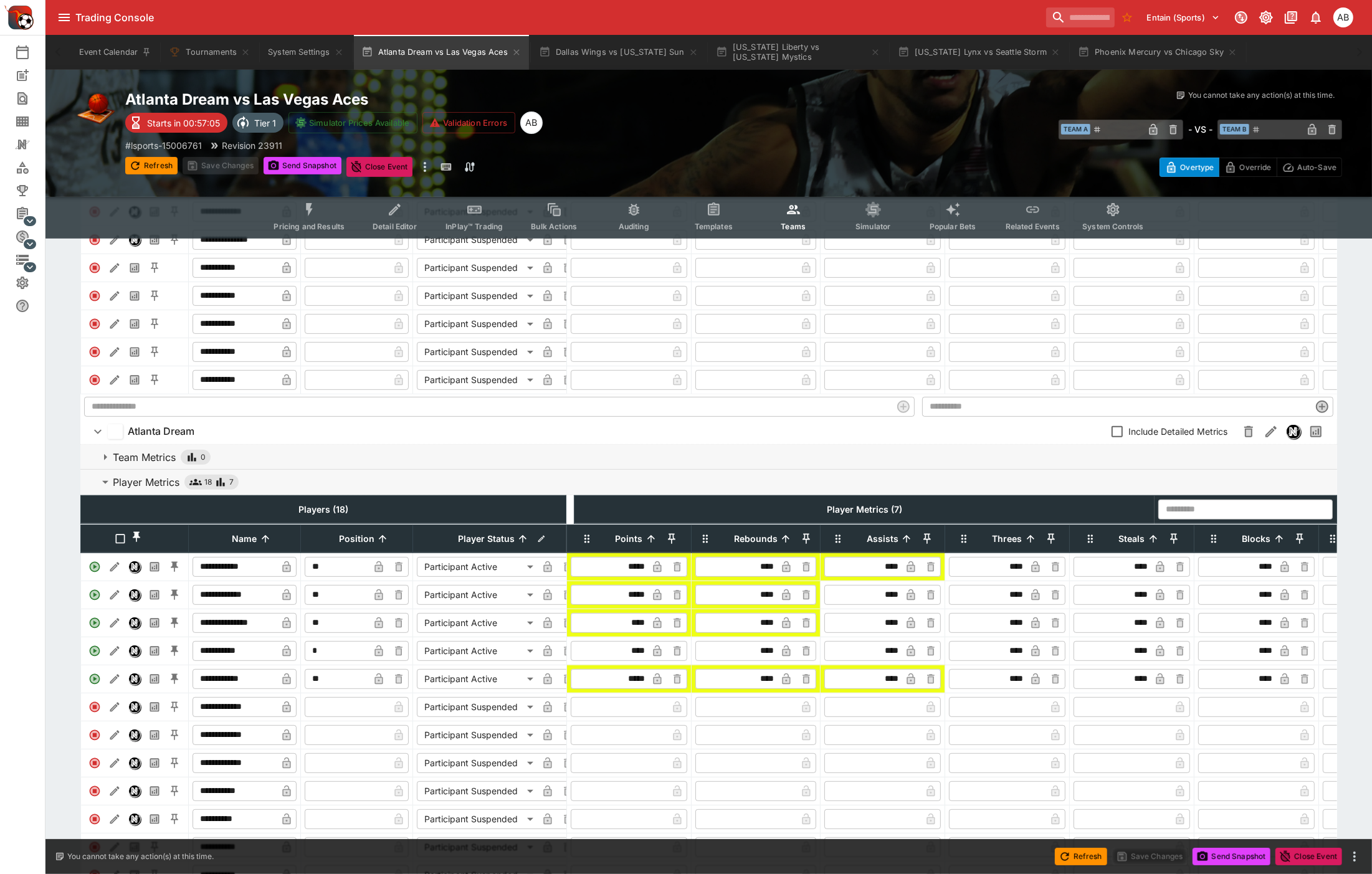
scroll to position [599, 0]
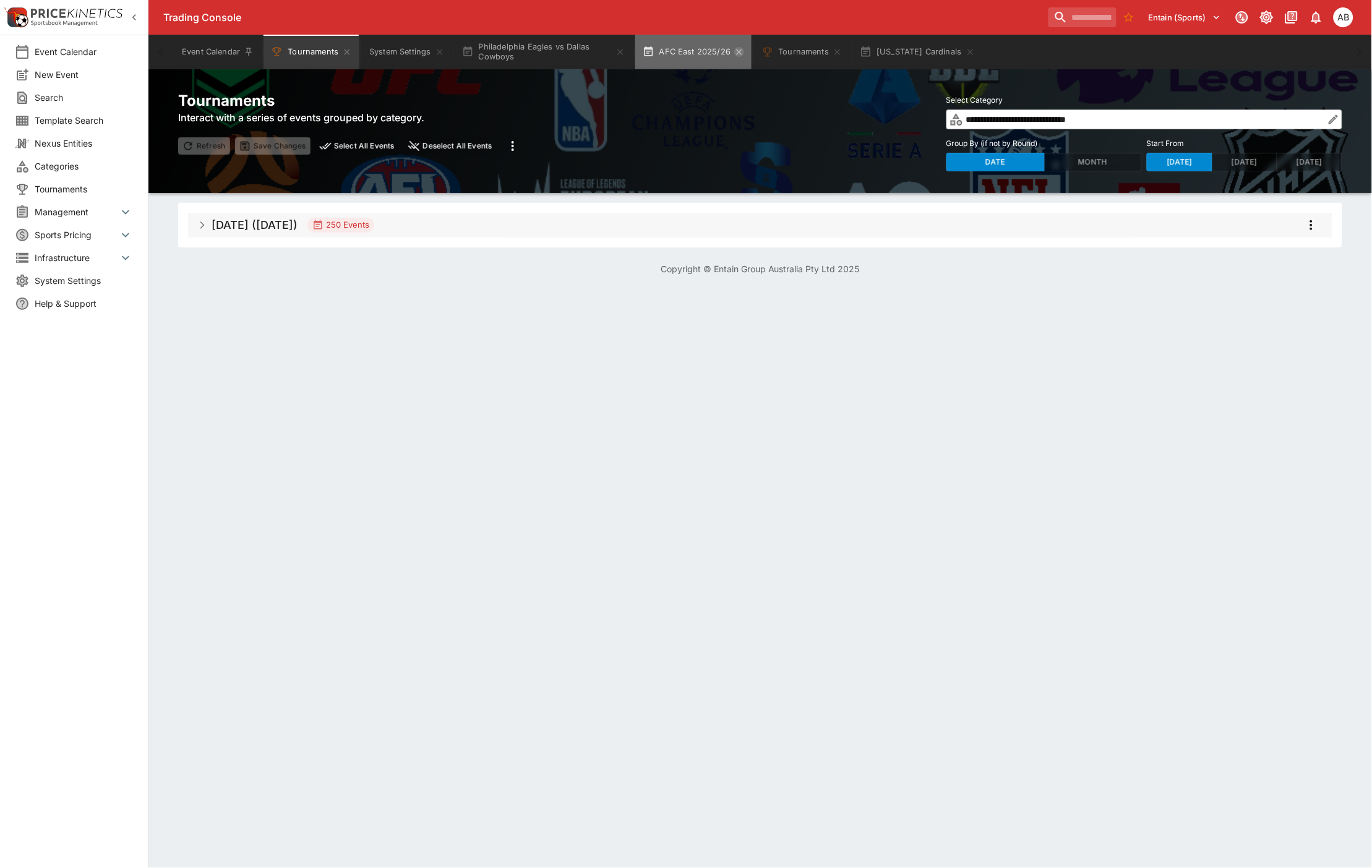
click at [743, 51] on icon "button" at bounding box center [739, 52] width 10 height 10
click at [723, 51] on icon "Tournaments" at bounding box center [718, 52] width 10 height 10
click at [748, 51] on icon "button" at bounding box center [752, 52] width 10 height 10
click at [514, 47] on button "Philadelphia Eagles vs Dallas Cowboys" at bounding box center [543, 52] width 178 height 35
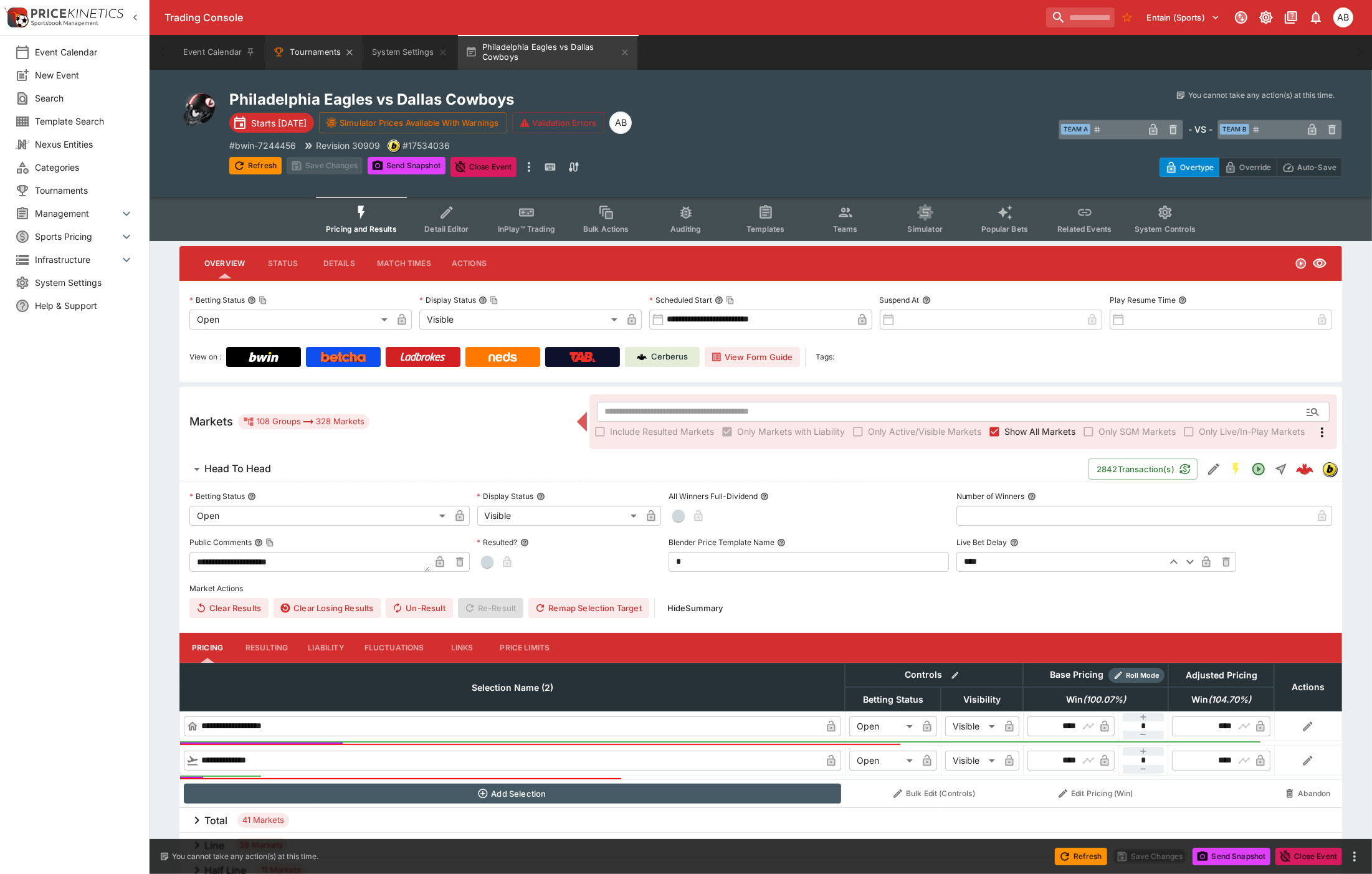
click at [312, 55] on button "Tournaments" at bounding box center [314, 52] width 97 height 35
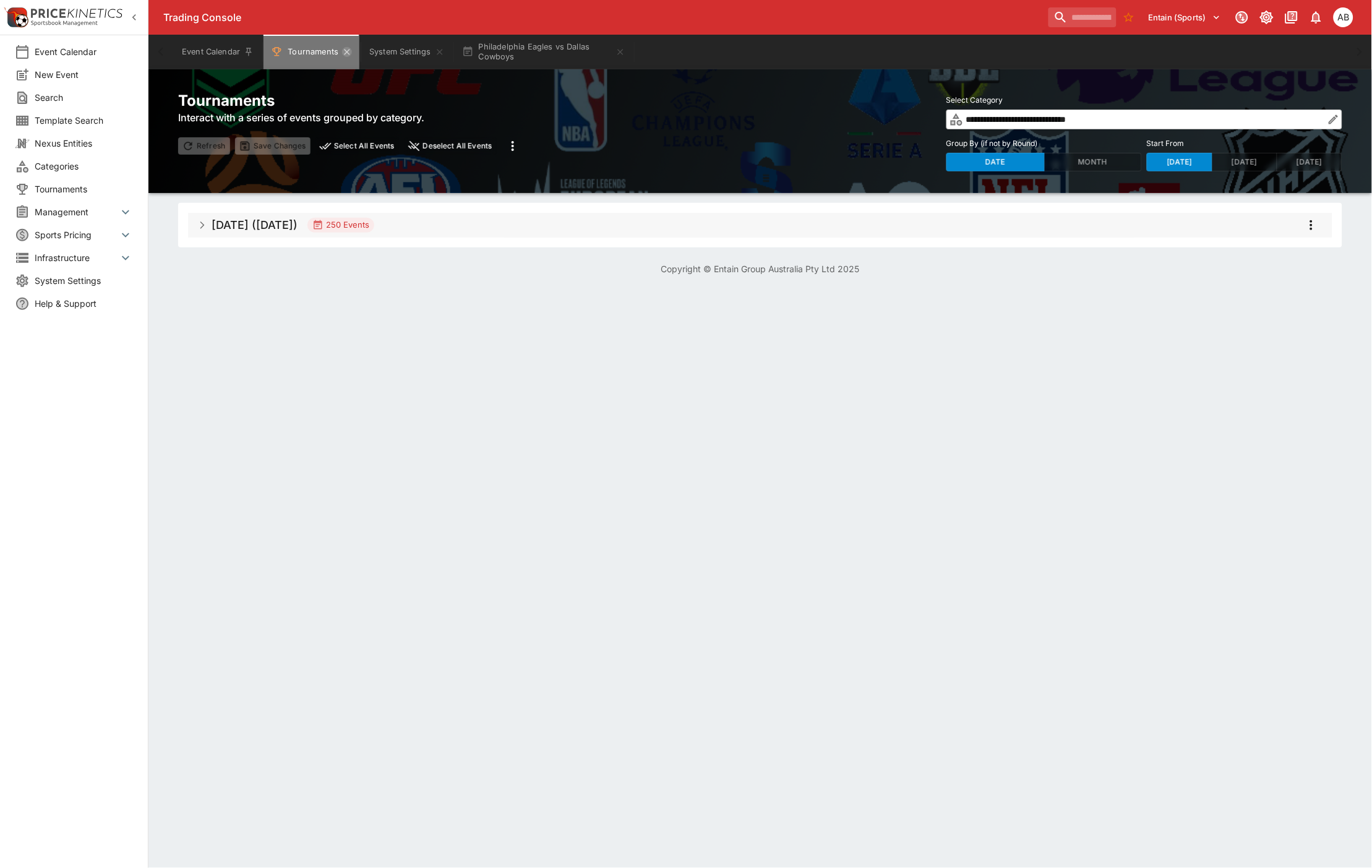
click at [343, 52] on icon "Tournaments" at bounding box center [347, 52] width 10 height 10
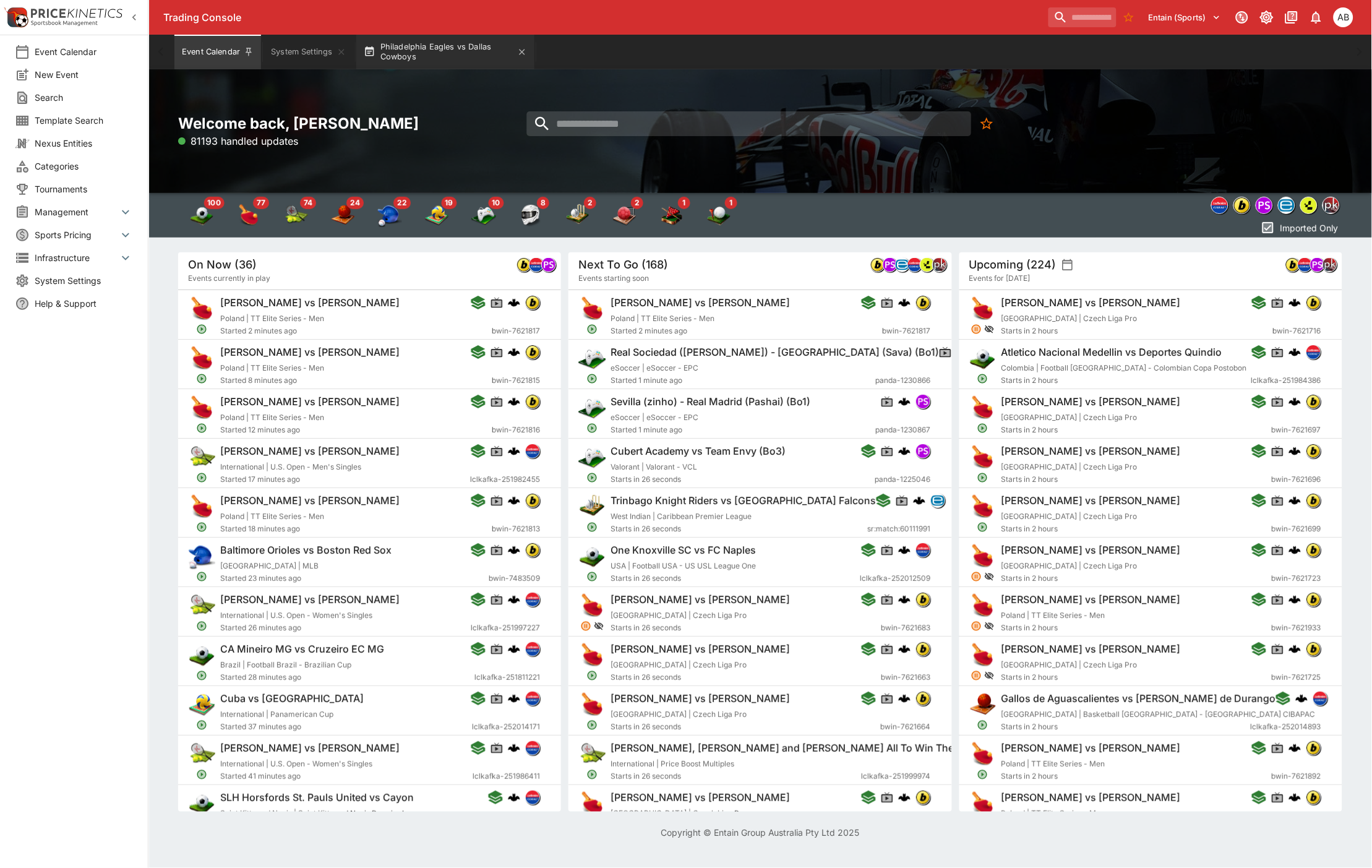
click at [422, 42] on button "Philadelphia Eagles vs Dallas Cowboys" at bounding box center [445, 52] width 178 height 35
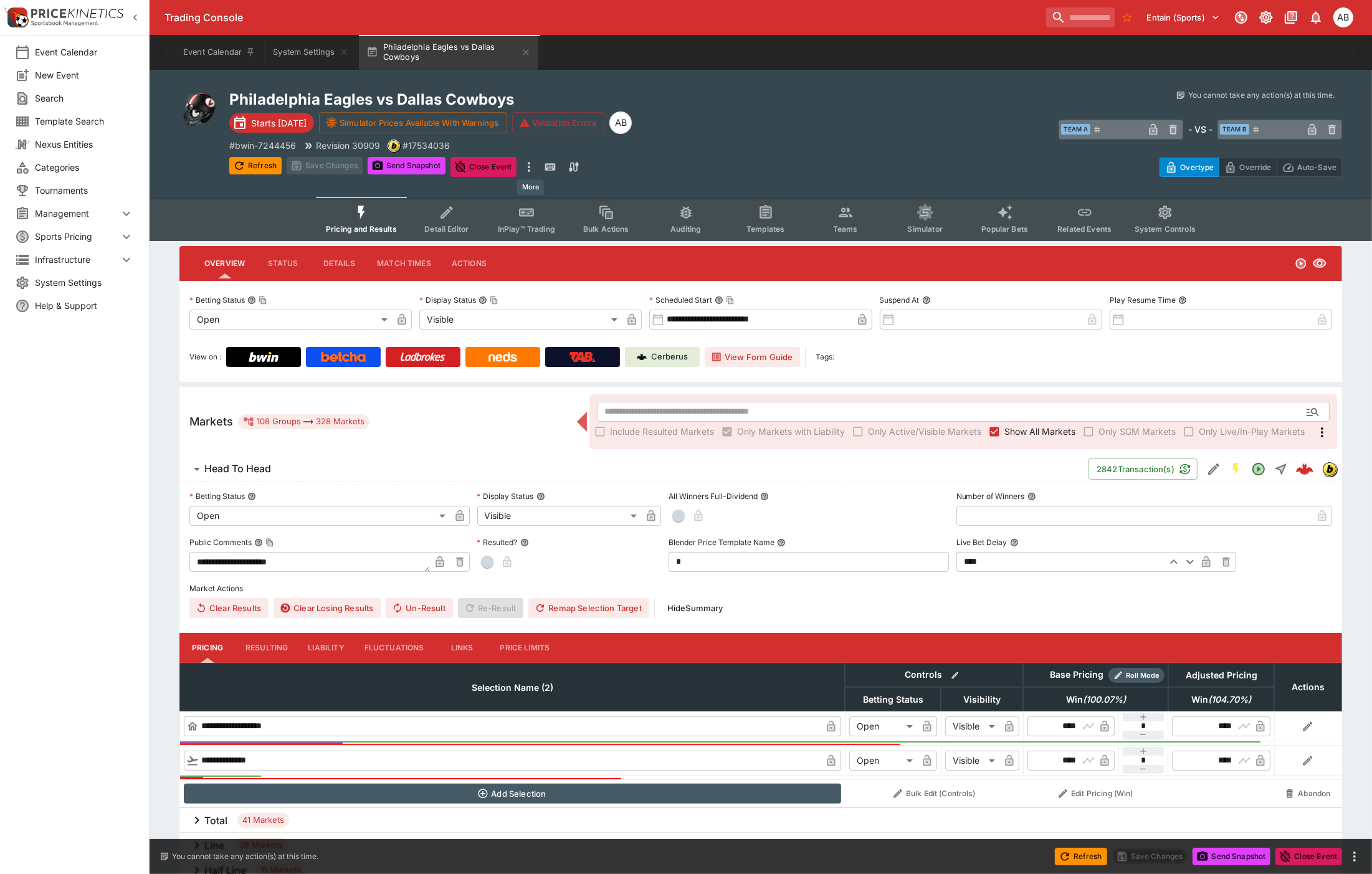
click at [531, 173] on button "more" at bounding box center [529, 167] width 15 height 20
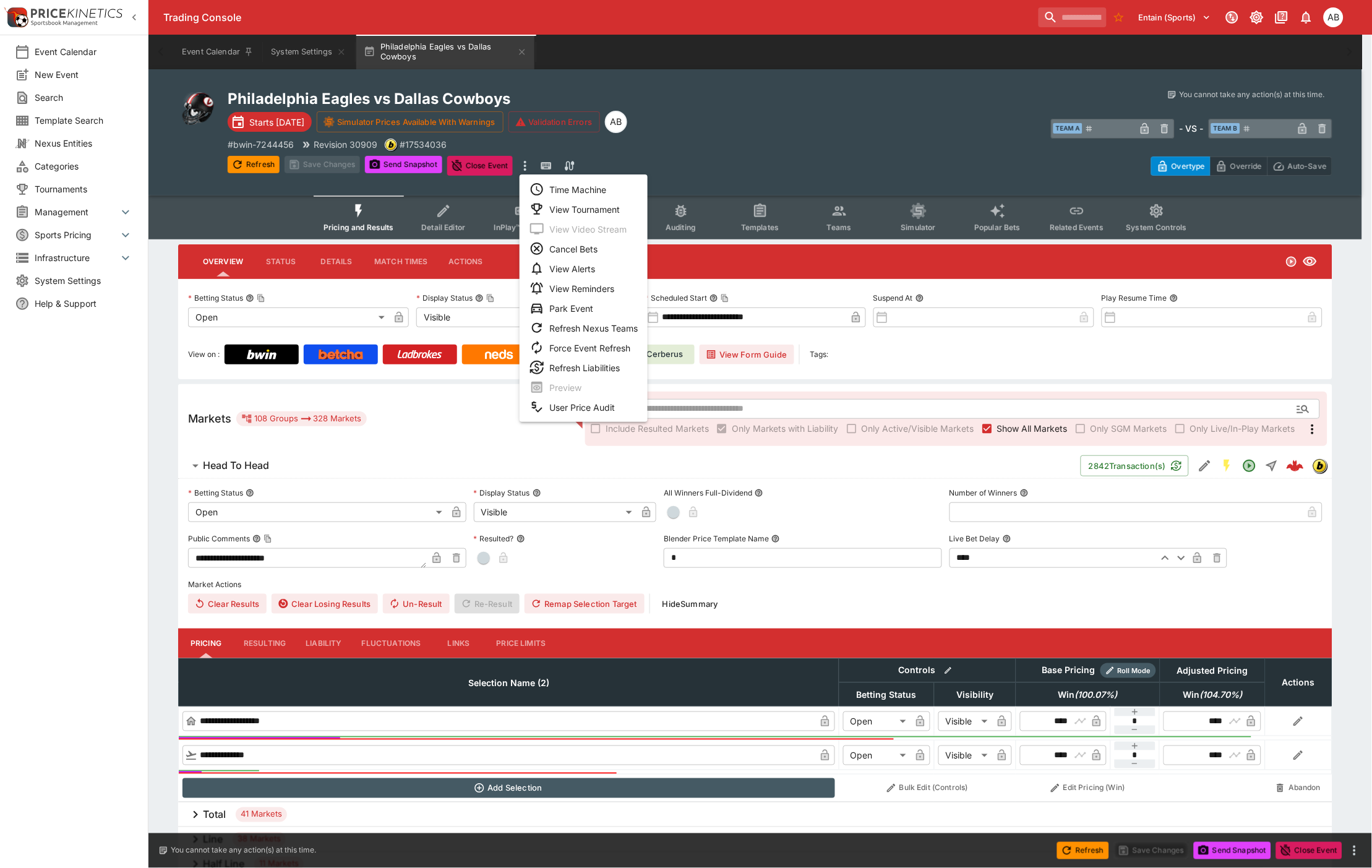
click at [578, 209] on li "View Tournament" at bounding box center [583, 209] width 128 height 20
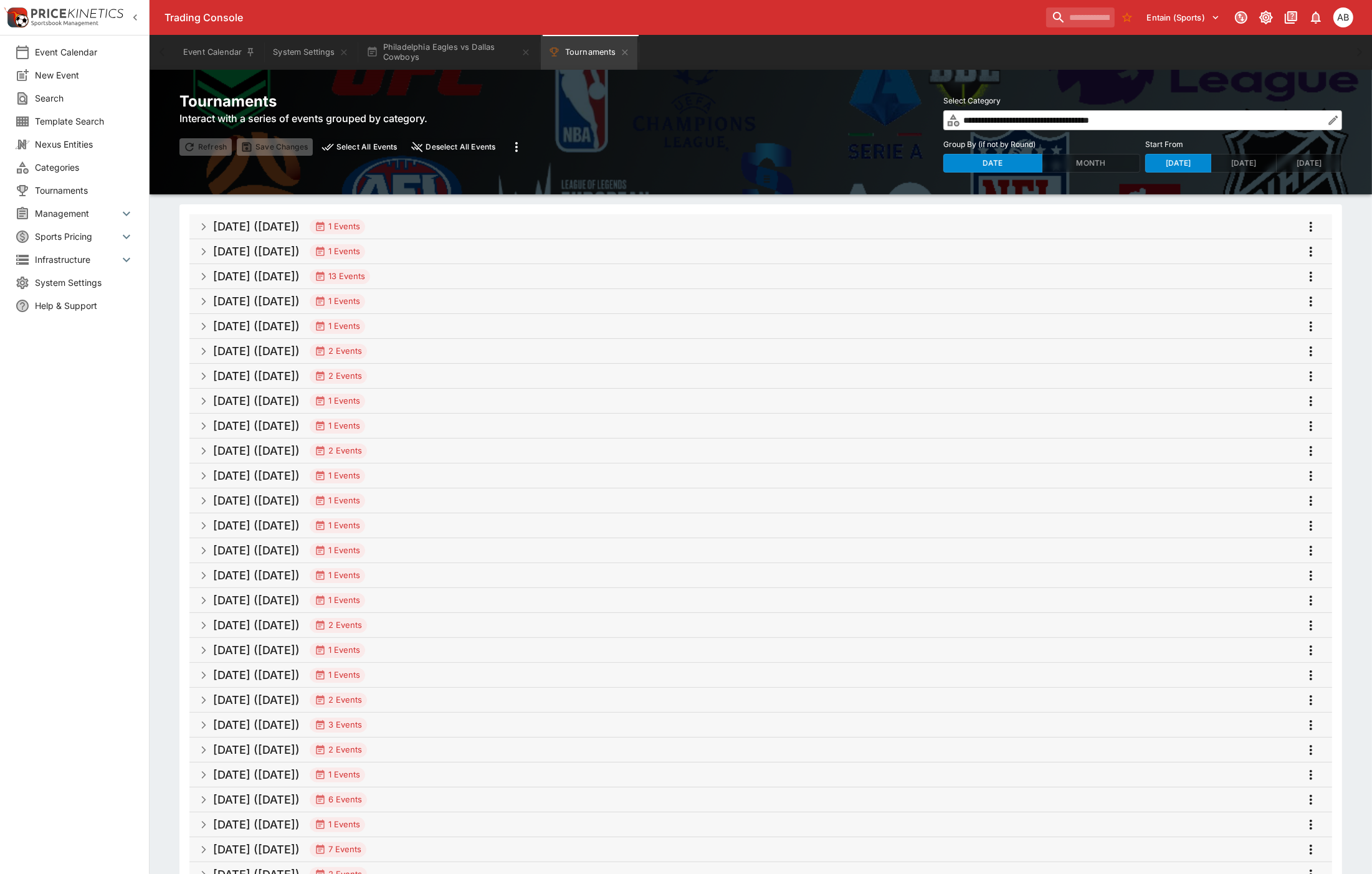
click at [1311, 253] on icon "more" at bounding box center [1310, 251] width 15 height 15
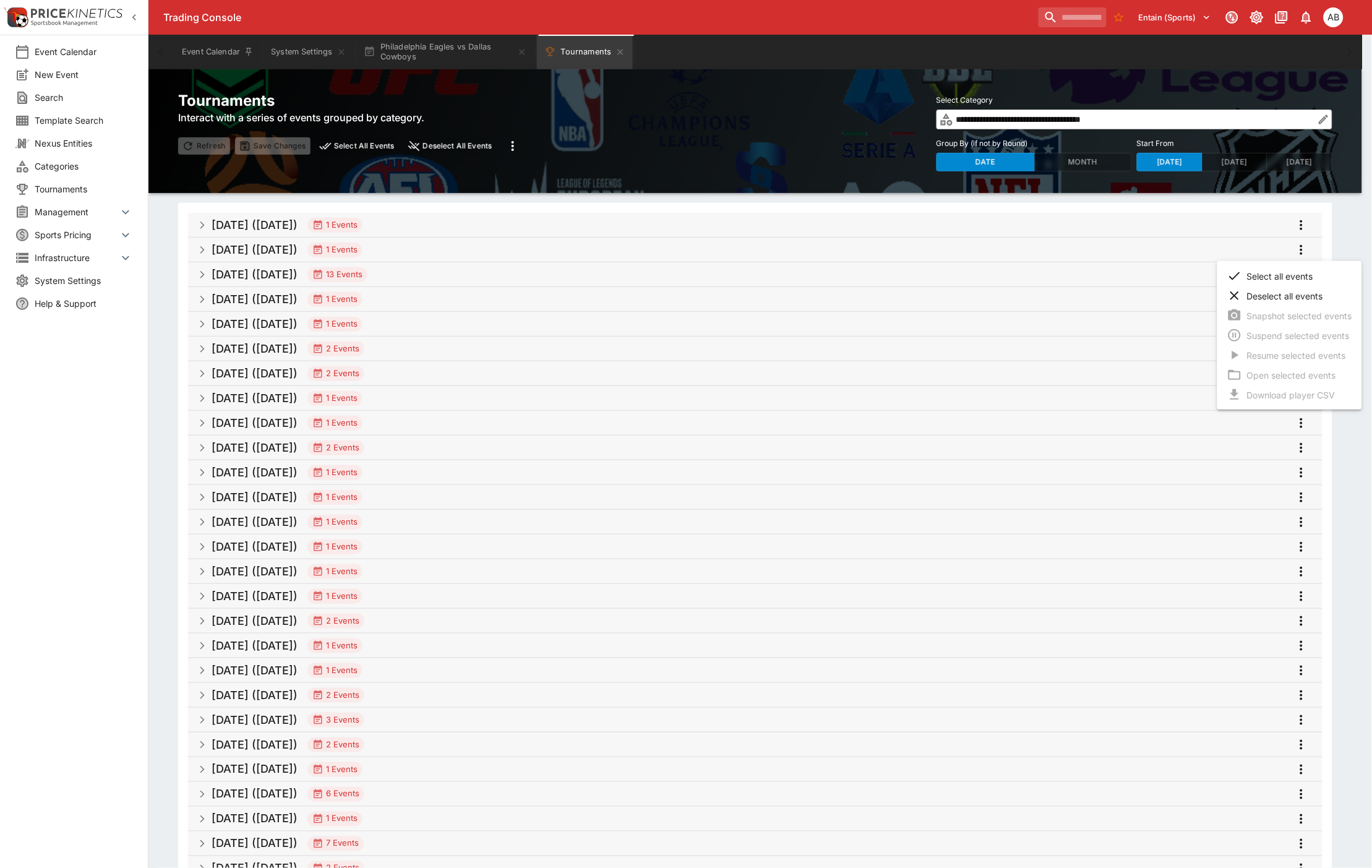
click at [1263, 275] on li "Select all events" at bounding box center [1290, 276] width 145 height 20
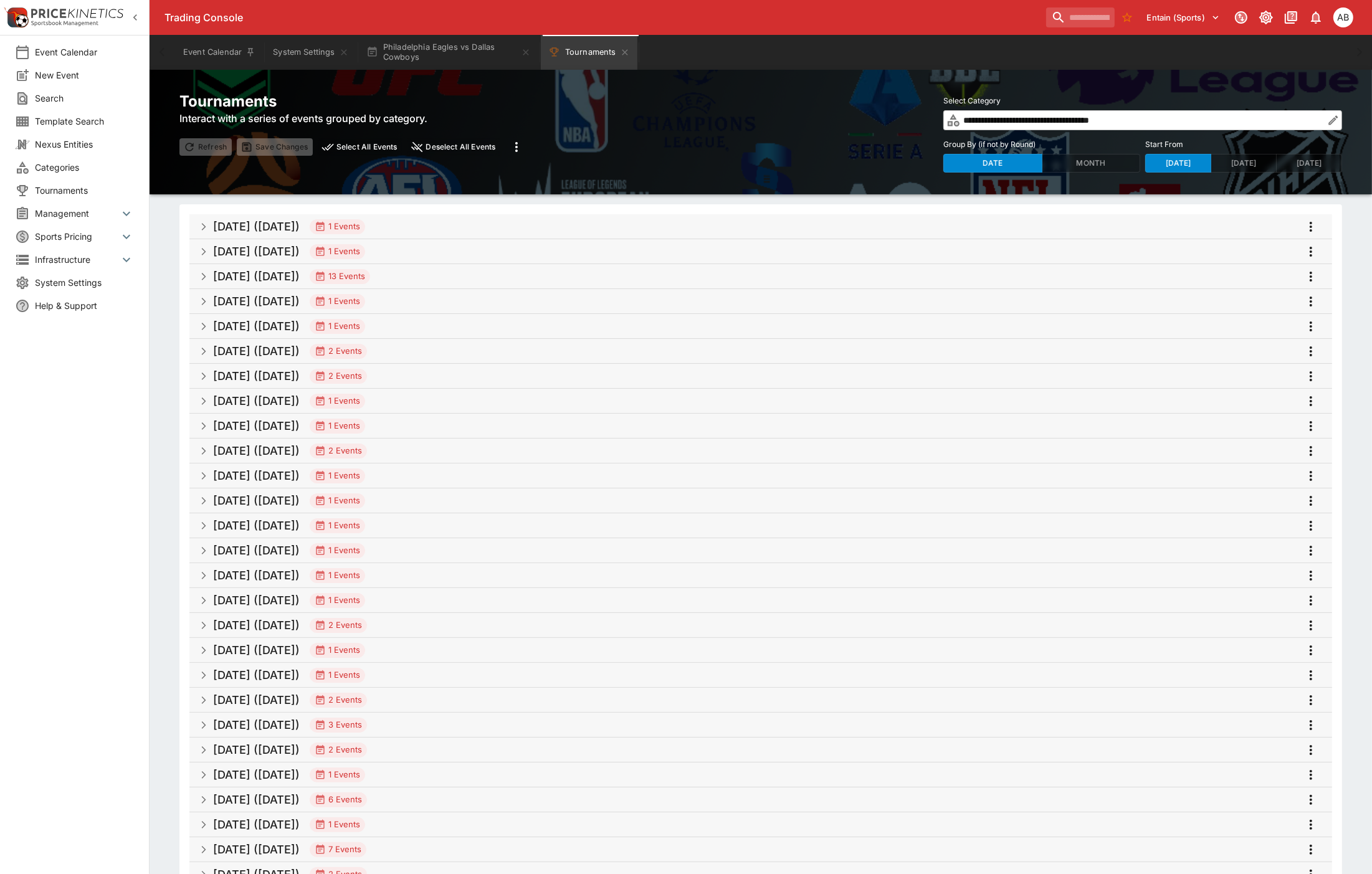
click at [1309, 253] on icon "more" at bounding box center [1310, 251] width 15 height 15
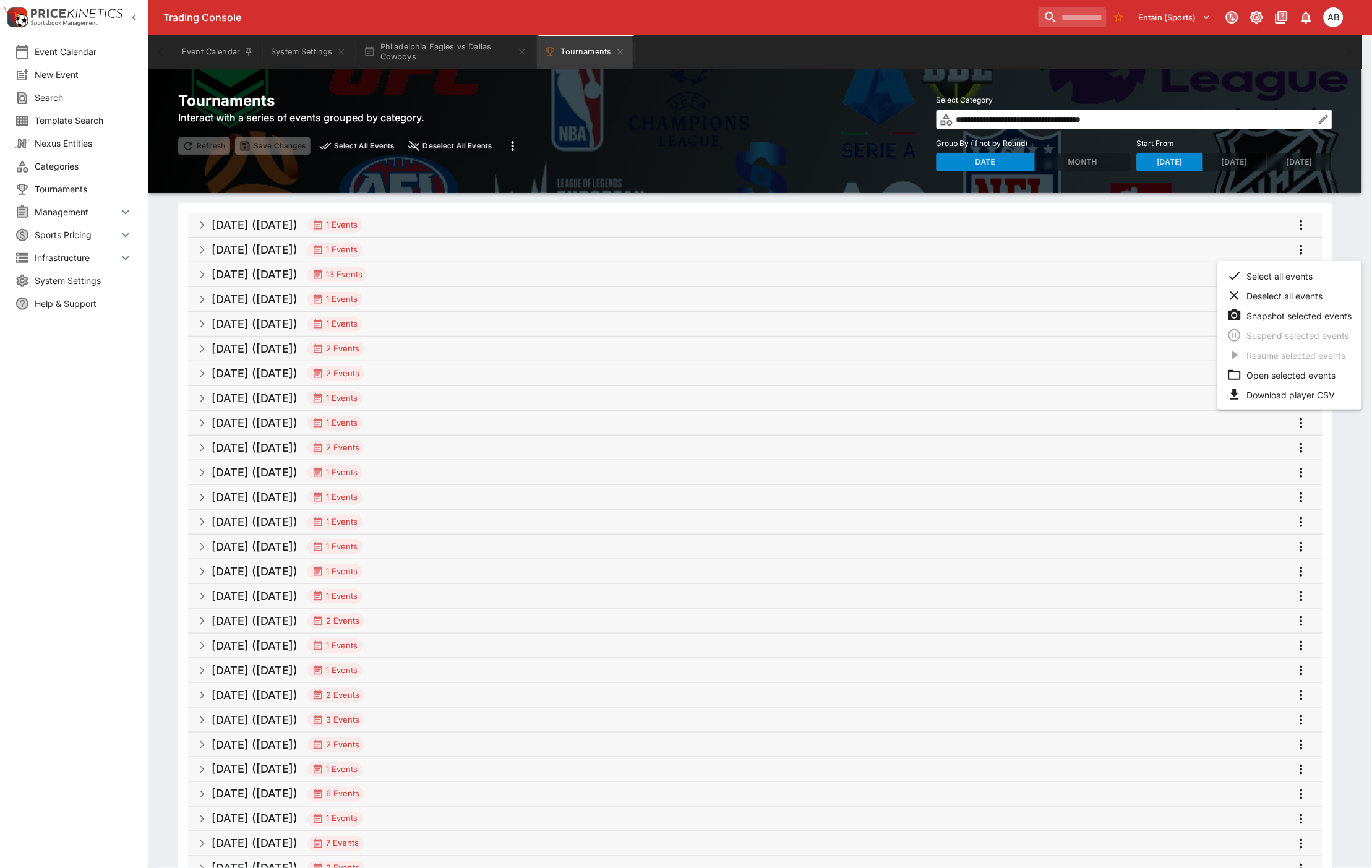
click at [1273, 370] on li "Open selected events" at bounding box center [1290, 375] width 145 height 20
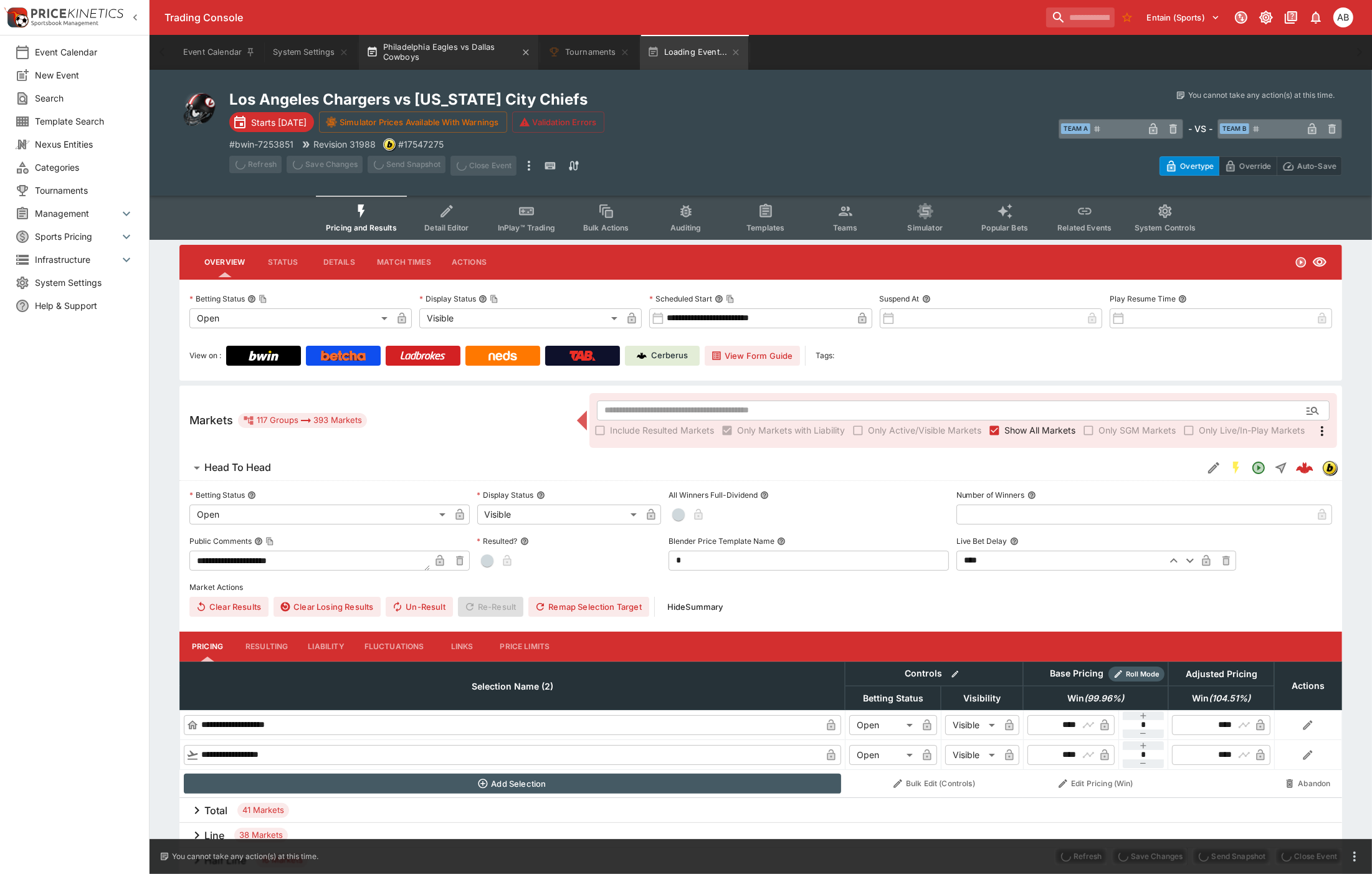
click at [437, 50] on button "Philadelphia Eagles vs Dallas Cowboys" at bounding box center [448, 52] width 179 height 35
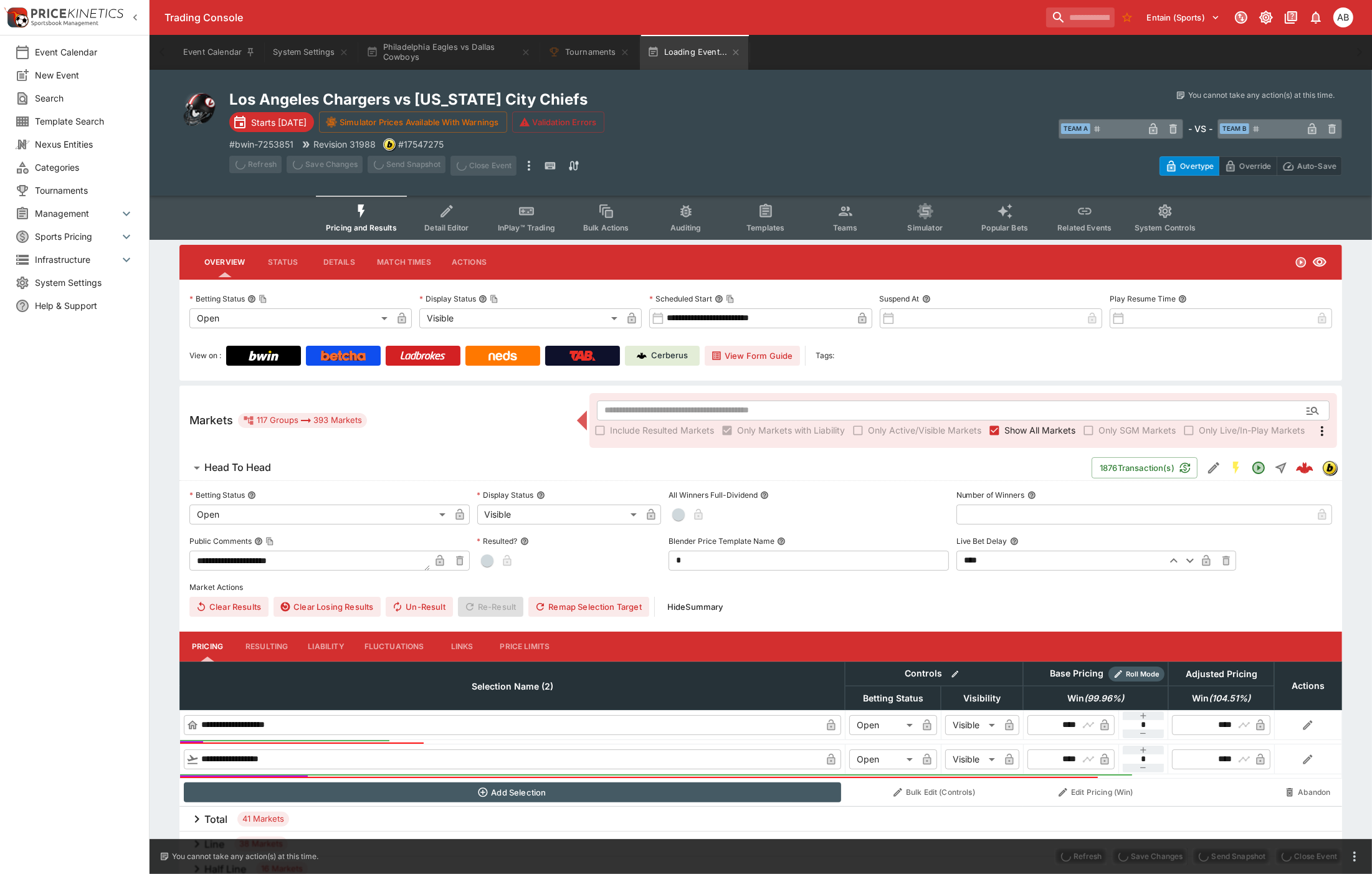
click at [574, 54] on button "Tournaments" at bounding box center [589, 52] width 97 height 35
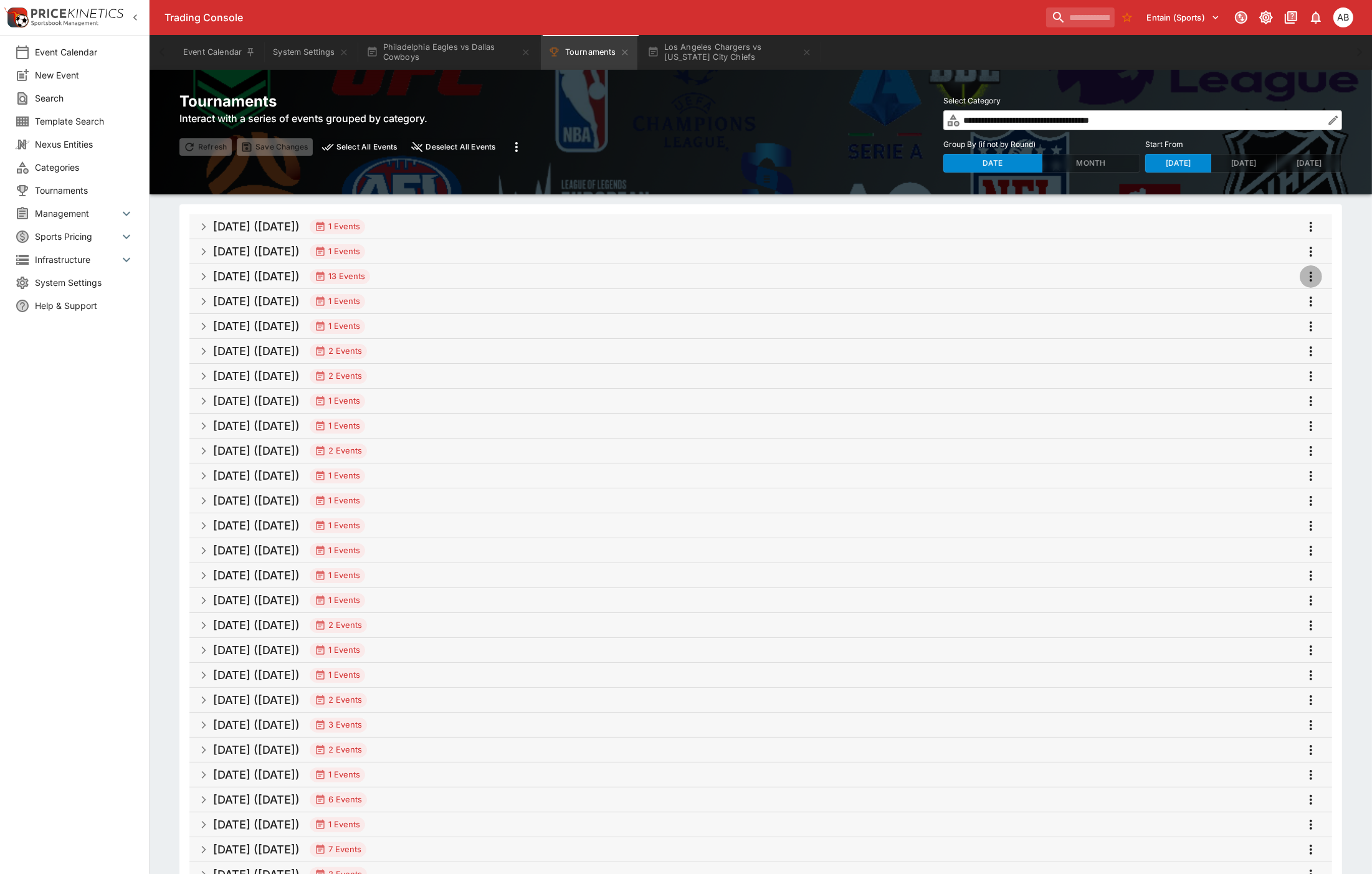
click at [1310, 281] on icon "more" at bounding box center [1310, 277] width 15 height 15
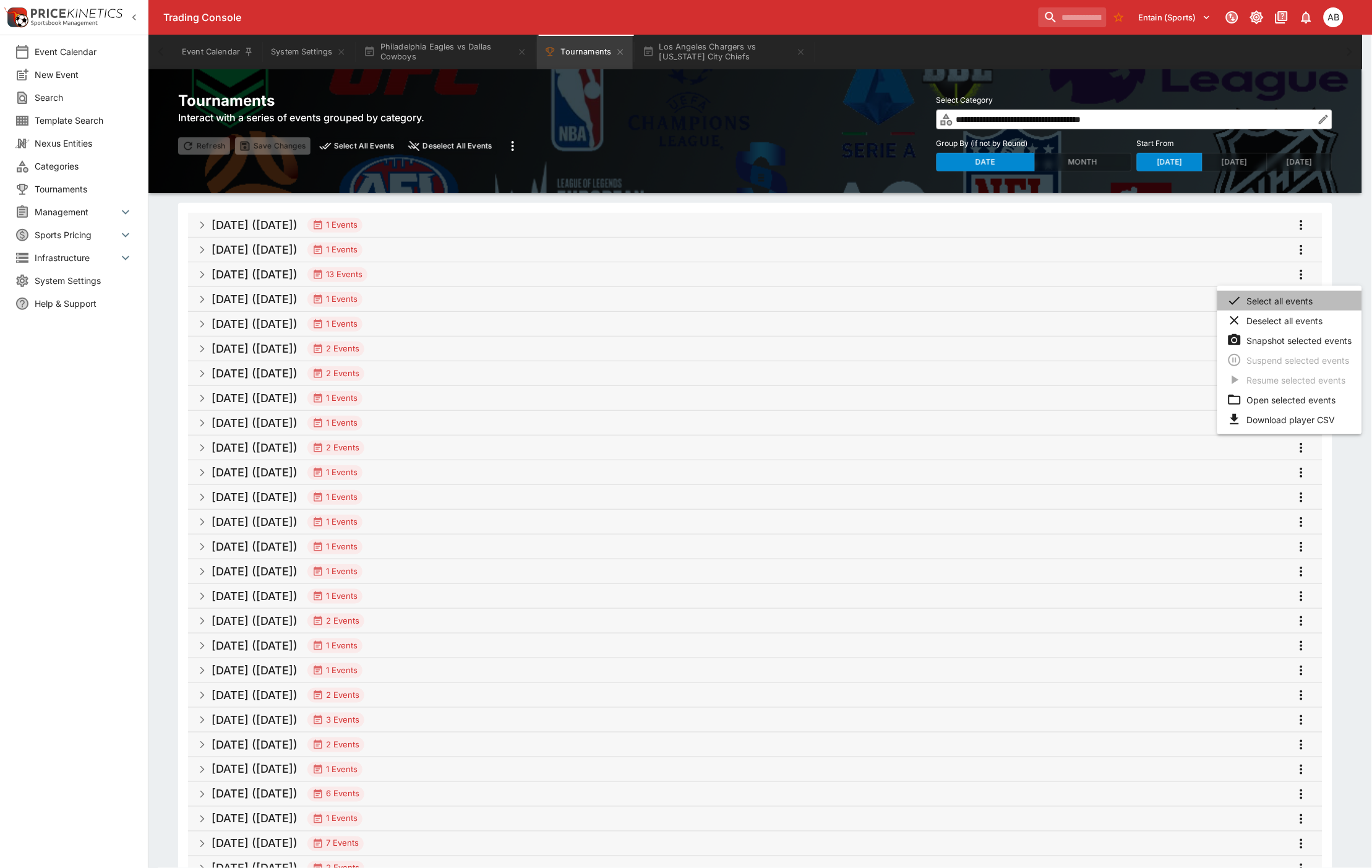
click at [1285, 301] on li "Select all events" at bounding box center [1290, 300] width 145 height 20
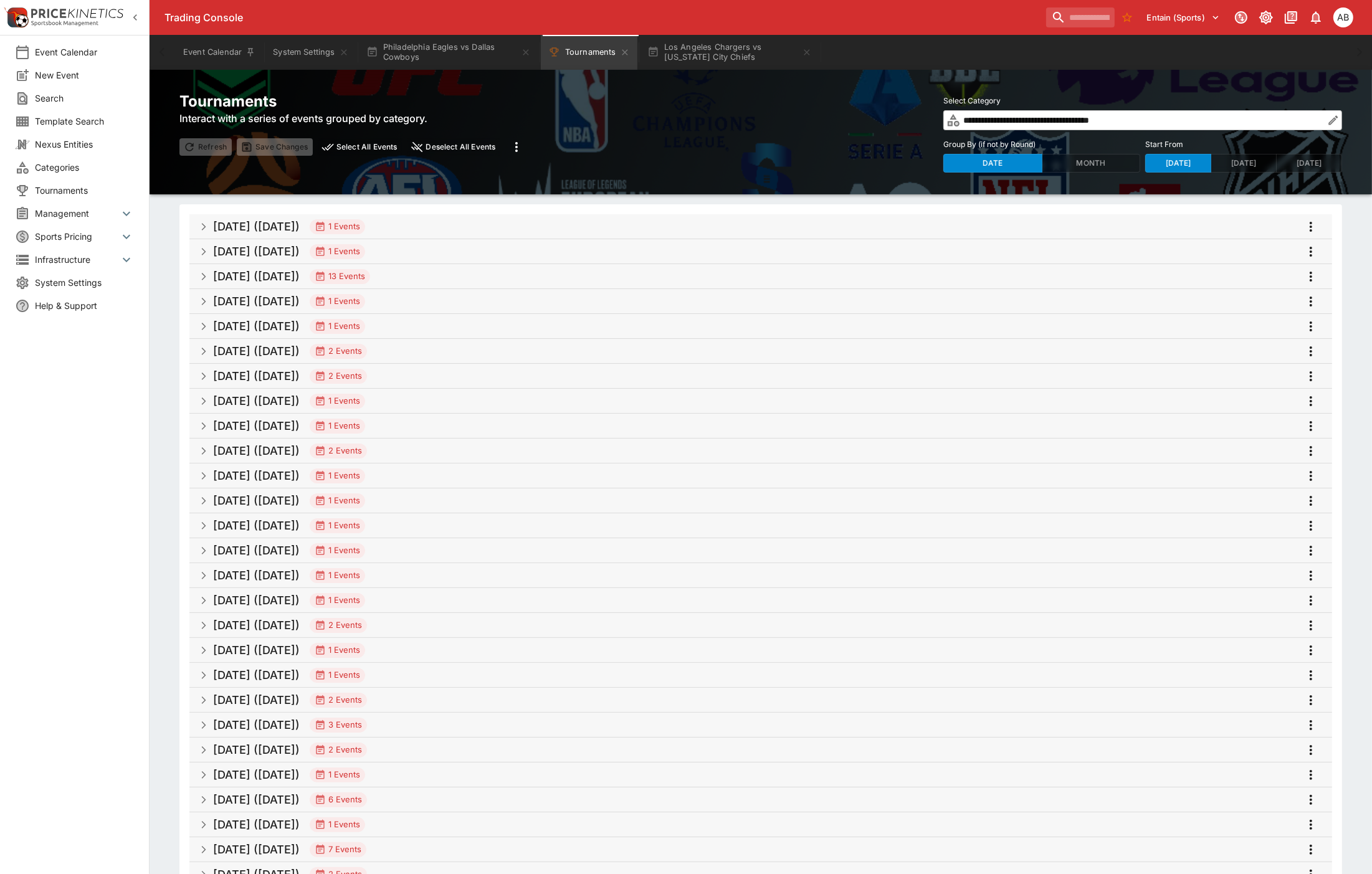
click at [1306, 277] on icon "more" at bounding box center [1310, 277] width 15 height 15
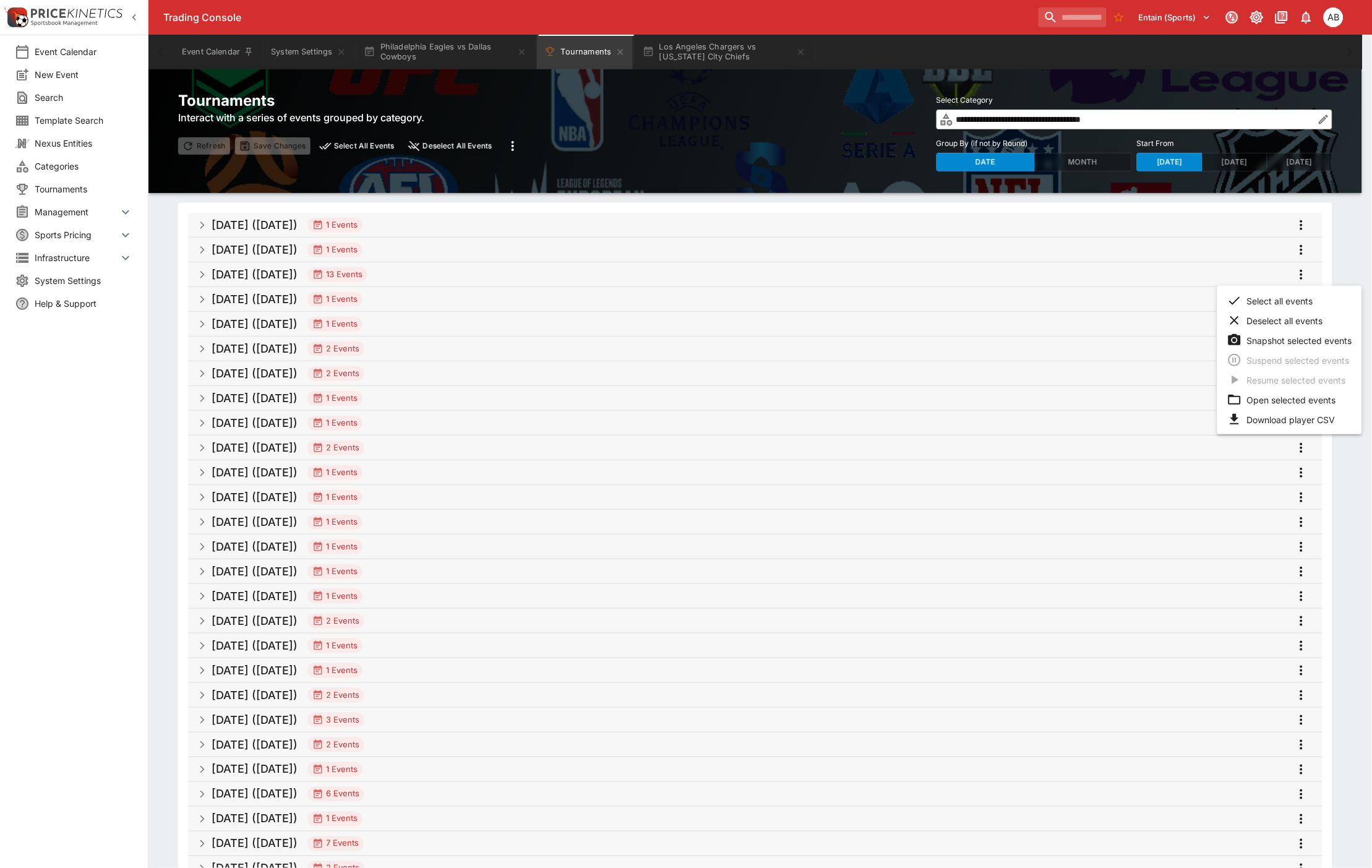
click at [1281, 397] on li "Open selected events" at bounding box center [1290, 400] width 145 height 20
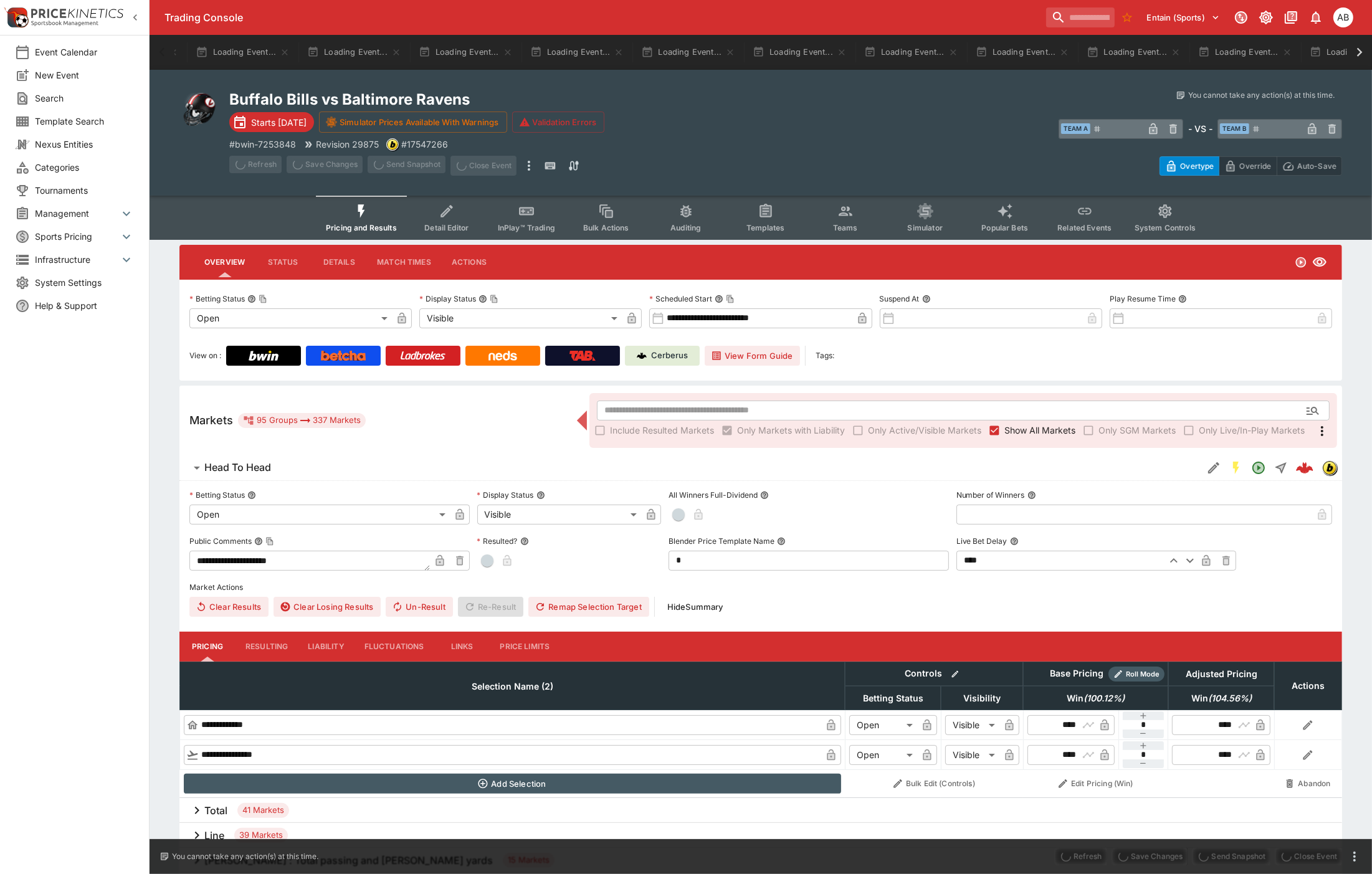
scroll to position [0, 907]
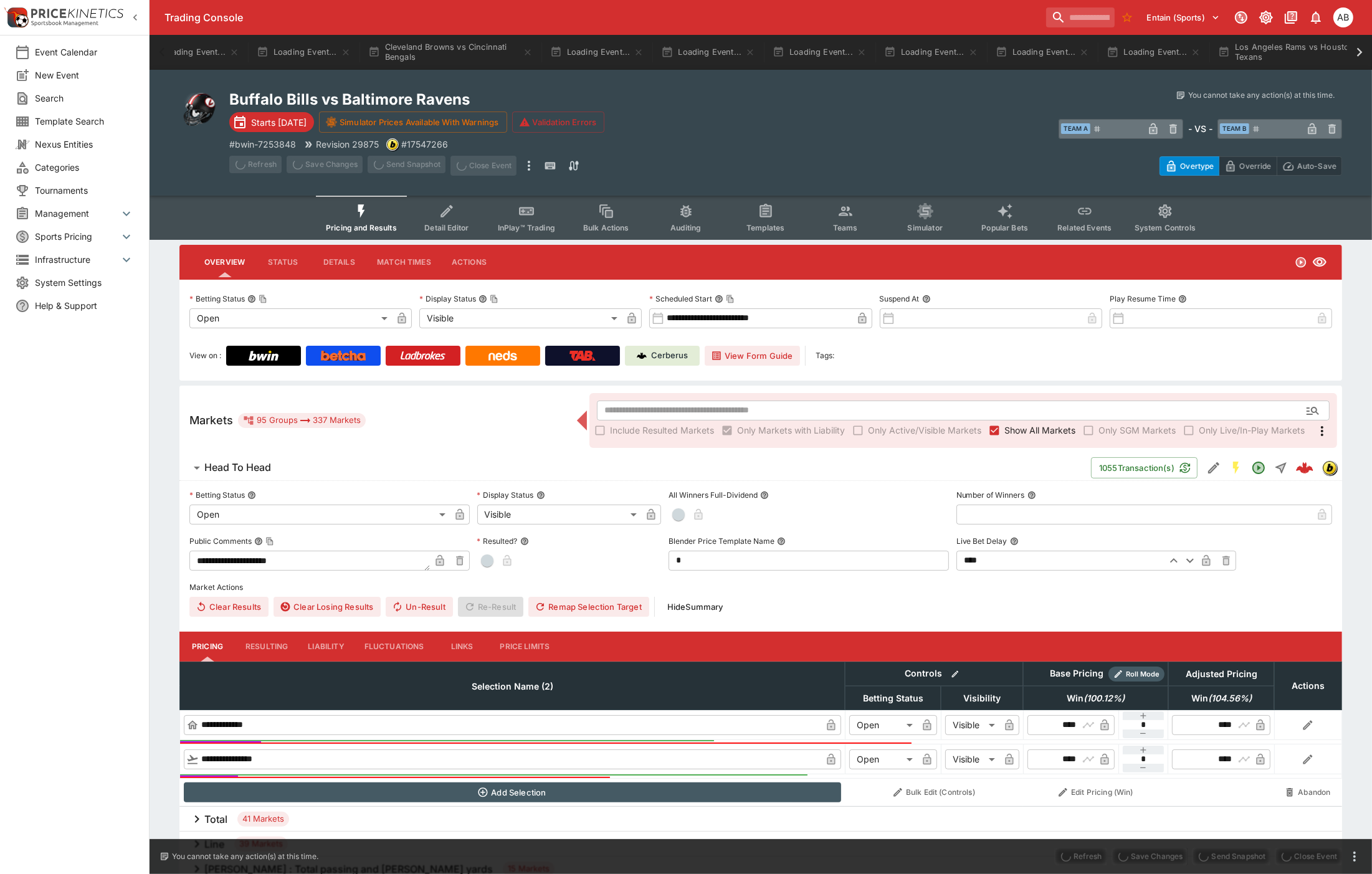
click at [361, 53] on button "Cleveland Browns vs Cincinnati Bengals" at bounding box center [450, 52] width 179 height 35
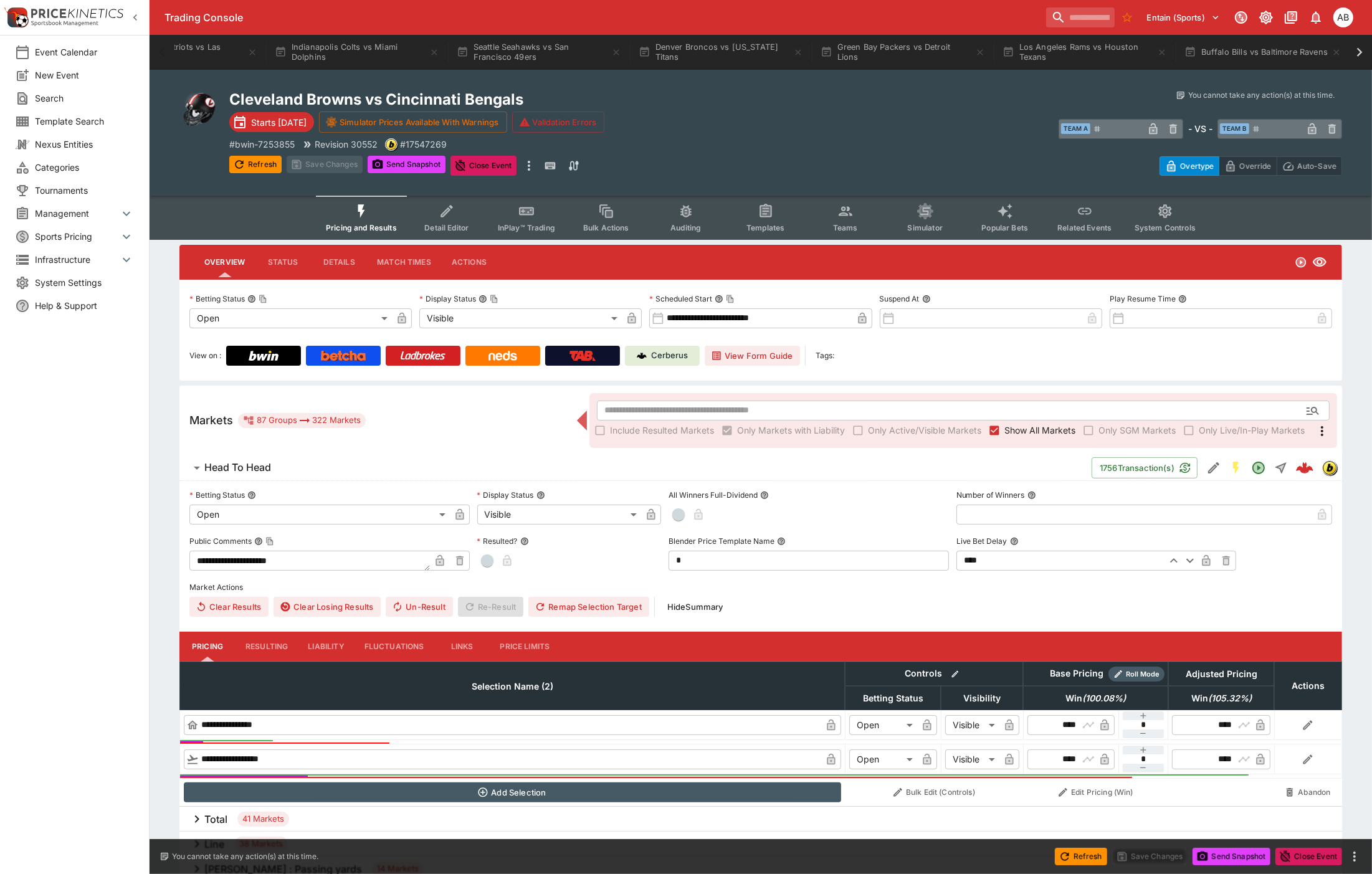
scroll to position [0, 1385]
click at [161, 54] on div "Event Calendar System Settings Philadelphia Eagles vs Dallas Cowboys Tournament…" at bounding box center [760, 52] width 1222 height 35
click at [326, 51] on button "Cleveland Browns vs Cincinnati Bengals" at bounding box center [254, 52] width 179 height 35
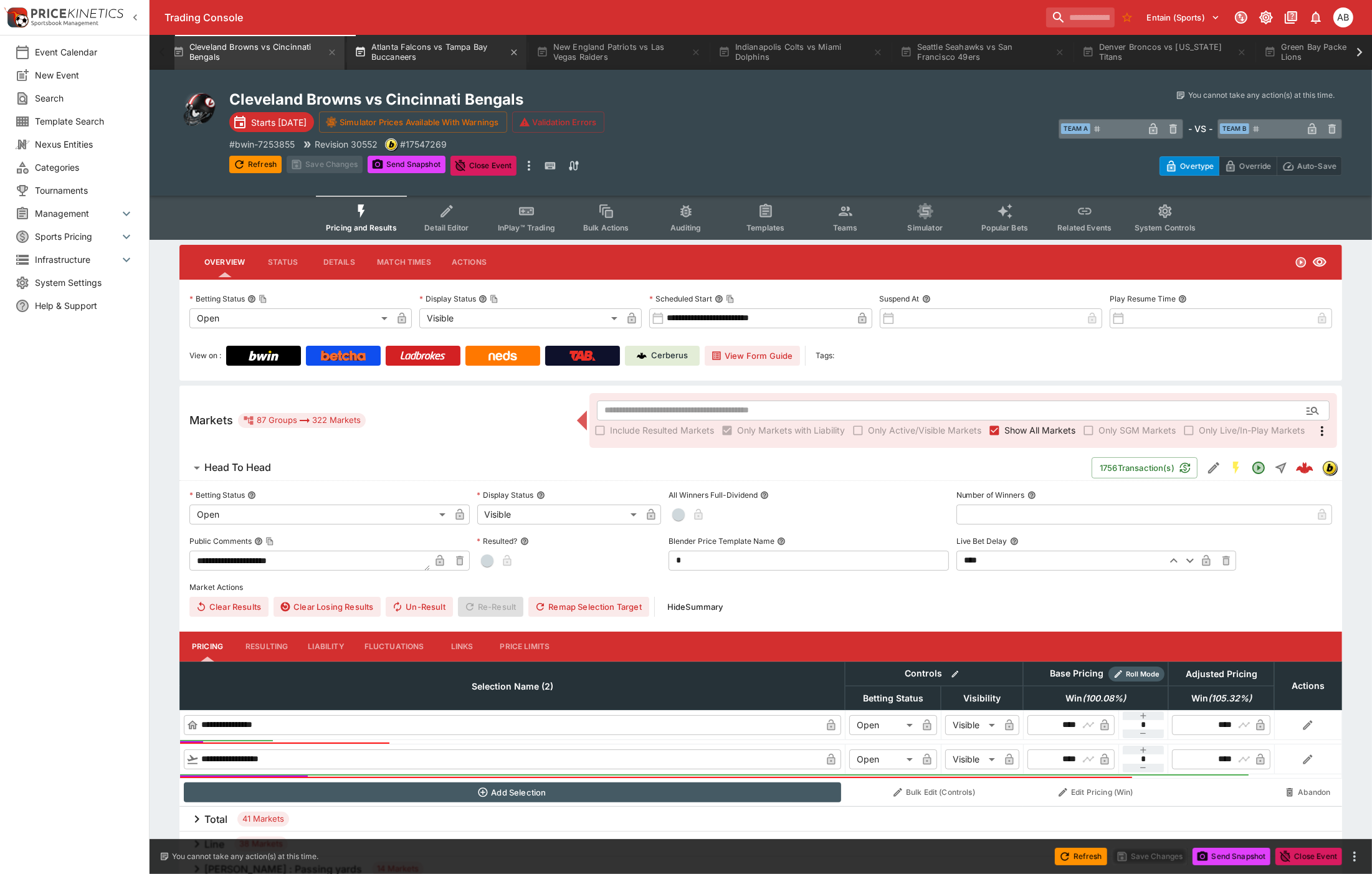
click at [436, 48] on button "Atlanta Falcons vs Tampa Bay Buccaneers" at bounding box center [436, 52] width 179 height 35
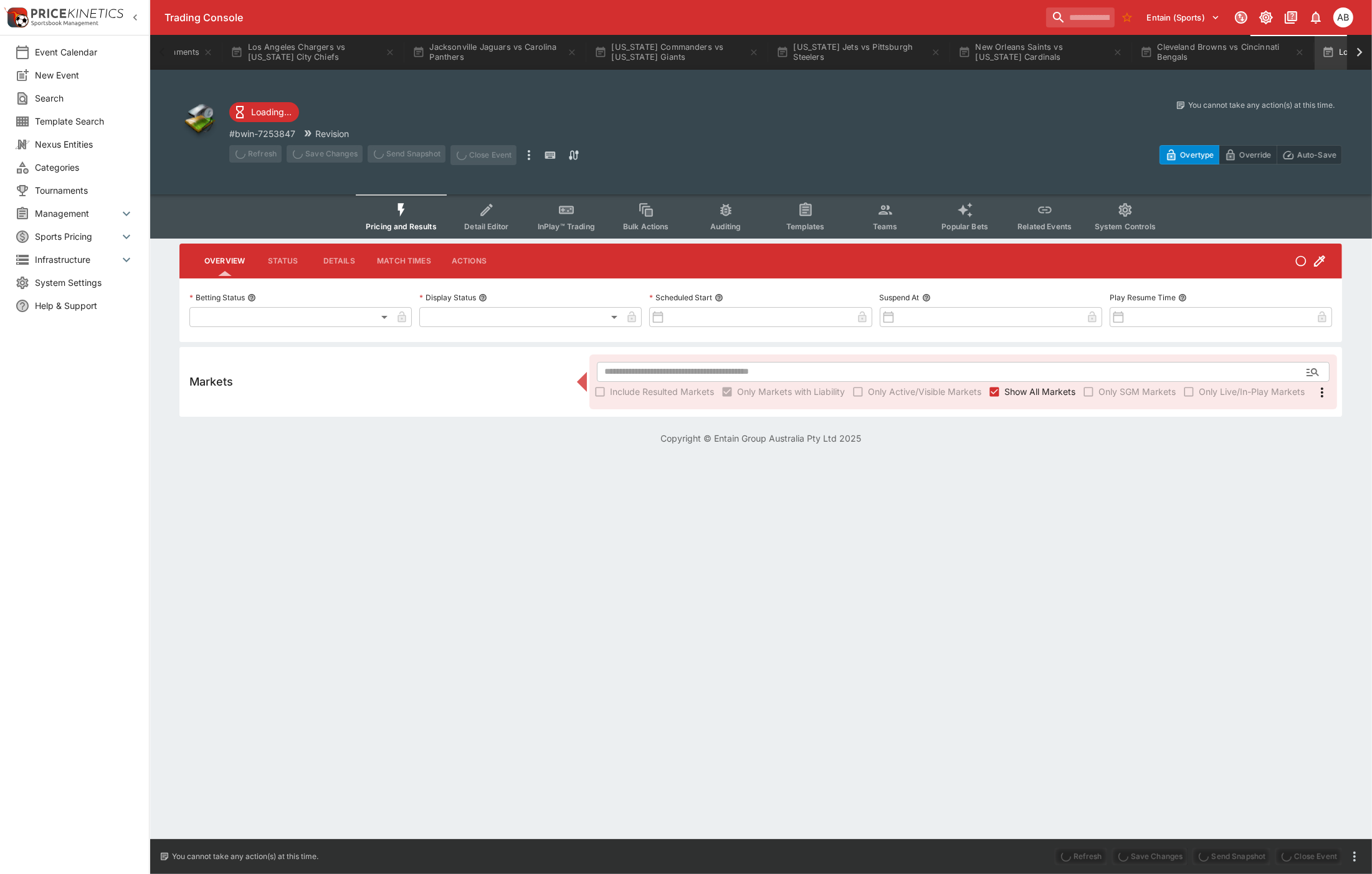
type input "**********"
type input "*******"
type input "**********"
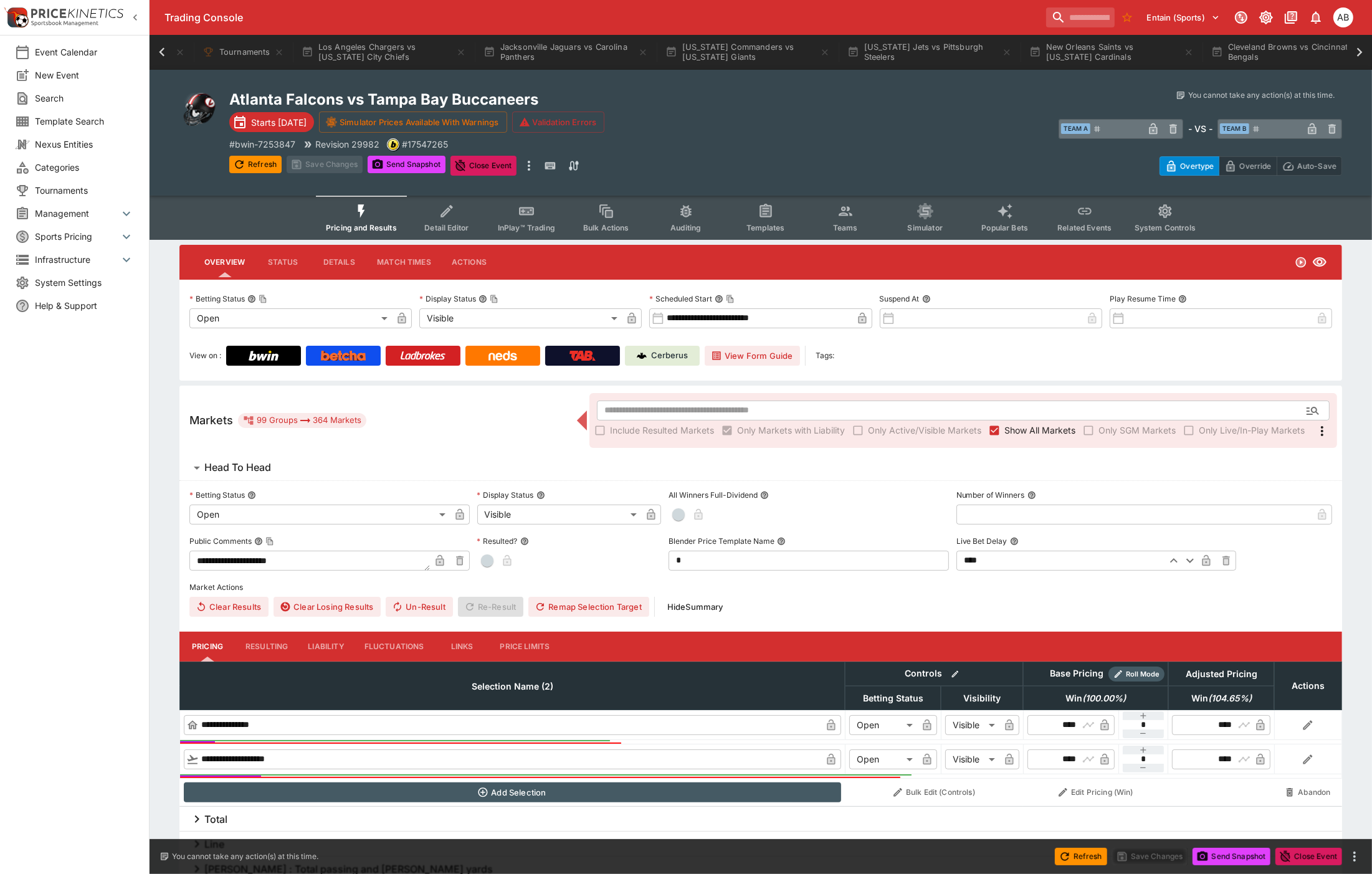
scroll to position [0, 576]
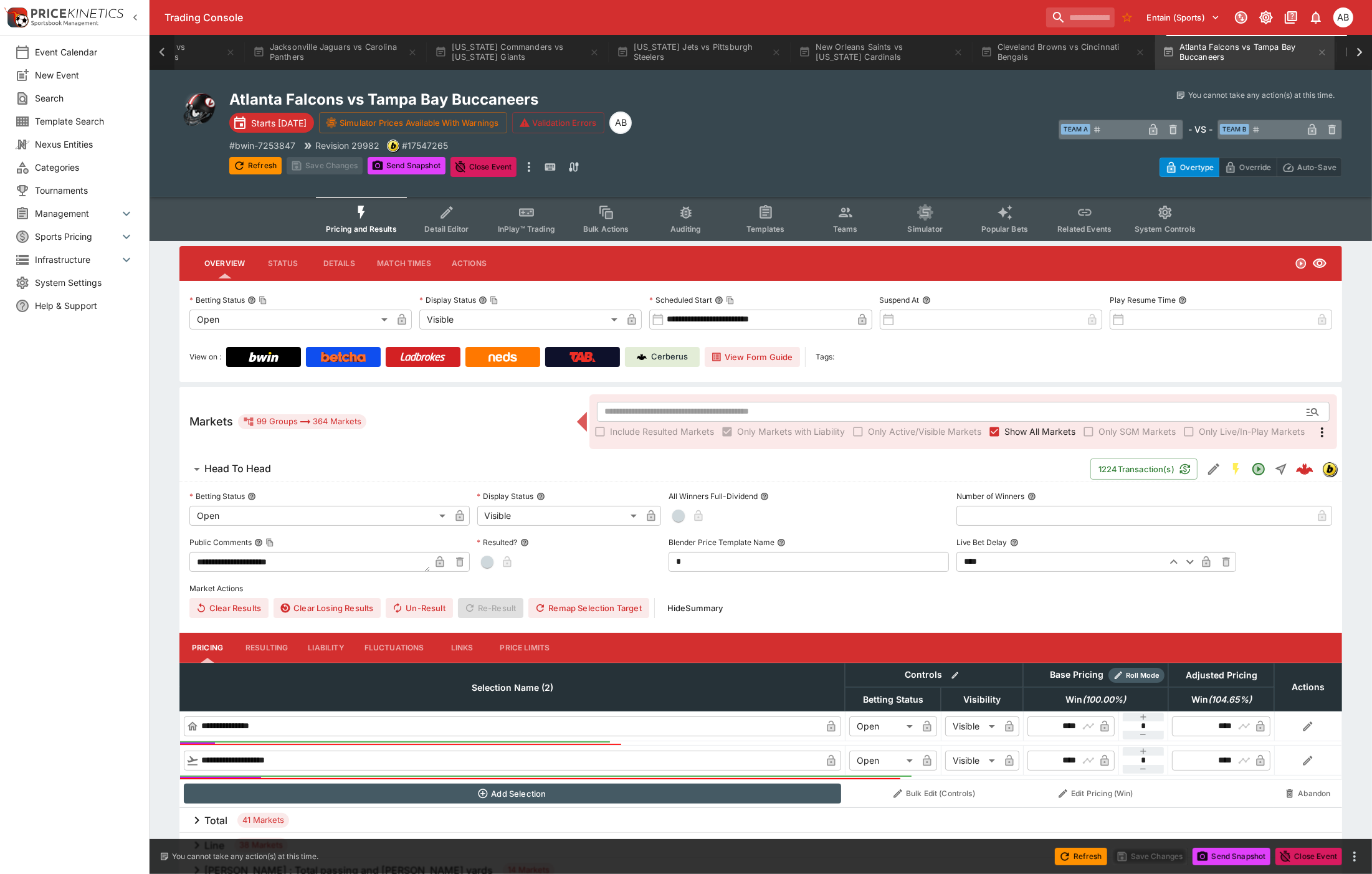
click at [169, 50] on icon at bounding box center [162, 52] width 17 height 17
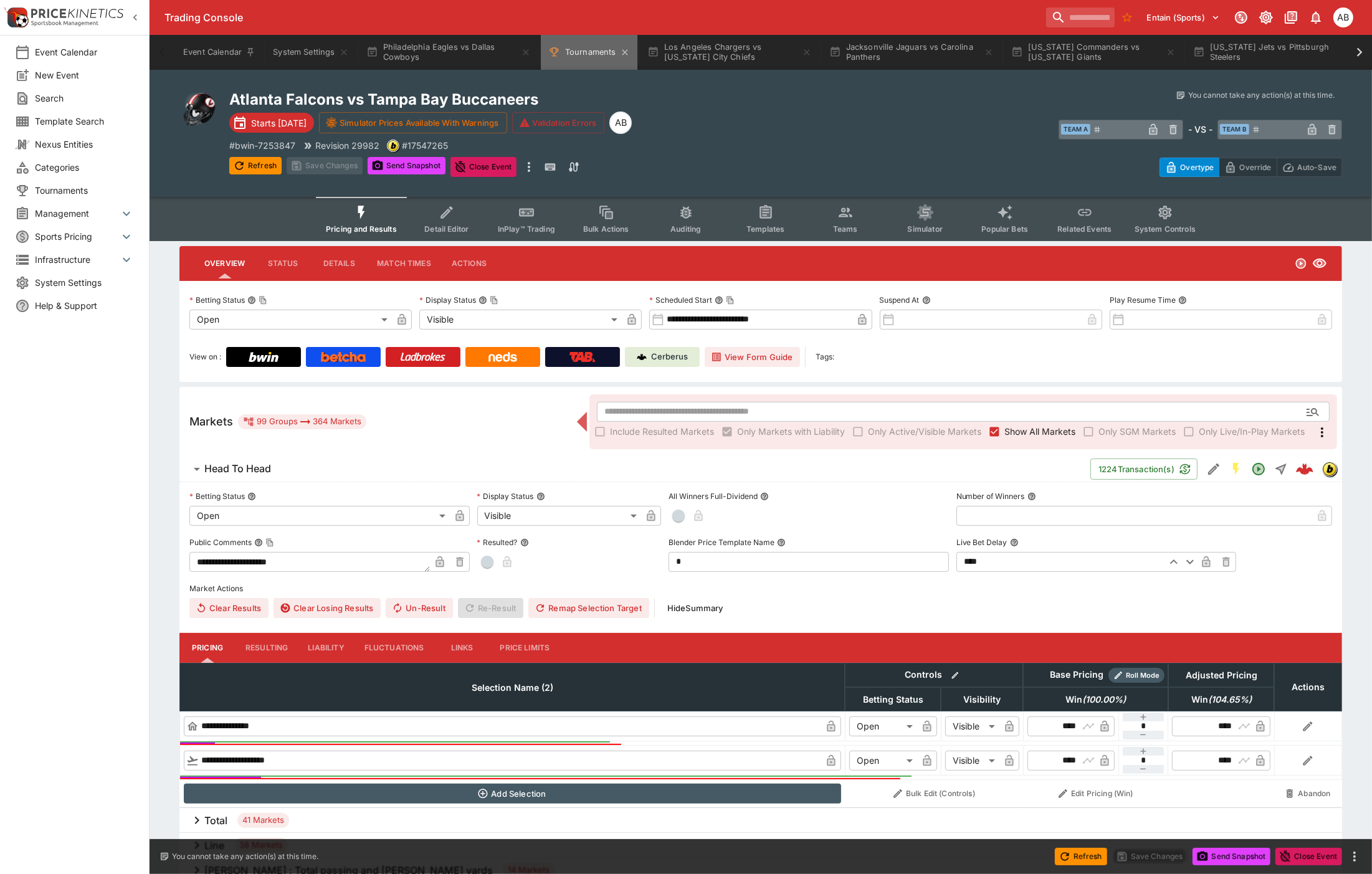
click at [571, 61] on button "Tournaments" at bounding box center [589, 52] width 97 height 35
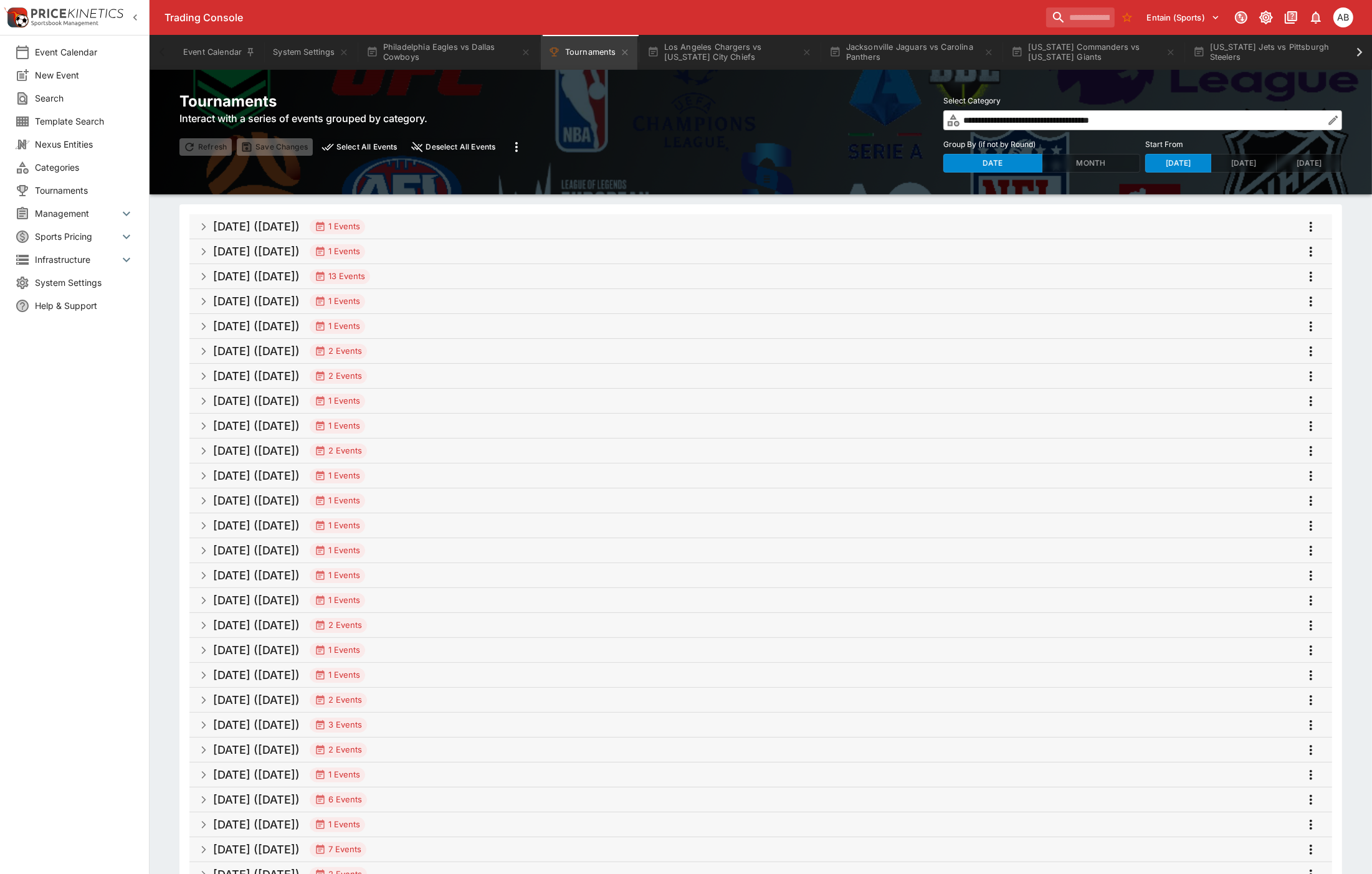
click at [354, 295] on span "1 Events" at bounding box center [338, 301] width 56 height 13
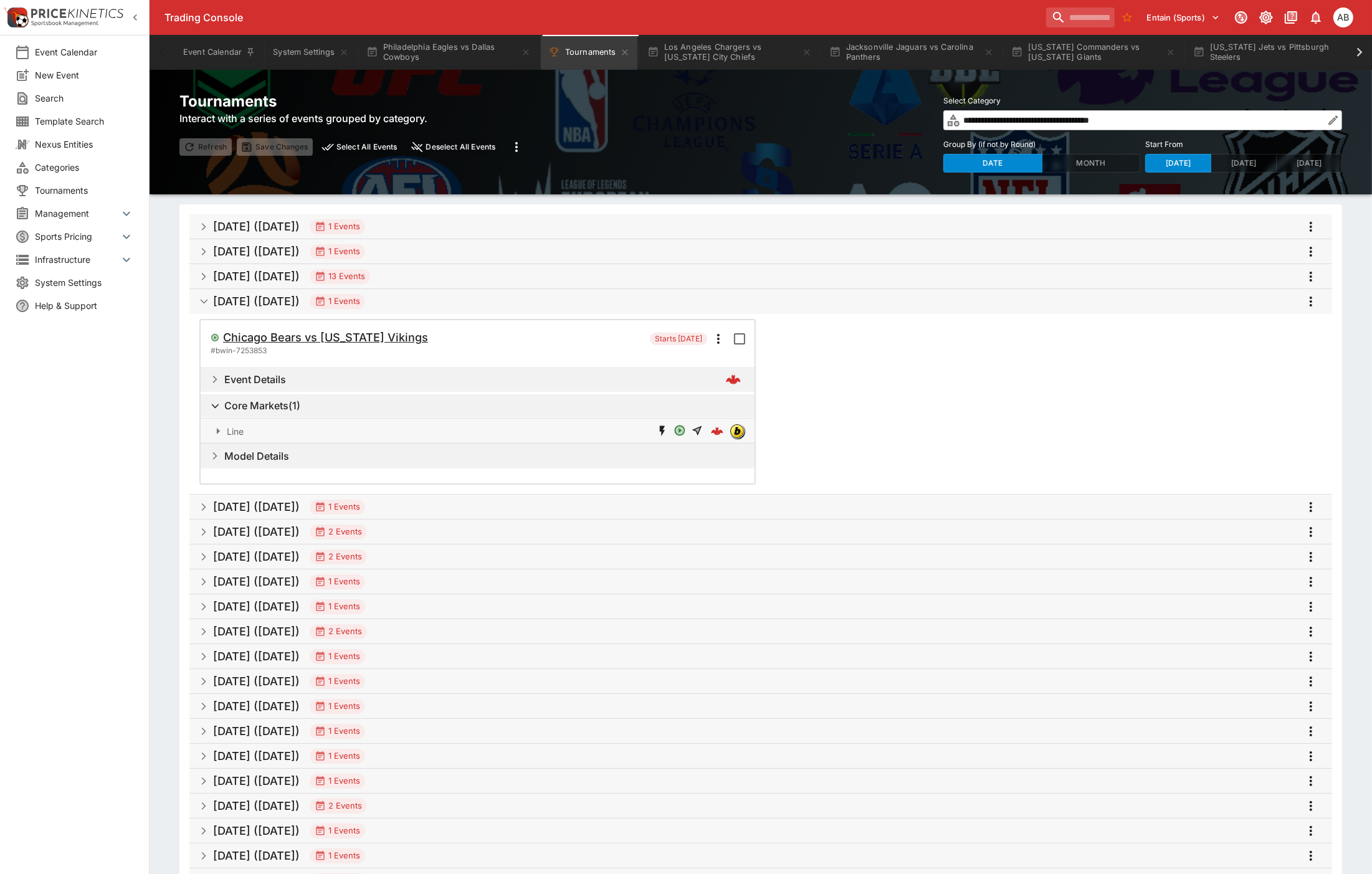
click at [326, 337] on h5 "Chicago Bears vs Minnesota Vikings" at bounding box center [326, 337] width 205 height 15
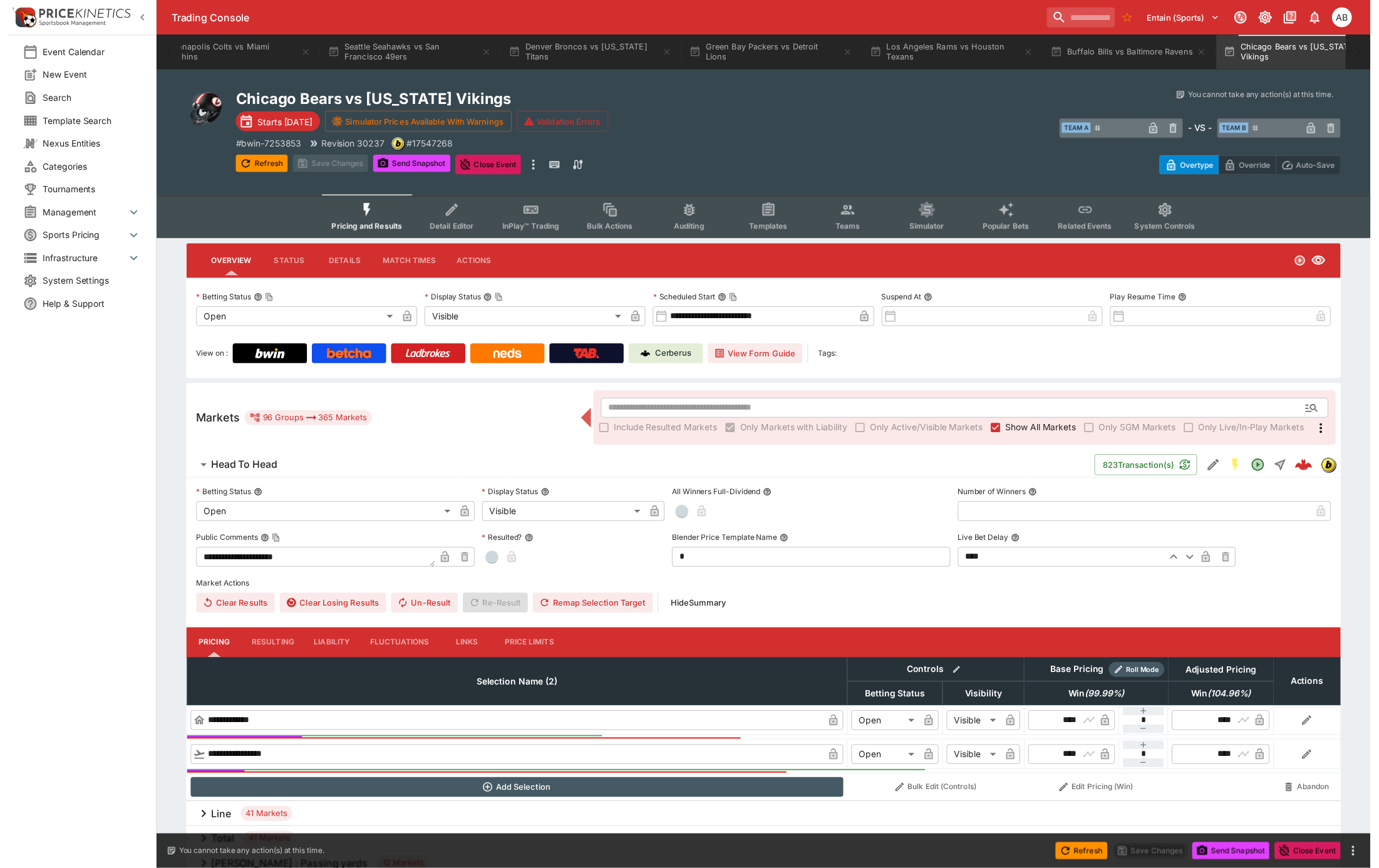
scroll to position [0, 2046]
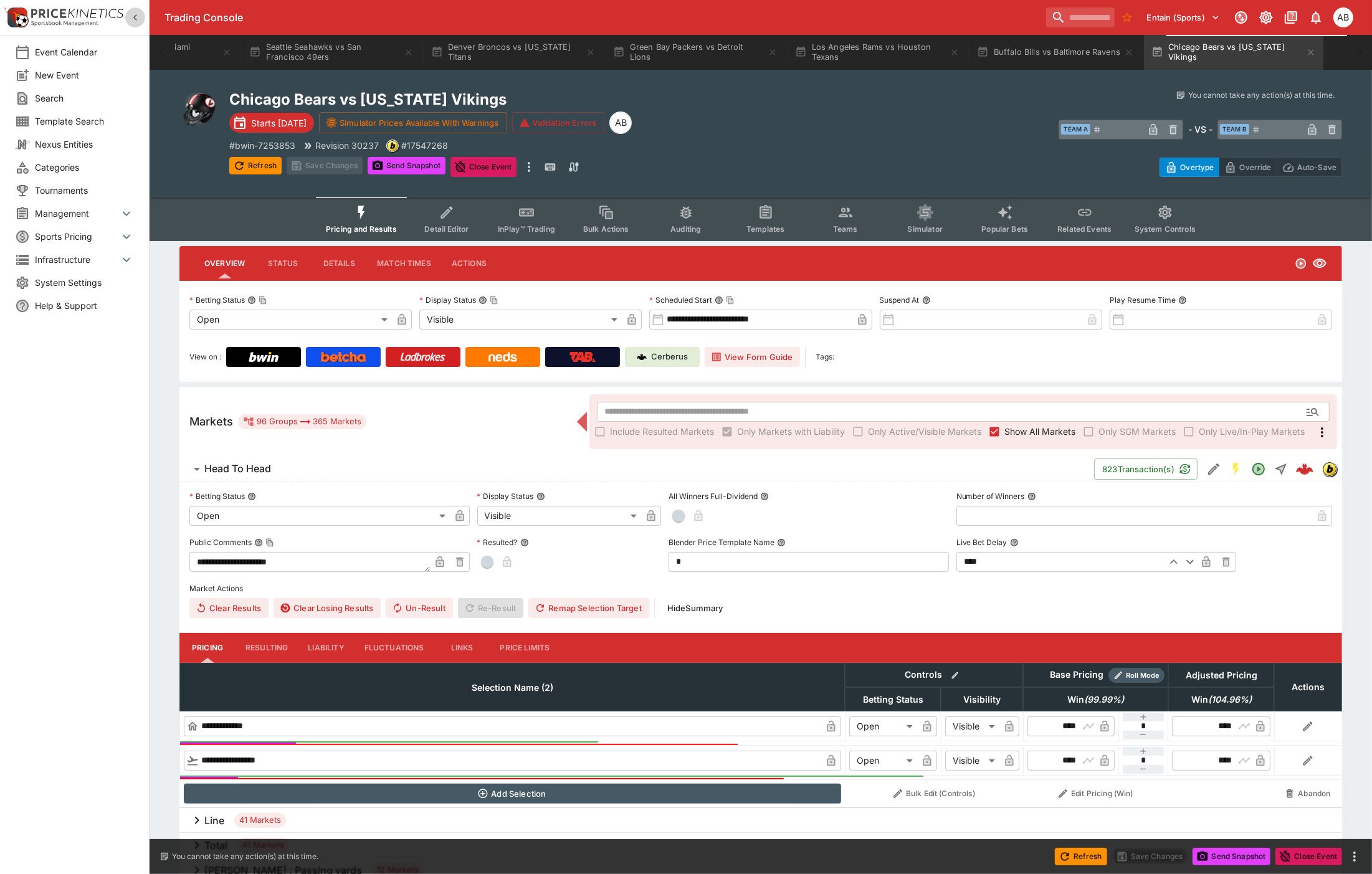
click at [136, 21] on icon "button" at bounding box center [135, 17] width 13 height 13
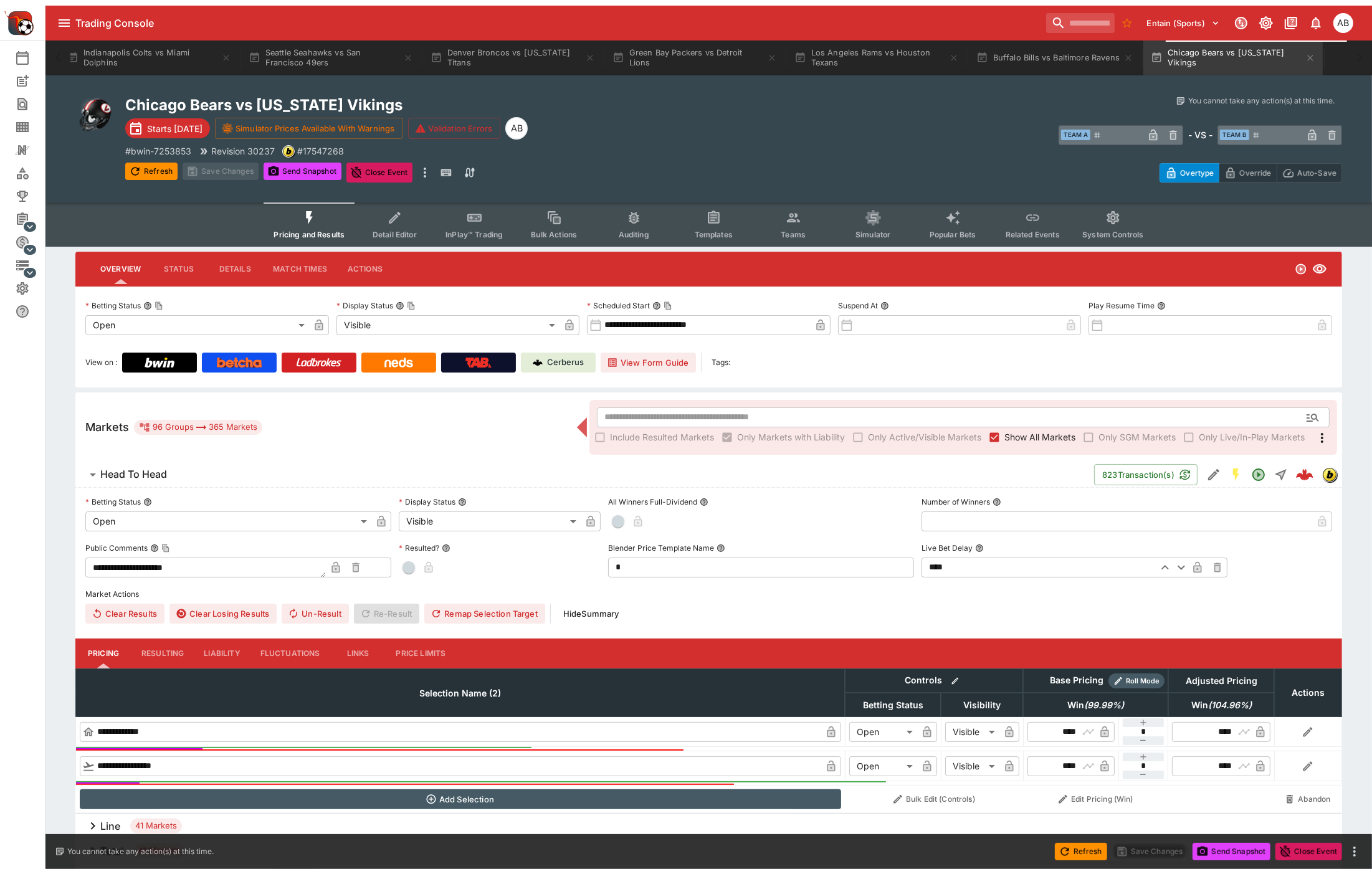
scroll to position [0, 1933]
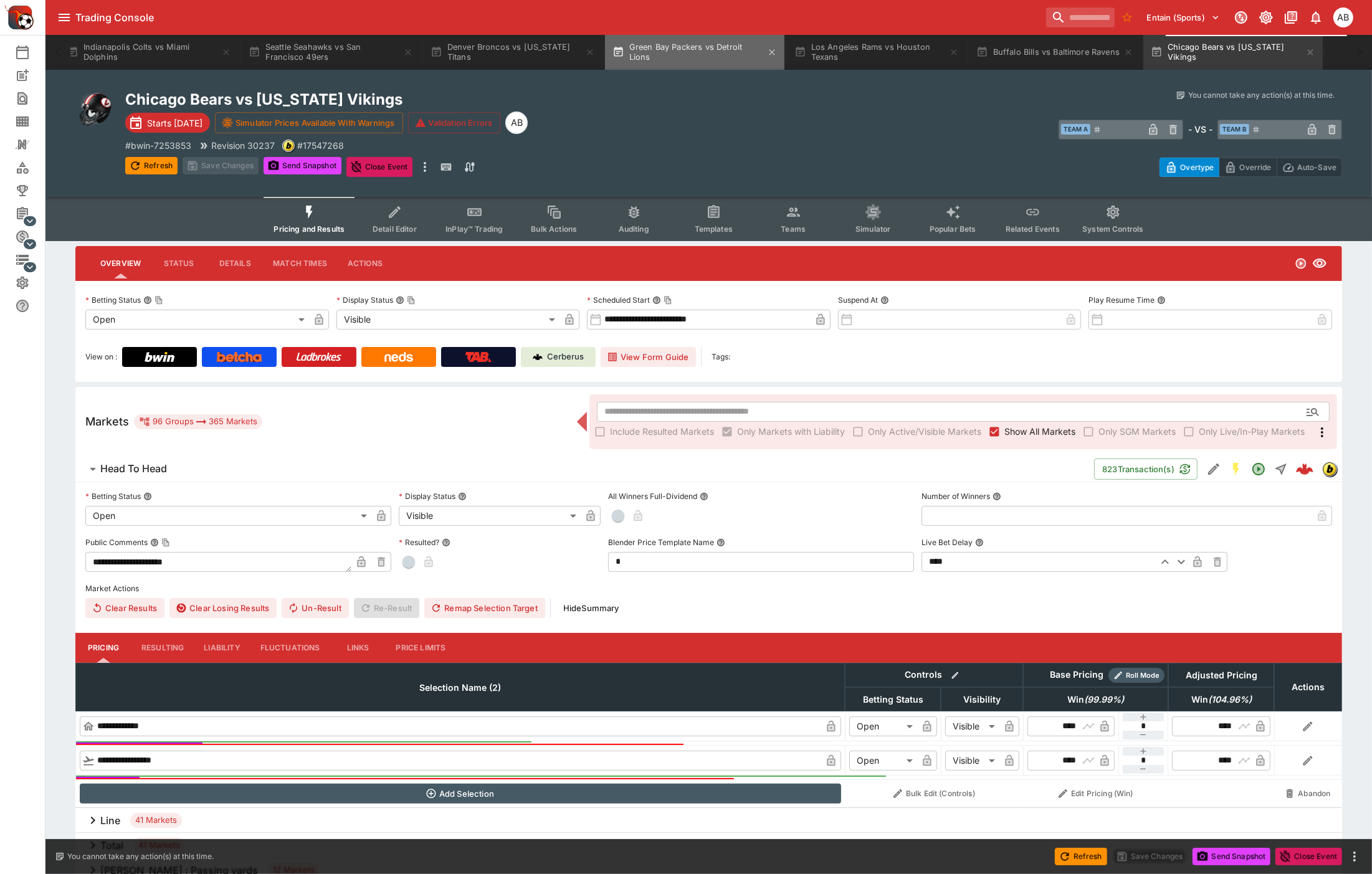
click at [682, 51] on button "Green Bay Packers vs Detroit Lions" at bounding box center [694, 52] width 179 height 35
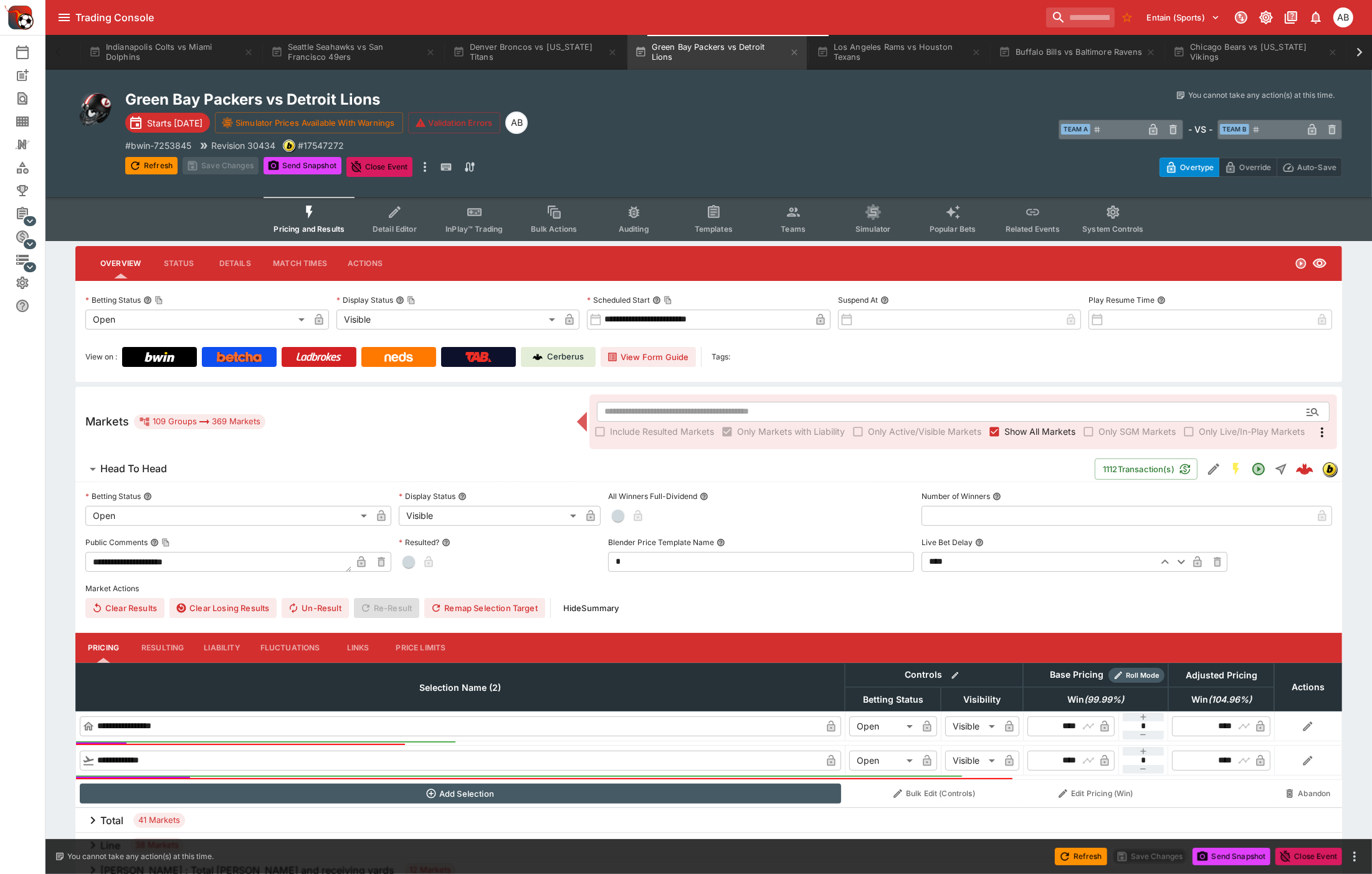
scroll to position [0, 1923]
click at [796, 228] on span "Teams" at bounding box center [794, 229] width 25 height 9
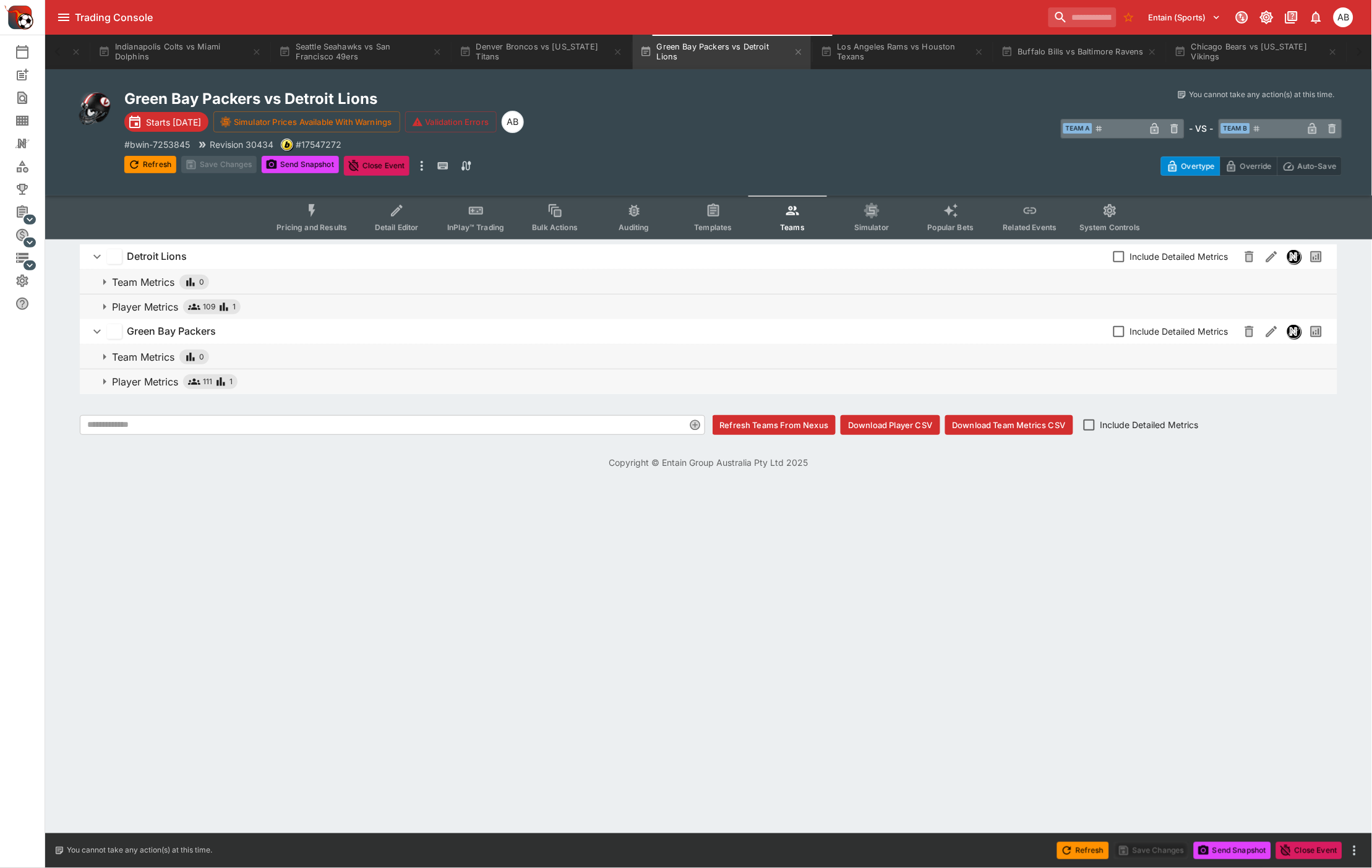
click at [208, 307] on span "109" at bounding box center [209, 307] width 12 height 12
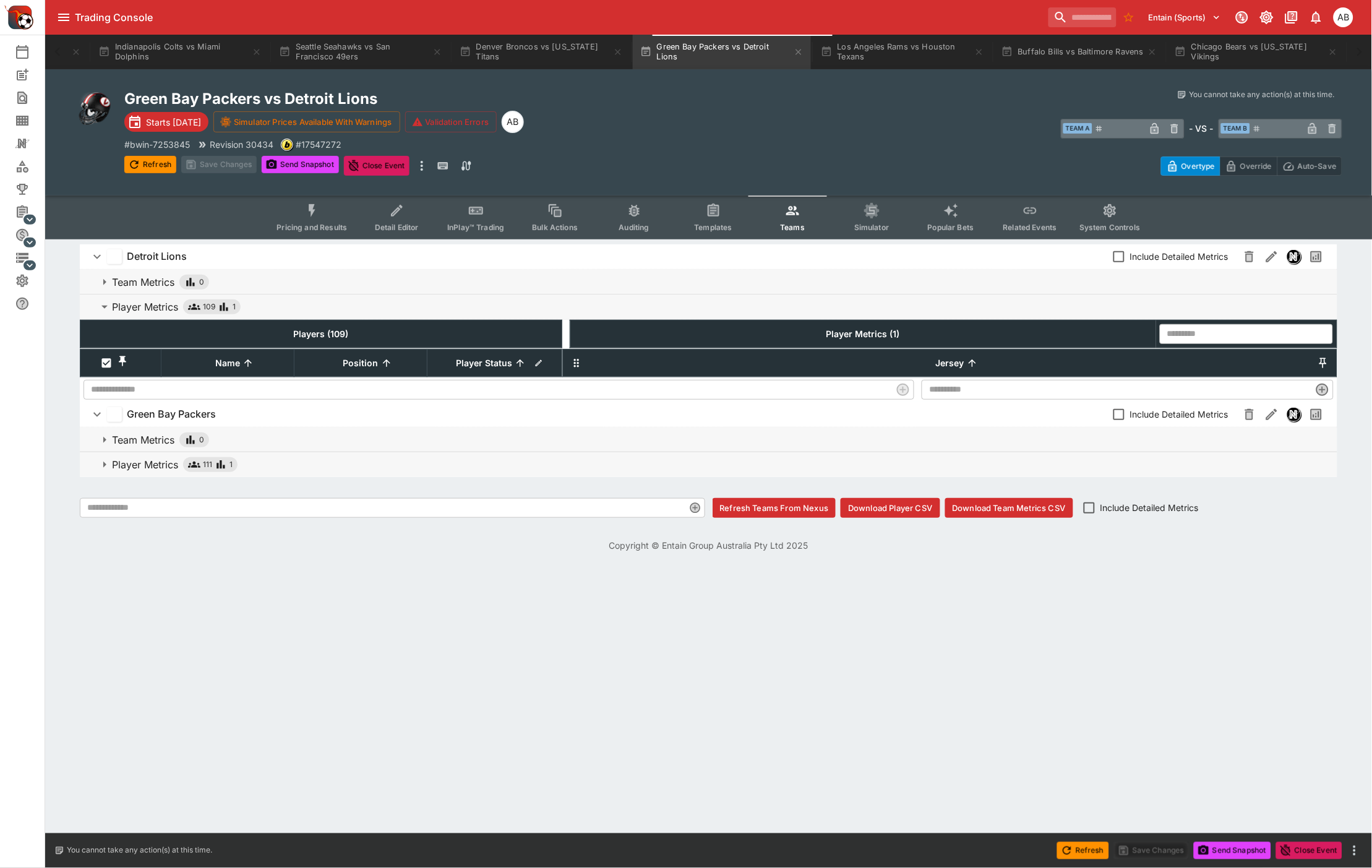
click at [724, 124] on div "Green Bay Packers vs Detroit Lions Starts in 10 days Simulator Prices Available…" at bounding box center [428, 133] width 609 height 87
click at [695, 126] on div "Green Bay Packers vs Detroit Lions Starts in 10 days Simulator Prices Available…" at bounding box center [428, 133] width 609 height 87
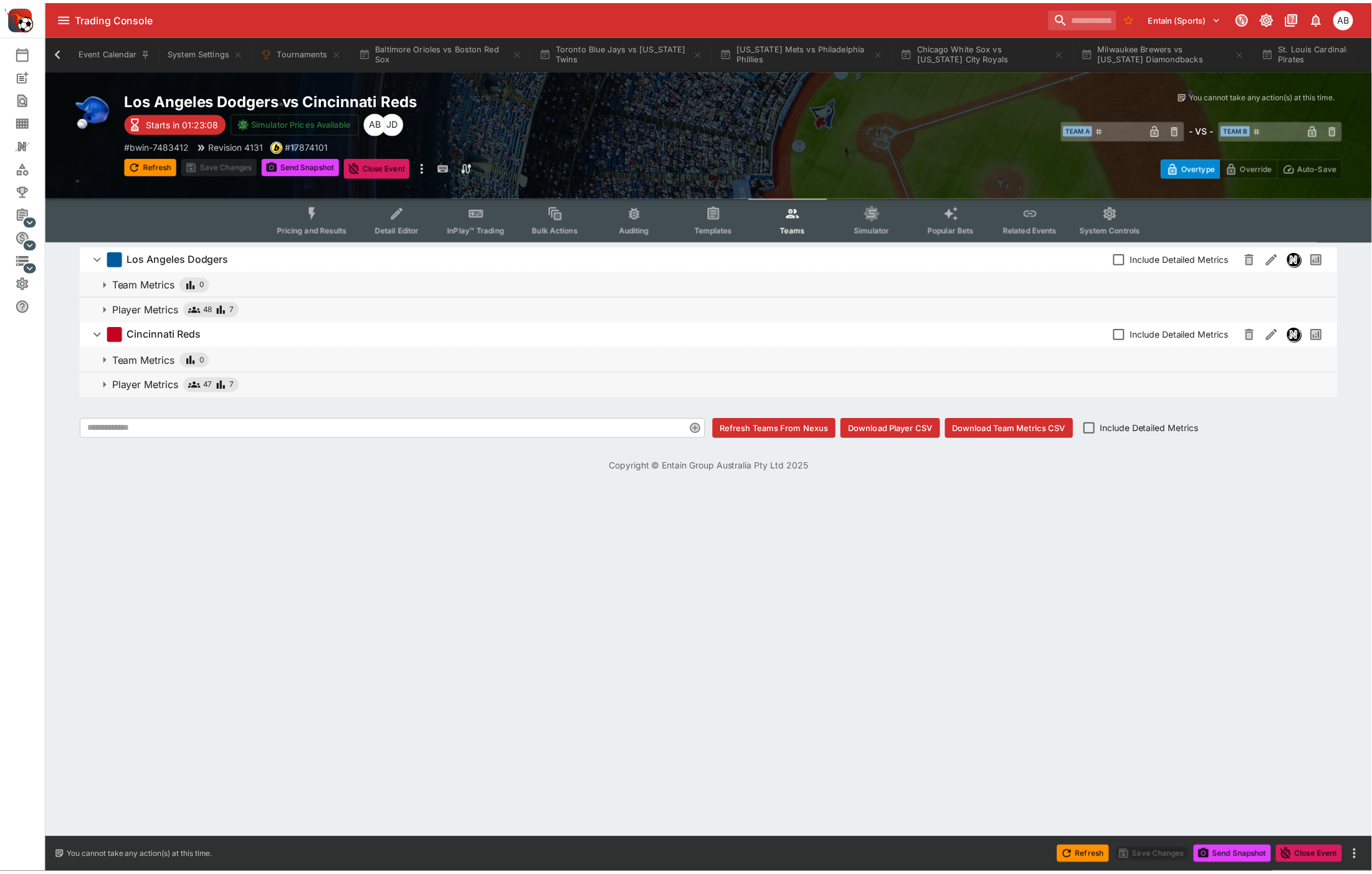
scroll to position [0, 980]
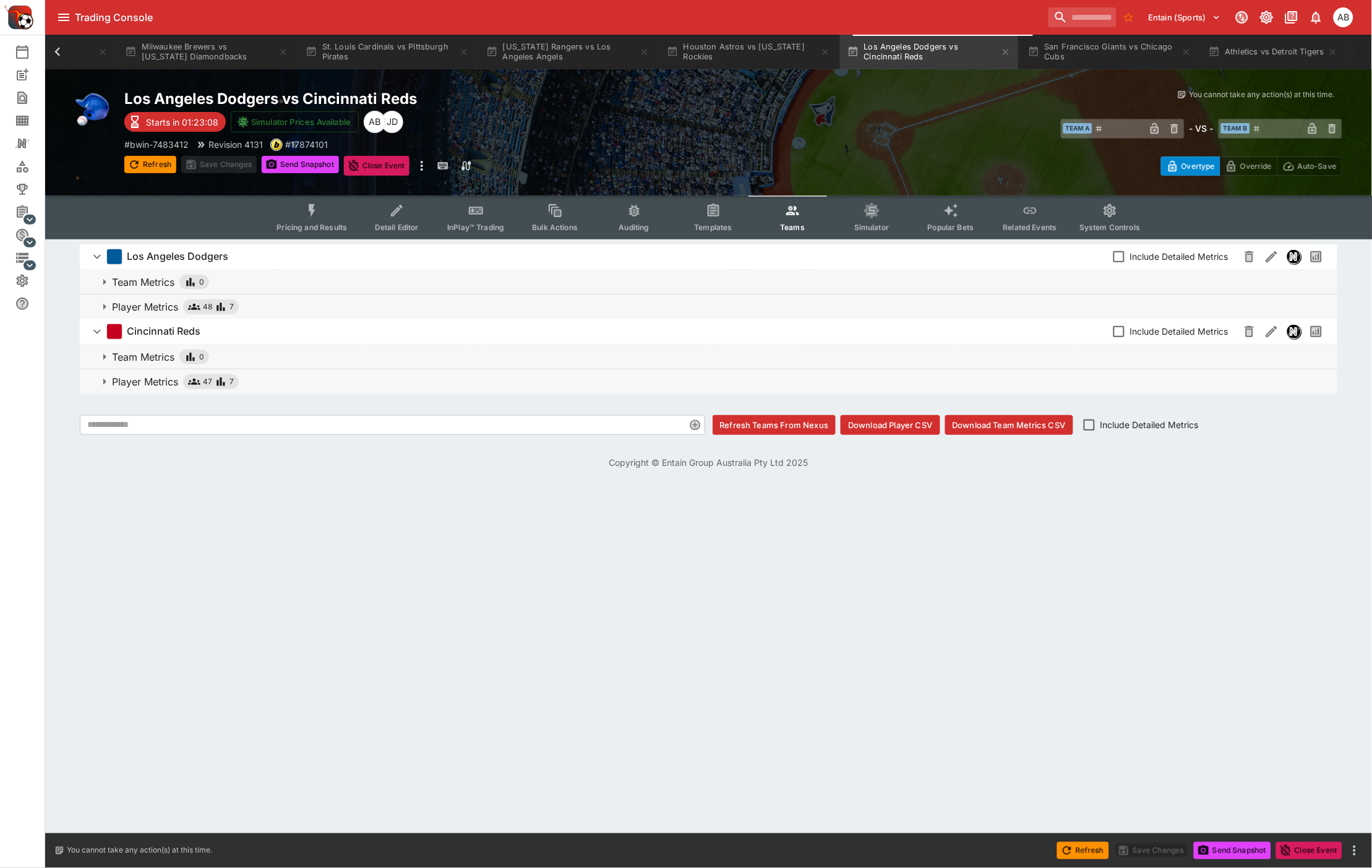
click at [721, 130] on div "Los Angeles Dodgers vs Cincinnati Reds Starts in 01:23:08 Simulator Prices Avai…" at bounding box center [428, 133] width 609 height 87
click at [744, 58] on button "Houston Astros vs [US_STATE] Rockies" at bounding box center [748, 52] width 178 height 35
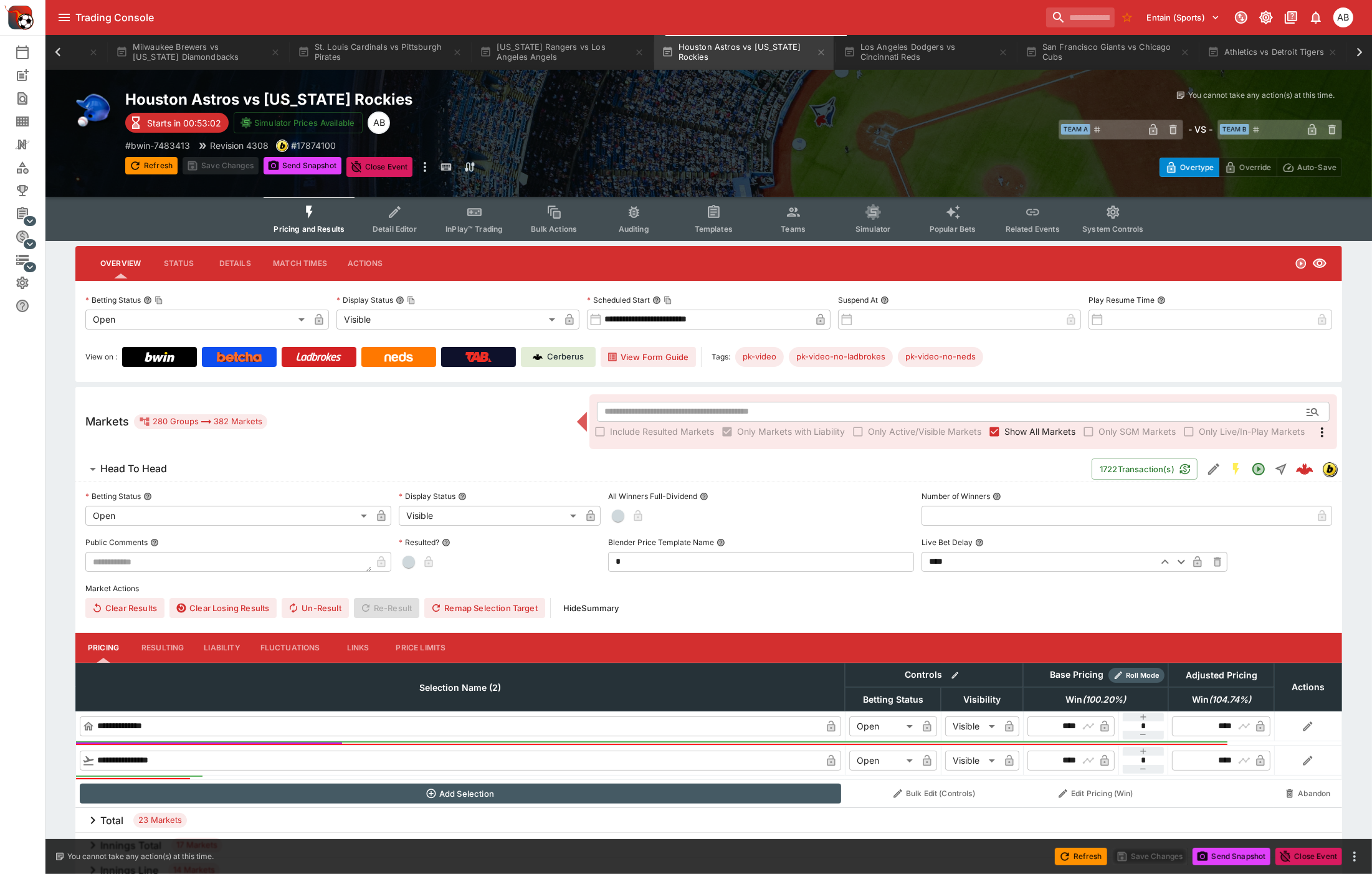
click at [790, 224] on span "Teams" at bounding box center [794, 229] width 25 height 9
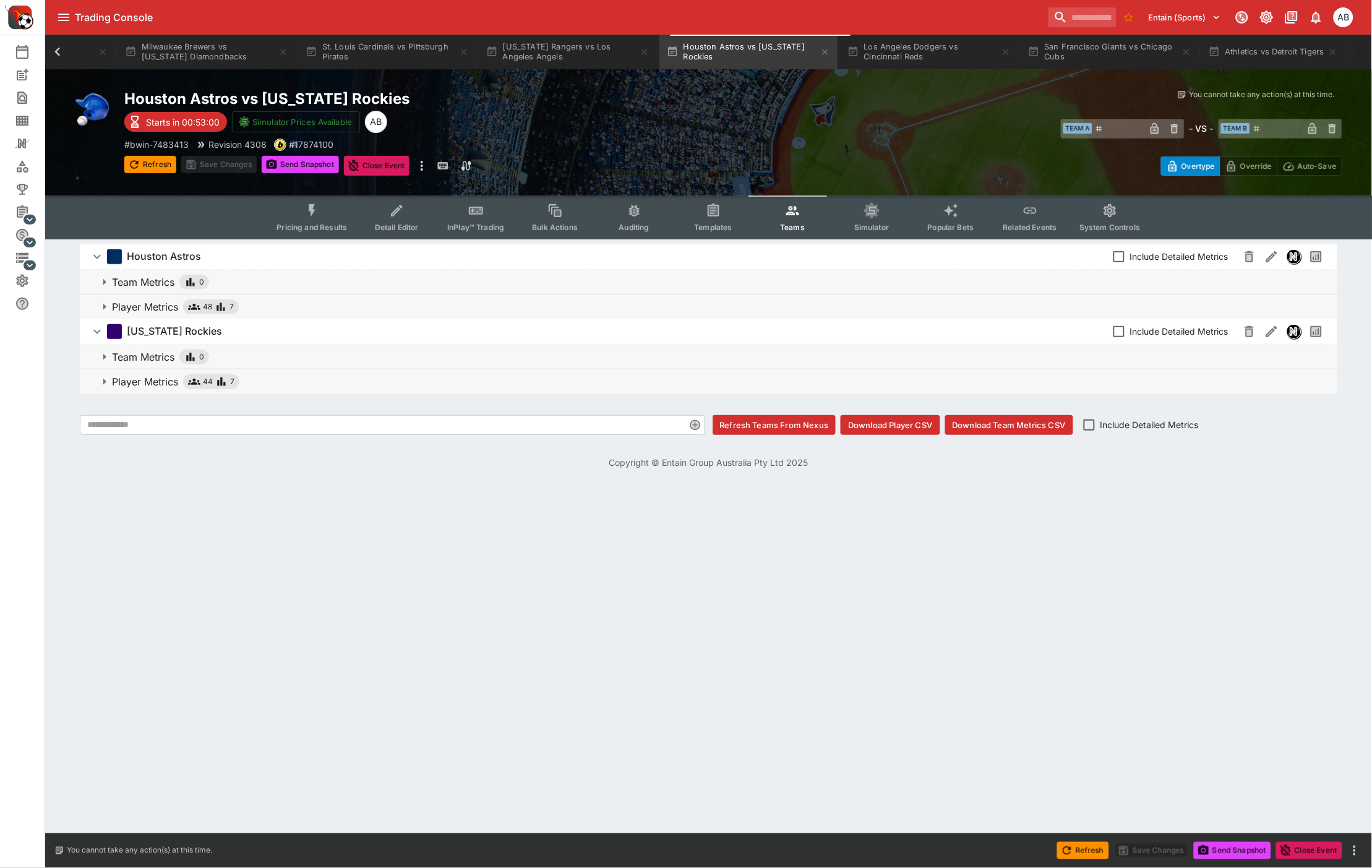
click at [401, 313] on button "Player Metrics 48 7" at bounding box center [708, 307] width 1258 height 25
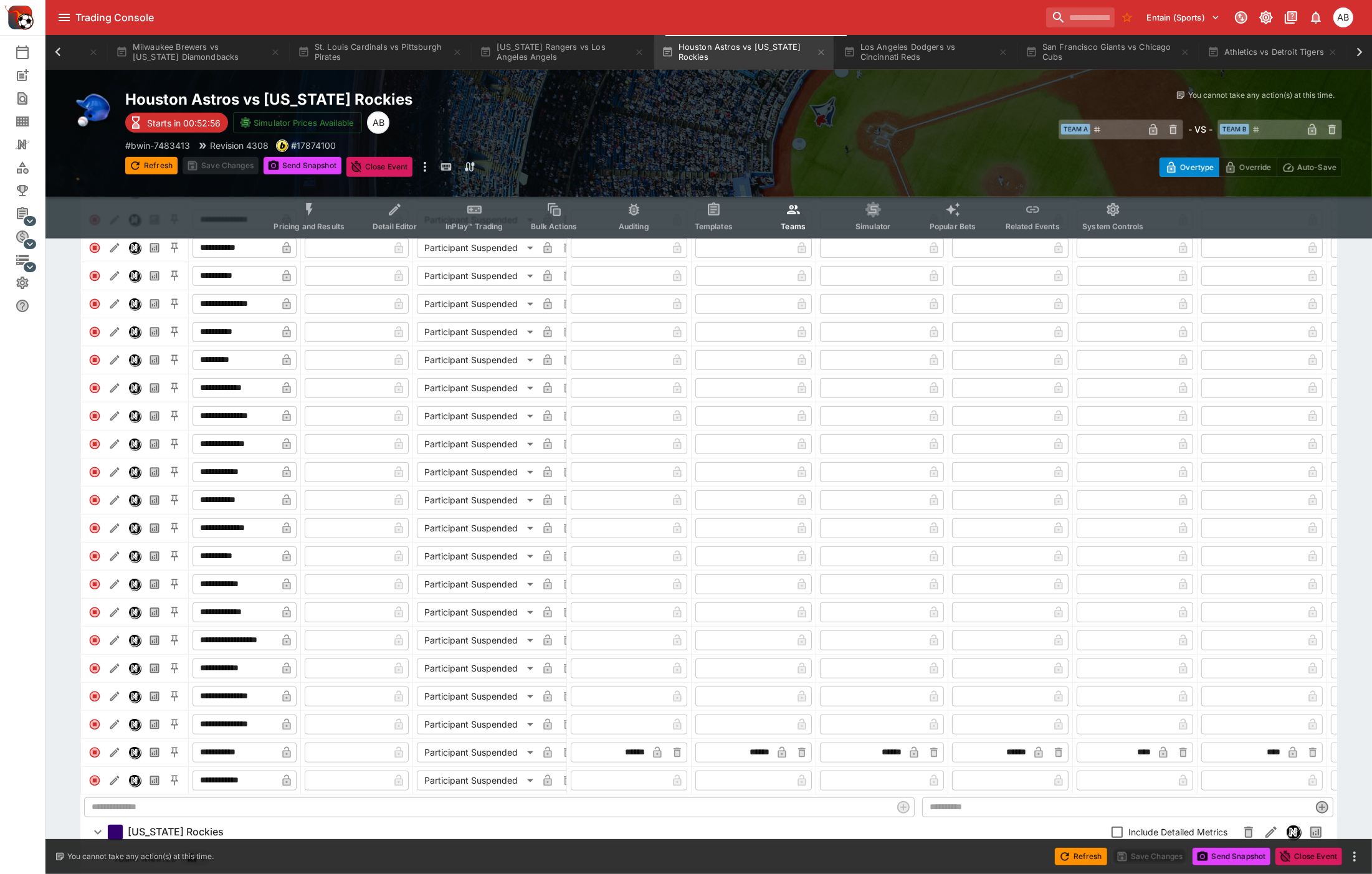
scroll to position [1064, 0]
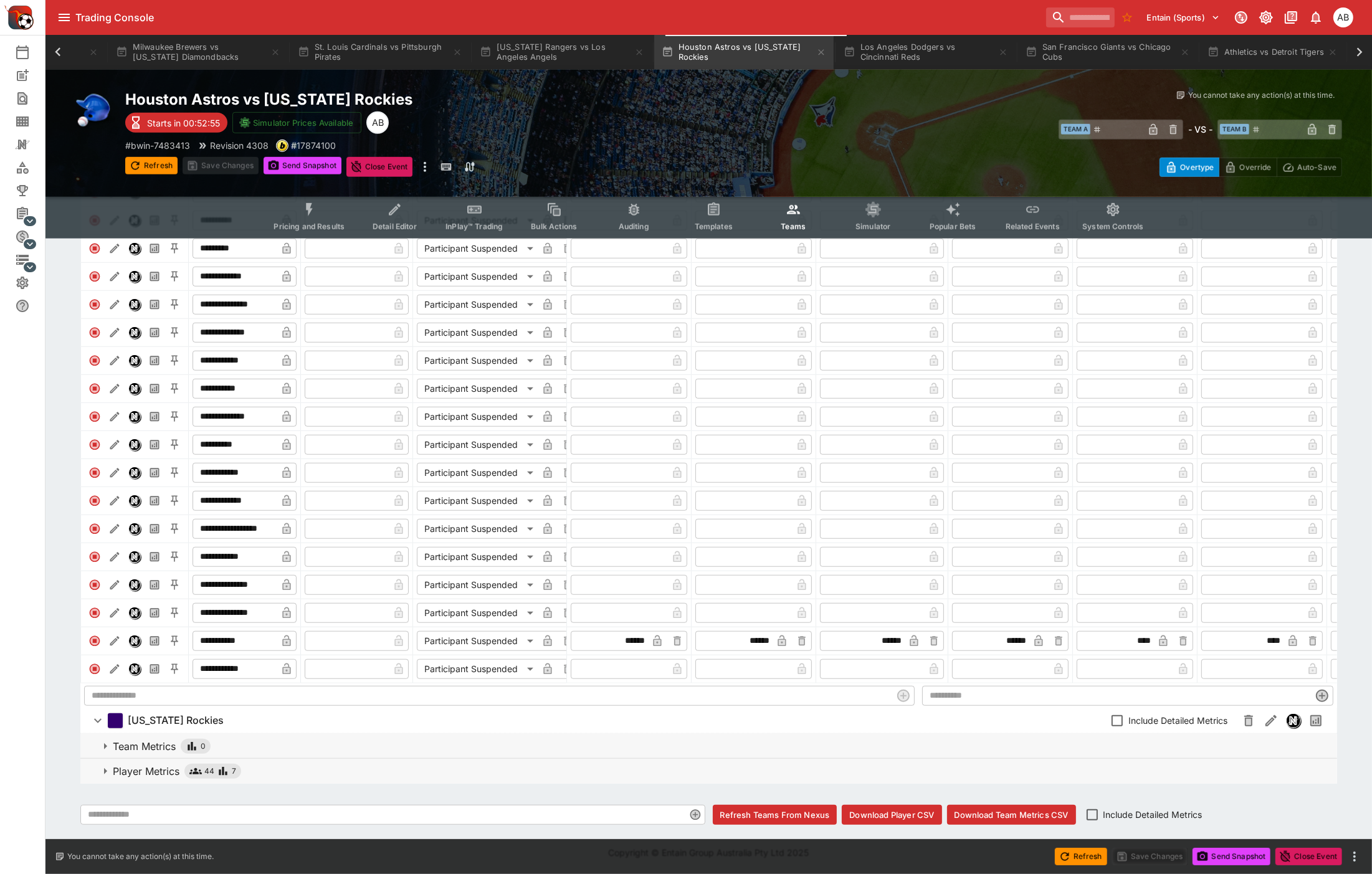
click at [164, 765] on p "Player Metrics" at bounding box center [146, 771] width 67 height 15
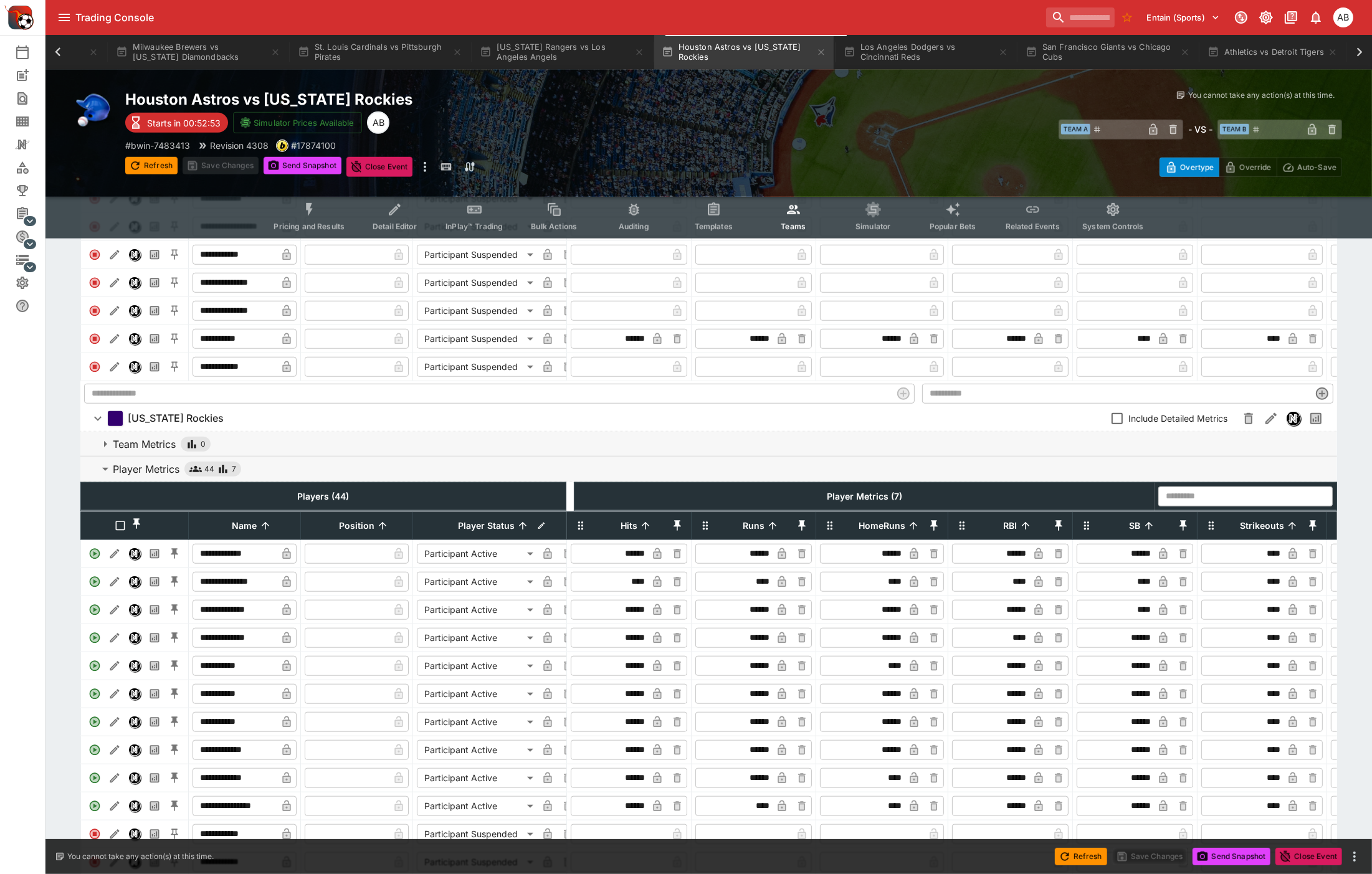
scroll to position [1571, 0]
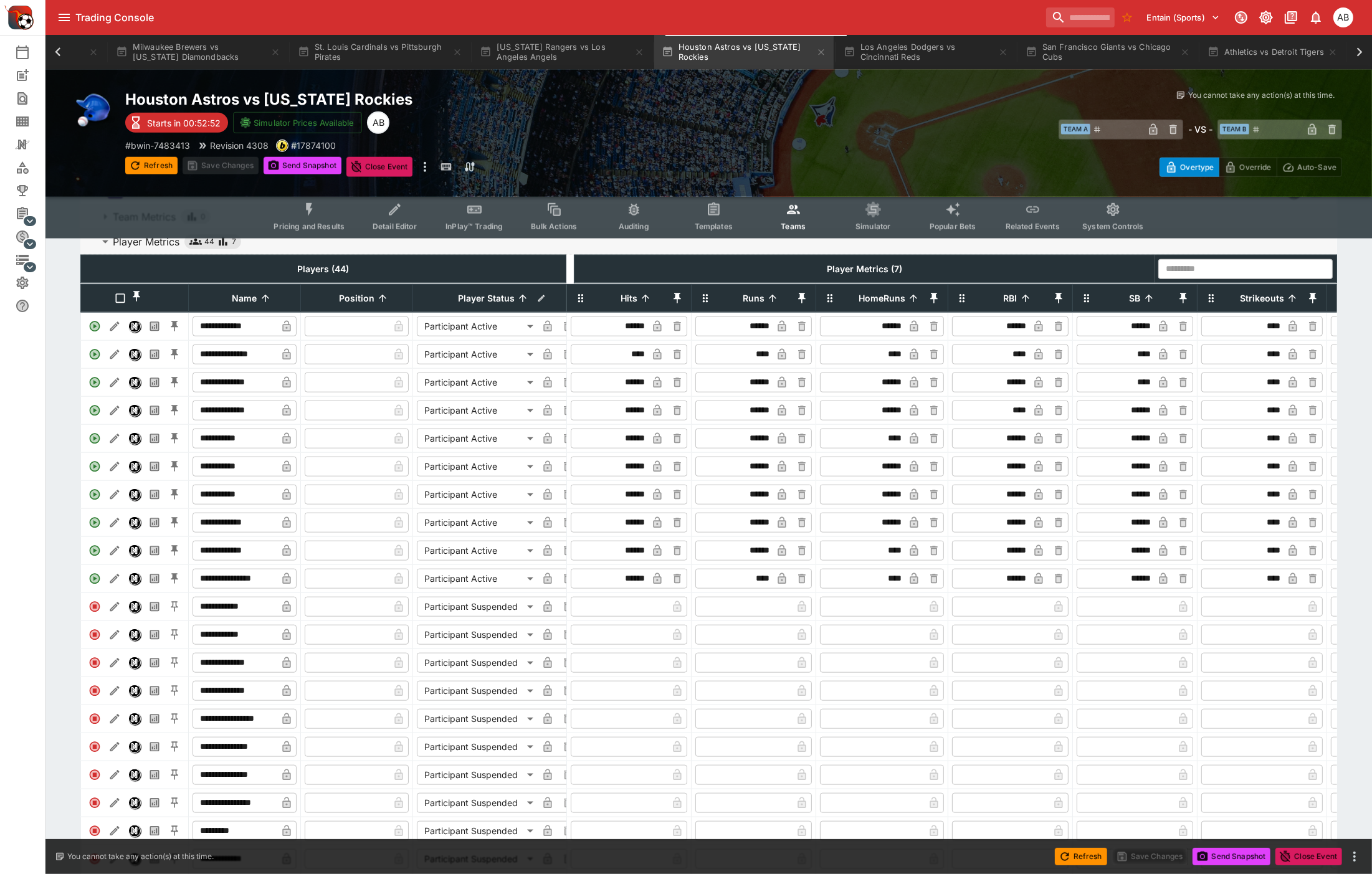
click at [1254, 365] on input "****" at bounding box center [1244, 355] width 79 height 20
click at [214, 165] on button "Save Changes" at bounding box center [220, 165] width 76 height 17
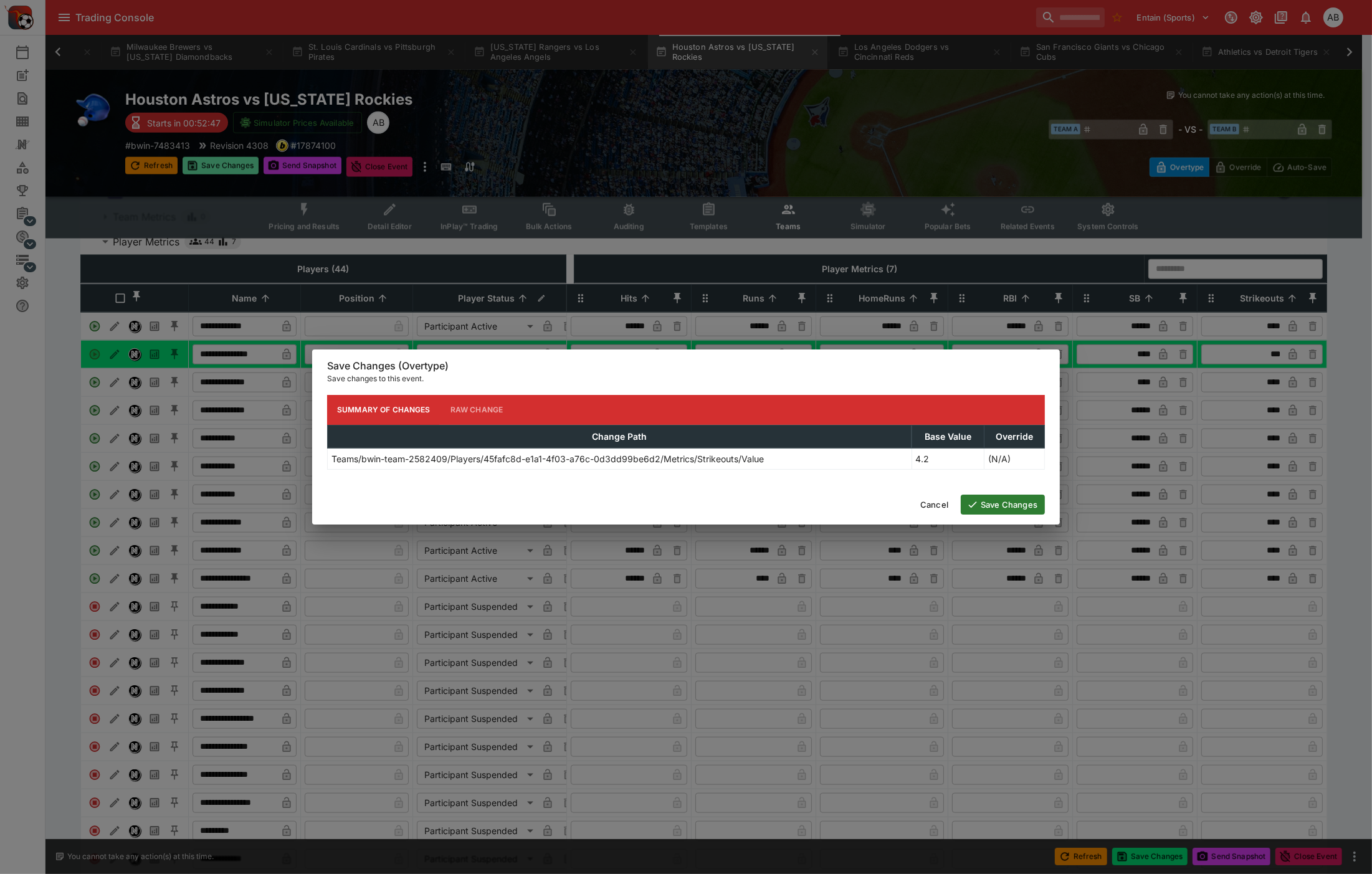
type input "****"
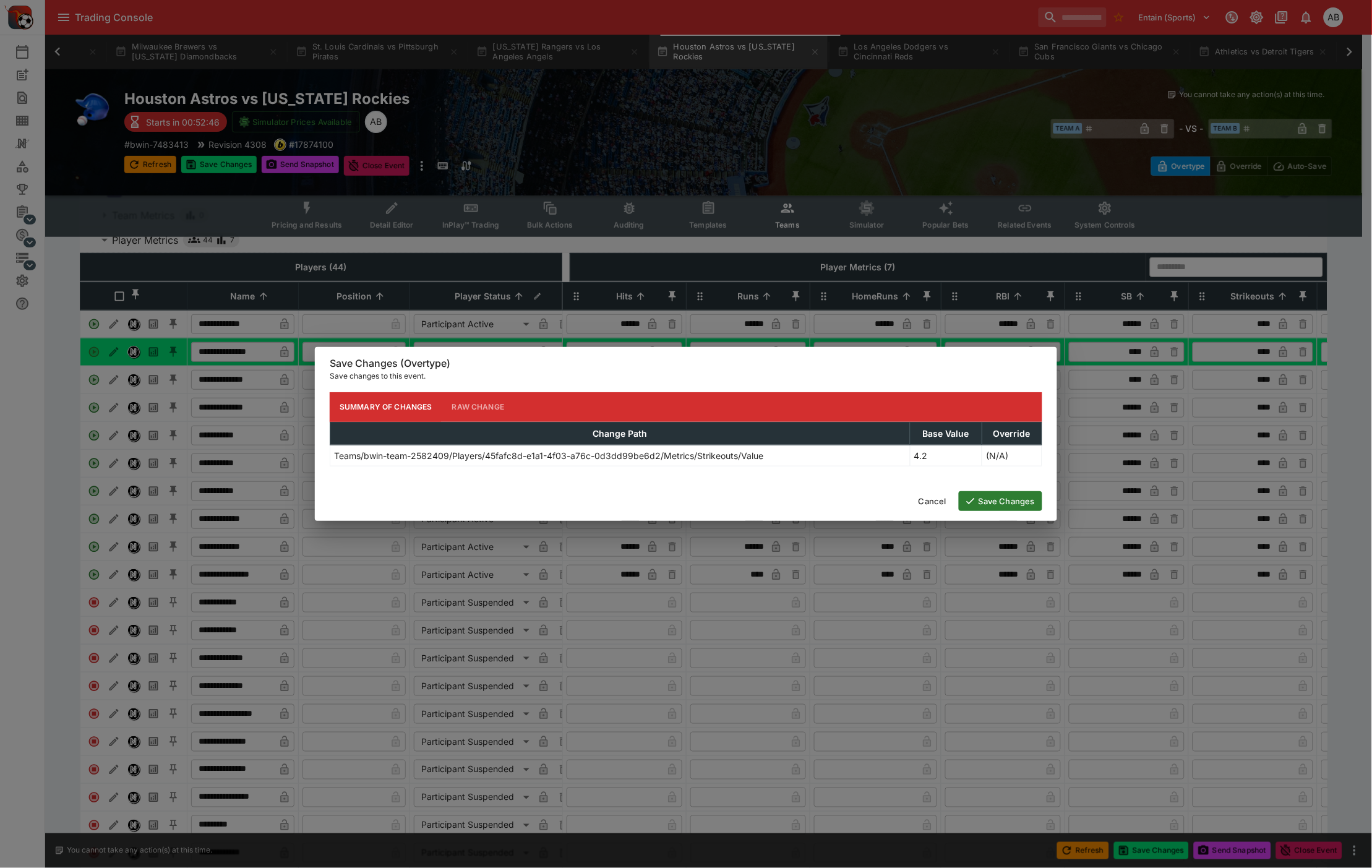
click at [990, 495] on button "Save Changes" at bounding box center [1000, 501] width 83 height 20
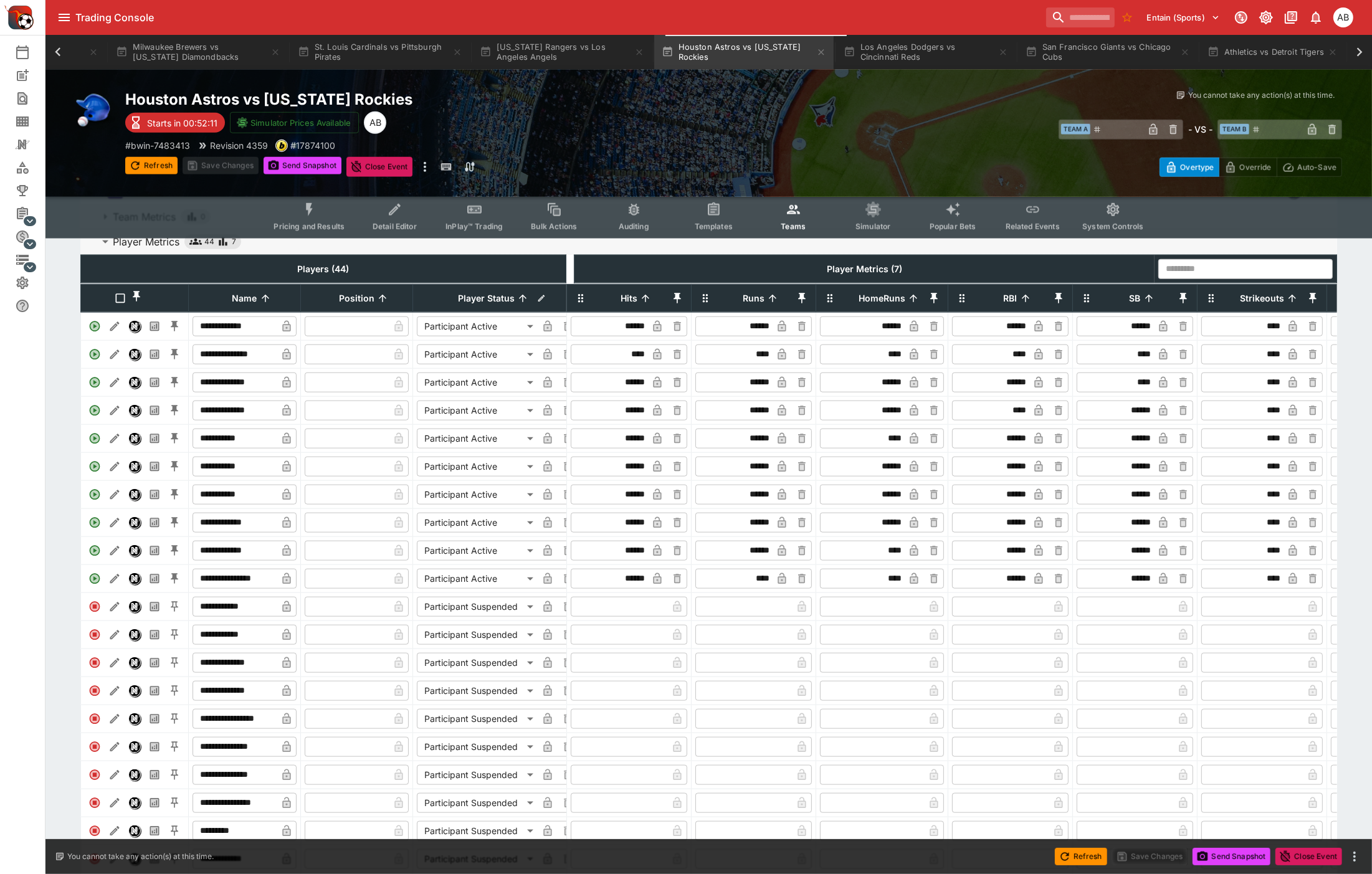
drag, startPoint x: 757, startPoint y: 112, endPoint x: 866, endPoint y: 89, distance: 111.4
click at [757, 112] on div "You cannot take any action(s) at this time. You cannot take any action(s) at th…" at bounding box center [1038, 134] width 609 height 87
